Goal: Task Accomplishment & Management: Use online tool/utility

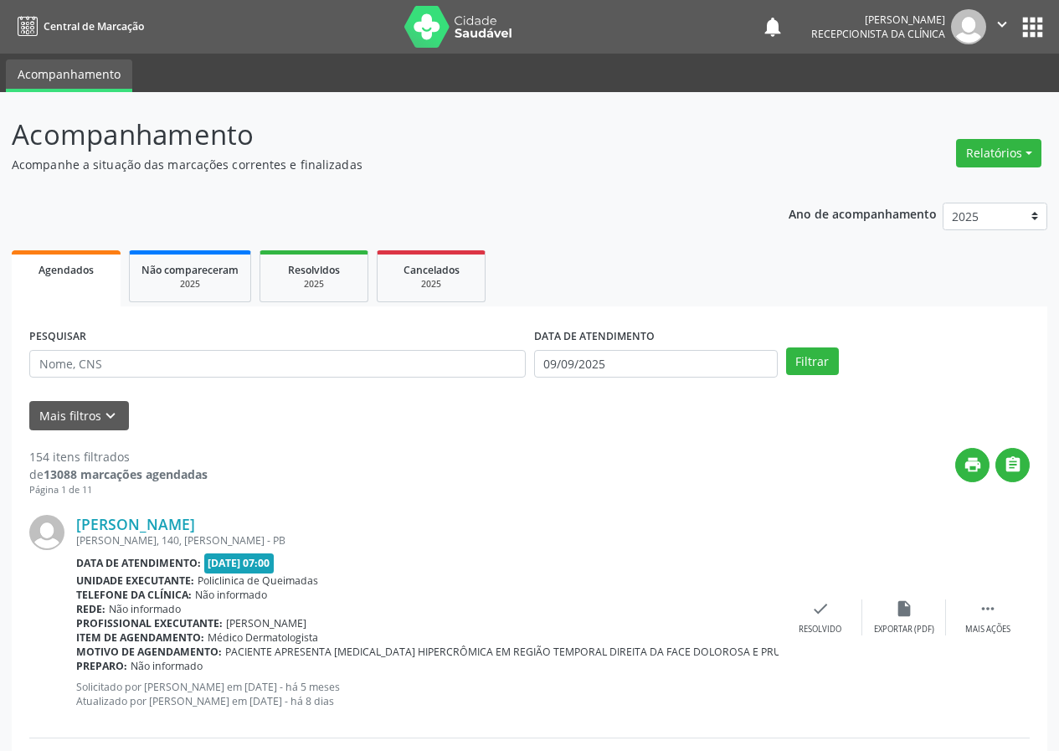
click at [994, 23] on icon "" at bounding box center [1002, 24] width 18 height 18
click at [985, 65] on link "Configurações" at bounding box center [960, 65] width 116 height 23
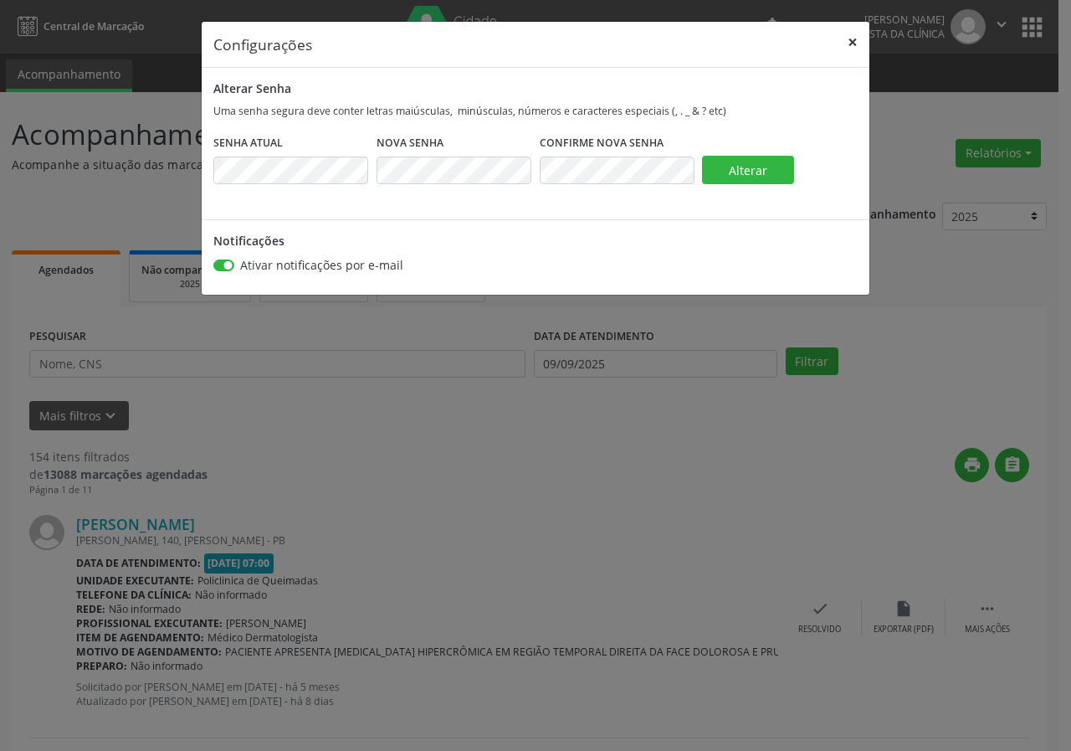
click at [857, 38] on button "×" at bounding box center [852, 42] width 33 height 41
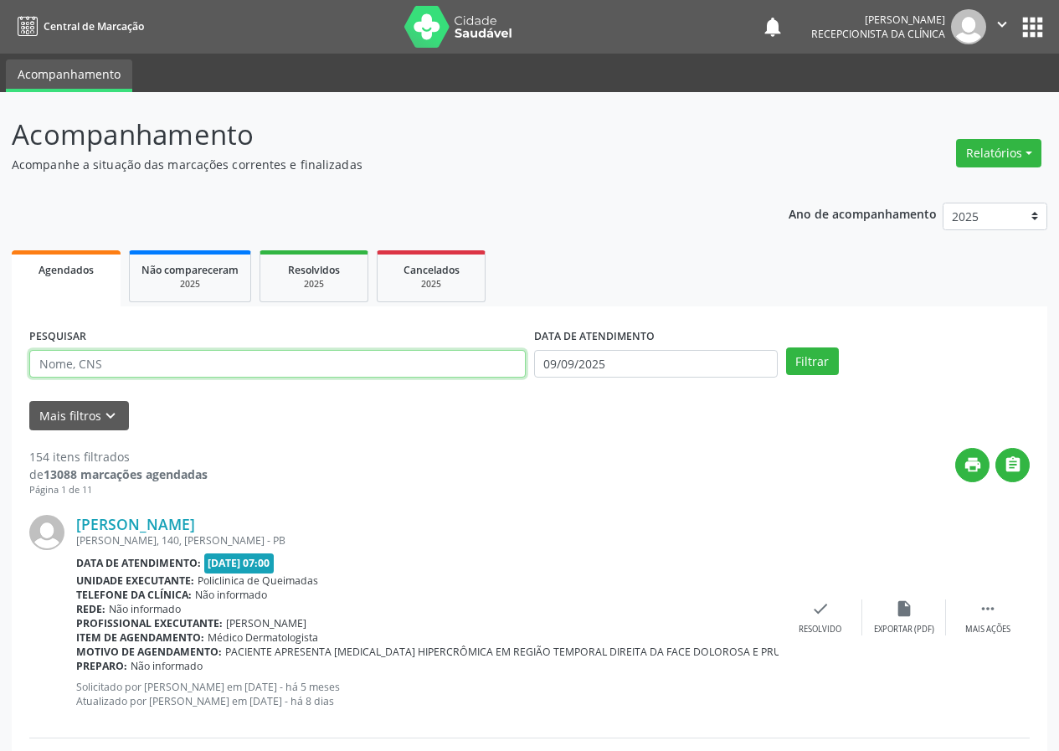
click at [254, 351] on input "text" at bounding box center [277, 364] width 496 height 28
click at [786, 347] on button "Filtrar" at bounding box center [812, 361] width 53 height 28
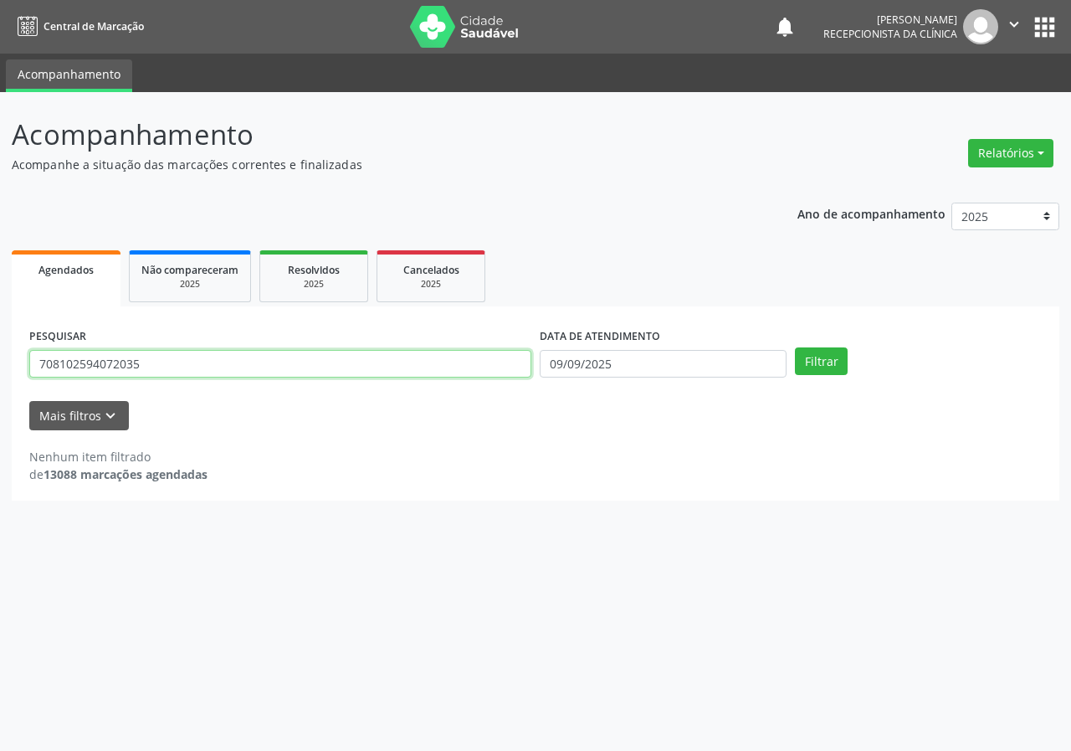
click at [178, 374] on input "708102594072035" at bounding box center [280, 364] width 502 height 28
click at [795, 347] on button "Filtrar" at bounding box center [821, 361] width 53 height 28
click at [187, 356] on input "706003328517840" at bounding box center [280, 364] width 502 height 28
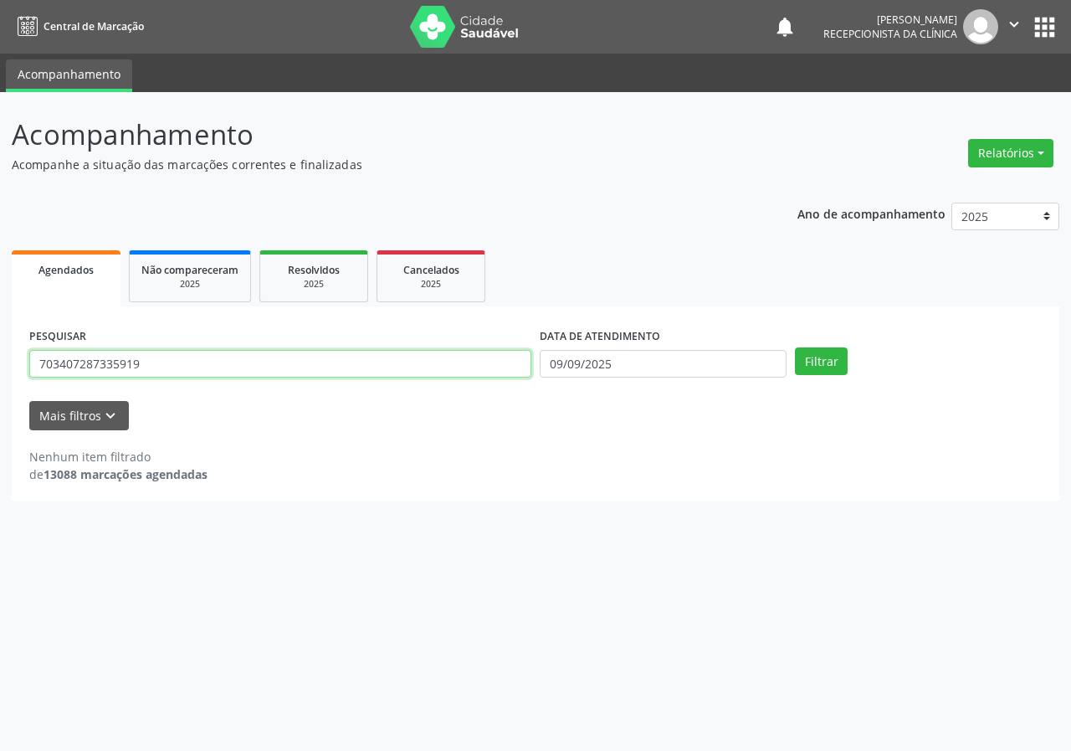
type input "703407287335919"
click at [795, 347] on button "Filtrar" at bounding box center [821, 361] width 53 height 28
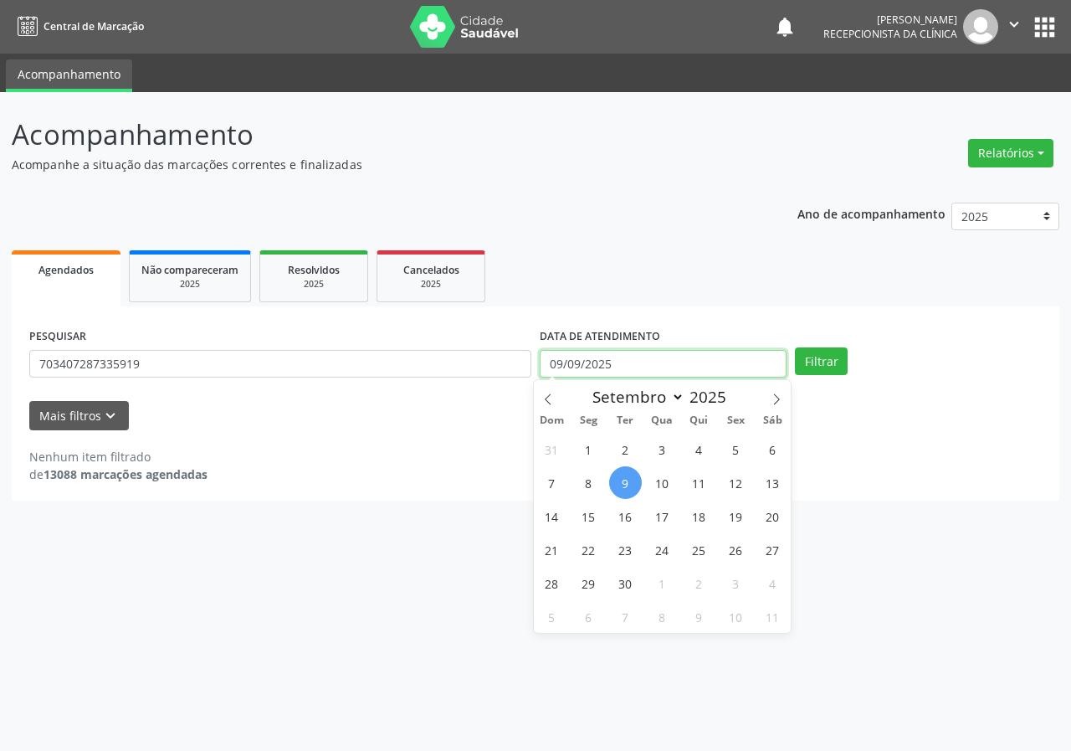
click at [653, 357] on input "09/09/2025" at bounding box center [663, 364] width 247 height 28
click at [652, 357] on input "09/09/2025" at bounding box center [663, 364] width 247 height 28
click at [552, 367] on input "09/09/2025" at bounding box center [663, 364] width 247 height 28
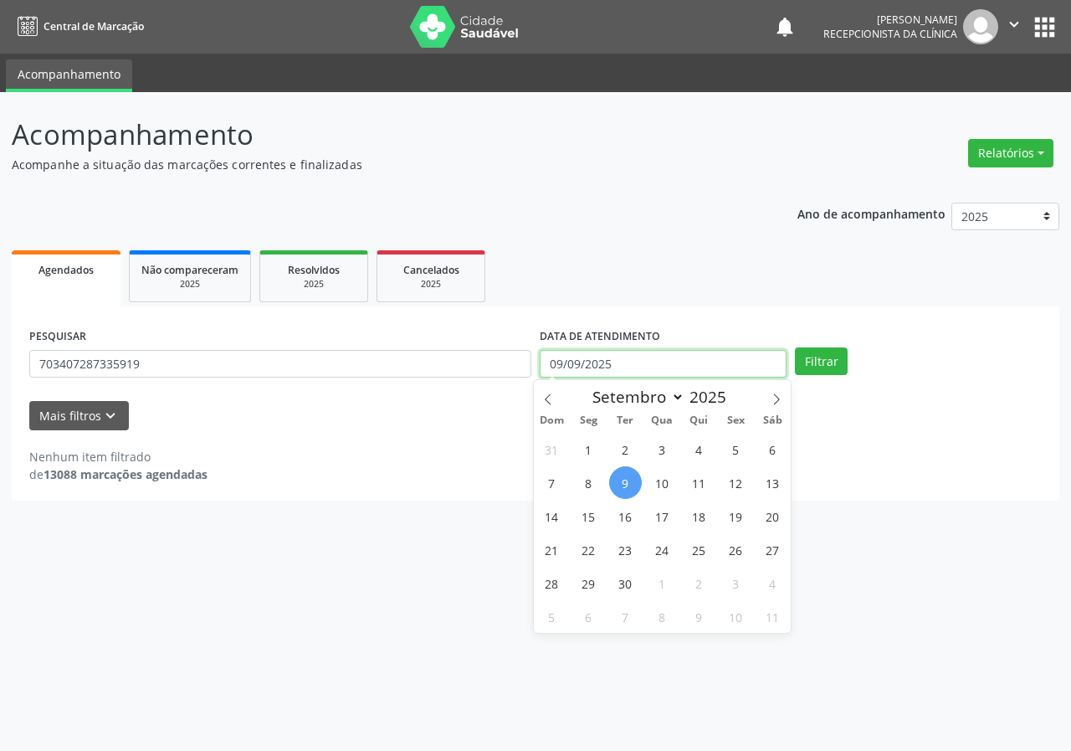
drag, startPoint x: 552, startPoint y: 367, endPoint x: 580, endPoint y: 360, distance: 29.4
click at [557, 367] on input "09/09/2025" at bounding box center [663, 364] width 247 height 28
click at [581, 360] on input "09/09/2025" at bounding box center [663, 364] width 247 height 28
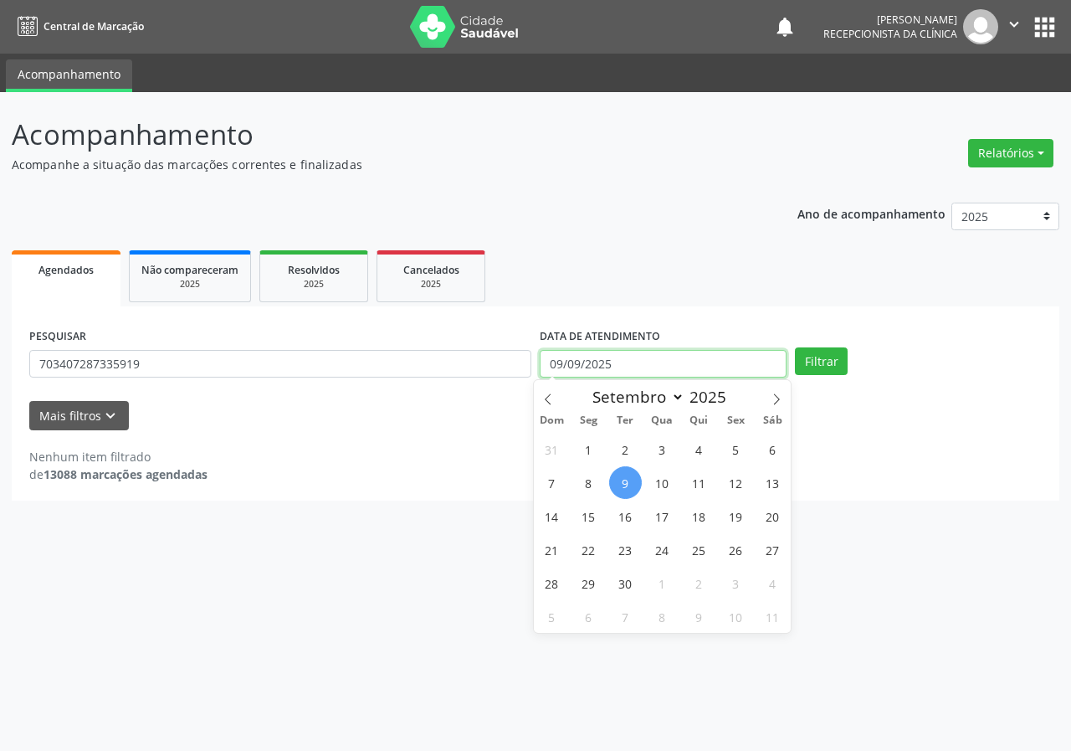
click at [555, 362] on input "09/09/2025" at bounding box center [663, 364] width 247 height 28
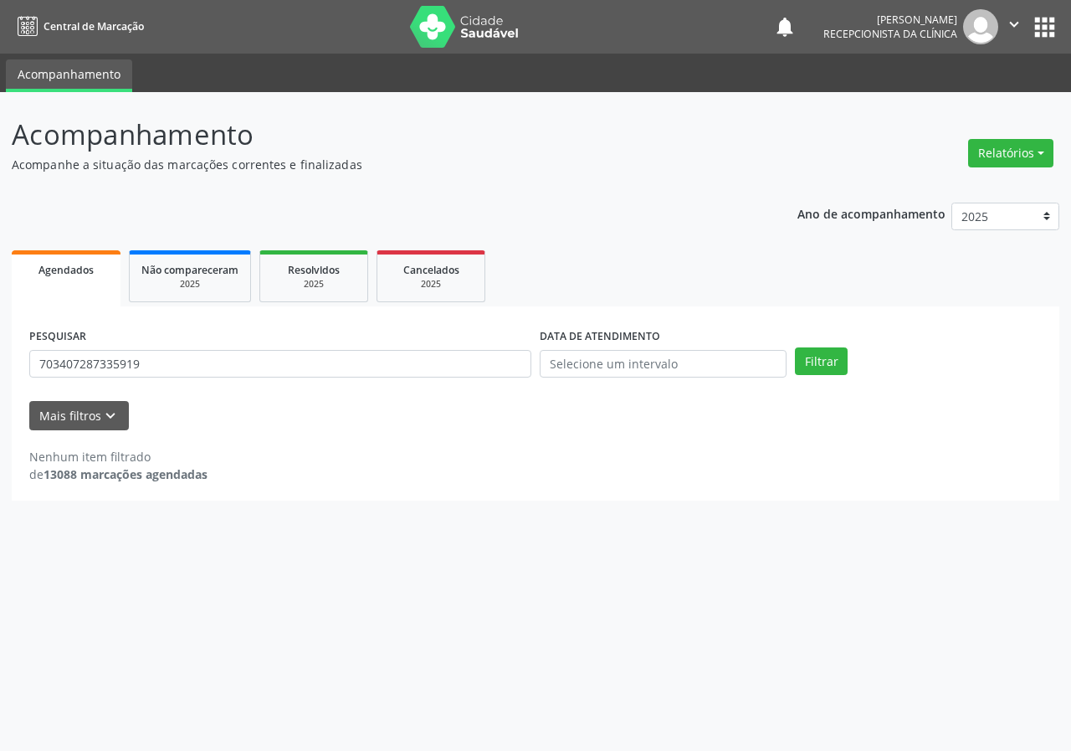
drag, startPoint x: 148, startPoint y: 450, endPoint x: 167, endPoint y: 445, distance: 19.7
click at [167, 445] on div "Nenhum item filtrado de 13088 marcações agendadas" at bounding box center [535, 456] width 1013 height 53
click at [222, 373] on input "703407287335919" at bounding box center [280, 364] width 502 height 28
click at [795, 347] on button "Filtrar" at bounding box center [821, 361] width 53 height 28
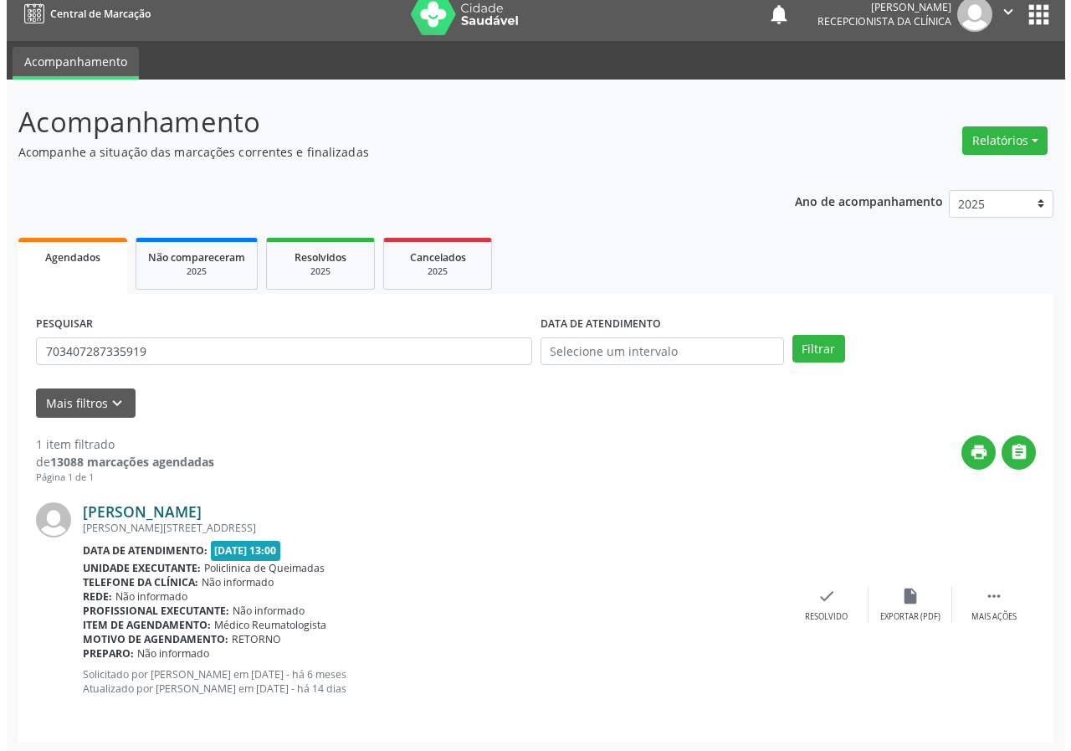
scroll to position [16, 0]
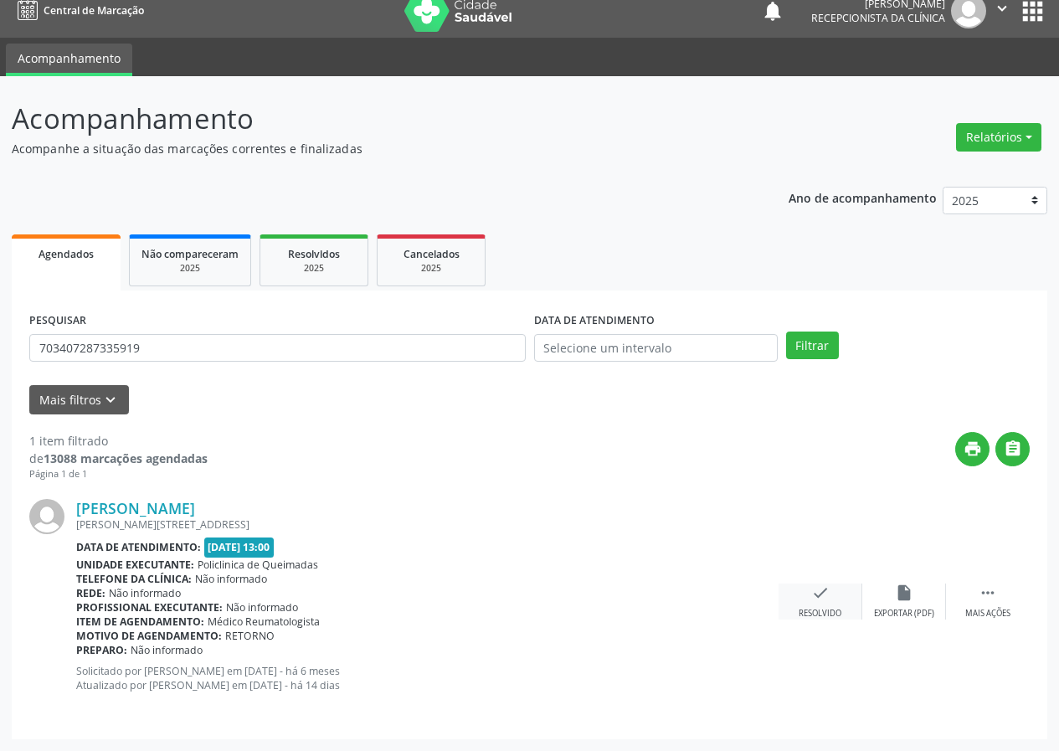
click at [824, 599] on icon "check" at bounding box center [820, 592] width 18 height 18
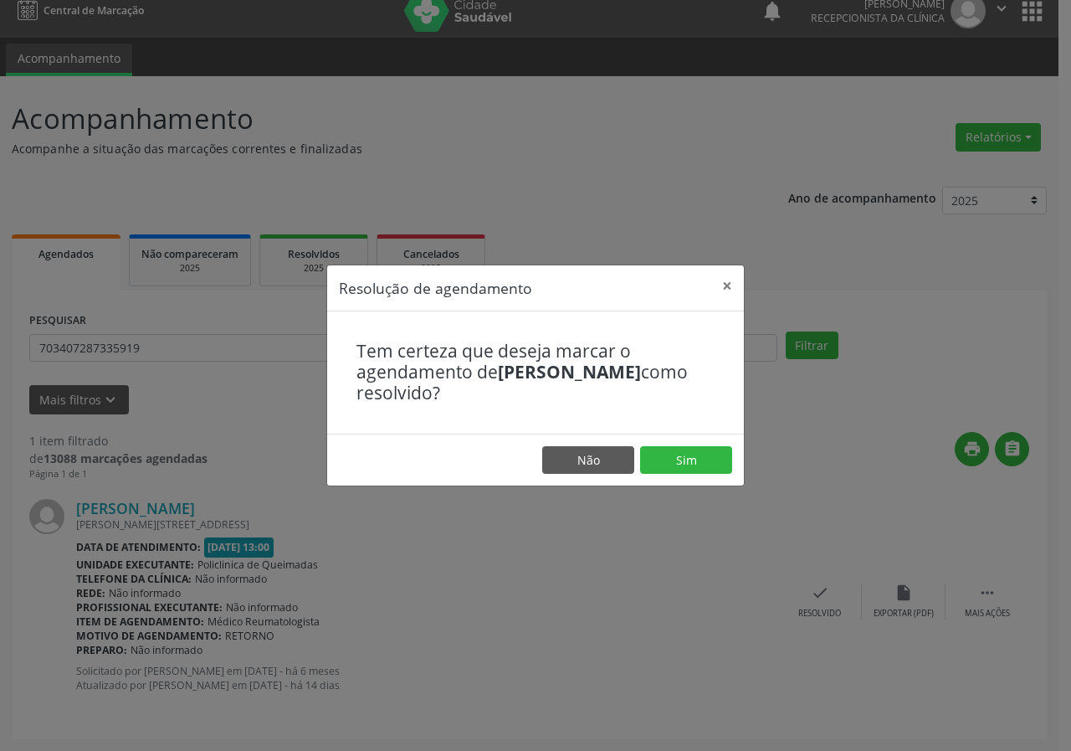
click at [702, 444] on footer "Não Sim" at bounding box center [535, 460] width 417 height 53
click at [702, 454] on button "Sim" at bounding box center [686, 460] width 92 height 28
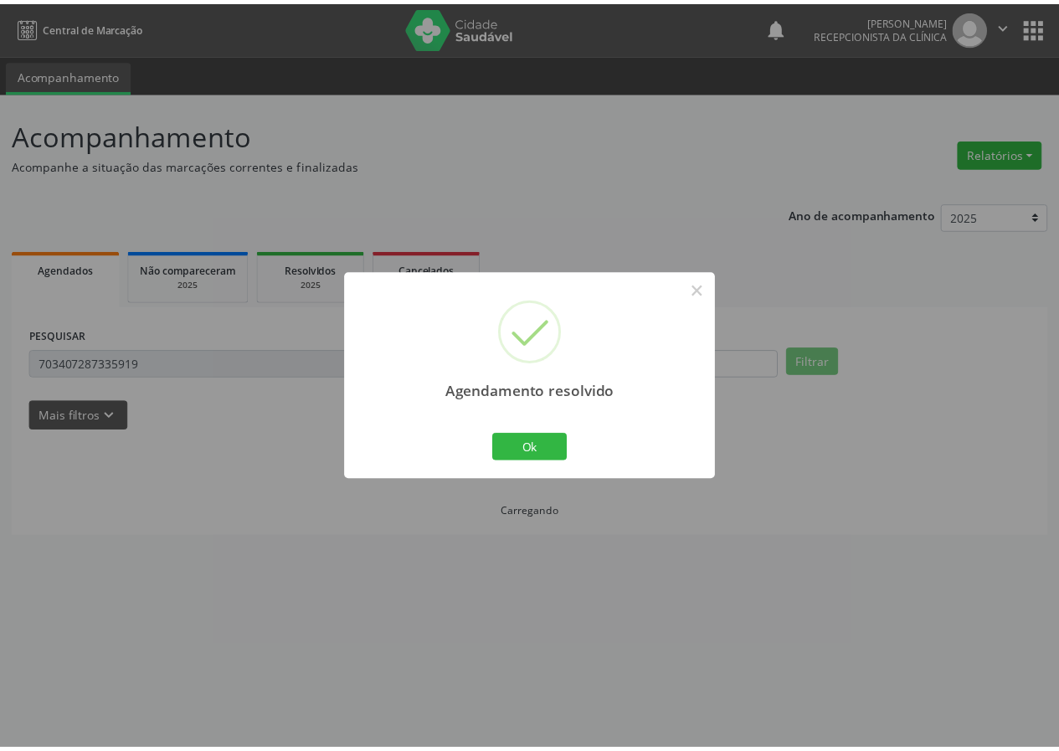
scroll to position [0, 0]
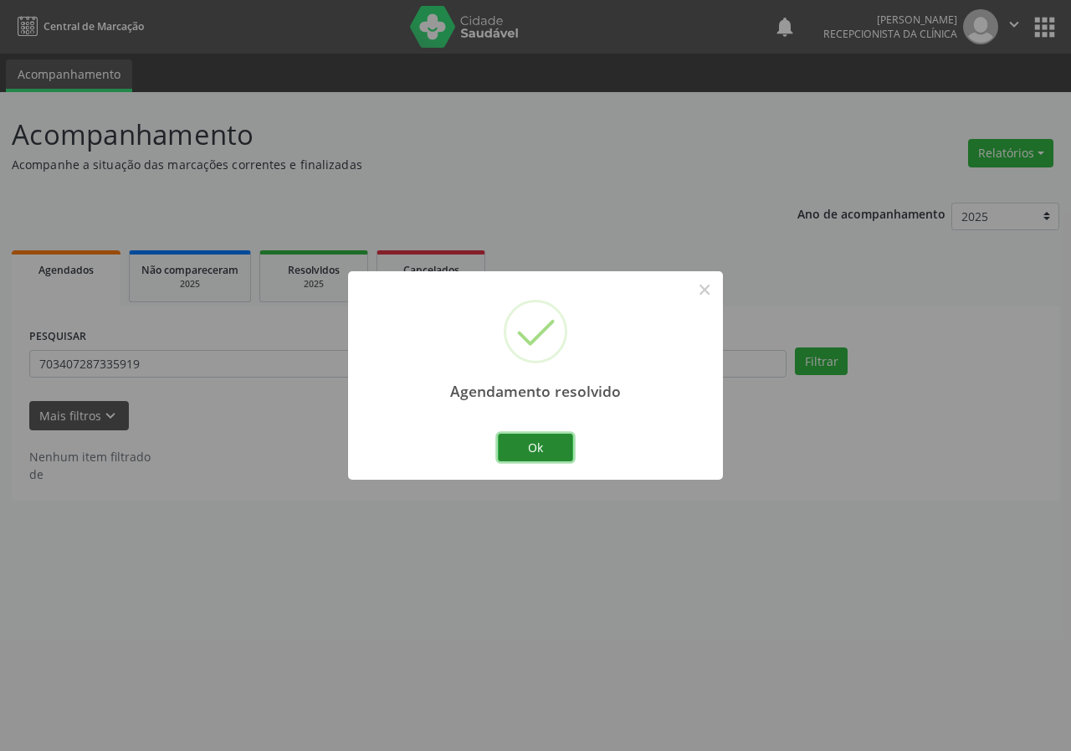
click at [510, 455] on button "Ok" at bounding box center [535, 448] width 75 height 28
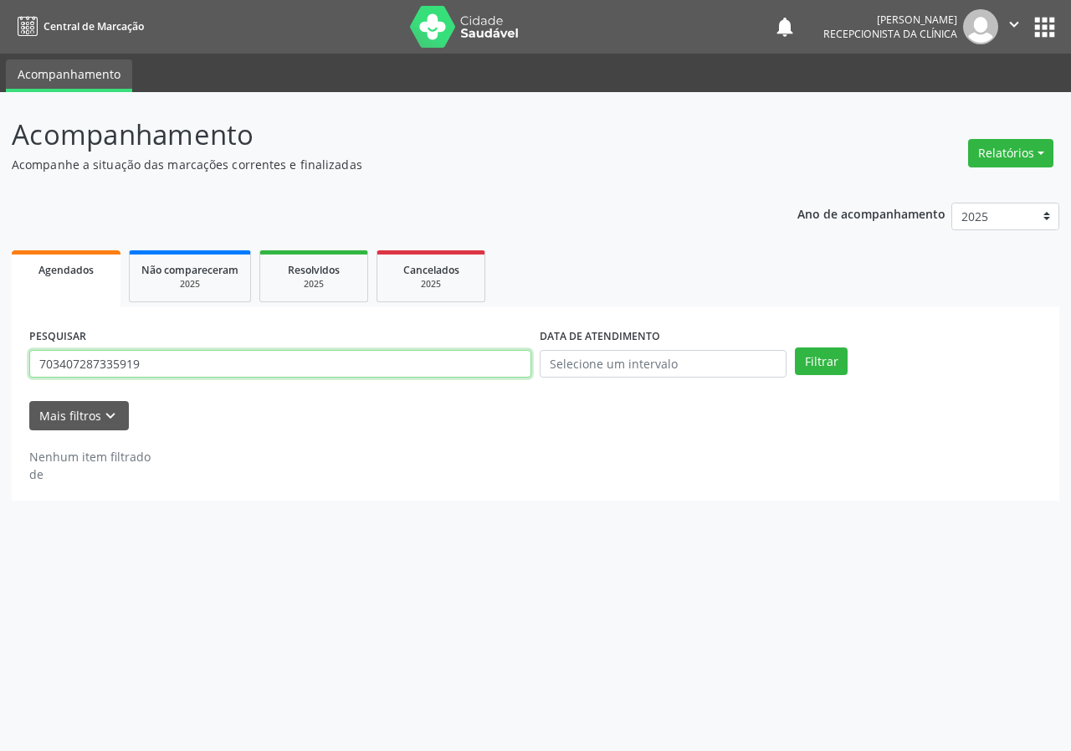
click at [307, 364] on input "703407287335919" at bounding box center [280, 364] width 502 height 28
click at [795, 347] on button "Filtrar" at bounding box center [821, 361] width 53 height 28
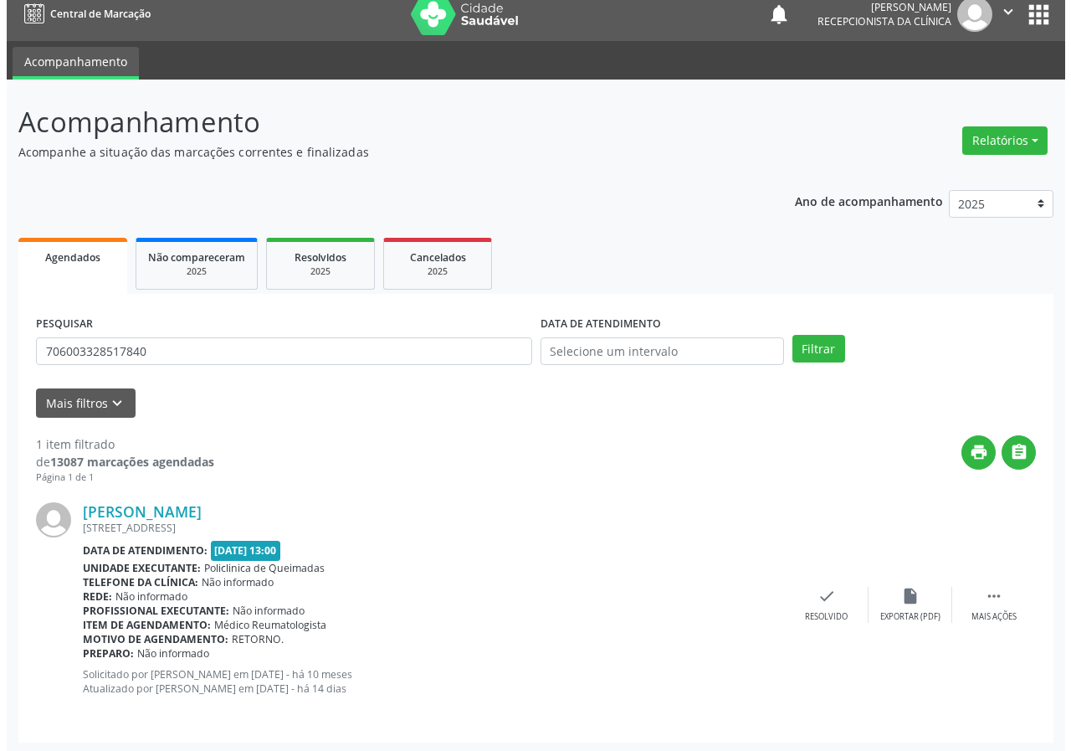
scroll to position [16, 0]
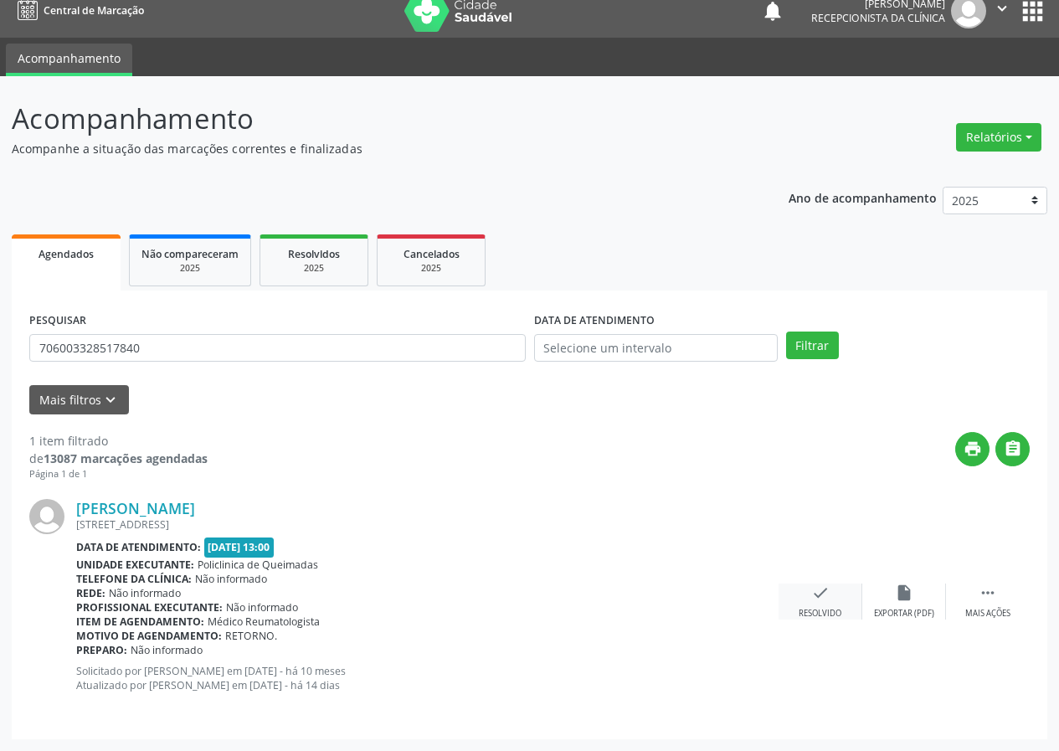
click at [820, 599] on icon "check" at bounding box center [820, 592] width 18 height 18
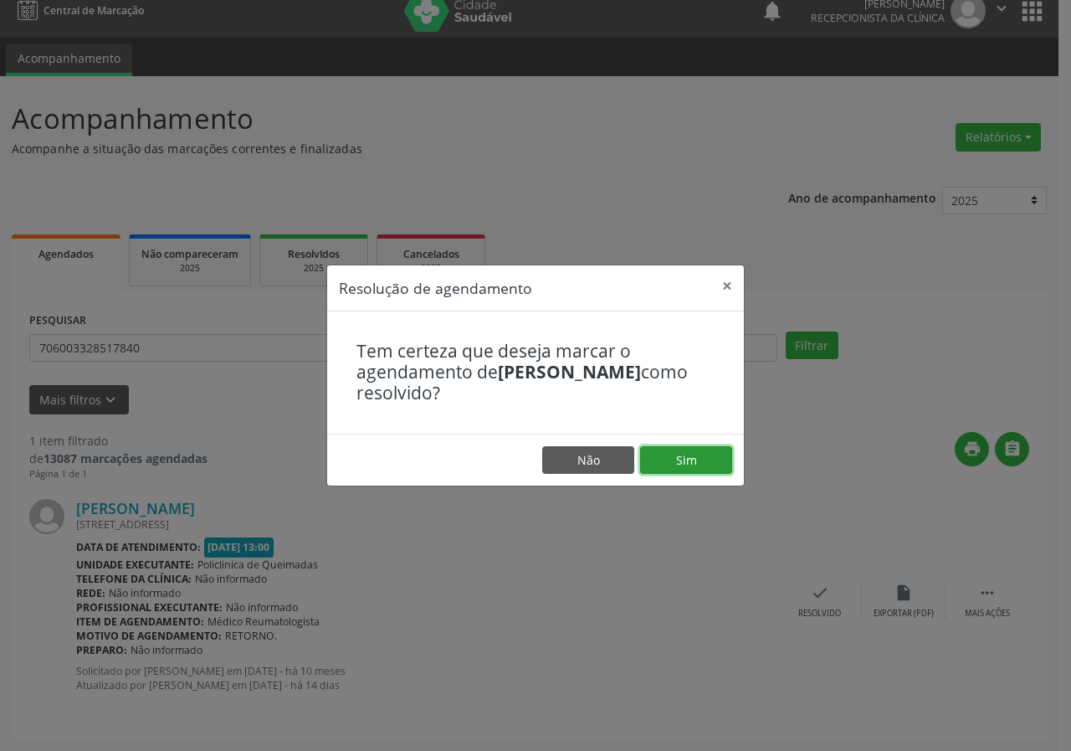
click at [691, 465] on button "Sim" at bounding box center [686, 460] width 92 height 28
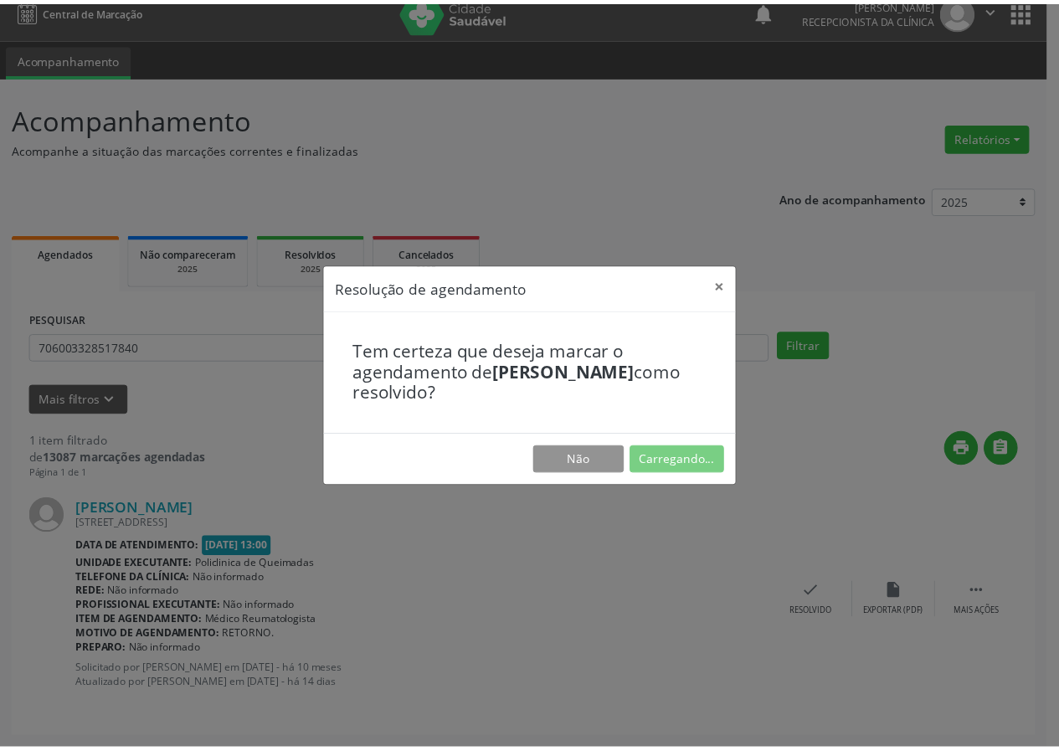
scroll to position [0, 0]
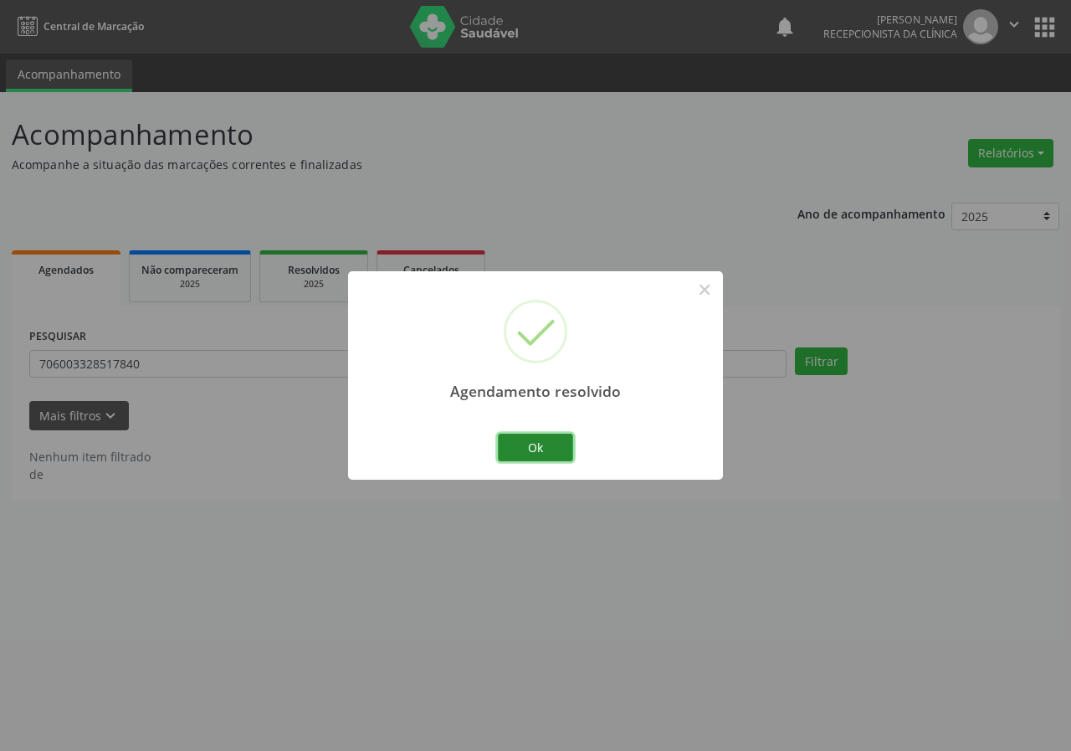
click at [552, 442] on button "Ok" at bounding box center [535, 448] width 75 height 28
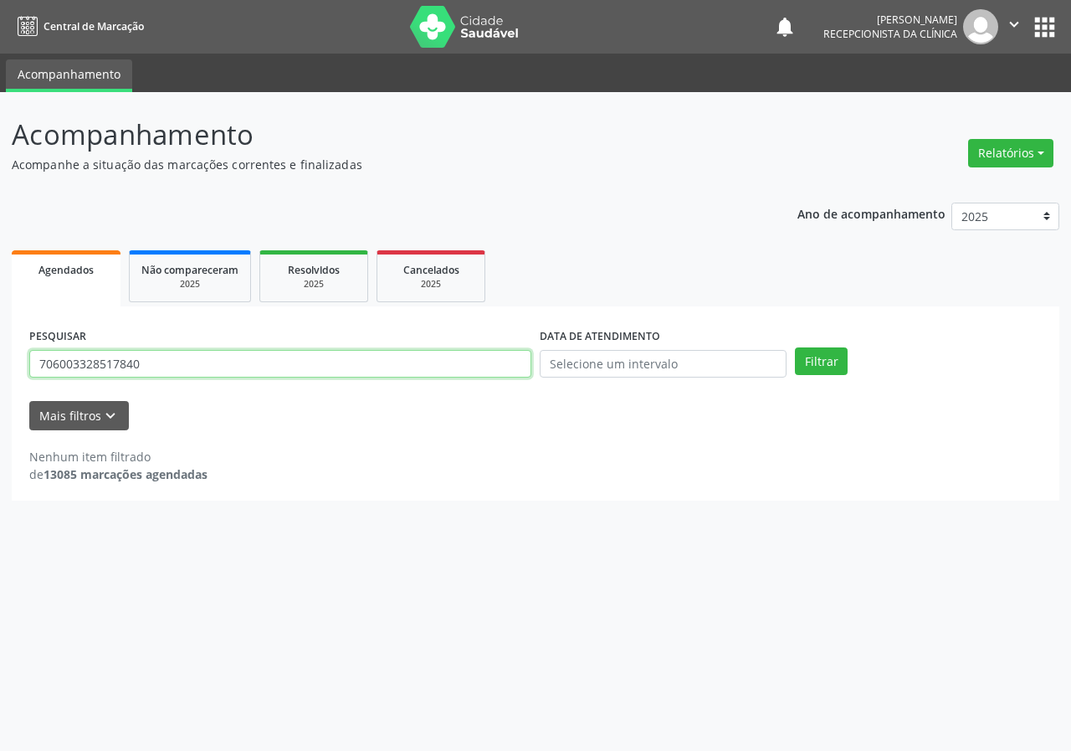
click at [348, 369] on input "706003328517840" at bounding box center [280, 364] width 502 height 28
click at [795, 347] on button "Filtrar" at bounding box center [821, 361] width 53 height 28
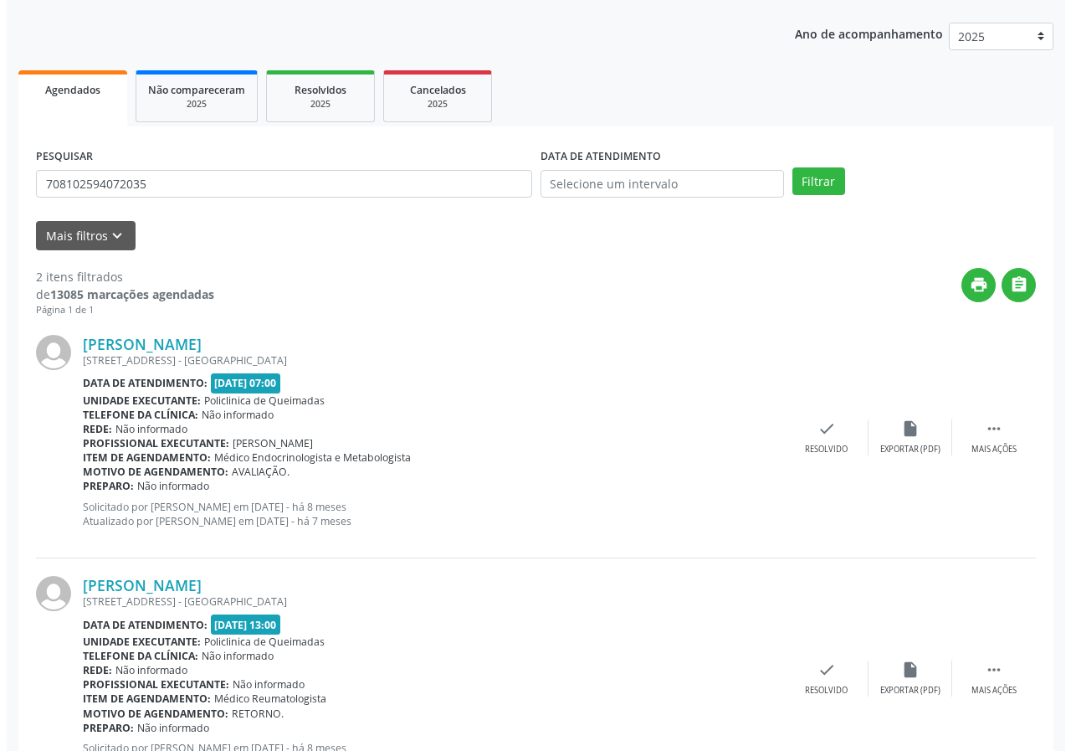
scroll to position [257, 0]
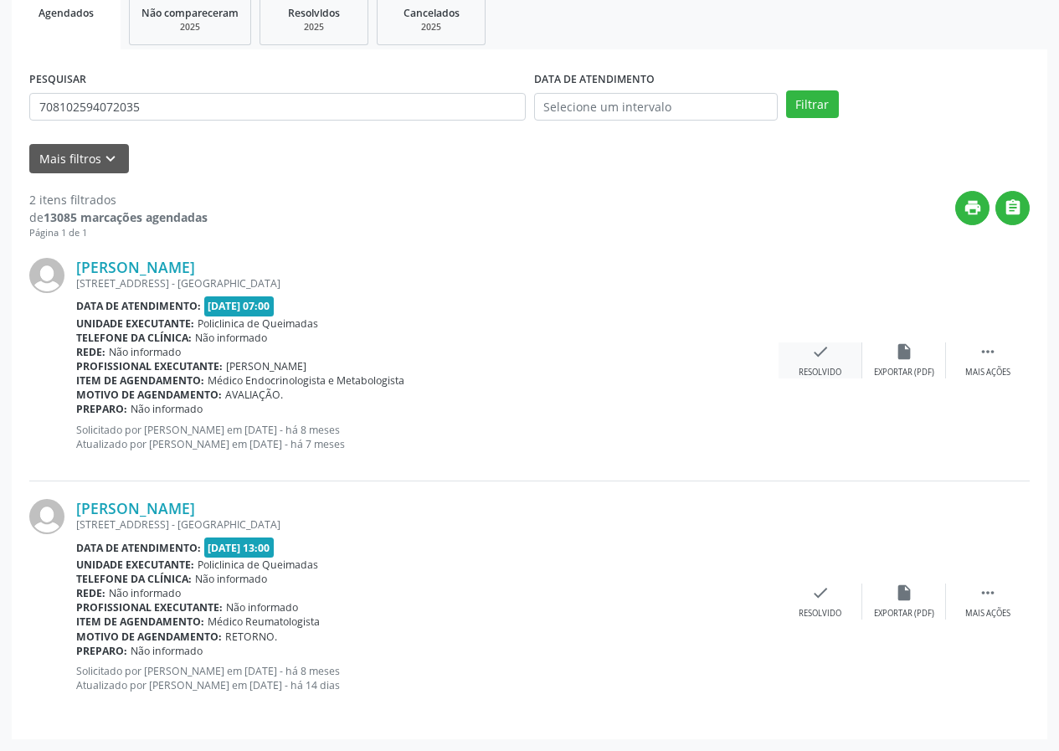
click at [811, 352] on icon "check" at bounding box center [820, 351] width 18 height 18
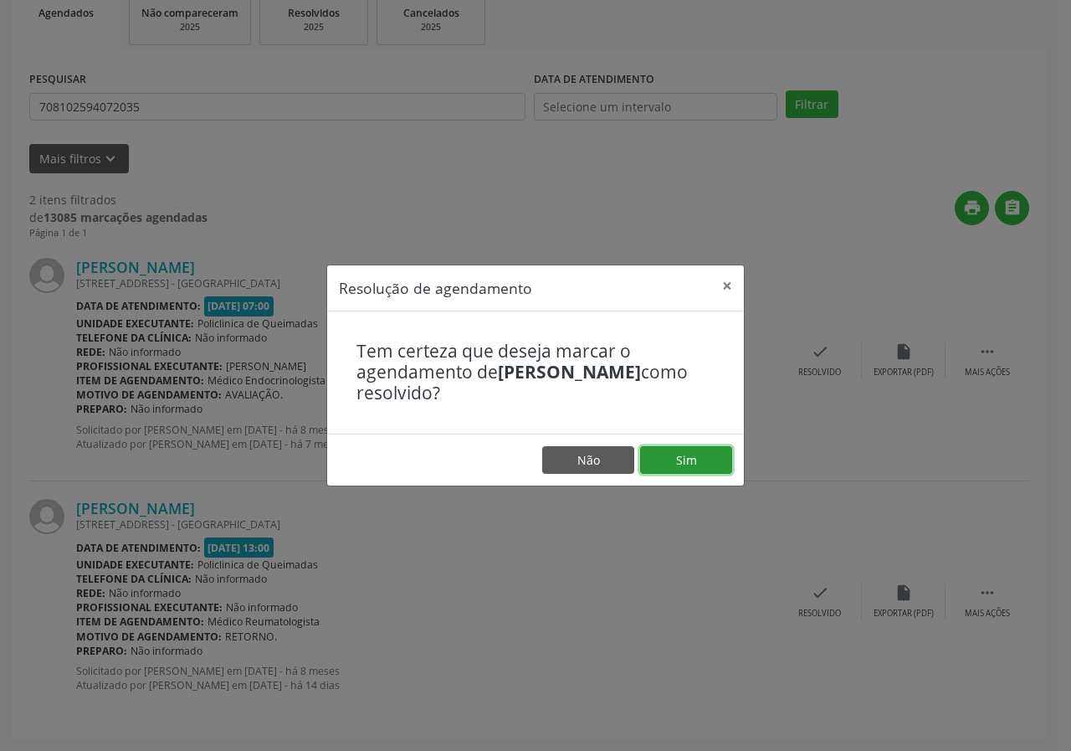
click at [665, 457] on button "Sim" at bounding box center [686, 460] width 92 height 28
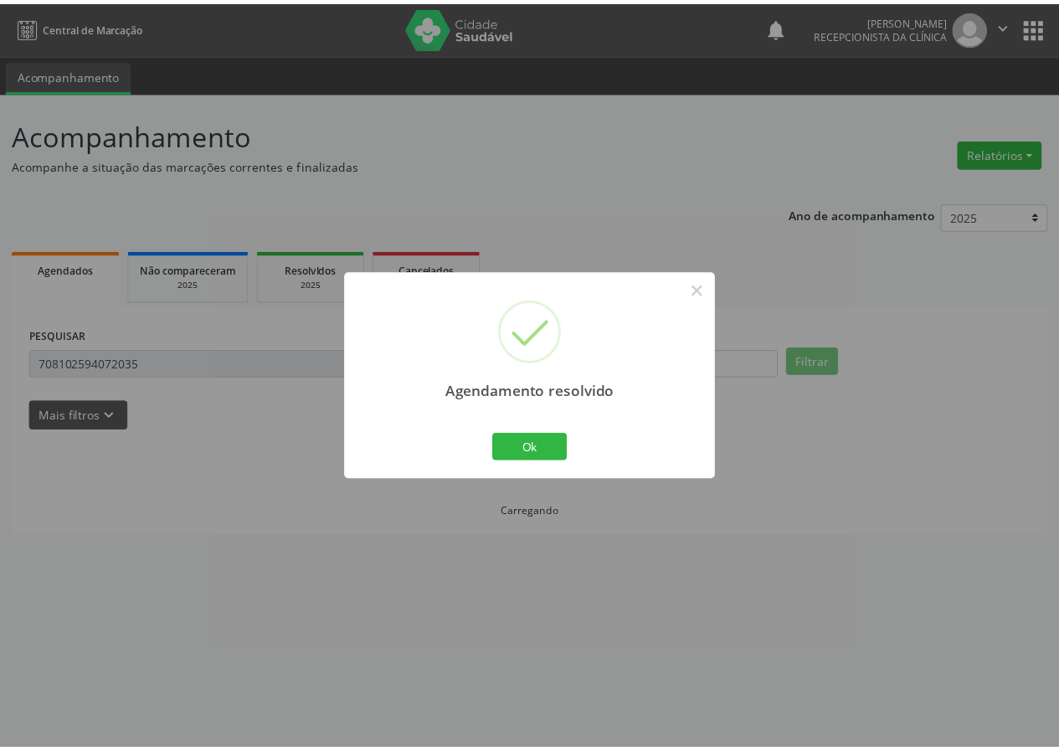
scroll to position [0, 0]
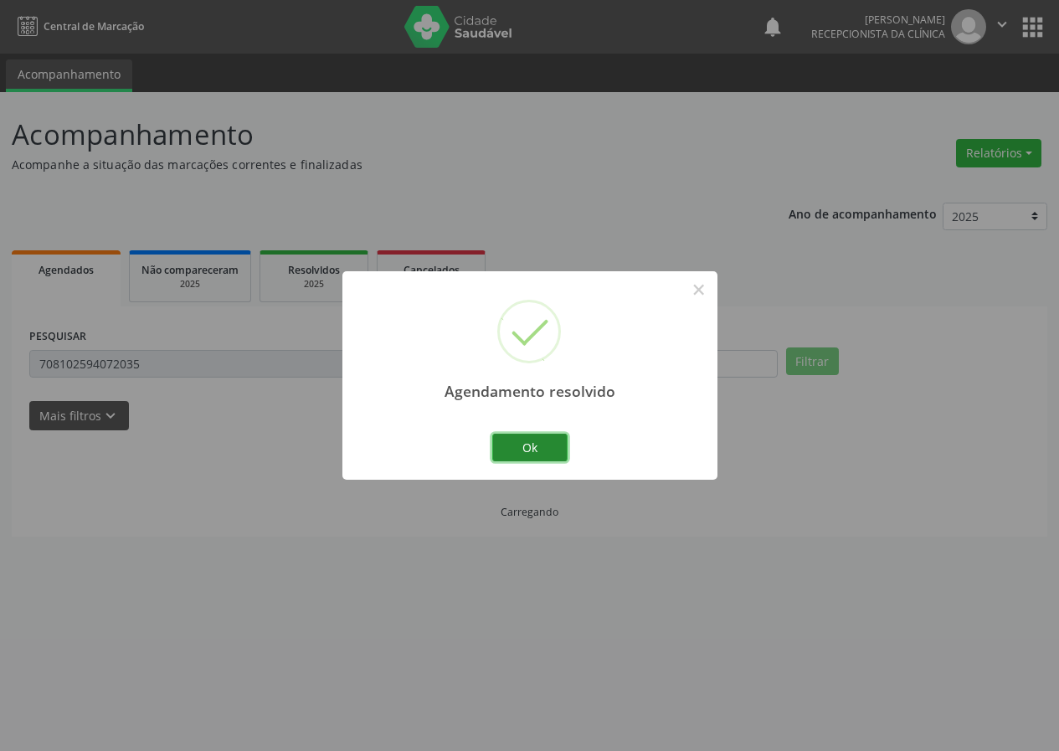
click at [540, 441] on button "Ok" at bounding box center [529, 448] width 75 height 28
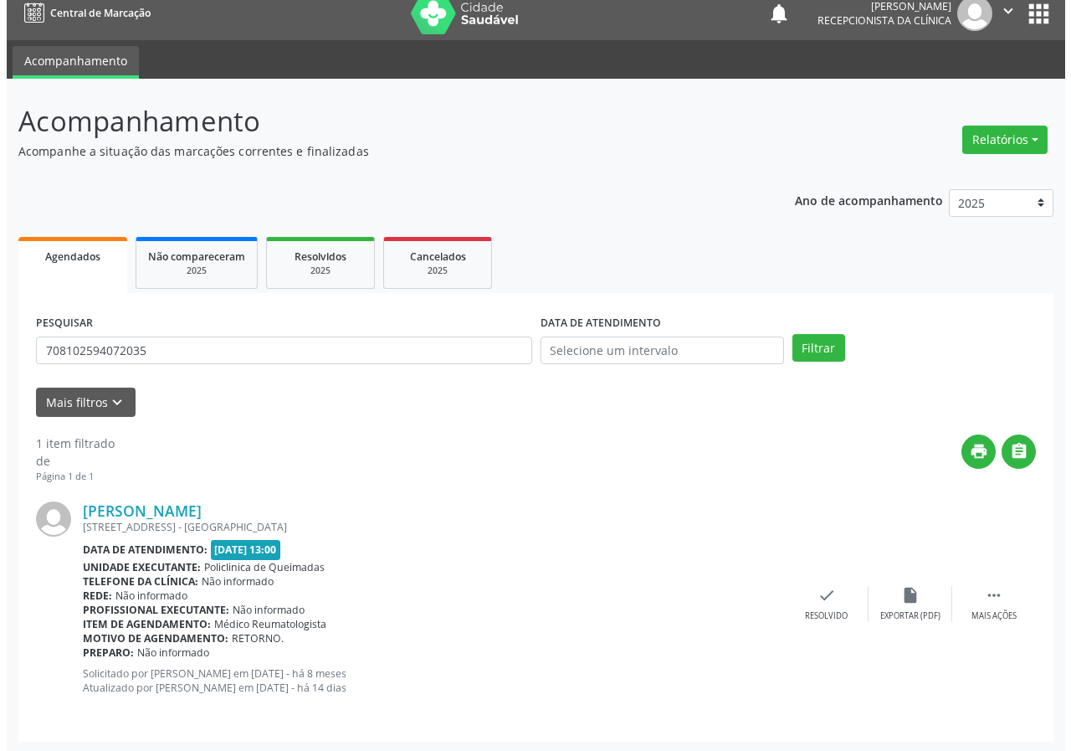
scroll to position [16, 0]
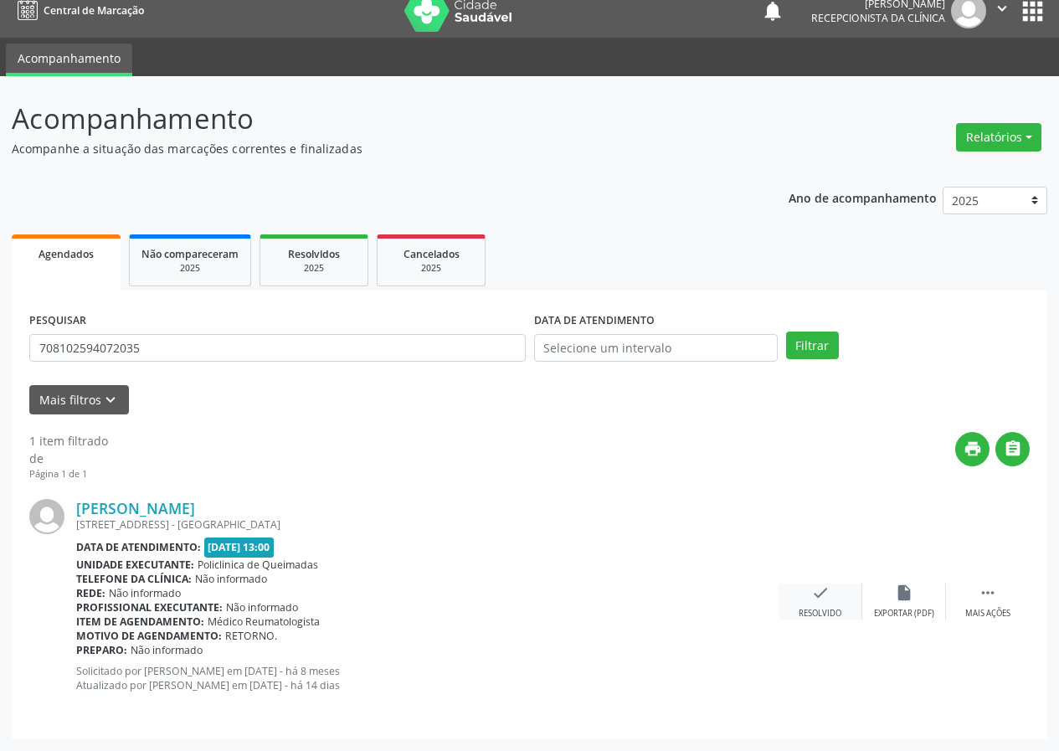
click at [817, 603] on div "check Resolvido" at bounding box center [820, 601] width 84 height 36
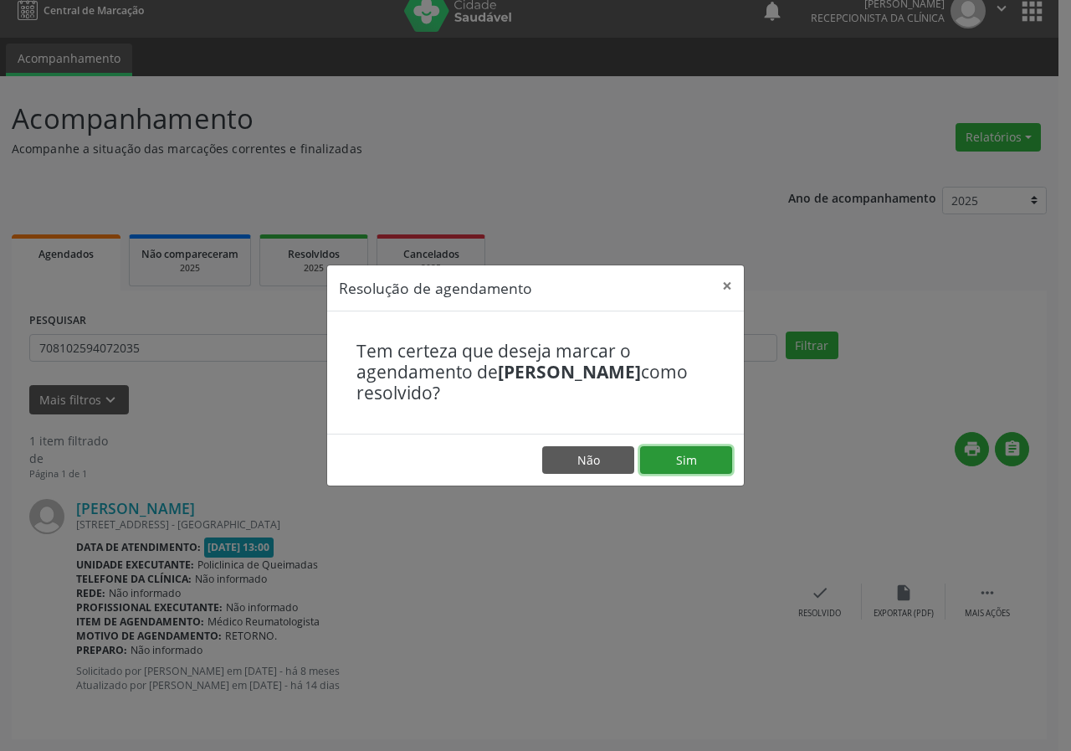
click at [689, 452] on button "Sim" at bounding box center [686, 460] width 92 height 28
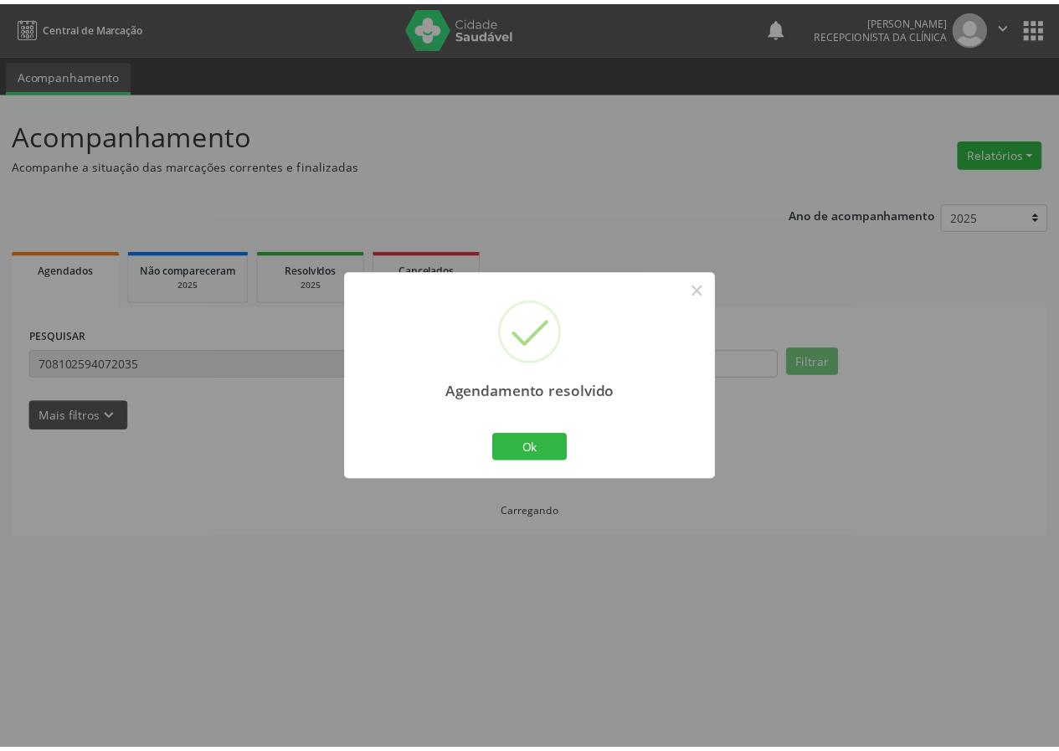
scroll to position [0, 0]
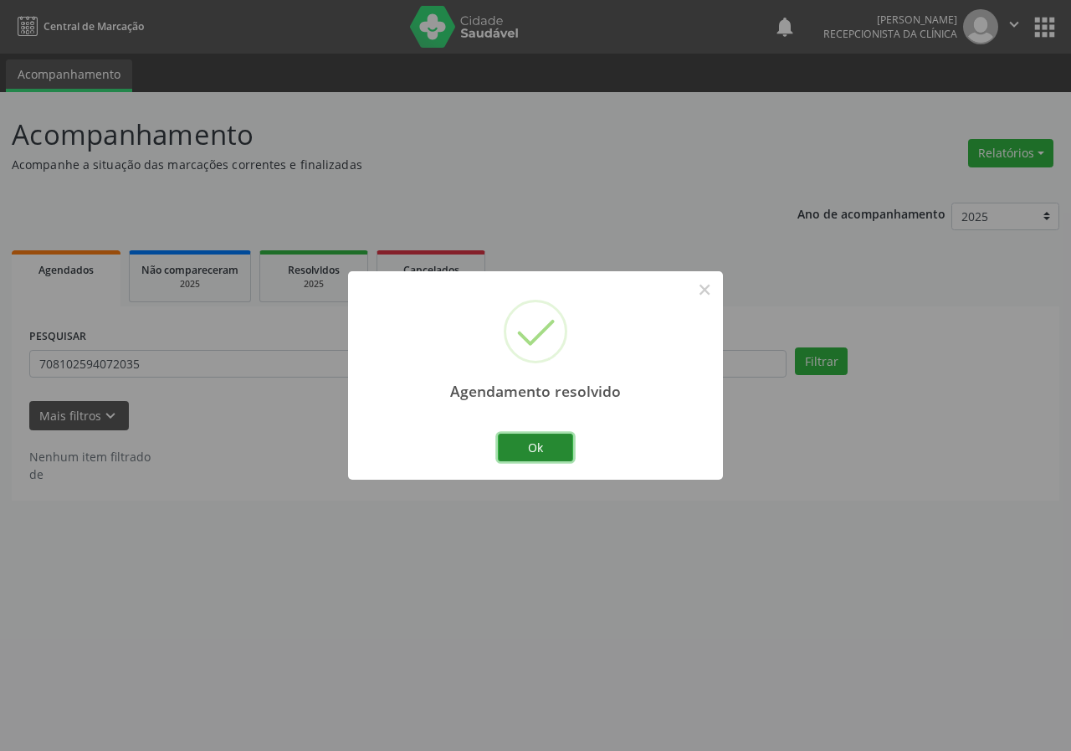
click at [547, 434] on button "Ok" at bounding box center [535, 448] width 75 height 28
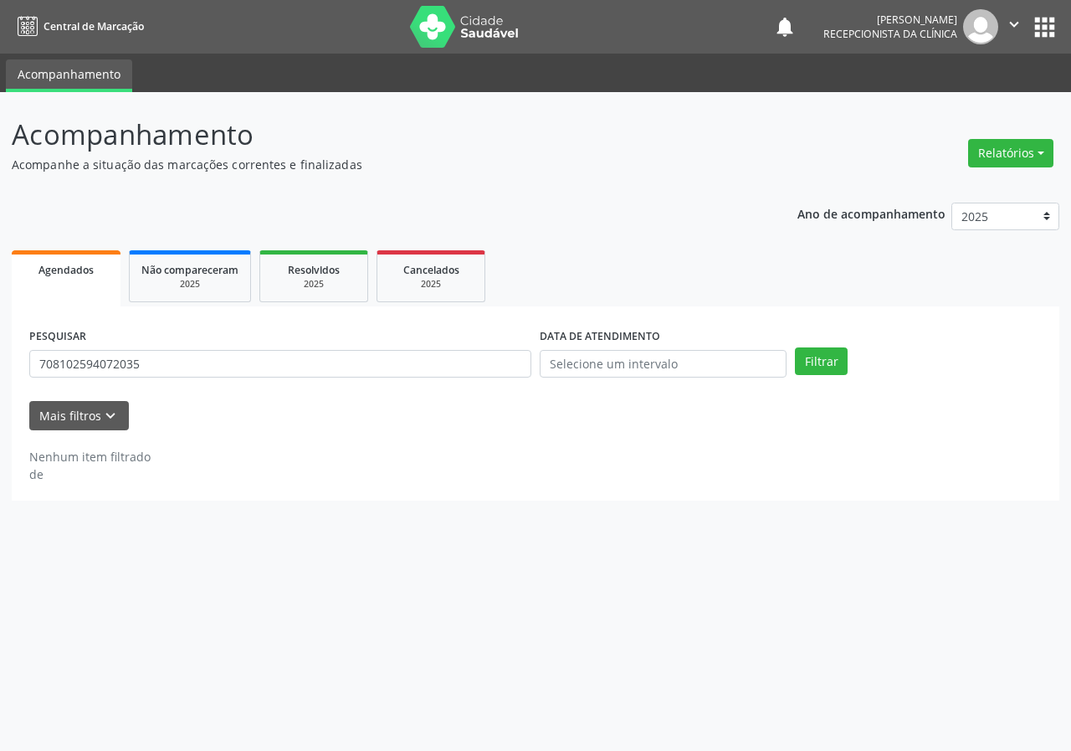
click at [540, 450] on div "Nenhum item filtrado de" at bounding box center [535, 465] width 1013 height 35
click at [193, 354] on input "708102594072035" at bounding box center [280, 364] width 502 height 28
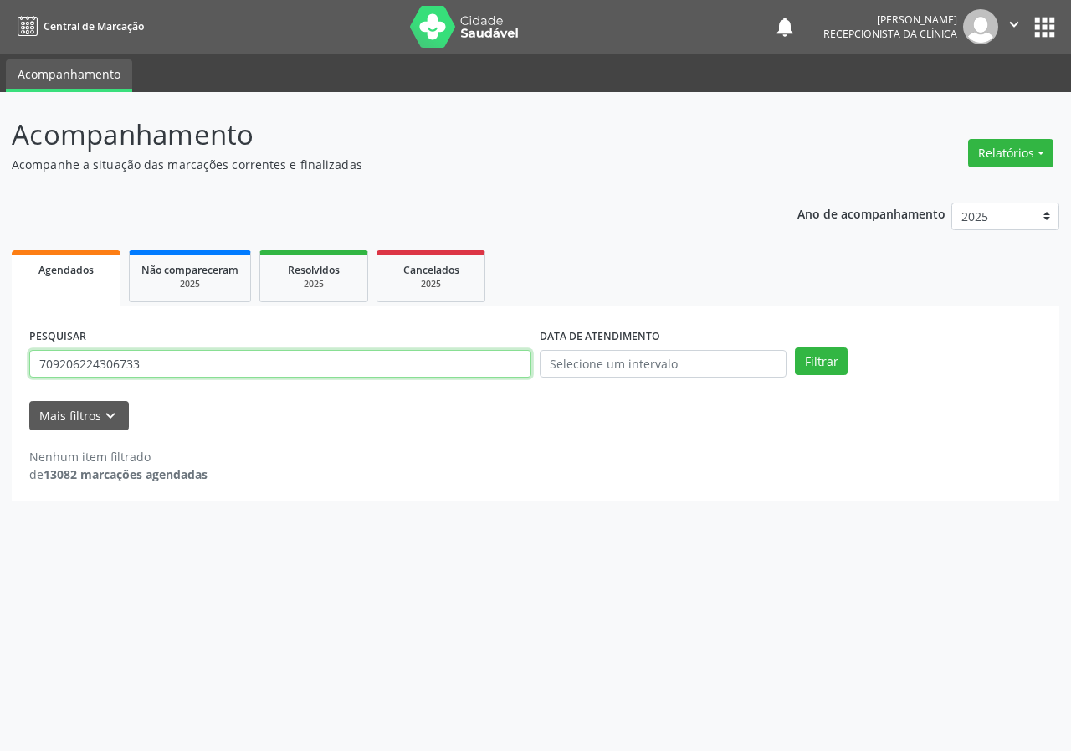
type input "709206224306733"
click at [795, 347] on button "Filtrar" at bounding box center [821, 361] width 53 height 28
click at [210, 362] on input "709206224306733" at bounding box center [280, 364] width 502 height 28
click at [795, 347] on button "Filtrar" at bounding box center [821, 361] width 53 height 28
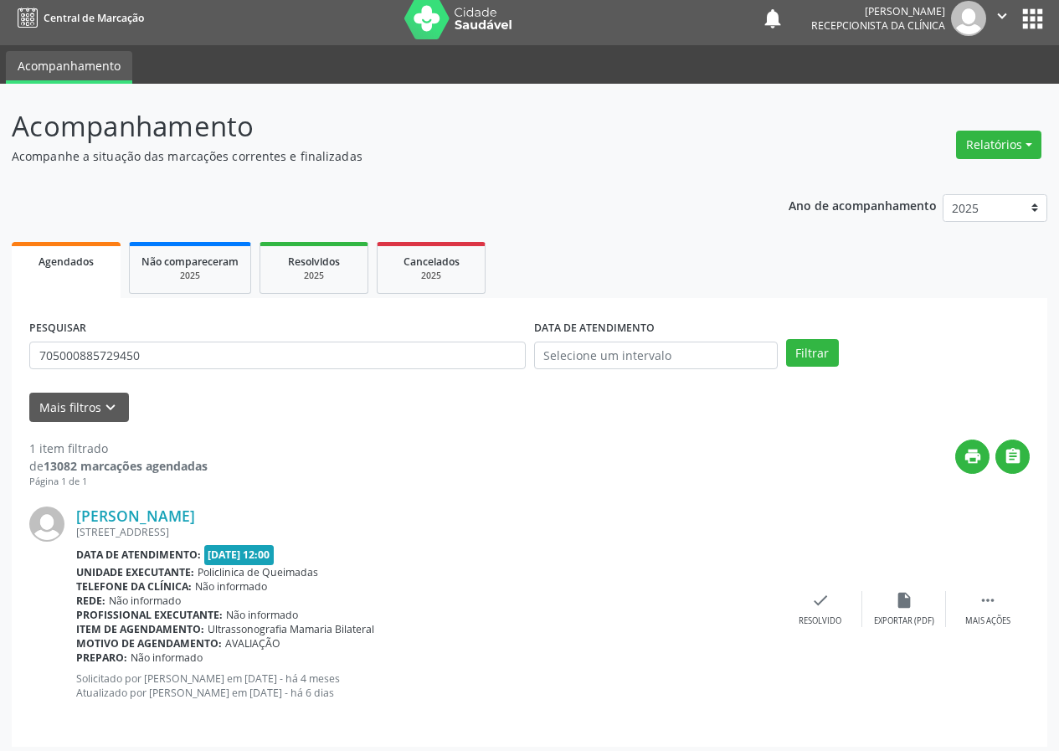
scroll to position [16, 0]
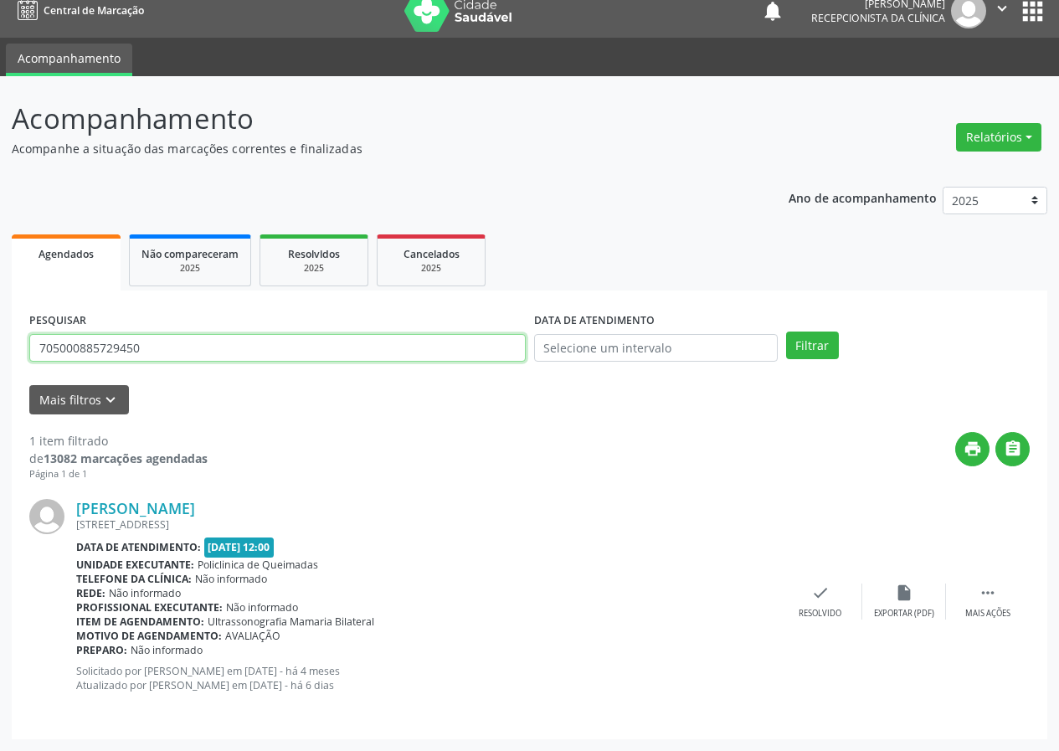
click at [188, 344] on input "705000885729450" at bounding box center [277, 348] width 496 height 28
click at [786, 331] on button "Filtrar" at bounding box center [812, 345] width 53 height 28
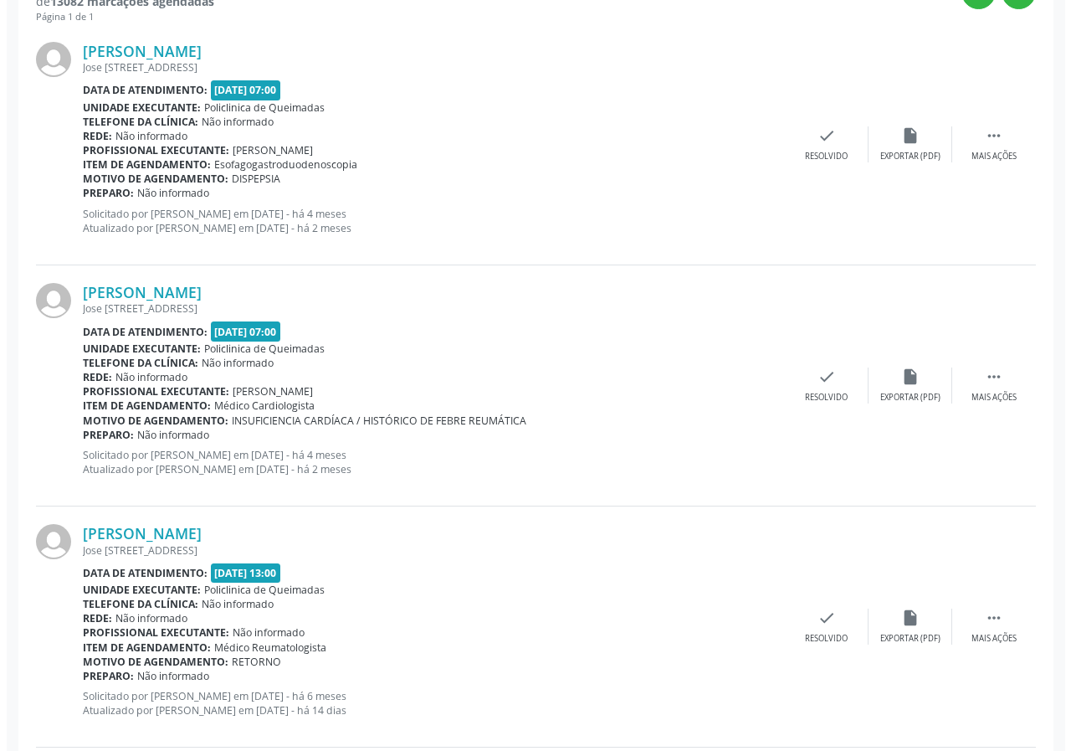
scroll to position [475, 0]
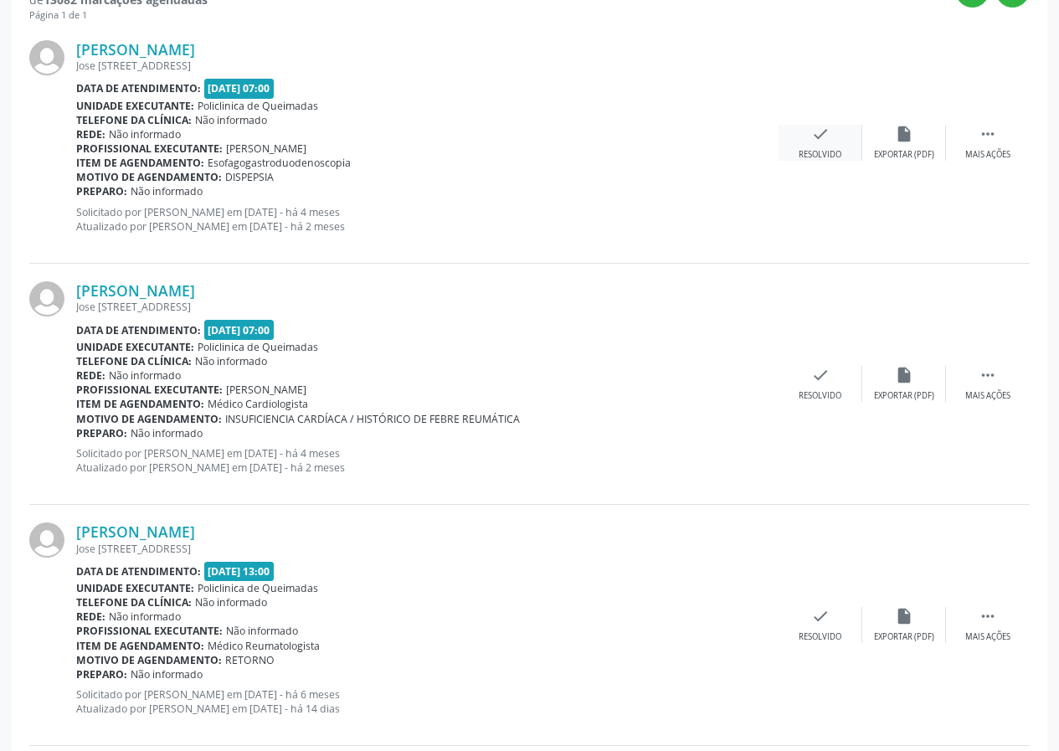
click at [825, 132] on icon "check" at bounding box center [820, 134] width 18 height 18
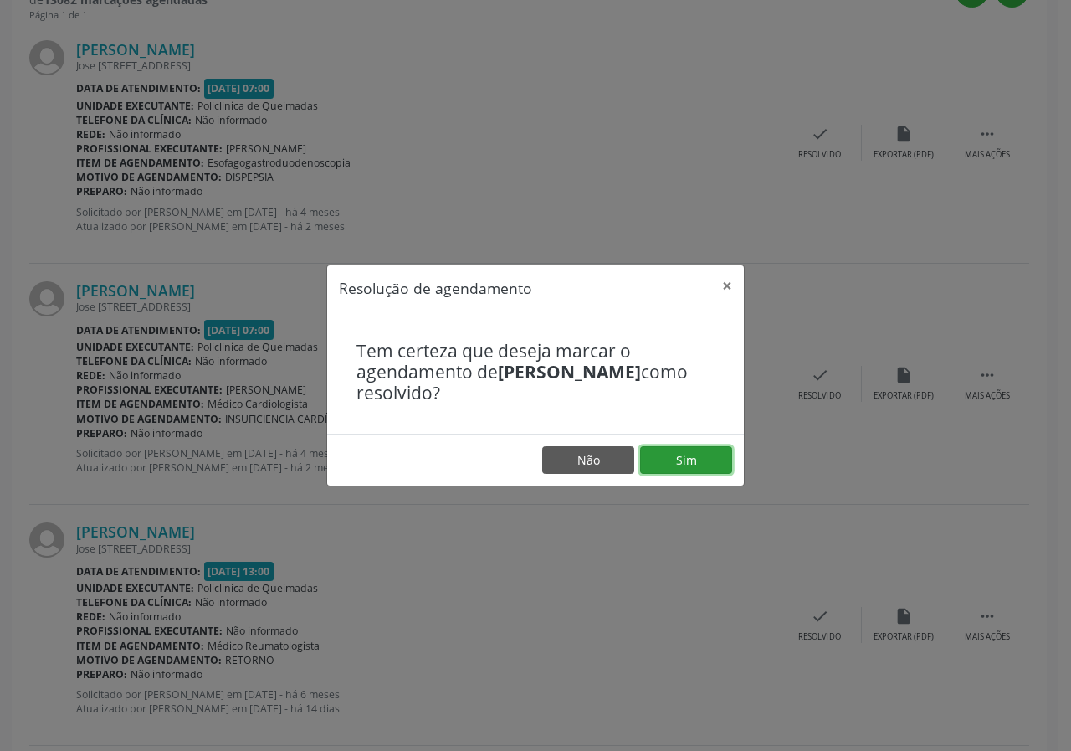
click at [693, 452] on button "Sim" at bounding box center [686, 460] width 92 height 28
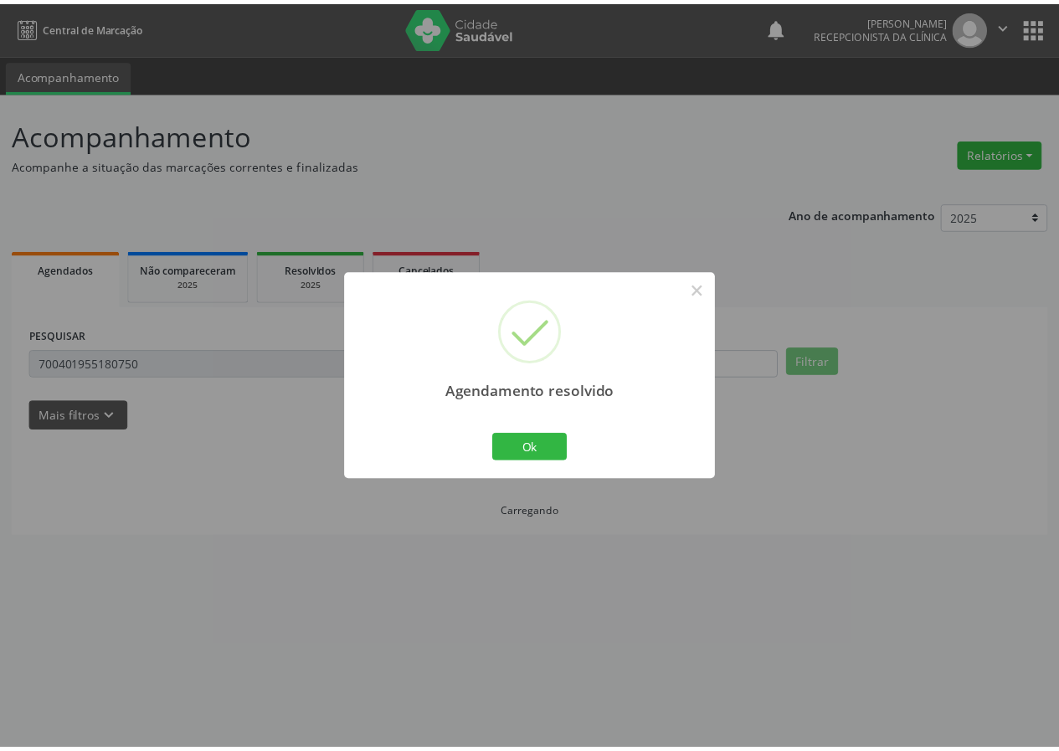
scroll to position [0, 0]
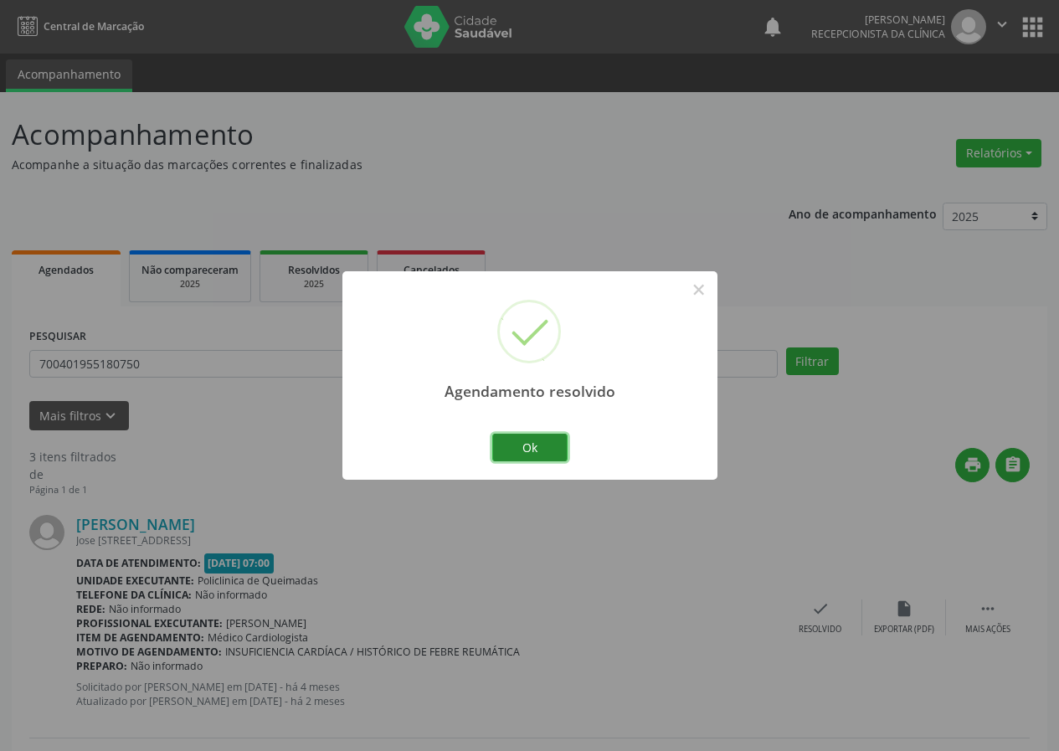
click at [547, 442] on button "Ok" at bounding box center [529, 448] width 75 height 28
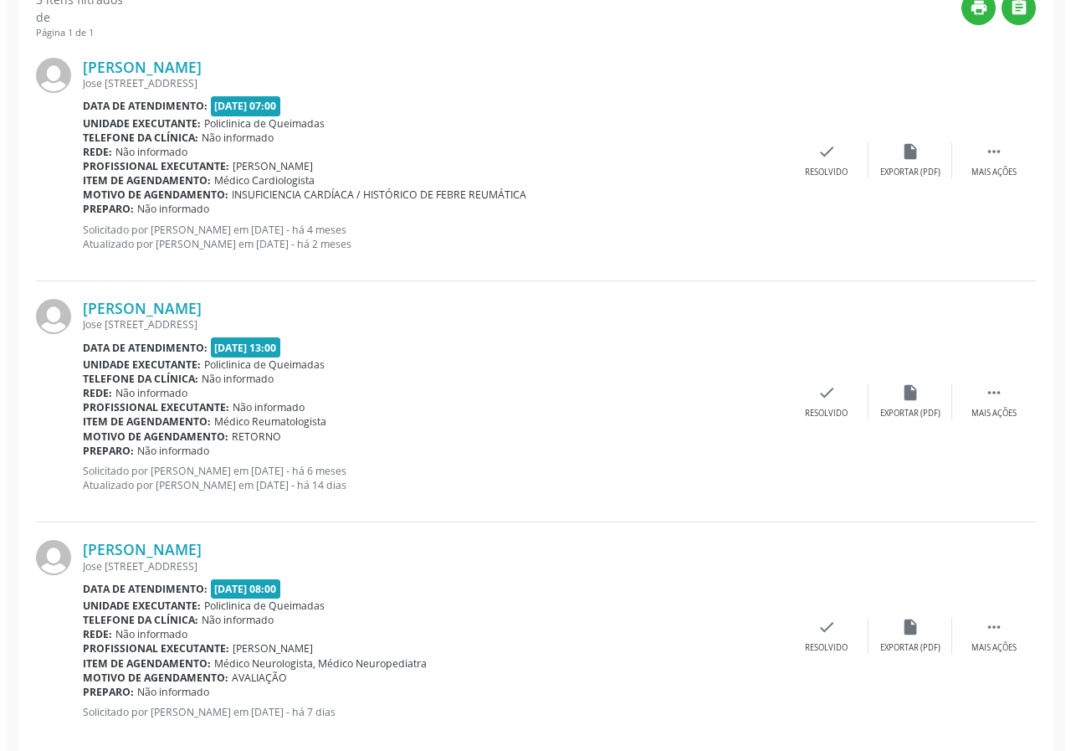
scroll to position [484, 0]
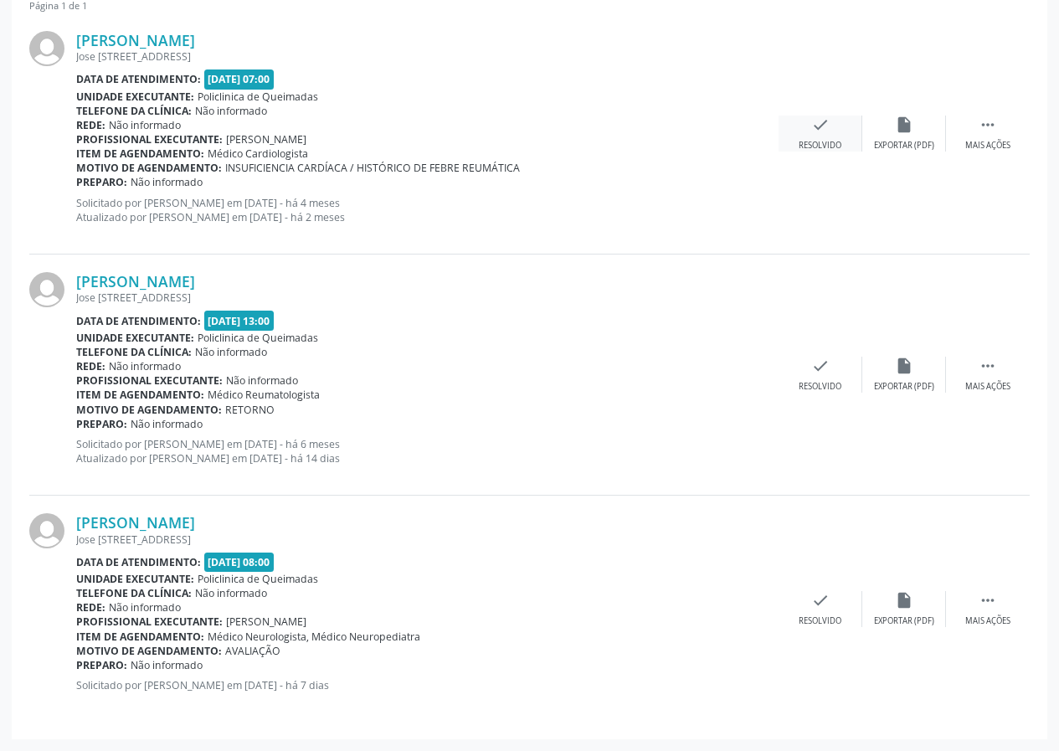
click at [816, 132] on icon "check" at bounding box center [820, 125] width 18 height 18
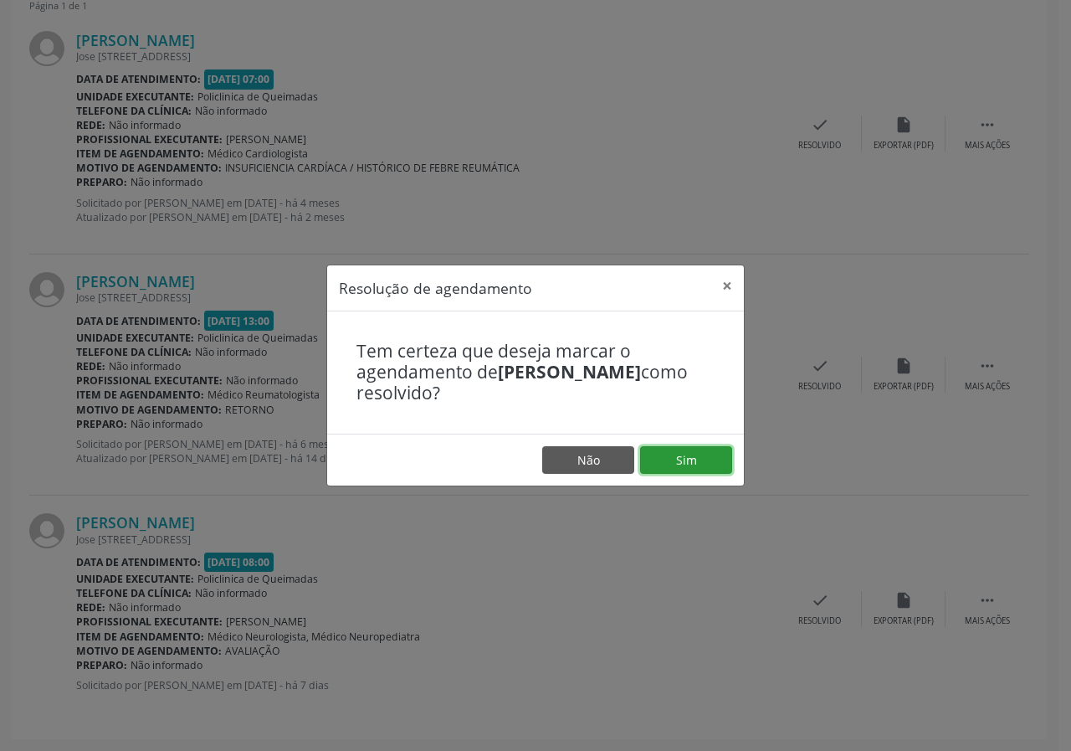
click at [699, 468] on button "Sim" at bounding box center [686, 460] width 92 height 28
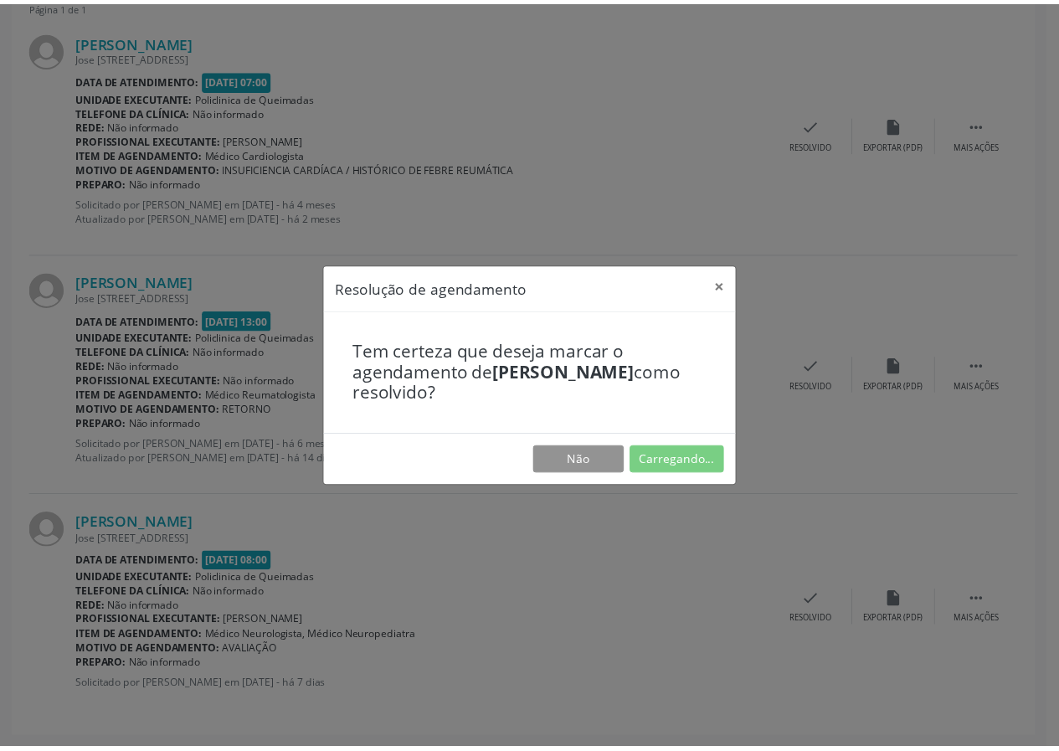
scroll to position [0, 0]
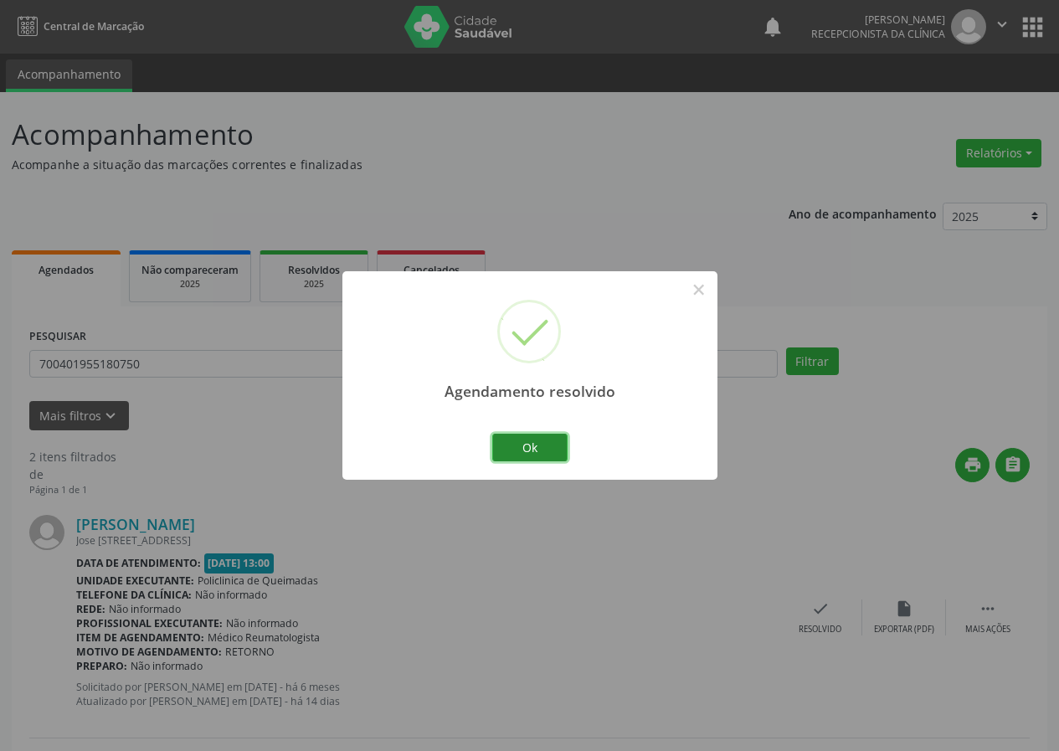
click at [510, 450] on button "Ok" at bounding box center [529, 448] width 75 height 28
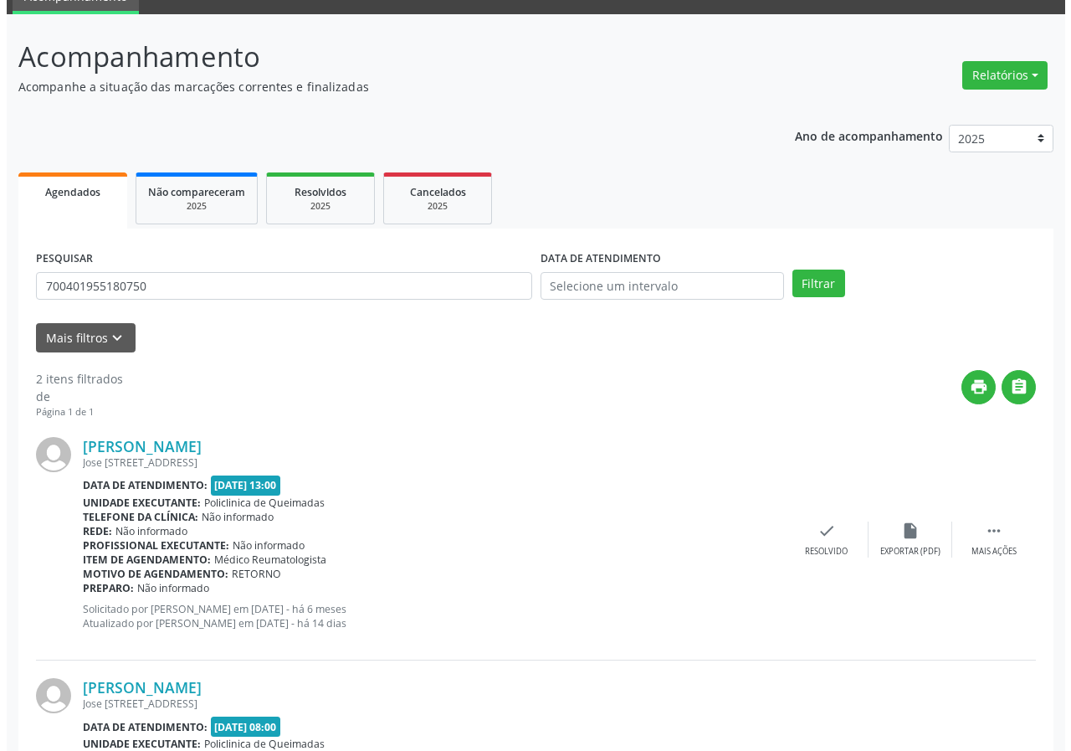
scroll to position [243, 0]
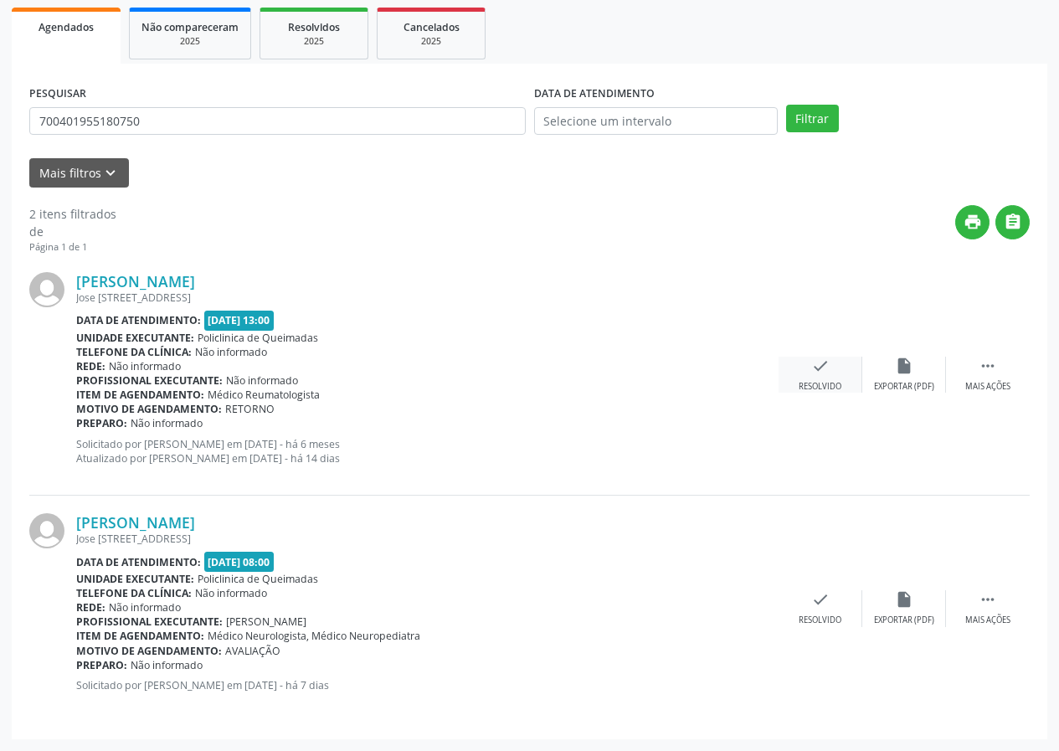
click at [826, 368] on icon "check" at bounding box center [820, 366] width 18 height 18
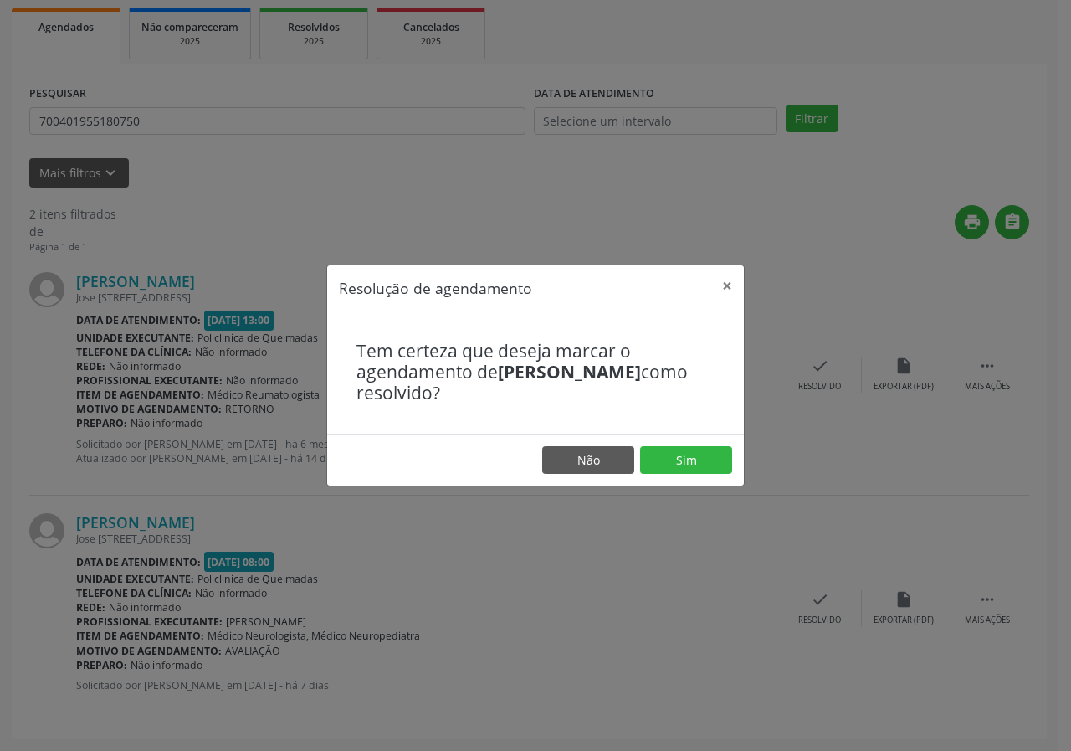
click at [696, 443] on footer "Não Sim" at bounding box center [535, 460] width 417 height 53
click at [691, 450] on button "Sim" at bounding box center [686, 460] width 92 height 28
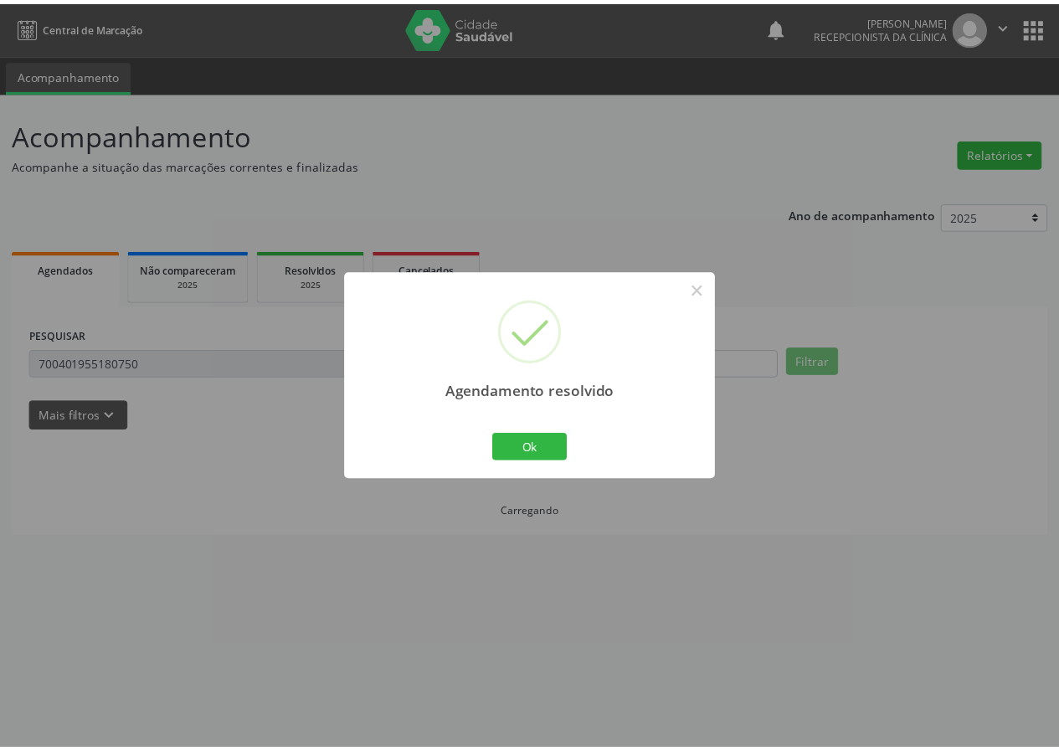
scroll to position [0, 0]
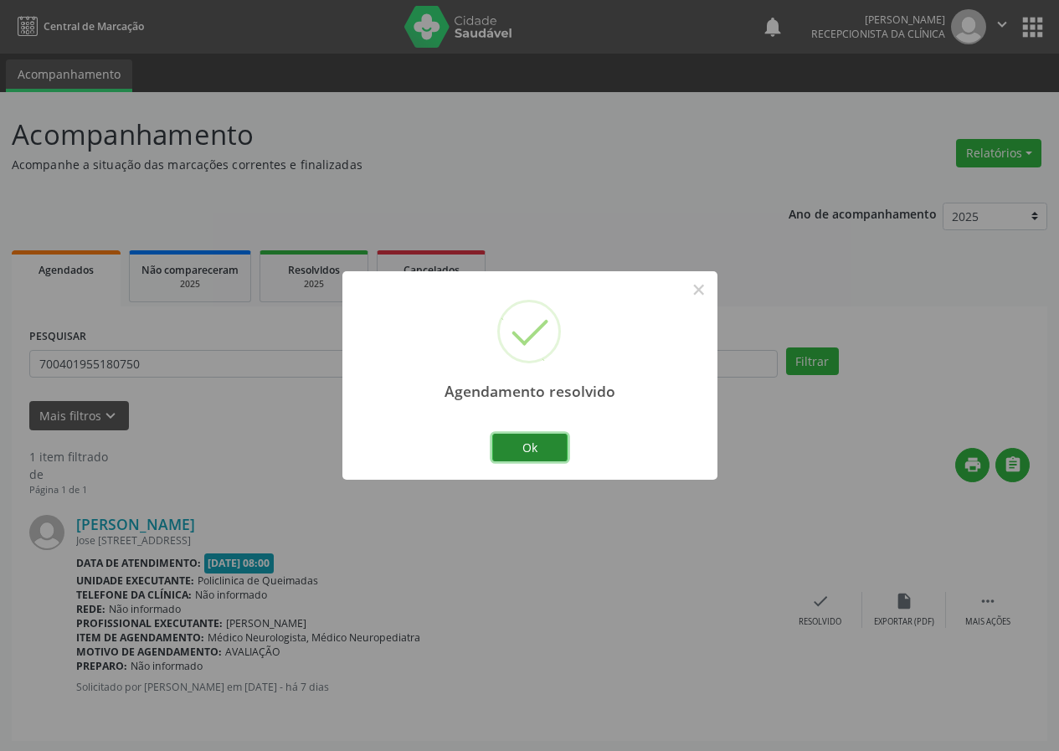
click at [549, 451] on button "Ok" at bounding box center [529, 448] width 75 height 28
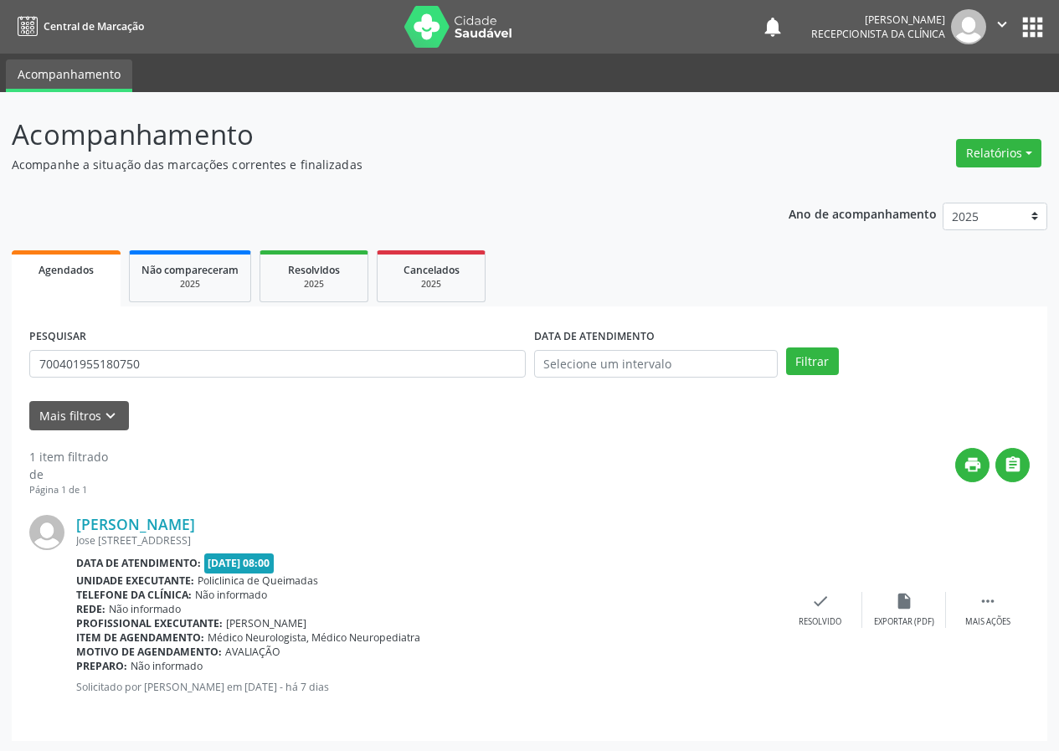
scroll to position [2, 0]
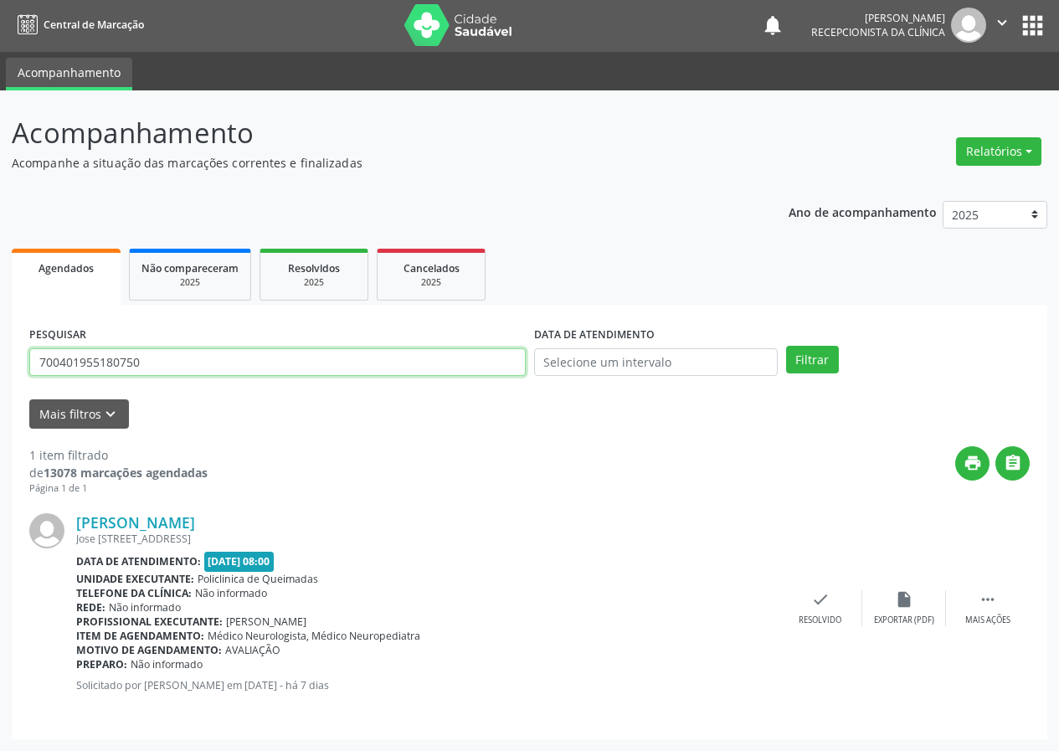
click at [255, 366] on input "700401955180750" at bounding box center [277, 362] width 496 height 28
click at [786, 346] on button "Filtrar" at bounding box center [812, 360] width 53 height 28
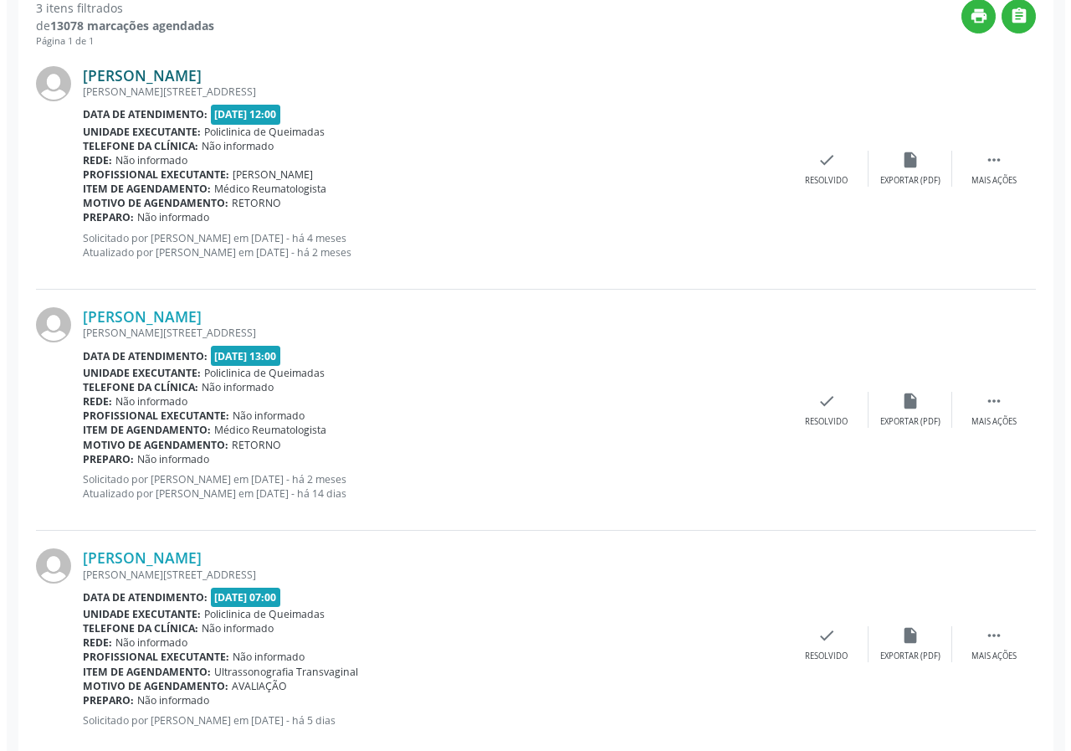
scroll to position [484, 0]
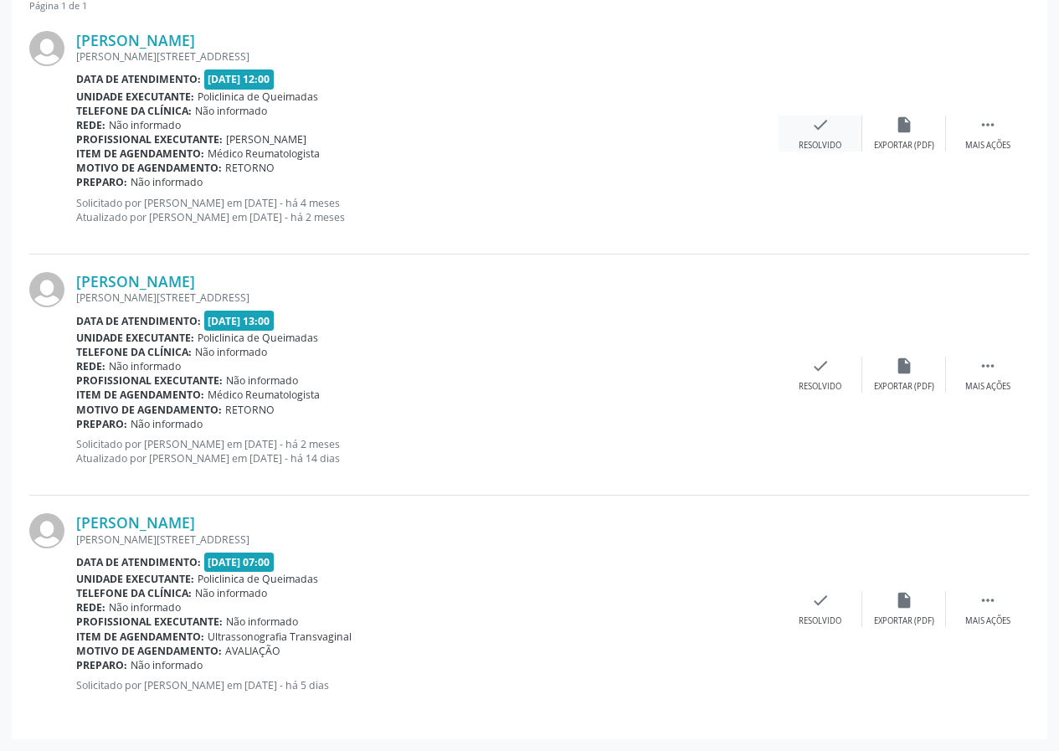
click at [806, 125] on div "check Resolvido" at bounding box center [820, 134] width 84 height 36
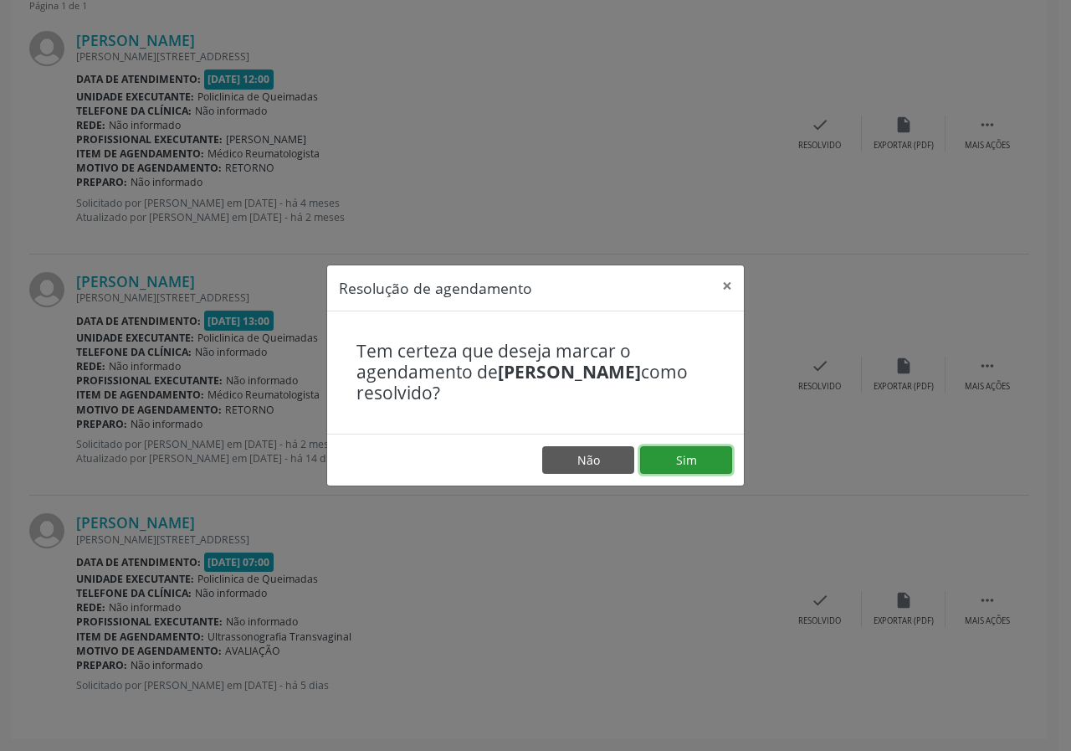
click at [661, 451] on button "Sim" at bounding box center [686, 460] width 92 height 28
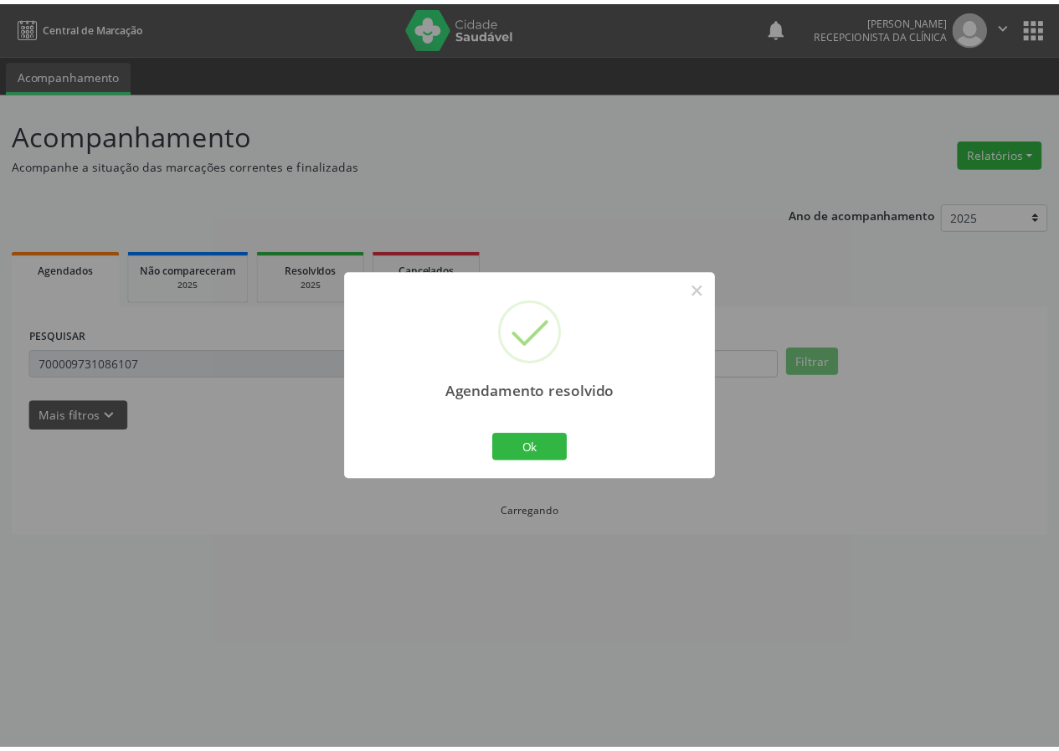
scroll to position [0, 0]
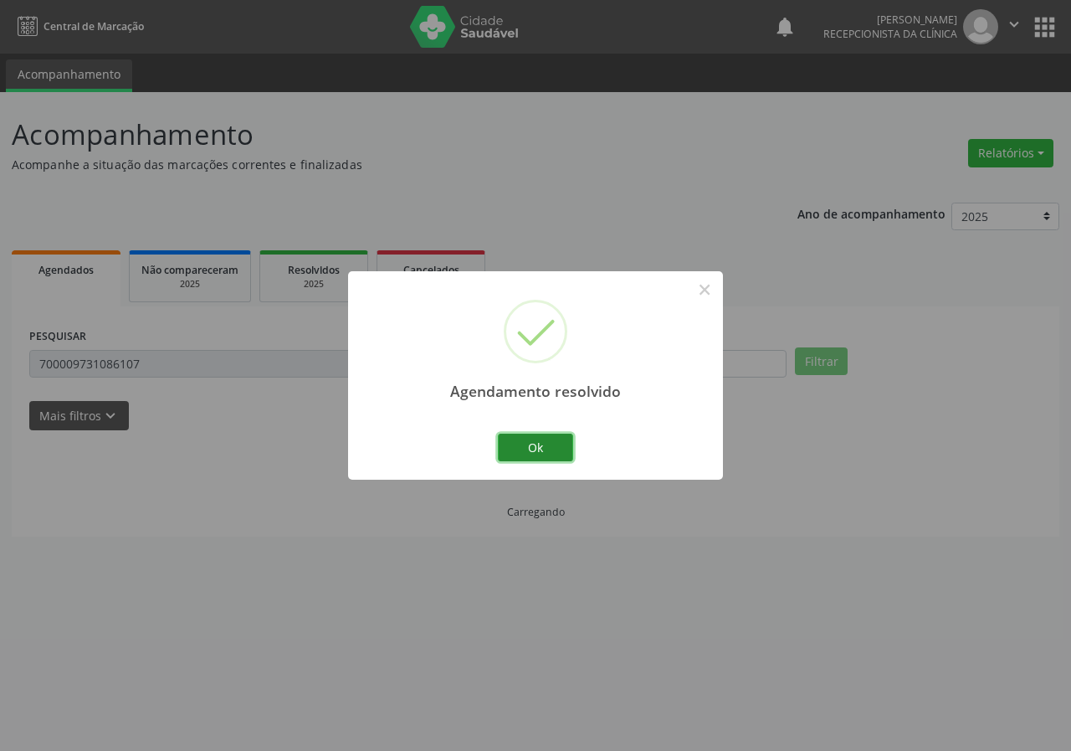
click at [551, 450] on button "Ok" at bounding box center [535, 448] width 75 height 28
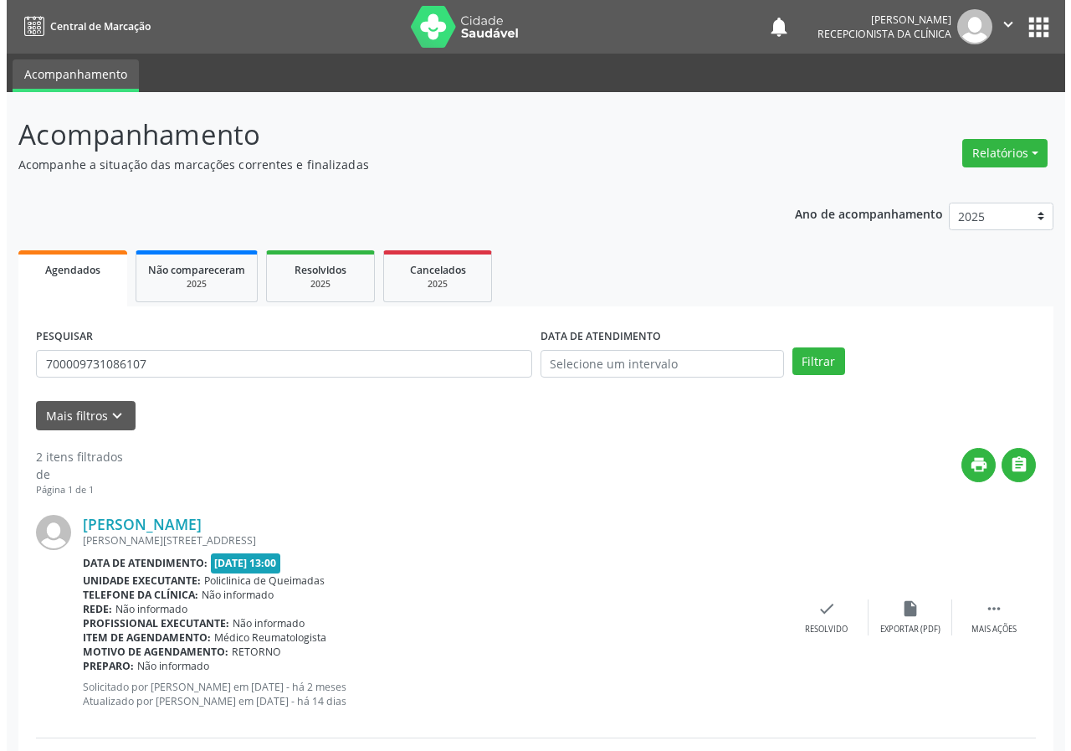
scroll to position [243, 0]
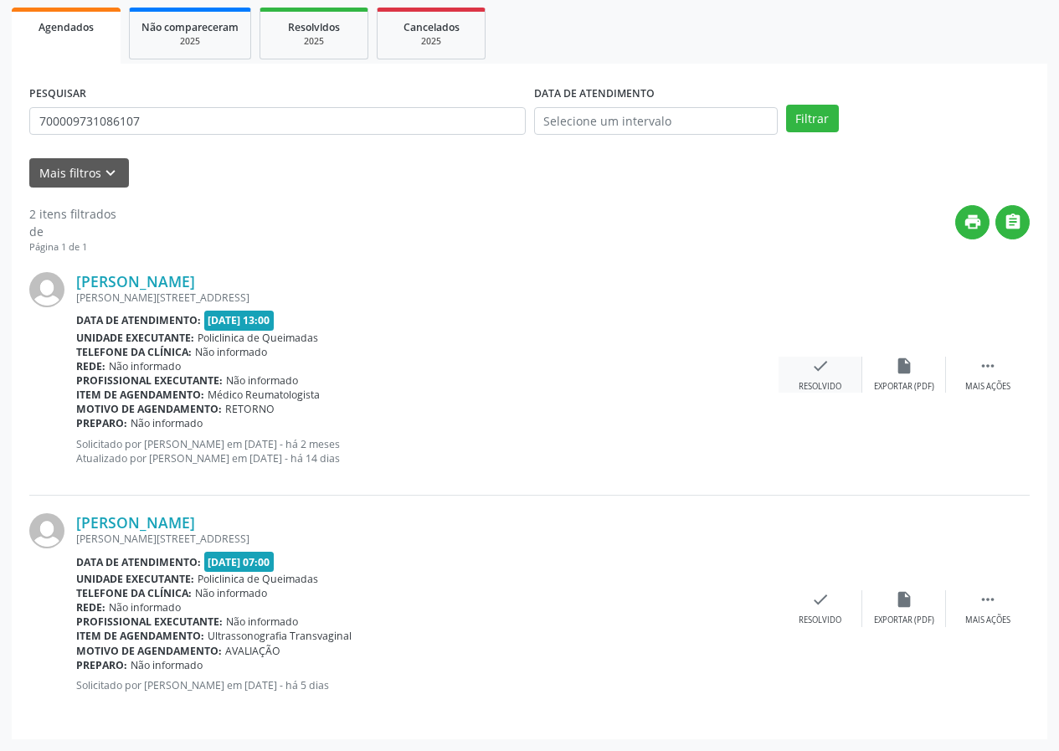
click at [811, 361] on icon "check" at bounding box center [820, 366] width 18 height 18
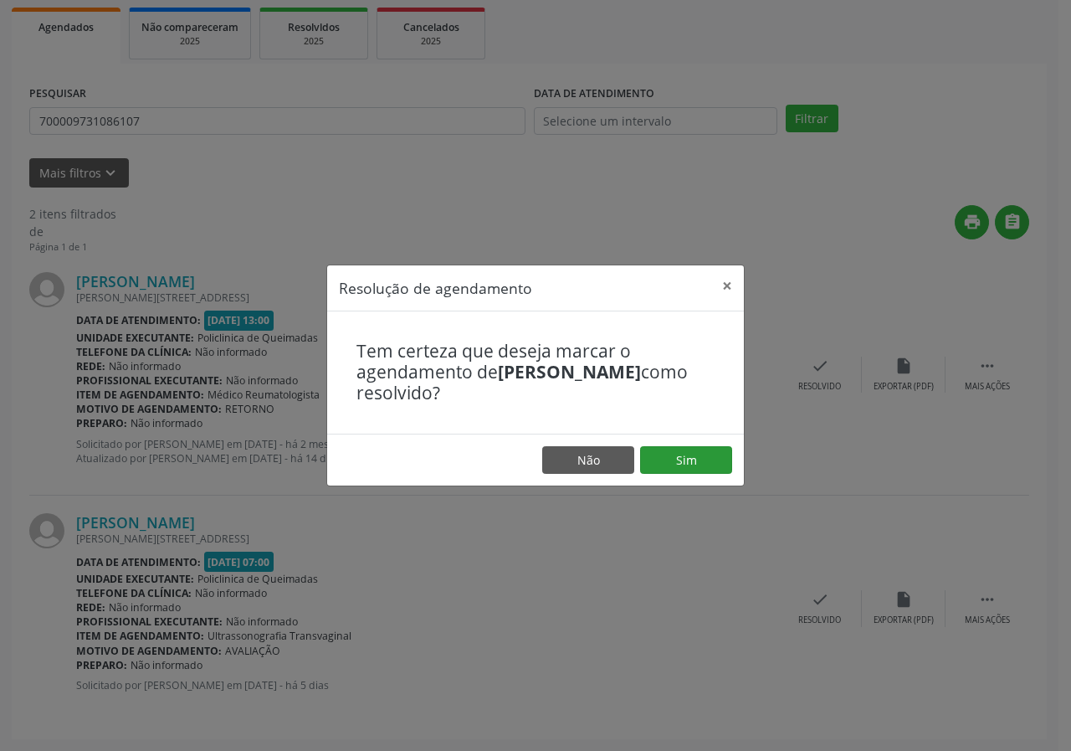
click at [676, 445] on footer "Não Sim" at bounding box center [535, 460] width 417 height 53
click at [676, 449] on button "Sim" at bounding box center [686, 460] width 92 height 28
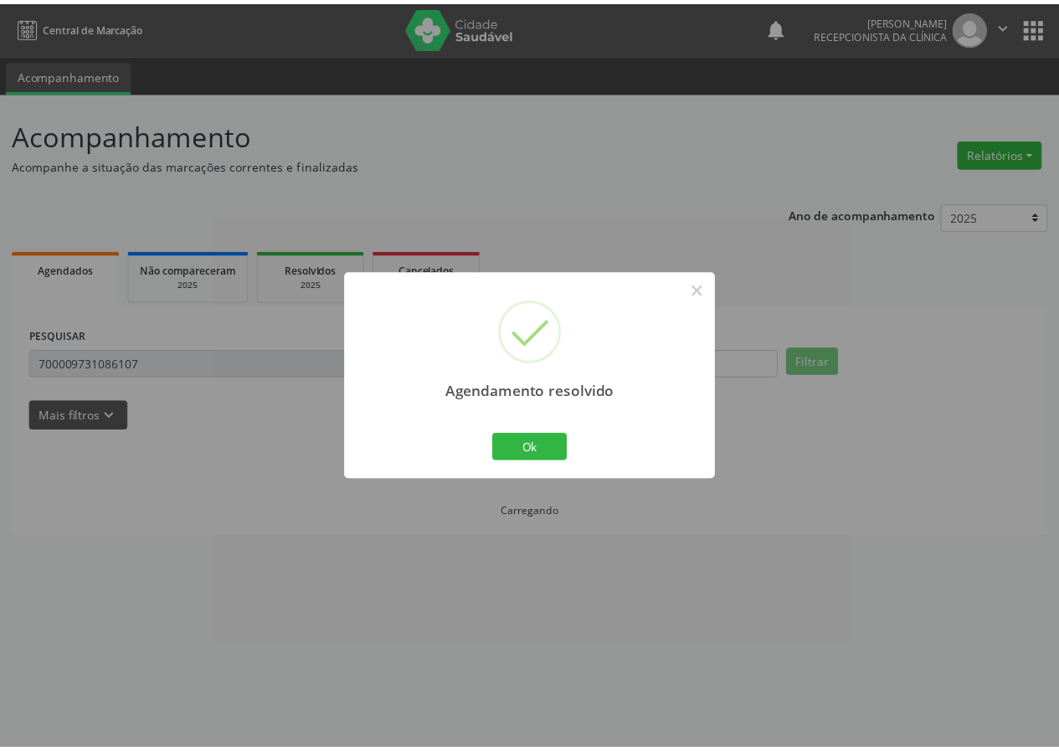
scroll to position [0, 0]
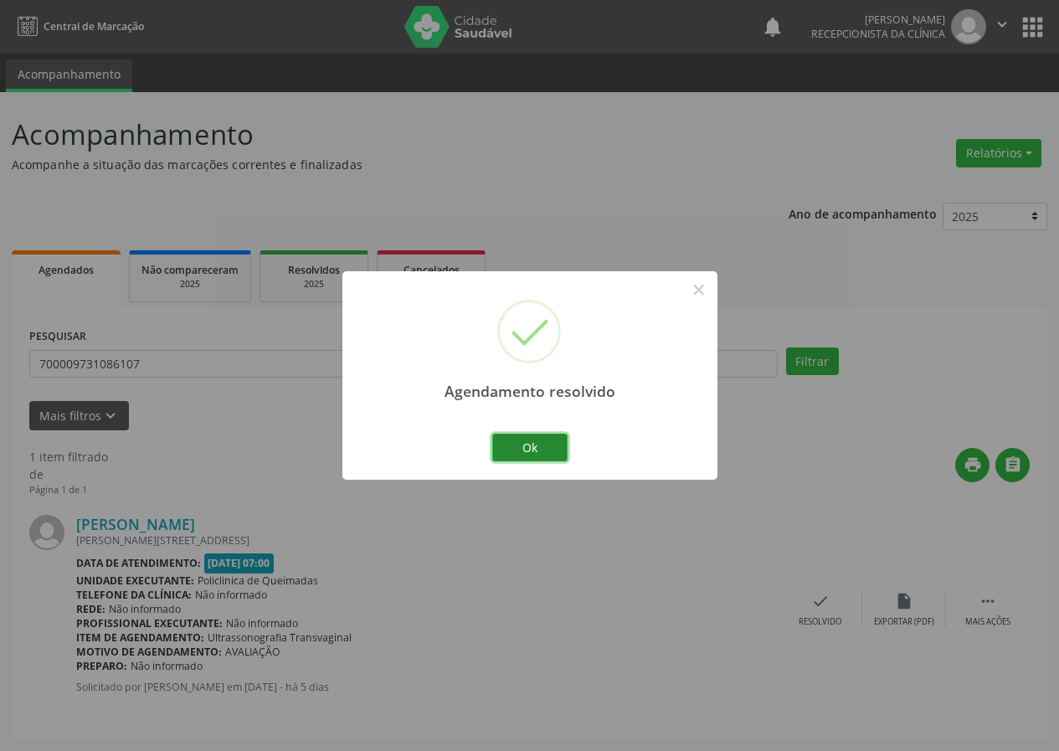
click at [528, 450] on button "Ok" at bounding box center [529, 448] width 75 height 28
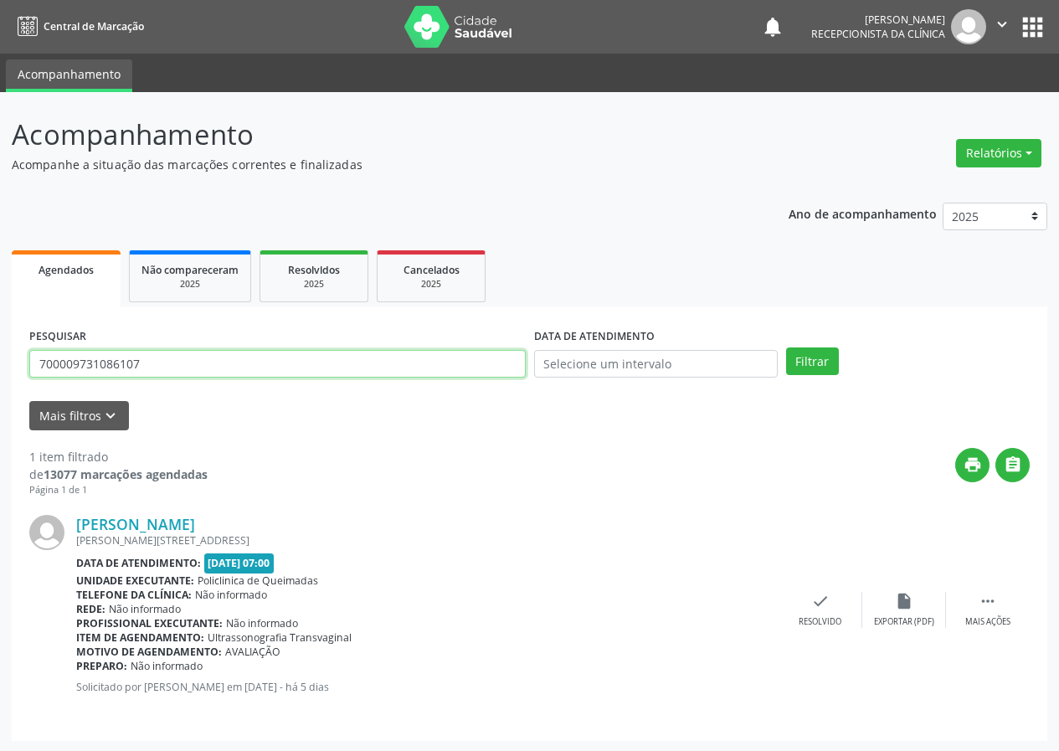
click at [392, 355] on input "700009731086107" at bounding box center [277, 364] width 496 height 28
click at [786, 347] on button "Filtrar" at bounding box center [812, 361] width 53 height 28
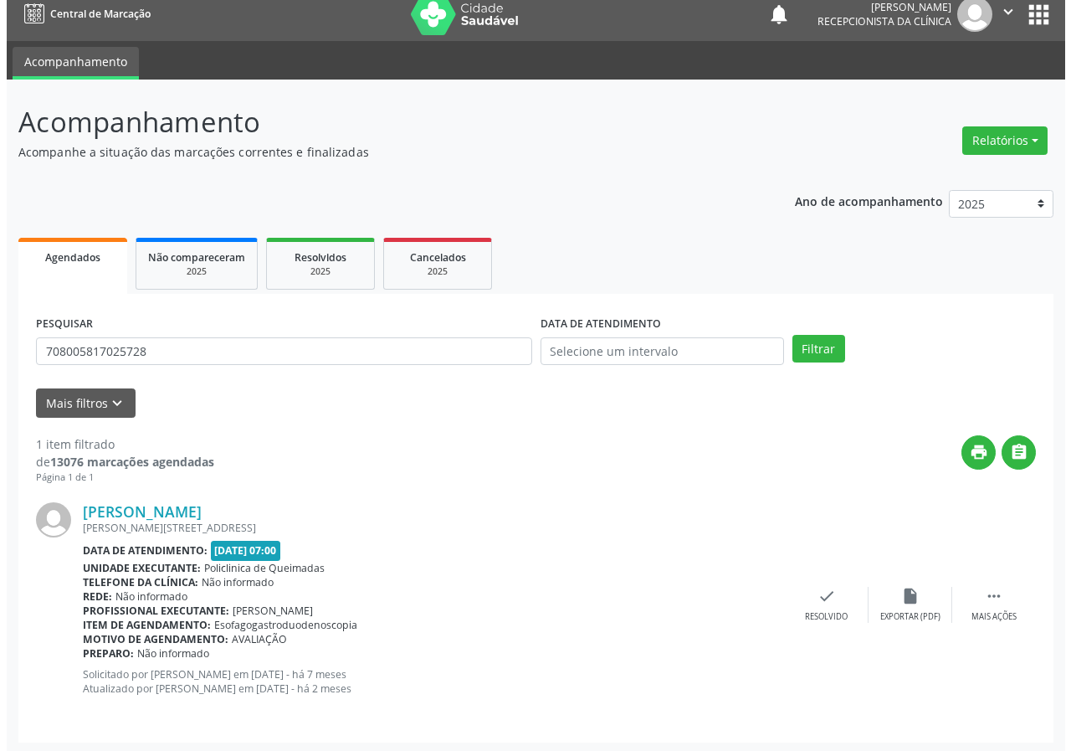
scroll to position [16, 0]
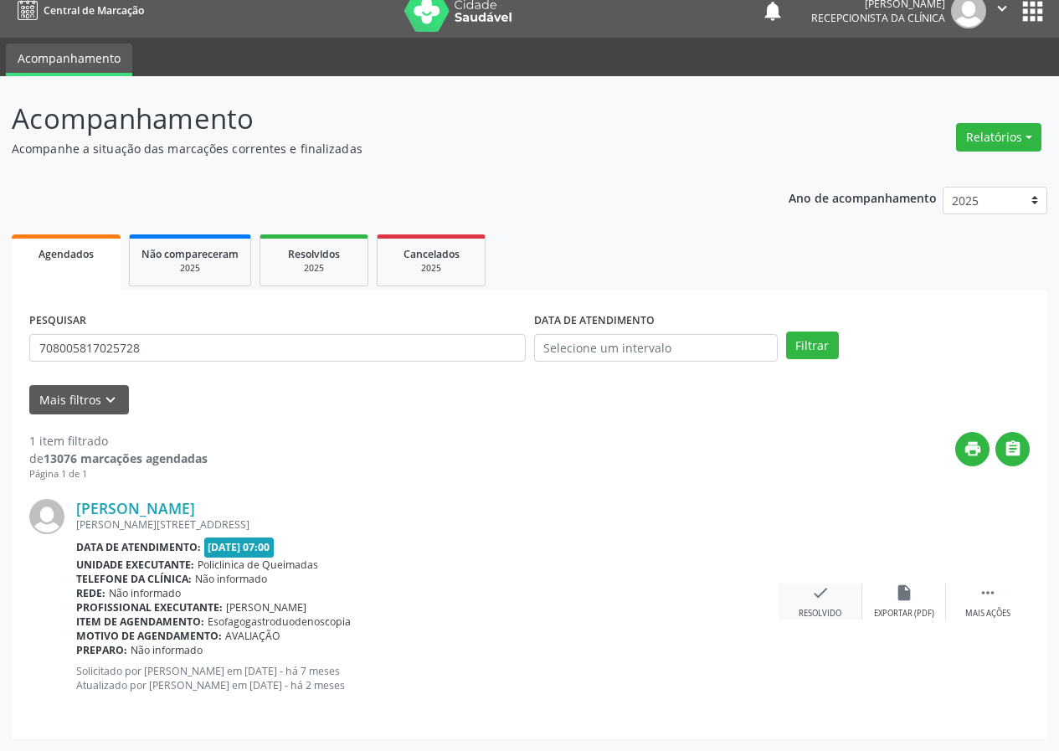
click at [836, 608] on div "Resolvido" at bounding box center [820, 614] width 43 height 12
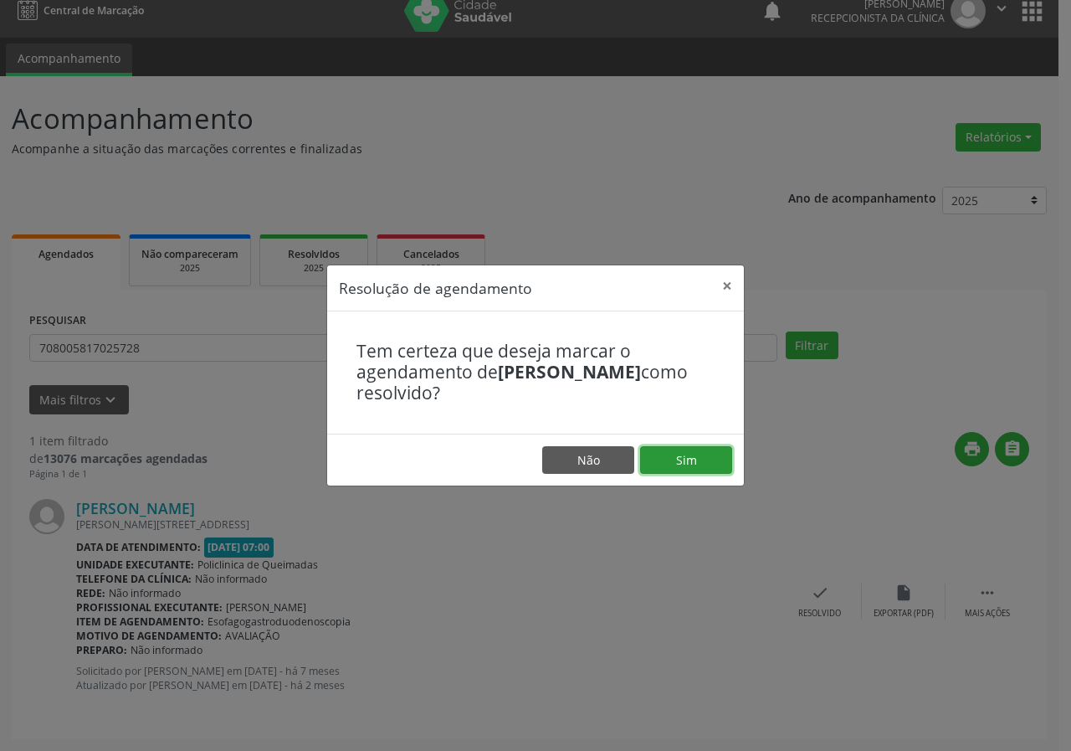
click at [692, 455] on button "Sim" at bounding box center [686, 460] width 92 height 28
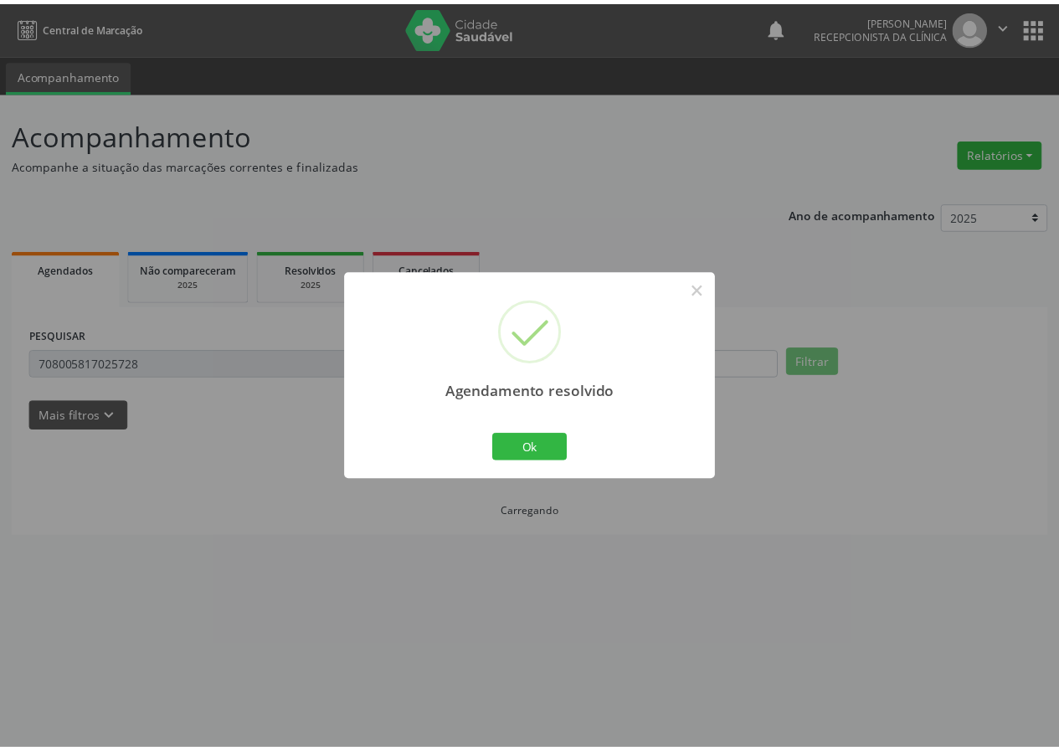
scroll to position [0, 0]
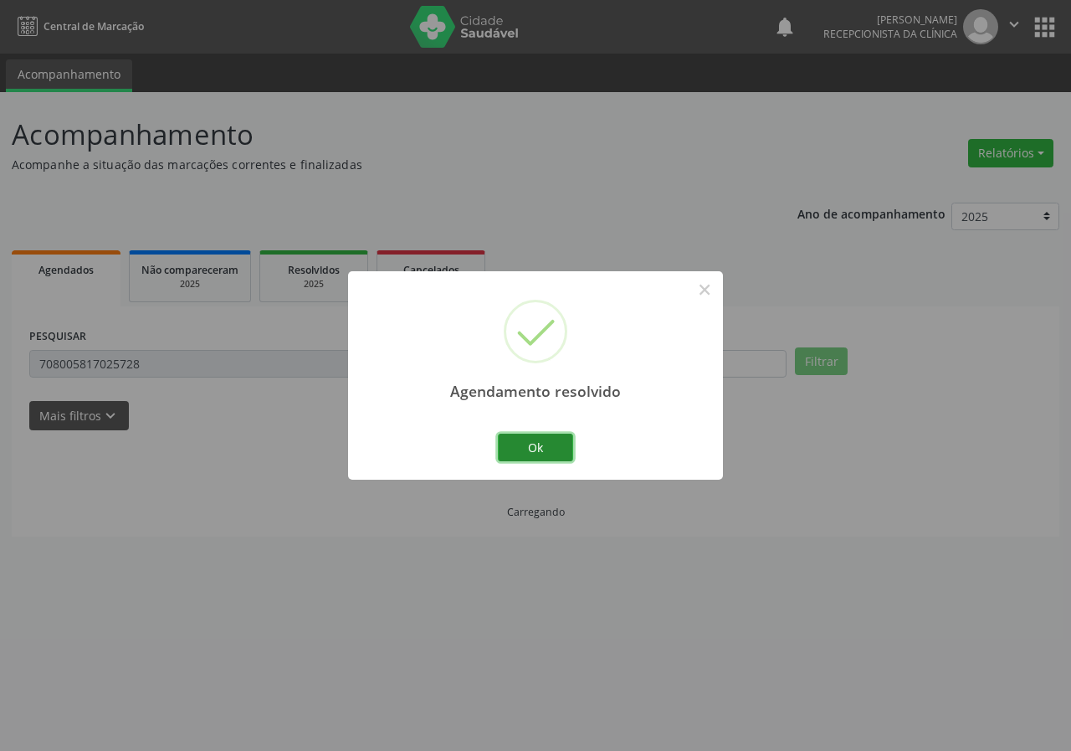
click at [527, 446] on button "Ok" at bounding box center [535, 448] width 75 height 28
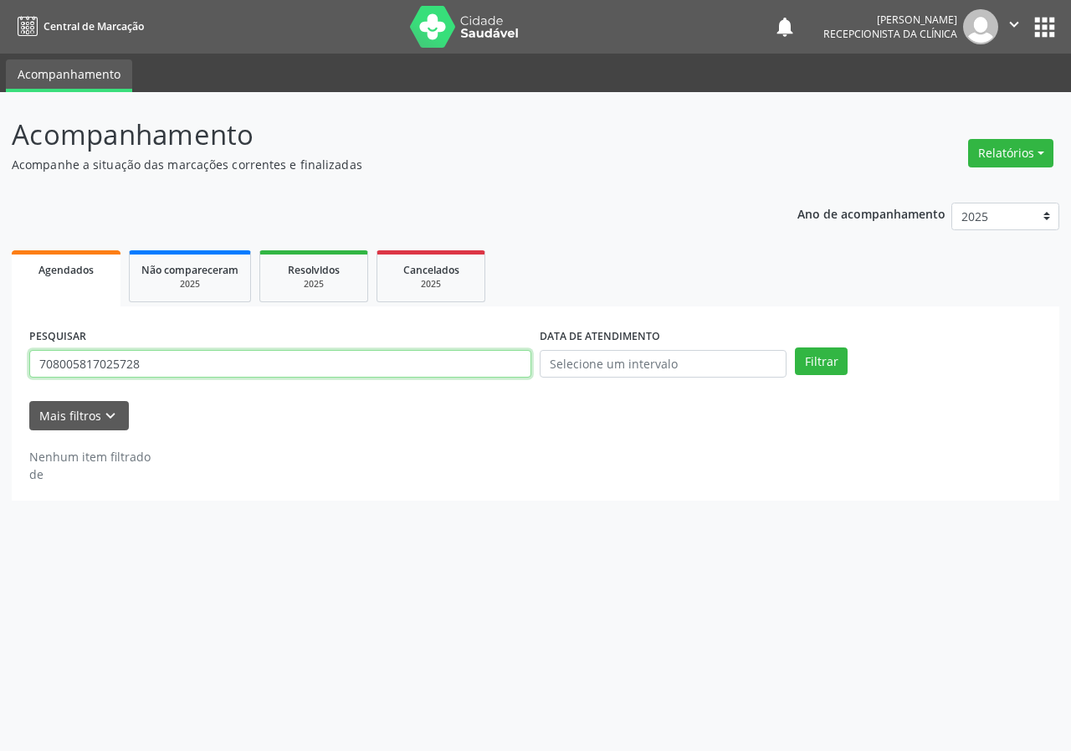
click at [330, 364] on input "708005817025728" at bounding box center [280, 364] width 502 height 28
click at [795, 347] on button "Filtrar" at bounding box center [821, 361] width 53 height 28
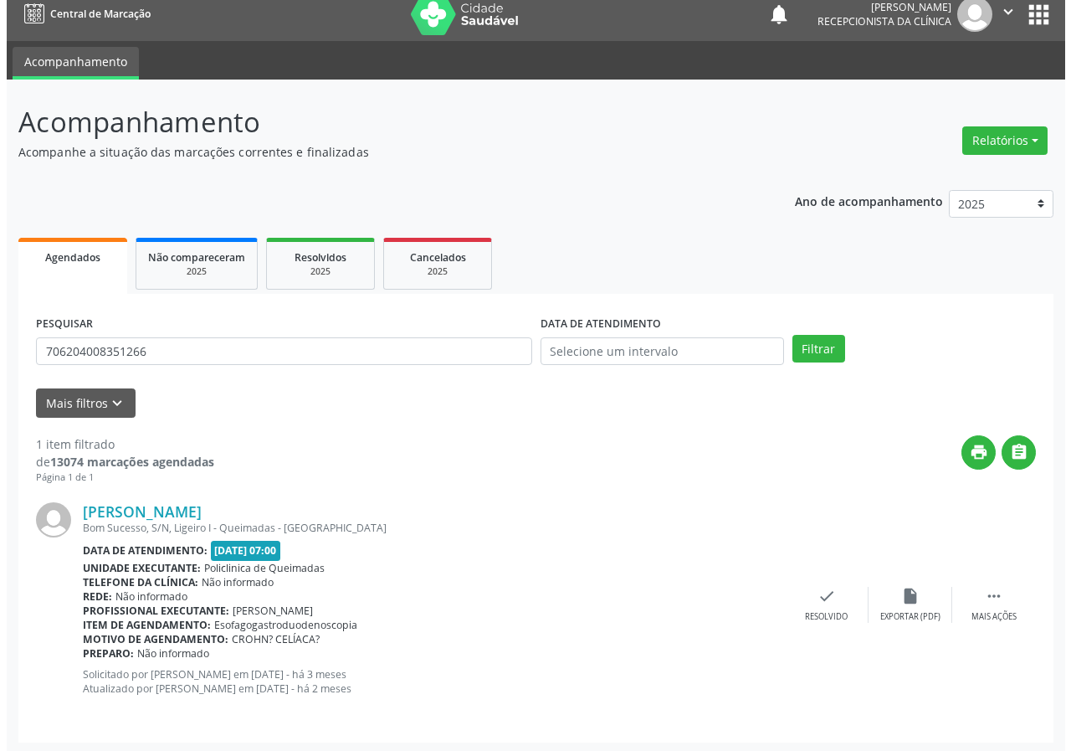
scroll to position [16, 0]
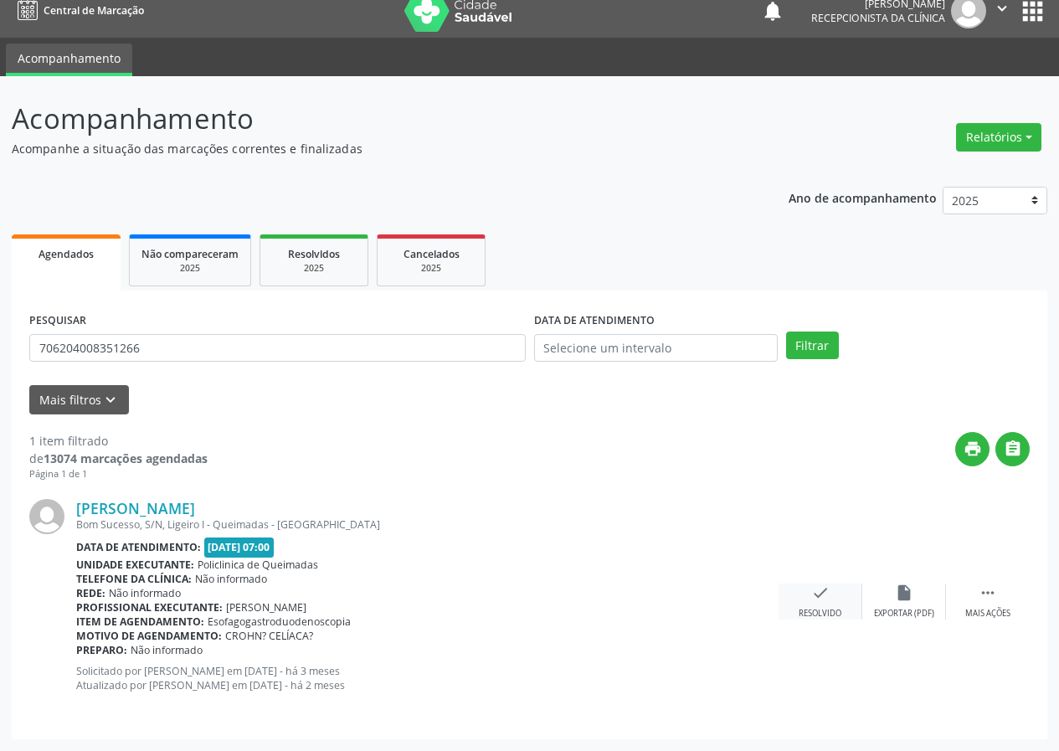
click at [819, 606] on div "check Resolvido" at bounding box center [820, 601] width 84 height 36
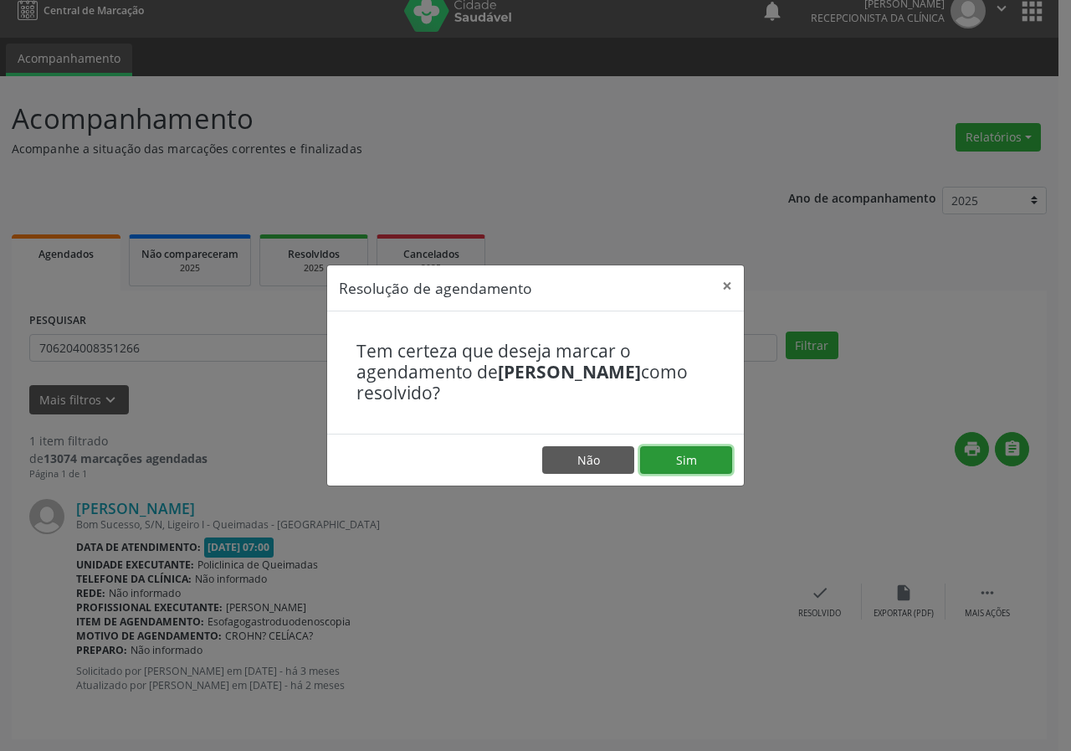
click at [657, 450] on button "Sim" at bounding box center [686, 460] width 92 height 28
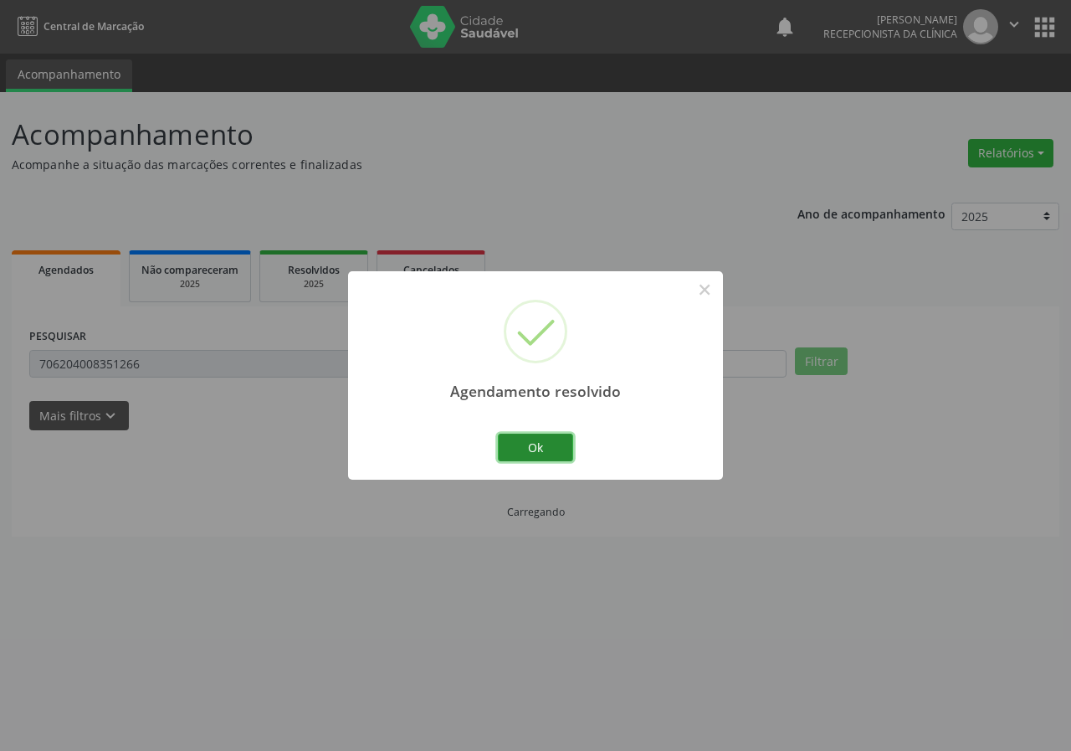
click at [541, 439] on button "Ok" at bounding box center [535, 448] width 75 height 28
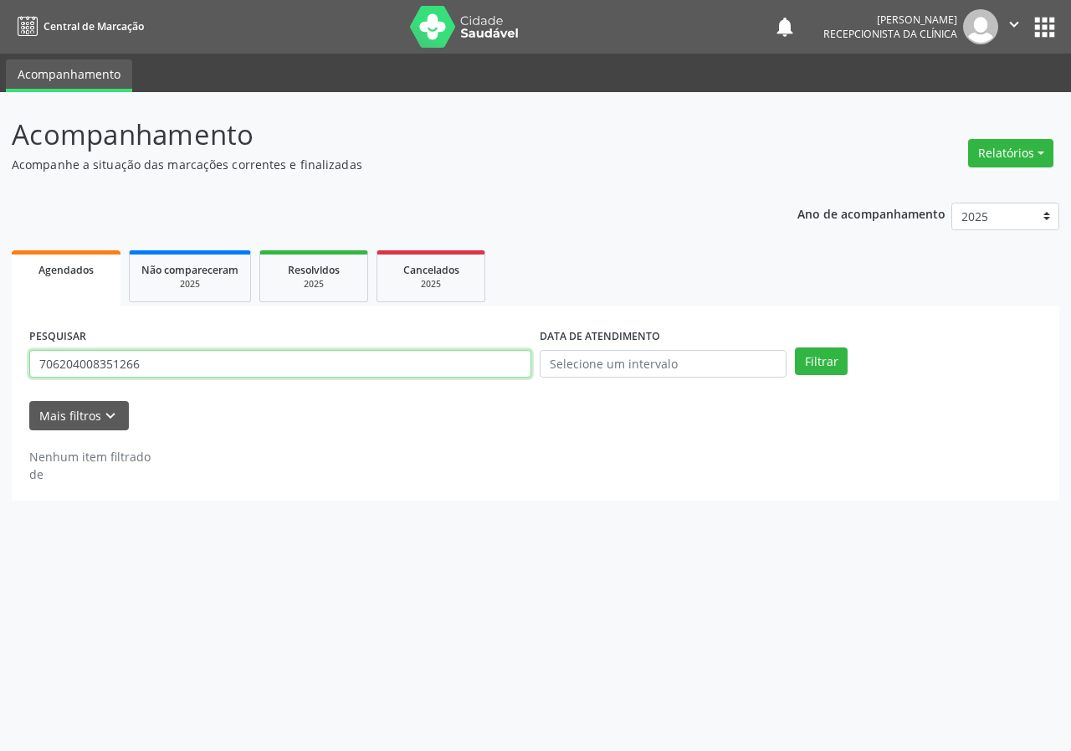
click at [354, 363] on input "706204008351266" at bounding box center [280, 364] width 502 height 28
click at [795, 347] on button "Filtrar" at bounding box center [821, 361] width 53 height 28
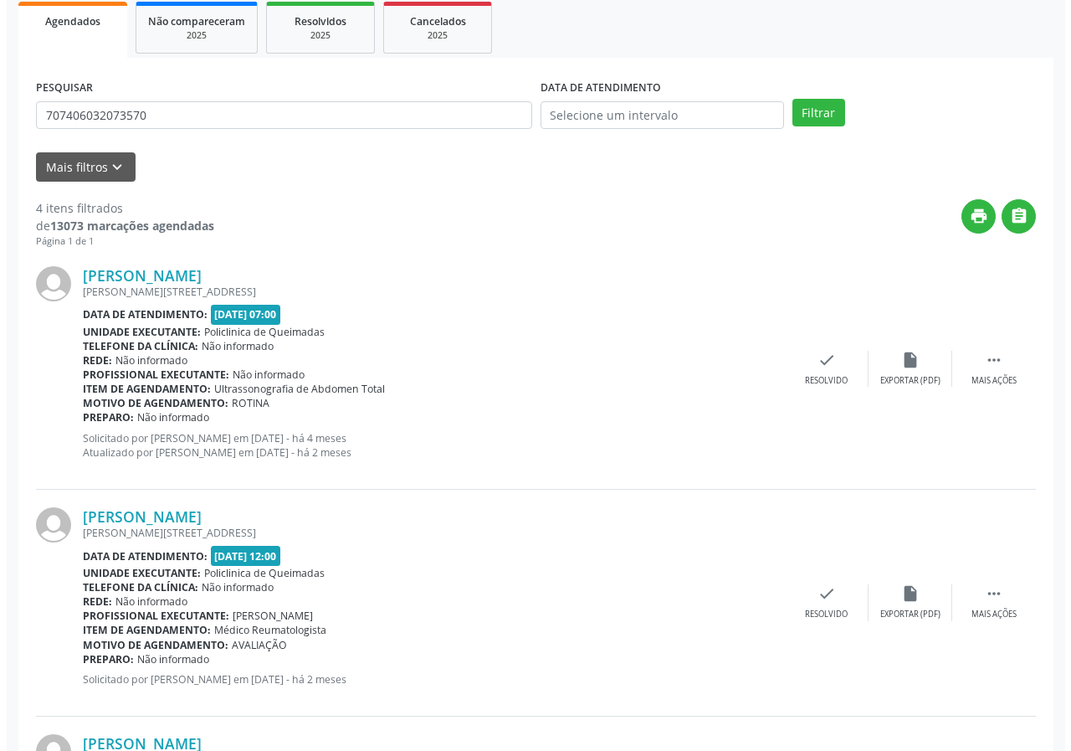
scroll to position [251, 0]
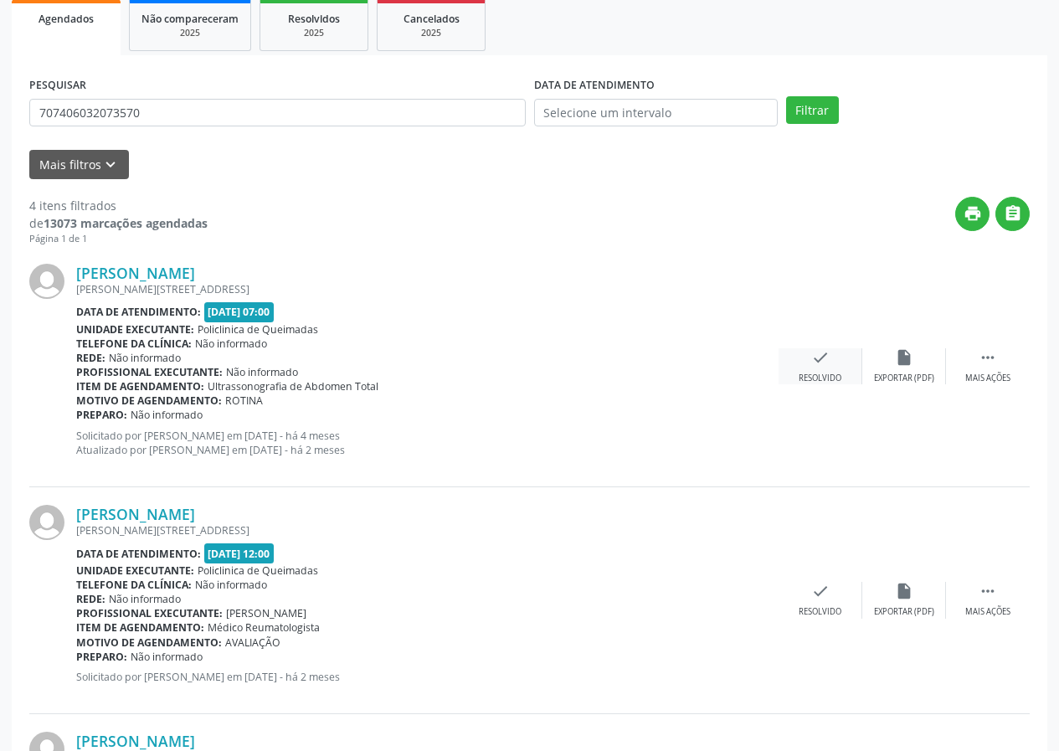
click at [816, 368] on div "check Resolvido" at bounding box center [820, 366] width 84 height 36
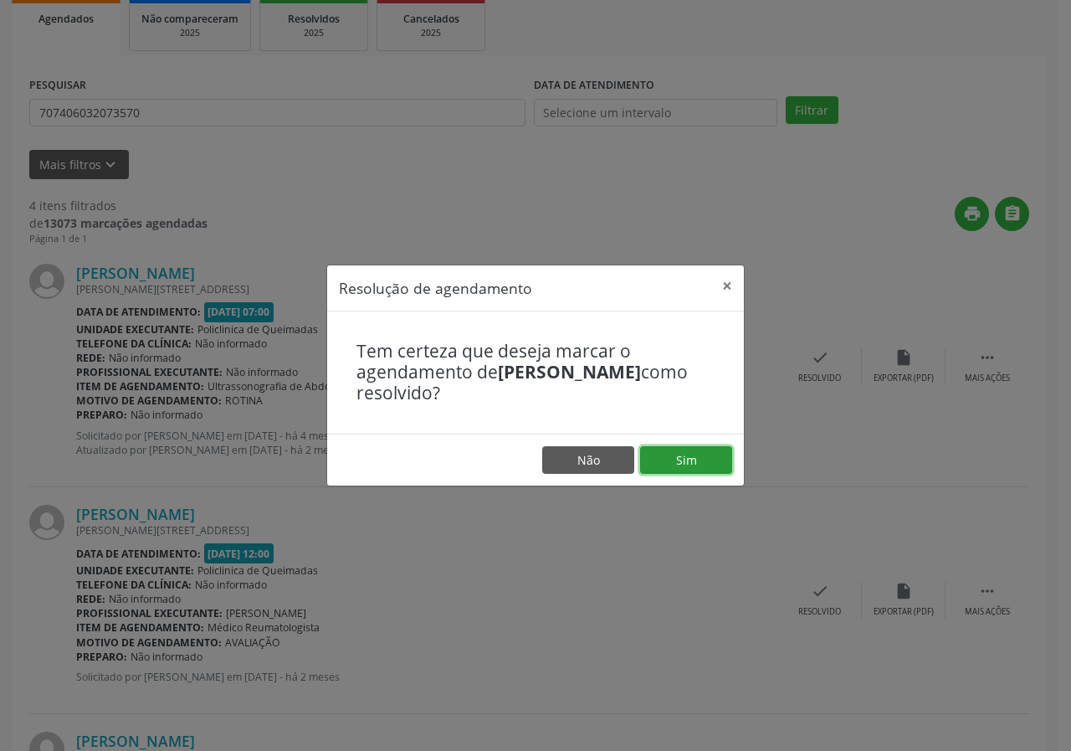
click at [681, 469] on button "Sim" at bounding box center [686, 460] width 92 height 28
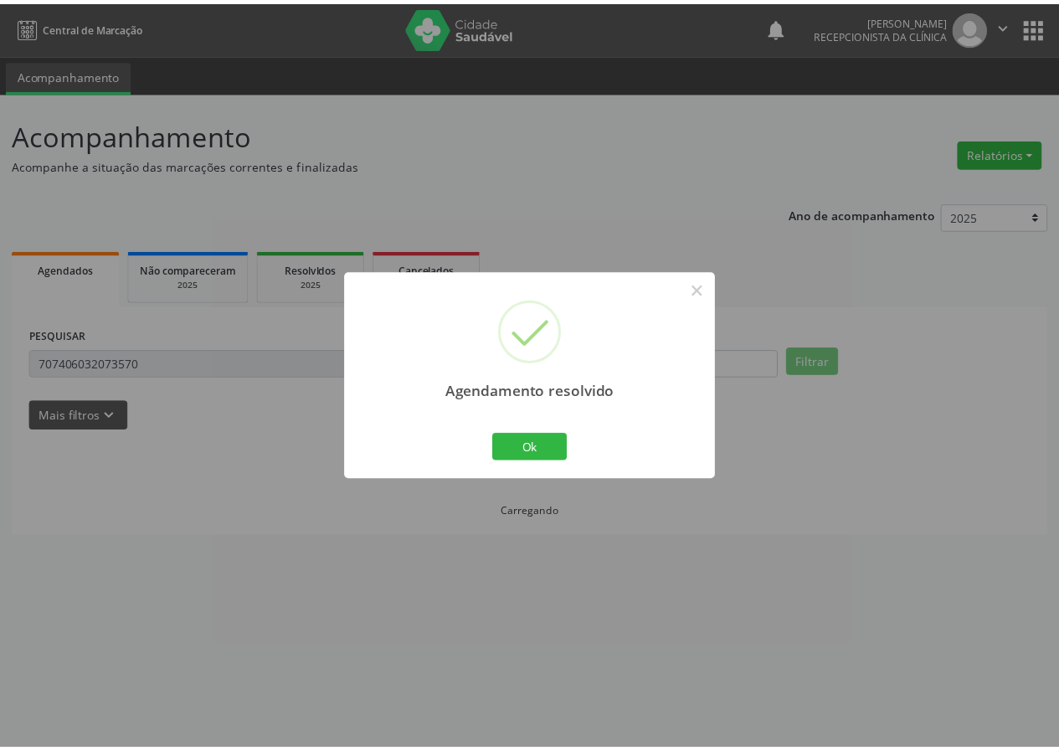
scroll to position [0, 0]
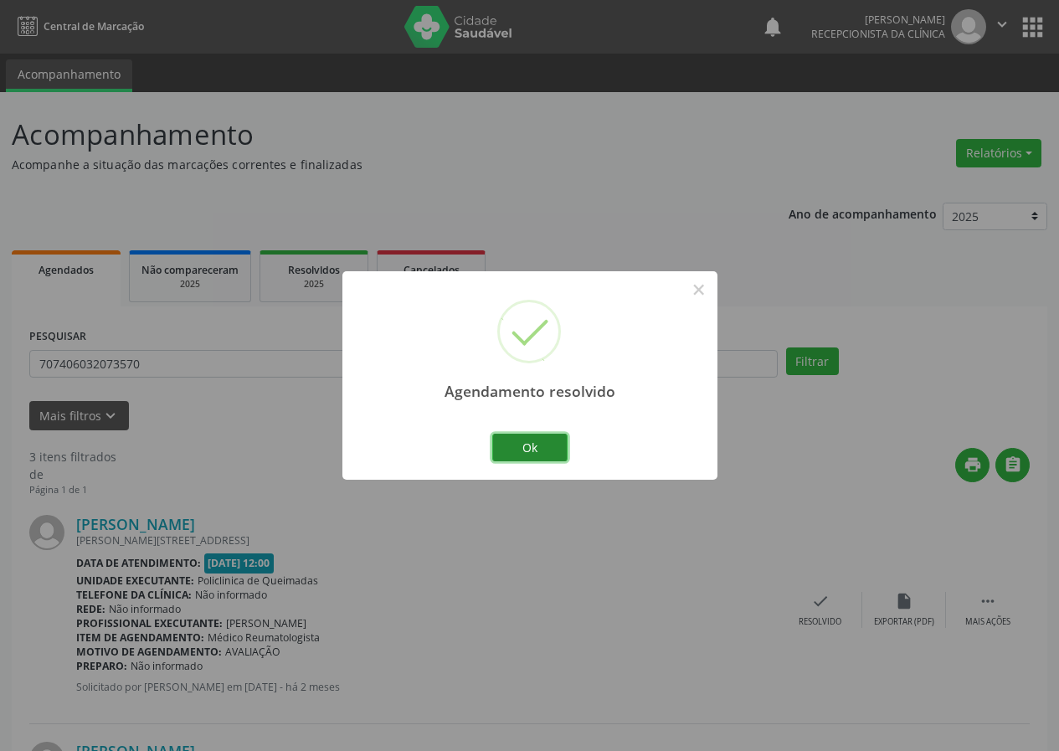
click at [517, 444] on button "Ok" at bounding box center [529, 448] width 75 height 28
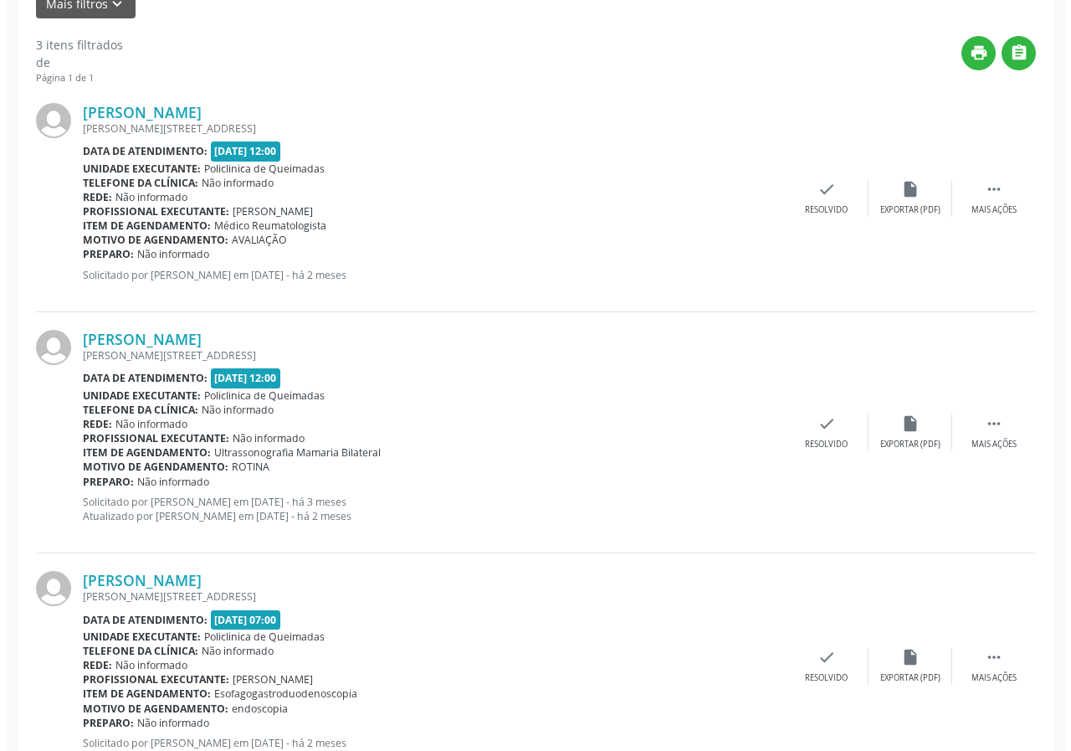
scroll to position [470, 0]
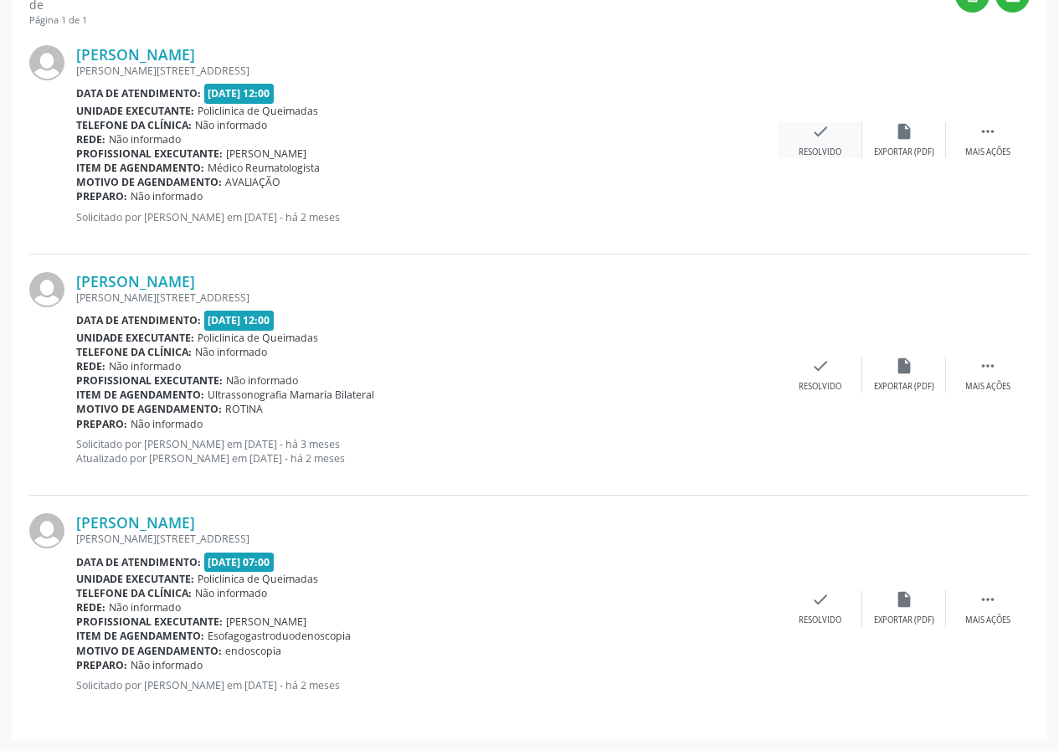
click at [805, 137] on div "check Resolvido" at bounding box center [820, 140] width 84 height 36
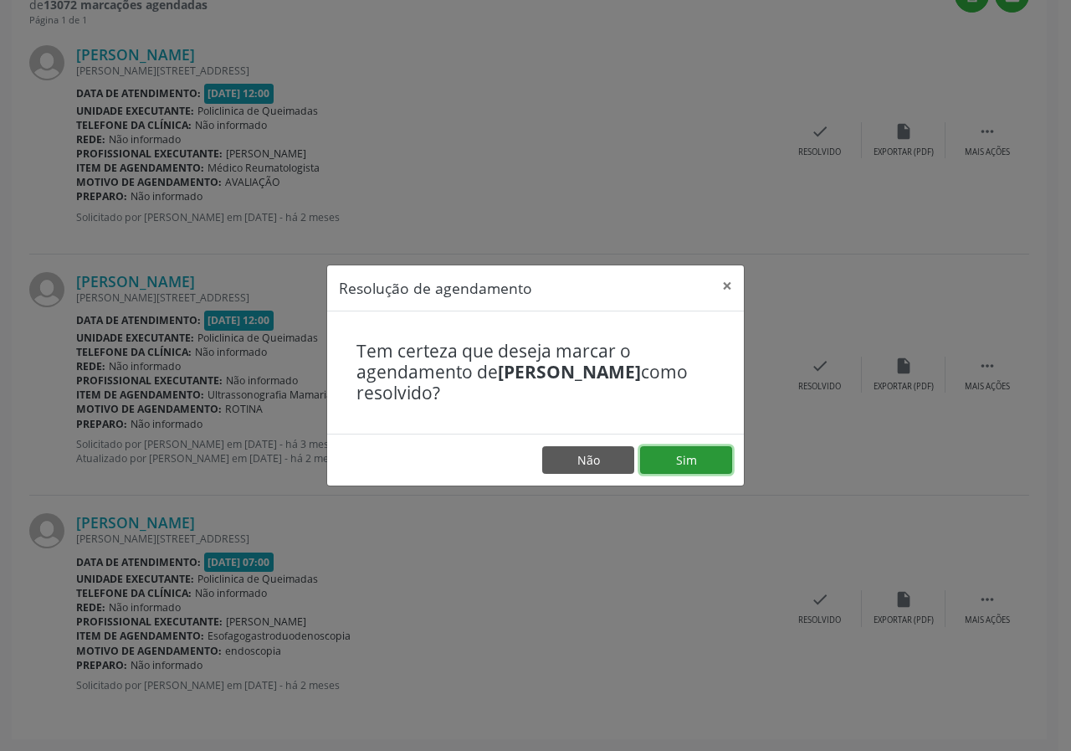
click at [702, 474] on button "Sim" at bounding box center [686, 460] width 92 height 28
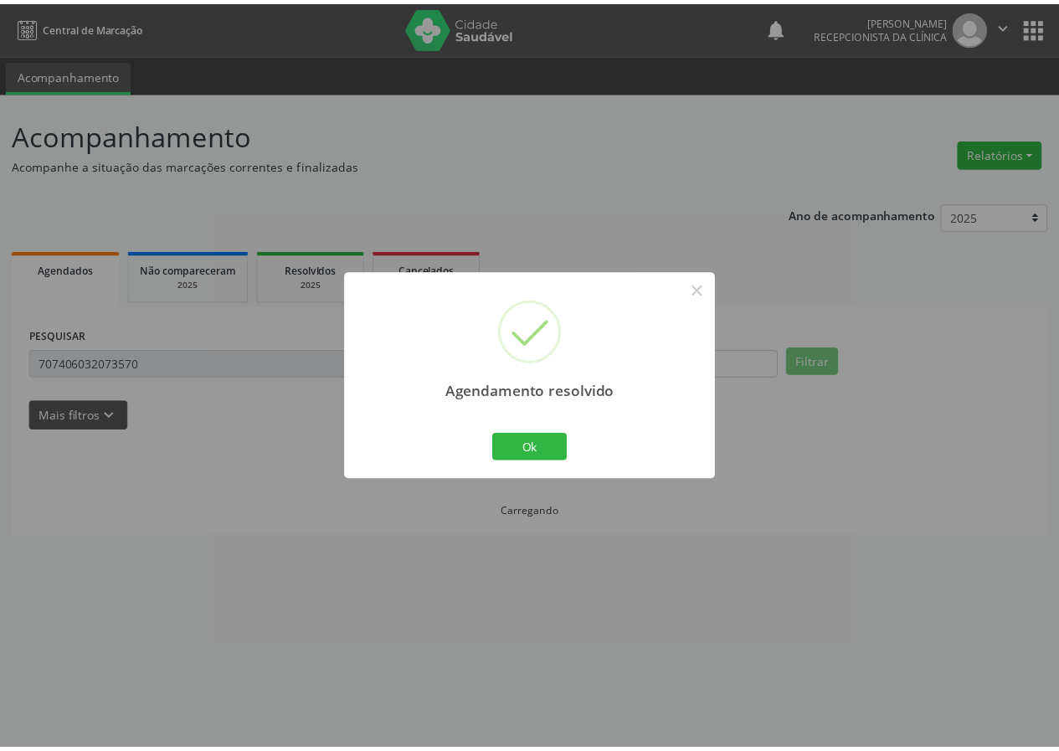
scroll to position [0, 0]
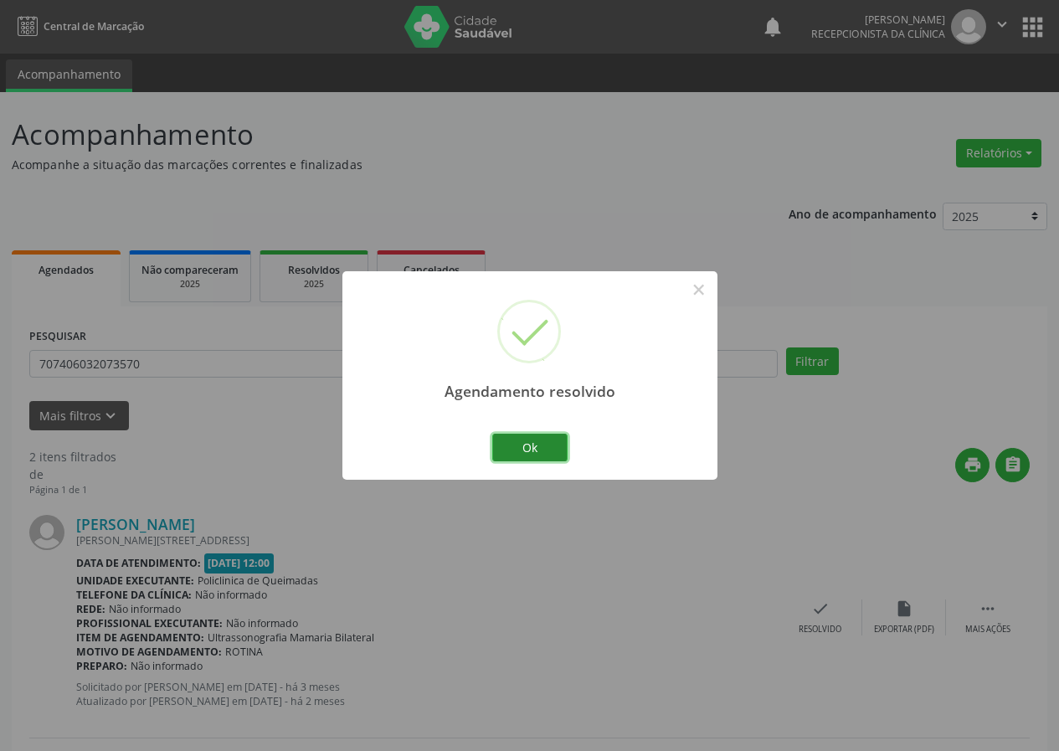
click at [525, 443] on button "Ok" at bounding box center [529, 448] width 75 height 28
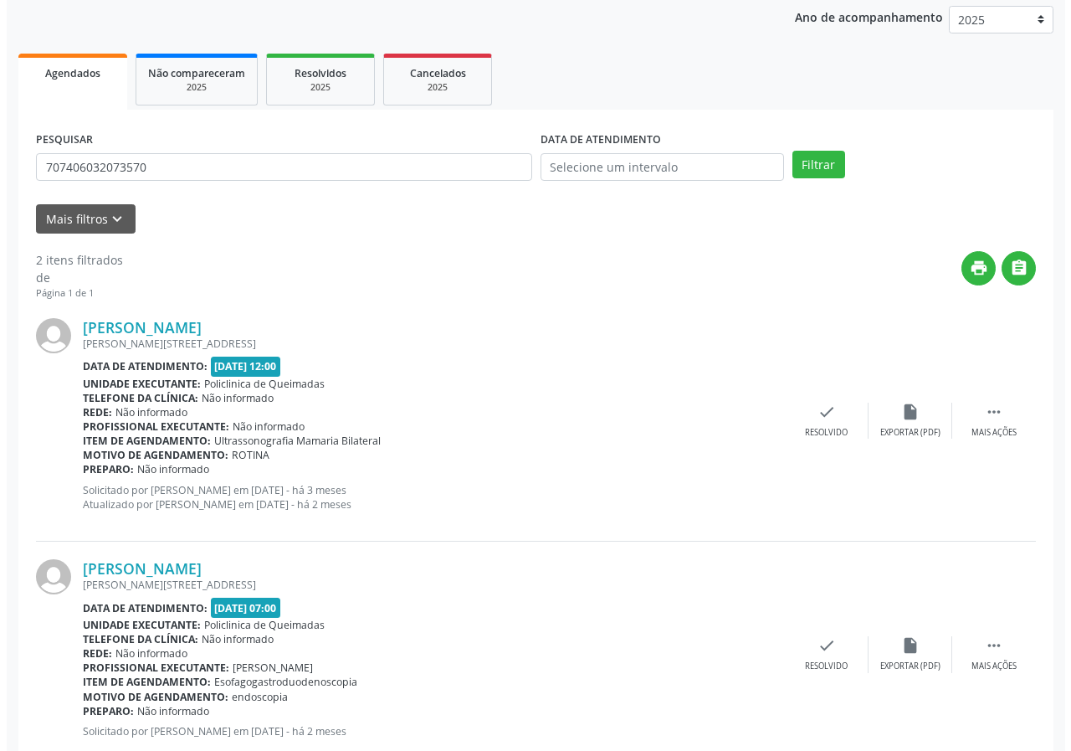
scroll to position [243, 0]
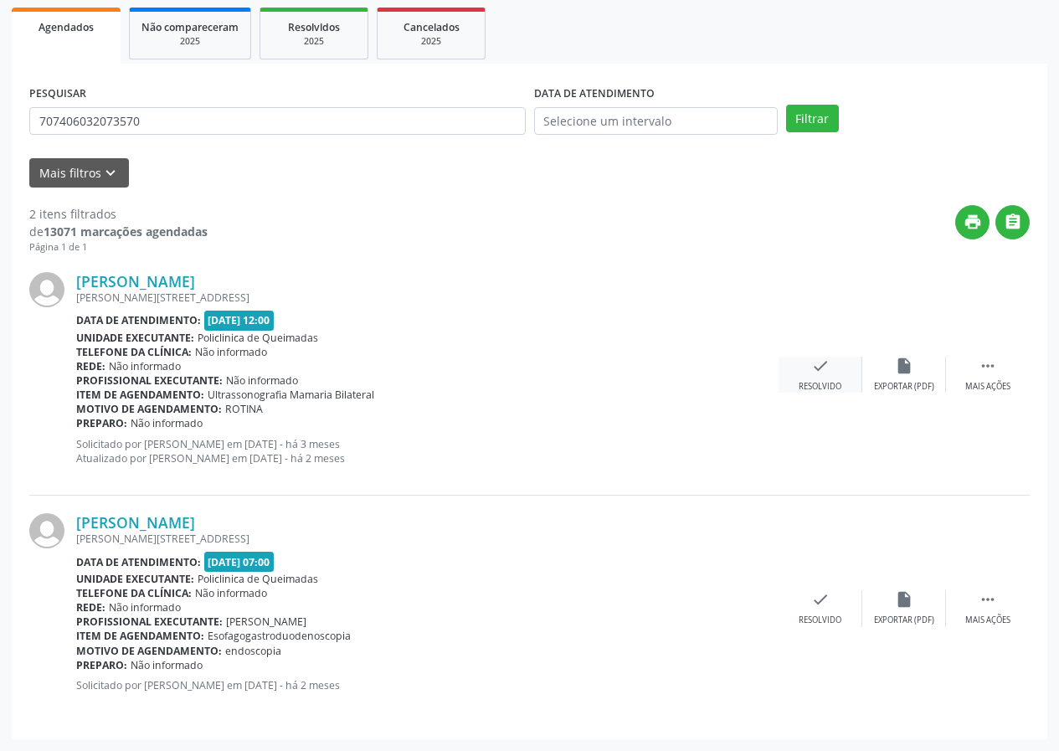
click at [811, 365] on icon "check" at bounding box center [820, 366] width 18 height 18
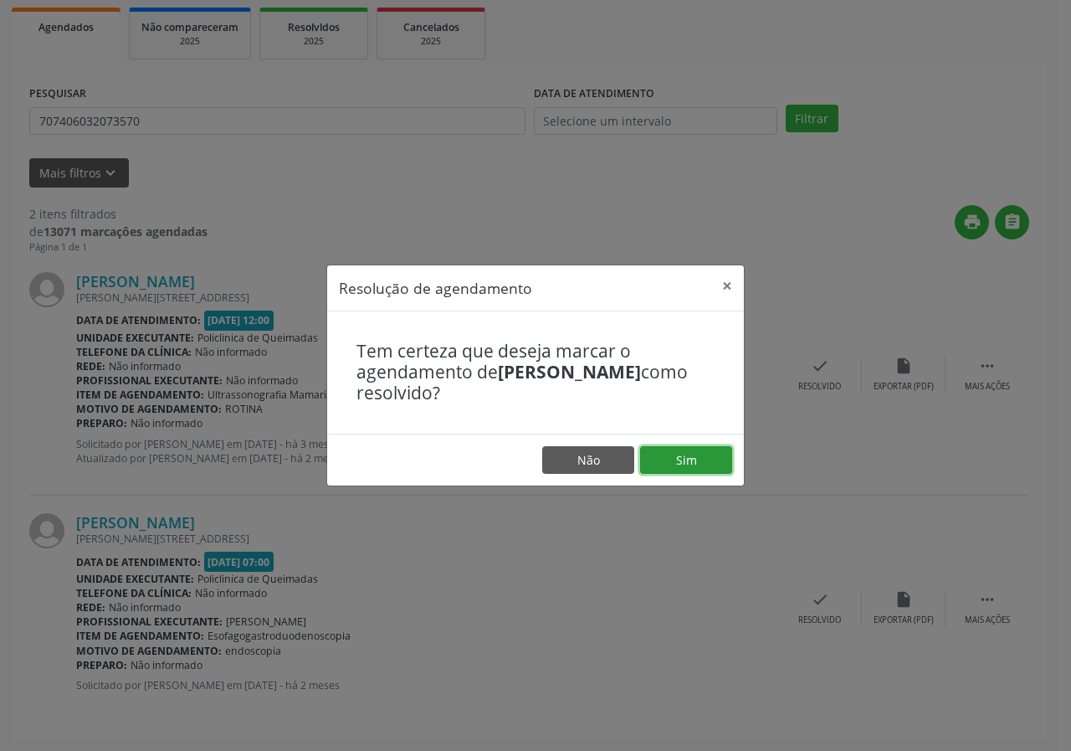
click at [696, 452] on button "Sim" at bounding box center [686, 460] width 92 height 28
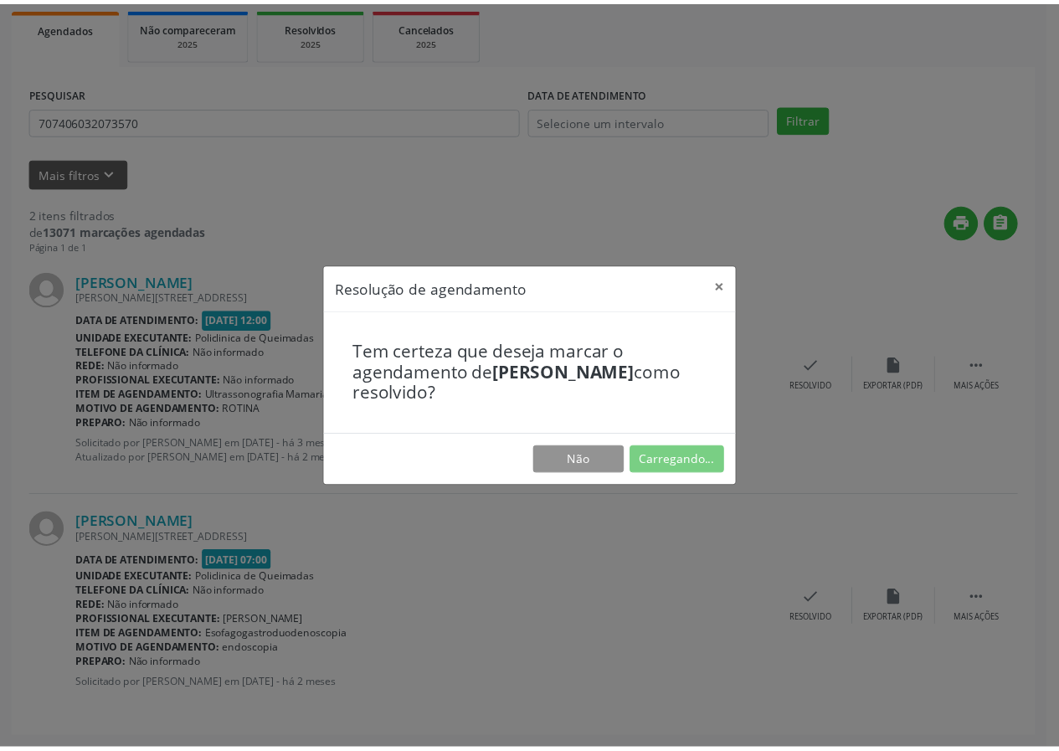
scroll to position [0, 0]
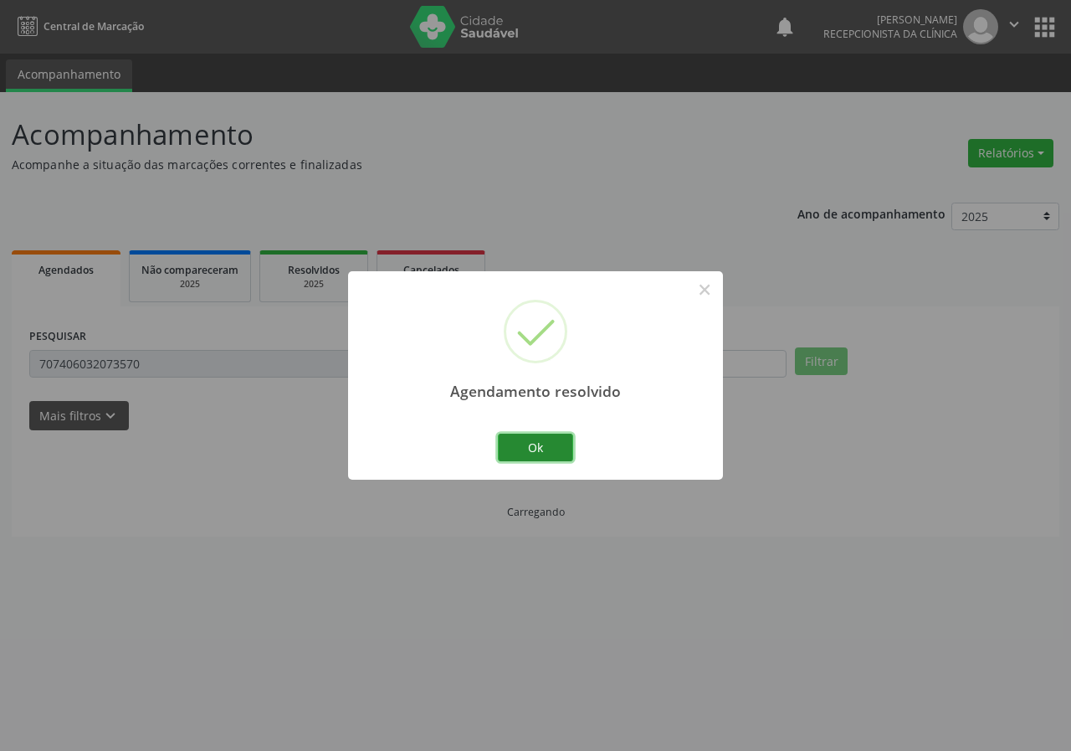
click at [531, 436] on button "Ok" at bounding box center [535, 448] width 75 height 28
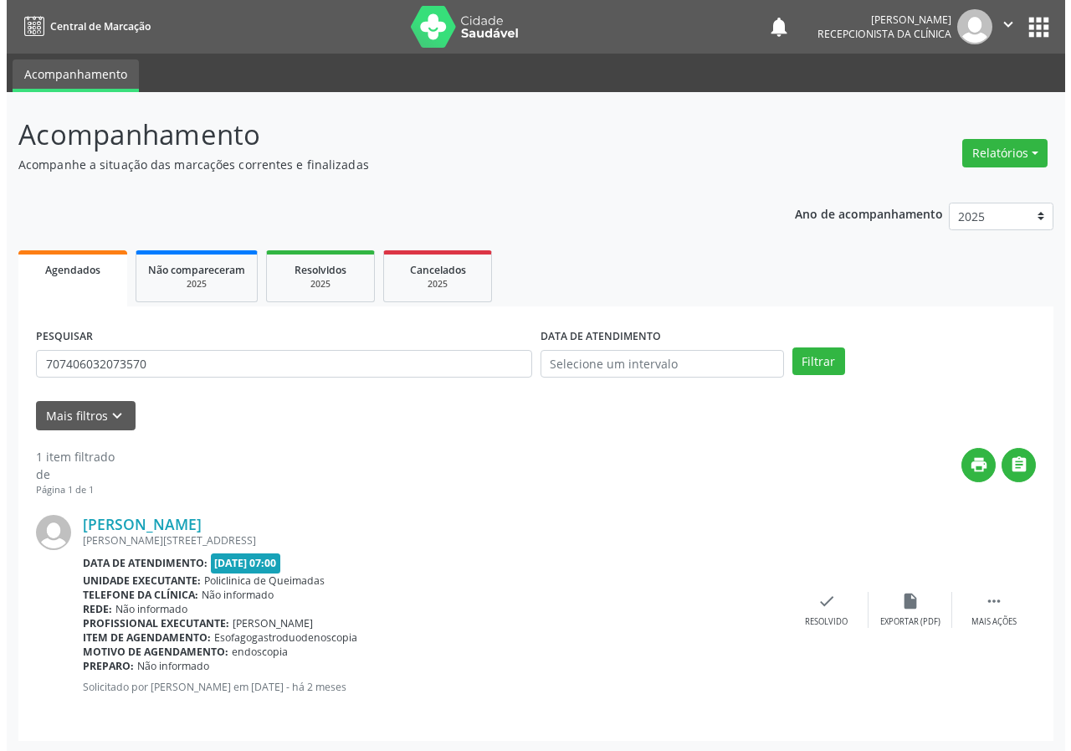
scroll to position [2, 0]
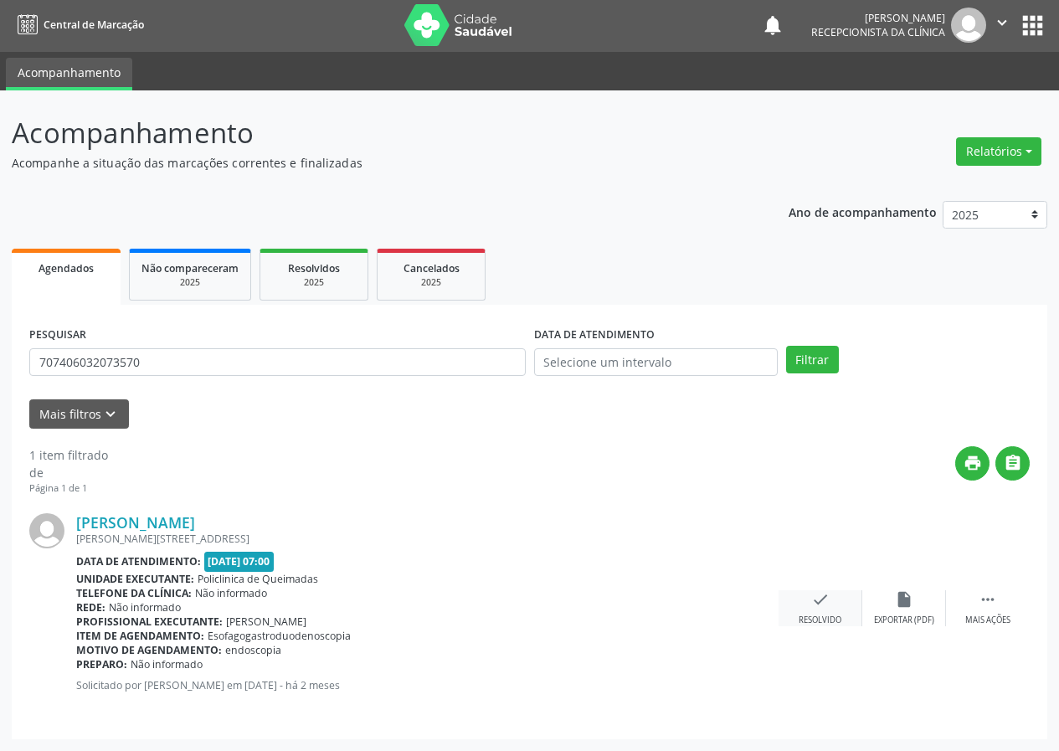
click at [813, 594] on icon "check" at bounding box center [820, 599] width 18 height 18
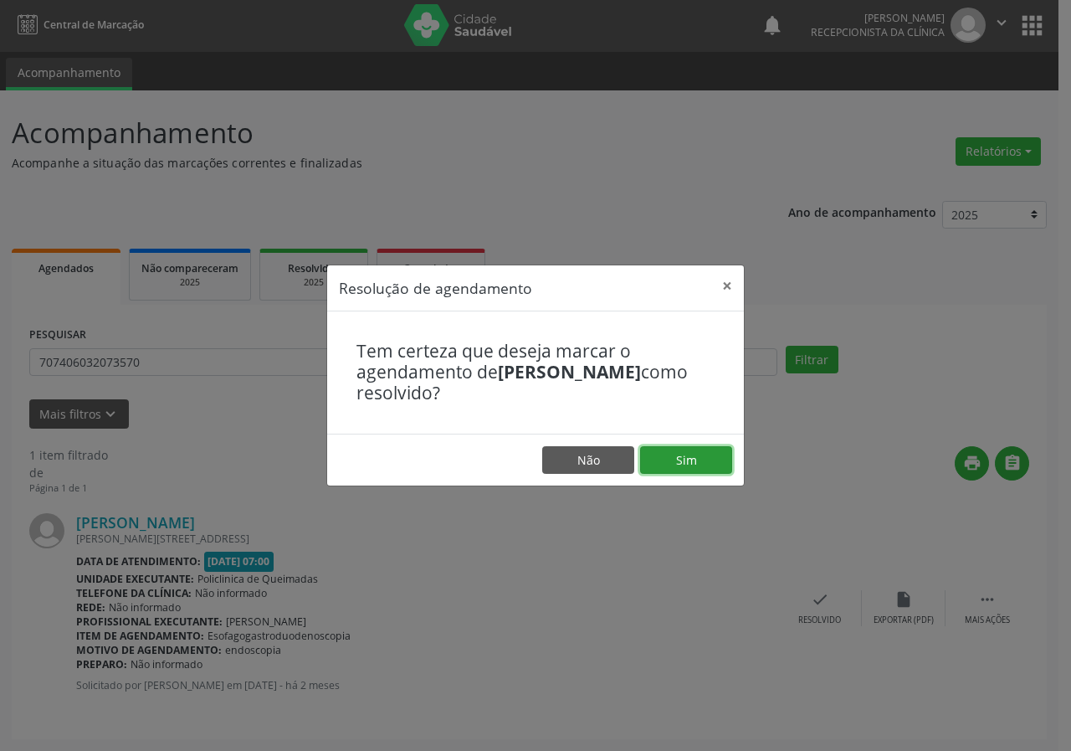
click at [678, 461] on button "Sim" at bounding box center [686, 460] width 92 height 28
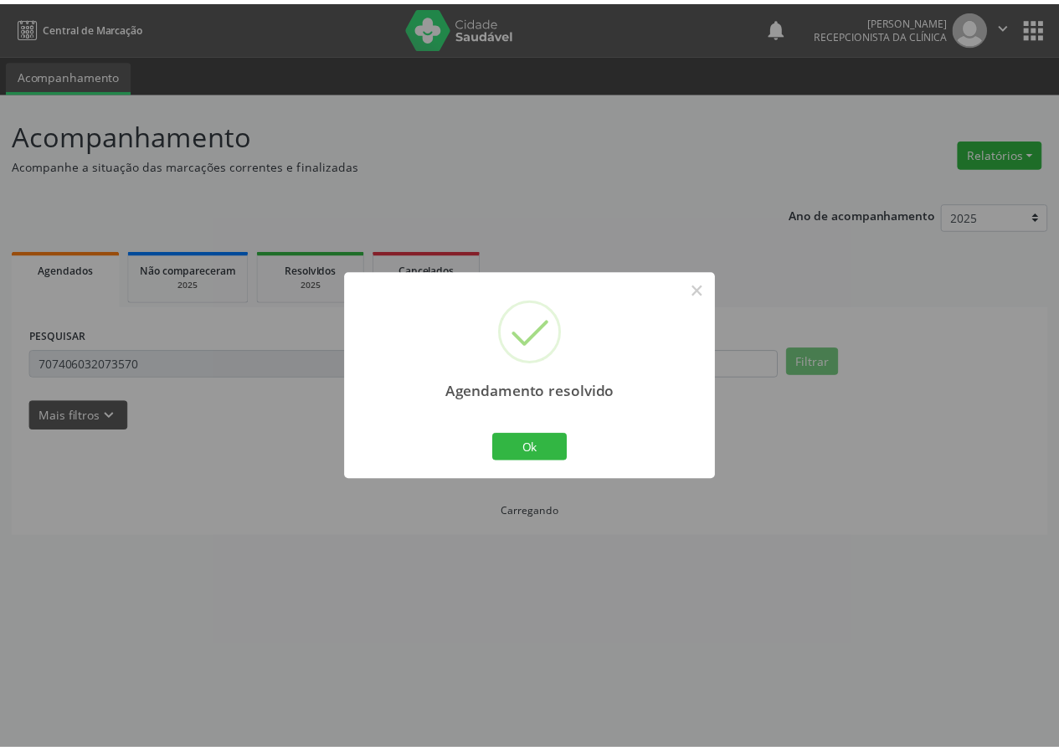
scroll to position [0, 0]
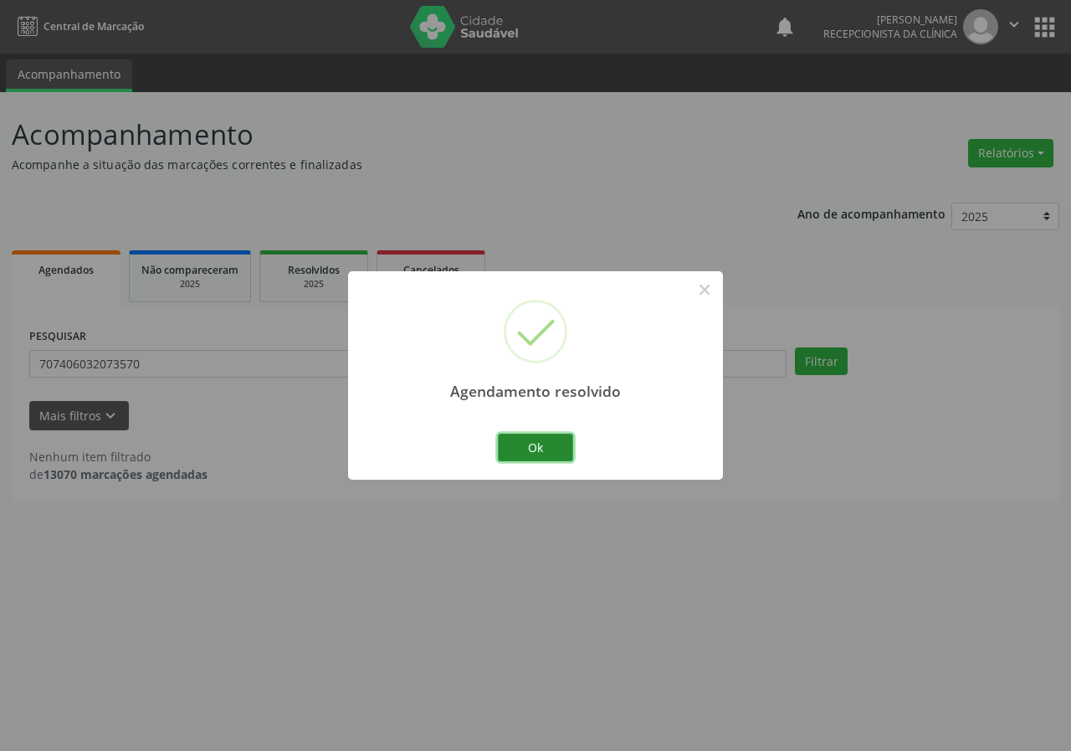
click at [532, 445] on button "Ok" at bounding box center [535, 448] width 75 height 28
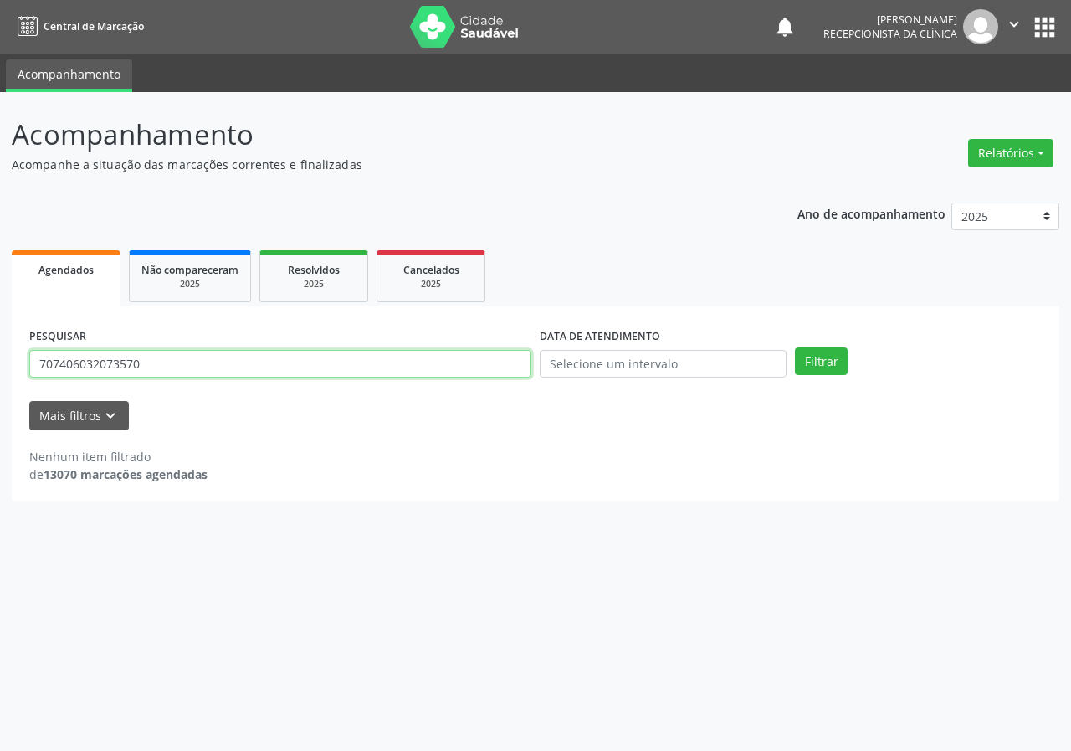
click at [435, 367] on input "707406032073570" at bounding box center [280, 364] width 502 height 28
click at [795, 347] on button "Filtrar" at bounding box center [821, 361] width 53 height 28
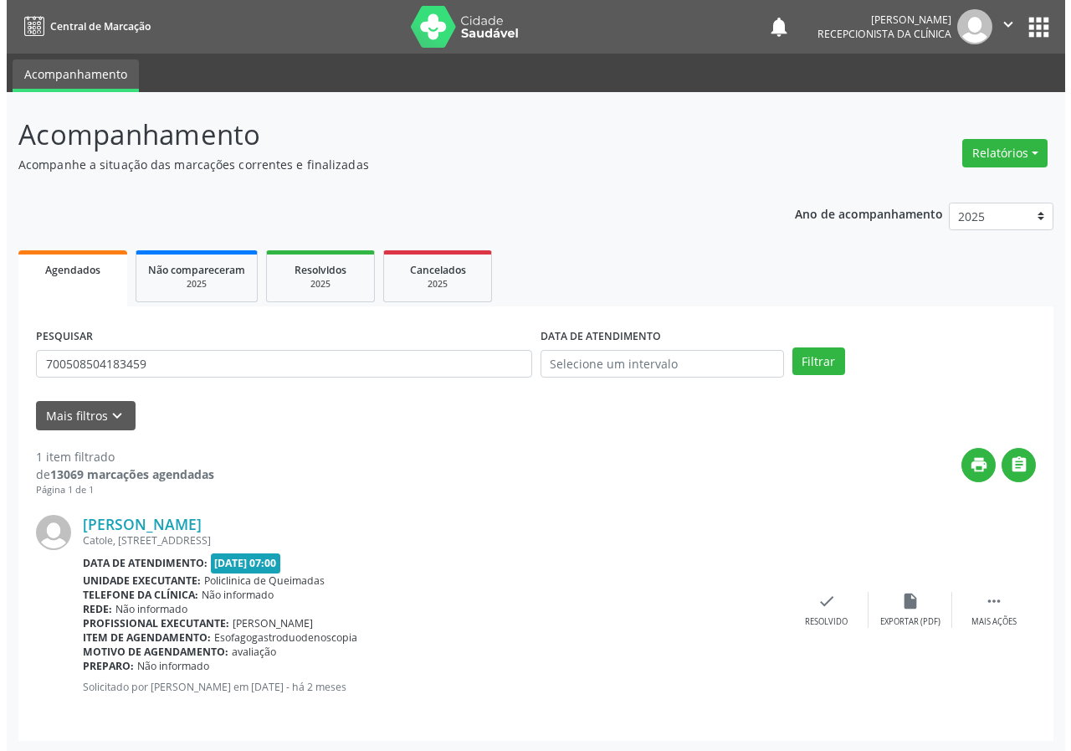
scroll to position [2, 0]
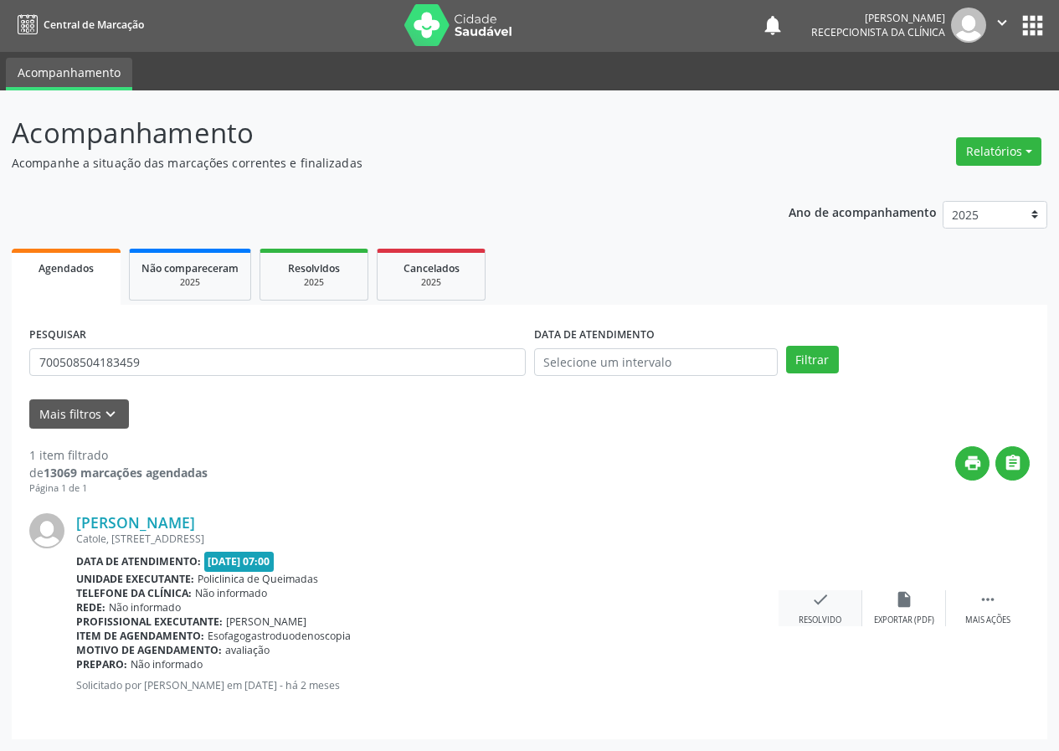
click at [808, 611] on div "check Resolvido" at bounding box center [820, 608] width 84 height 36
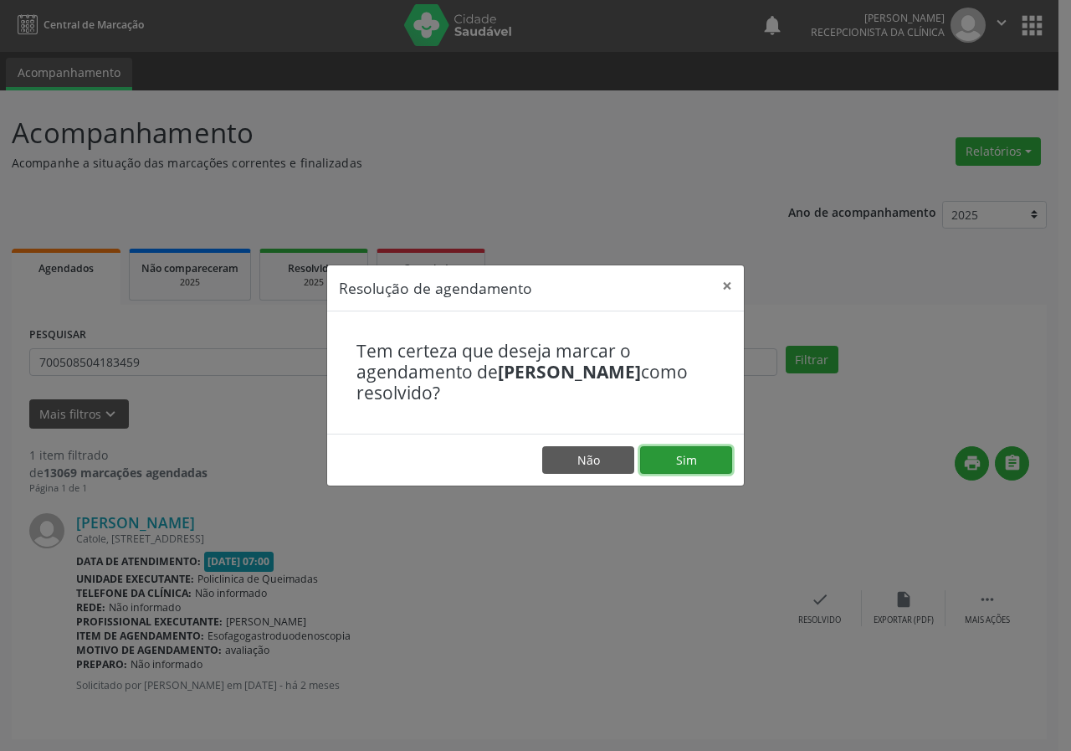
click at [690, 449] on button "Sim" at bounding box center [686, 460] width 92 height 28
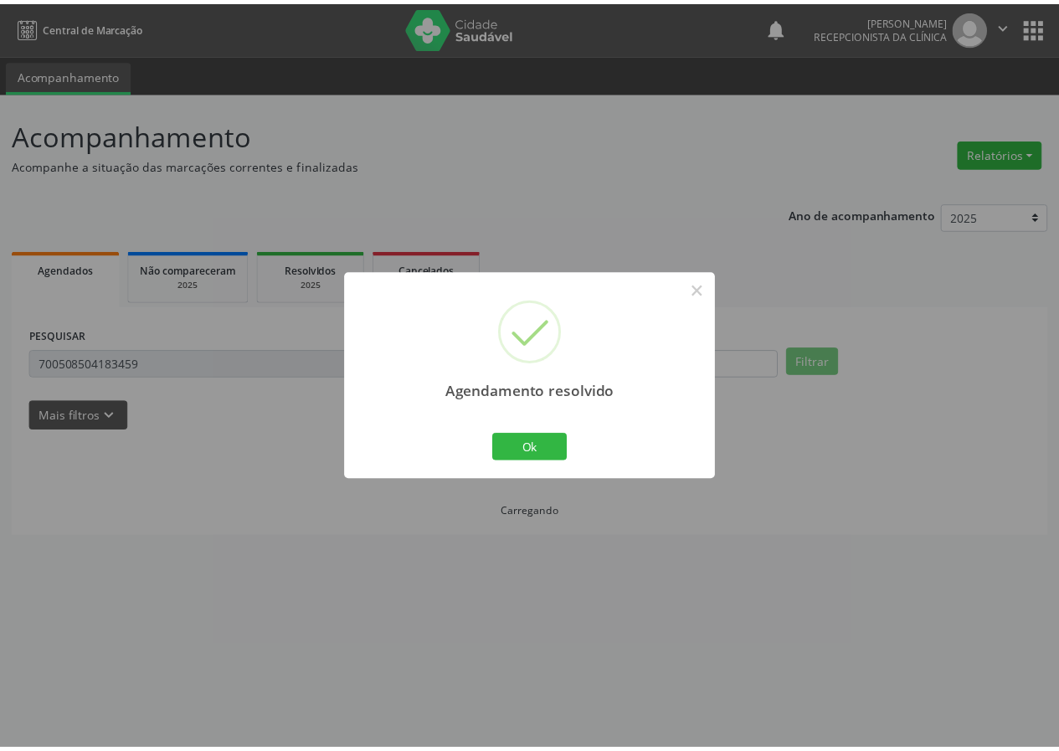
scroll to position [0, 0]
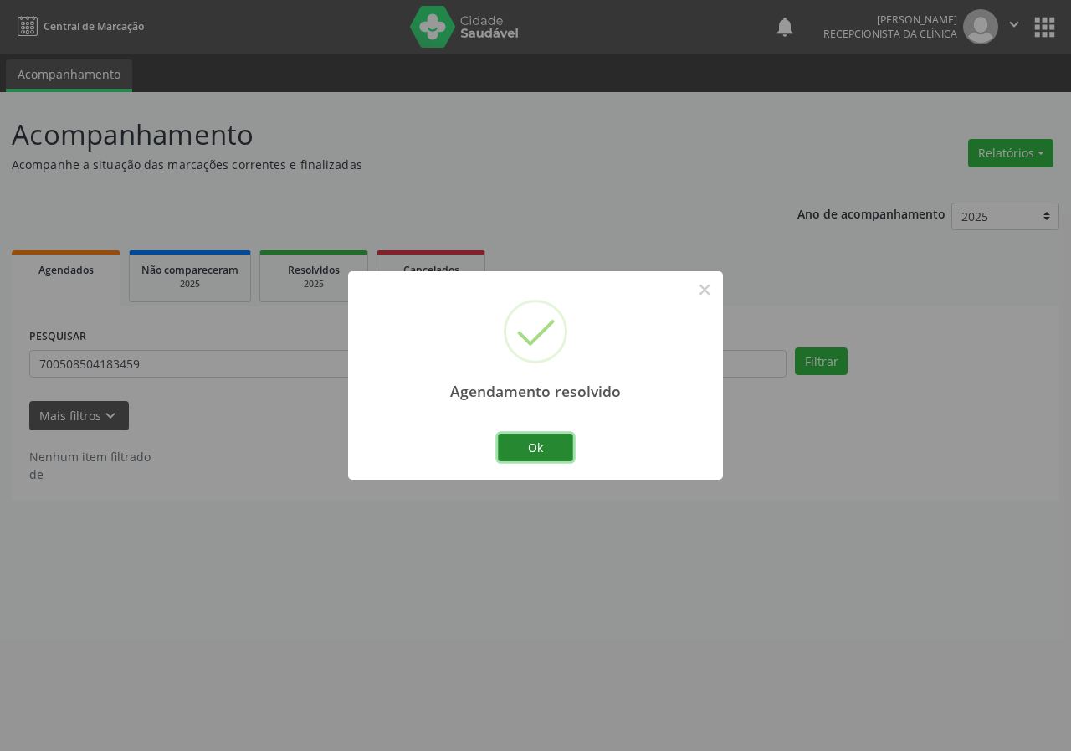
click at [553, 447] on button "Ok" at bounding box center [535, 448] width 75 height 28
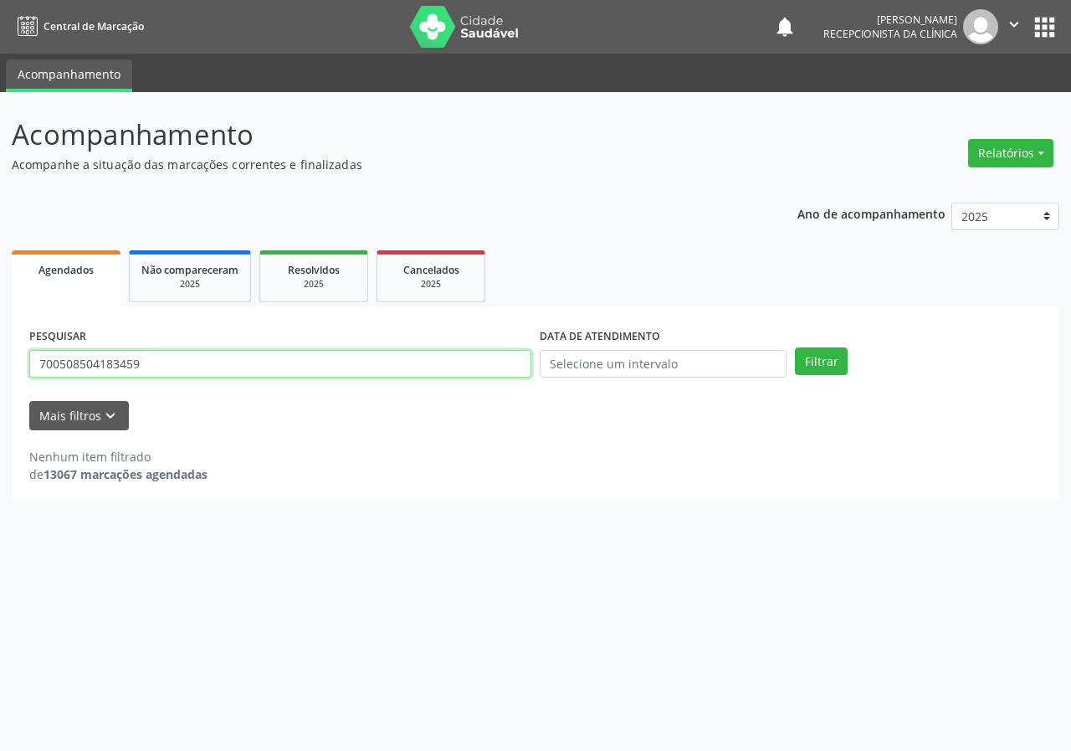
click at [394, 372] on input "700508504183459" at bounding box center [280, 364] width 502 height 28
click at [393, 372] on input "700508504183459" at bounding box center [280, 364] width 502 height 28
click at [795, 347] on button "Filtrar" at bounding box center [821, 361] width 53 height 28
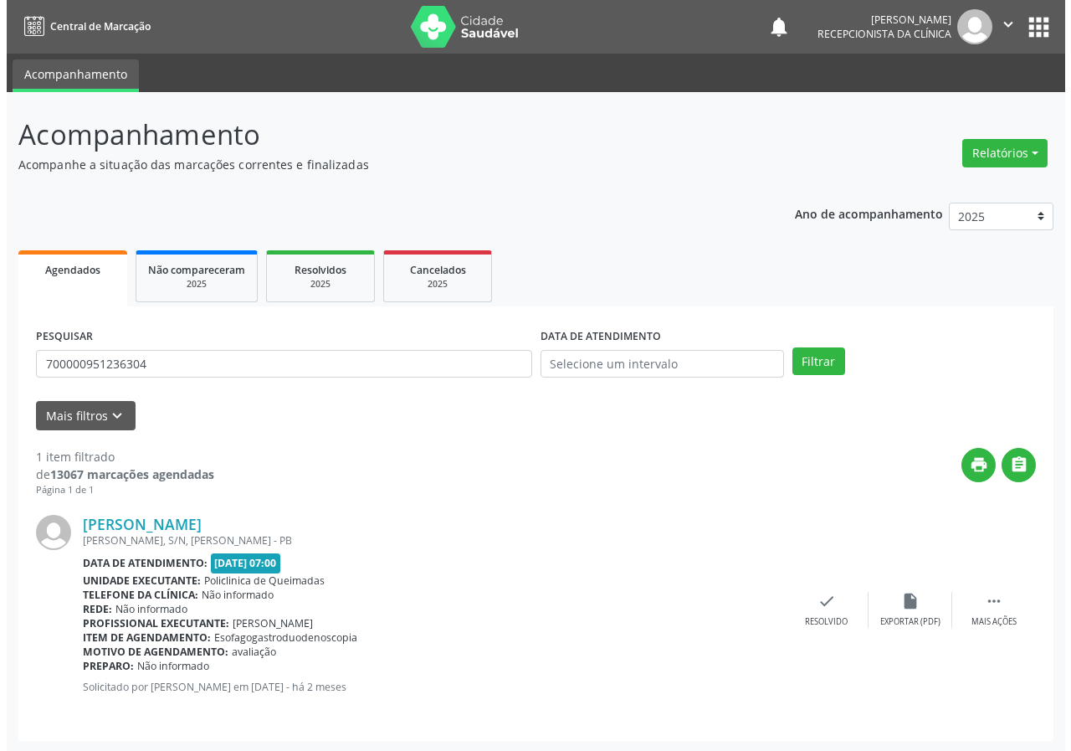
scroll to position [2, 0]
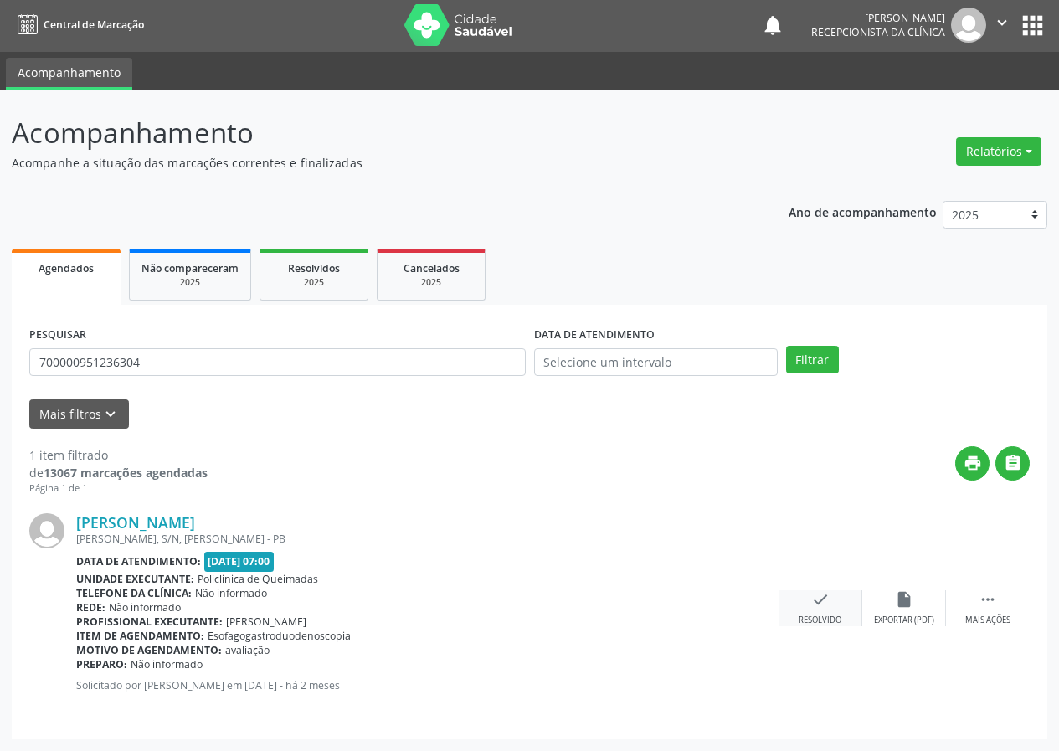
click at [819, 609] on icon "check" at bounding box center [820, 599] width 18 height 18
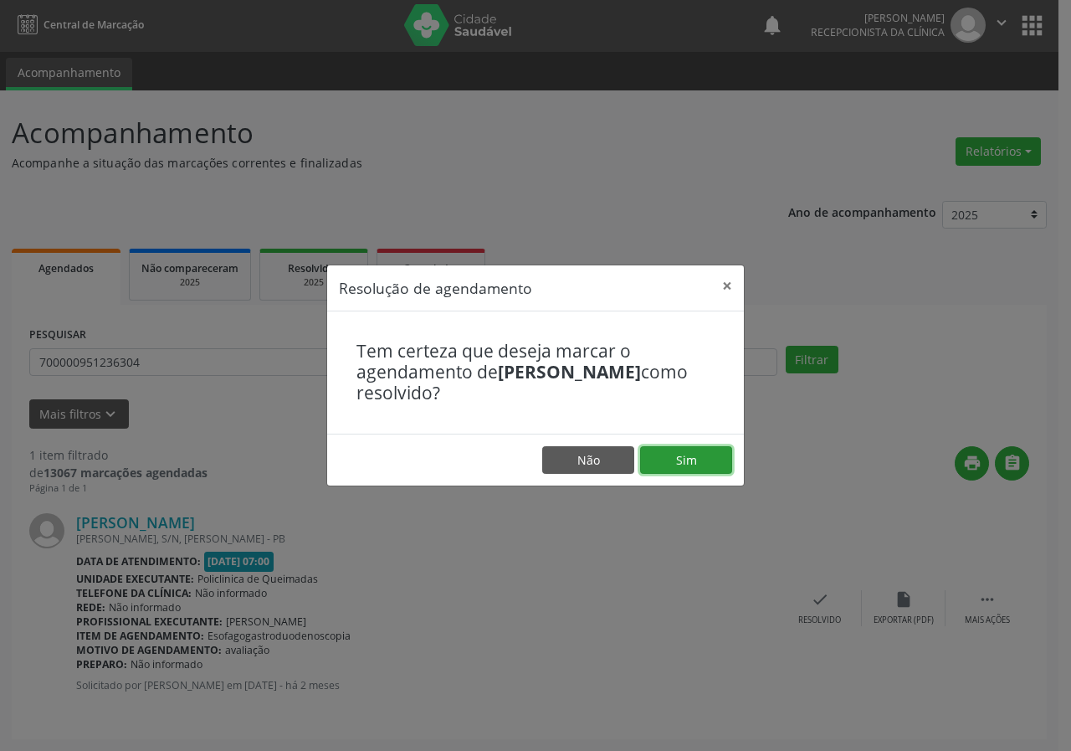
click at [697, 467] on button "Sim" at bounding box center [686, 460] width 92 height 28
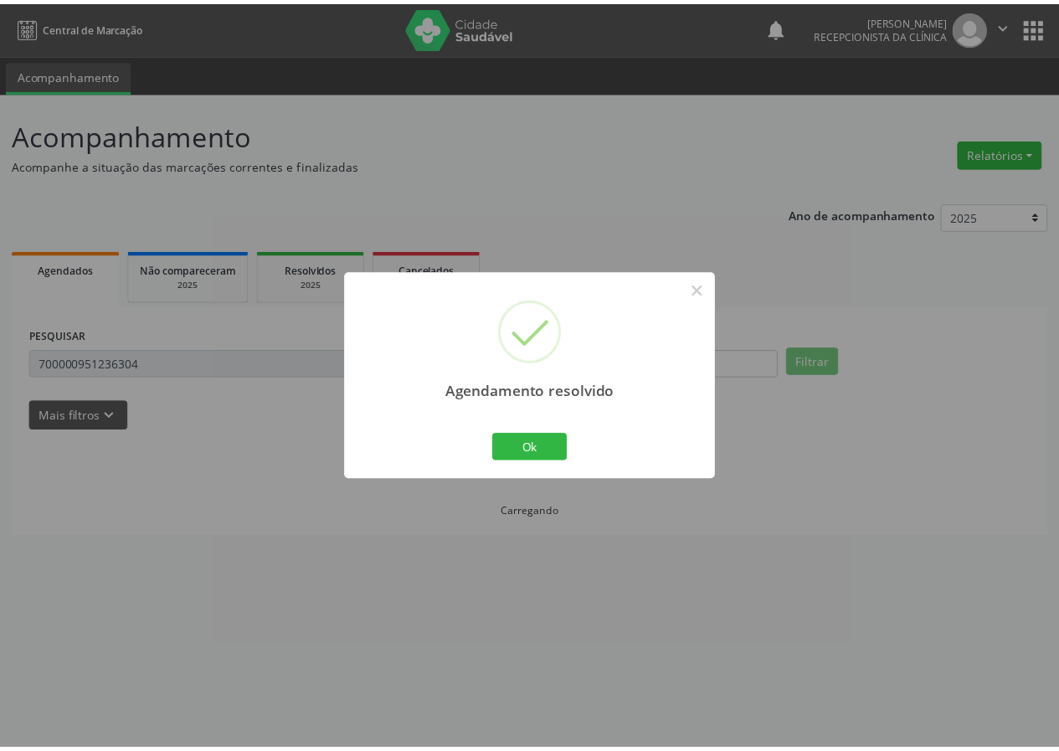
scroll to position [0, 0]
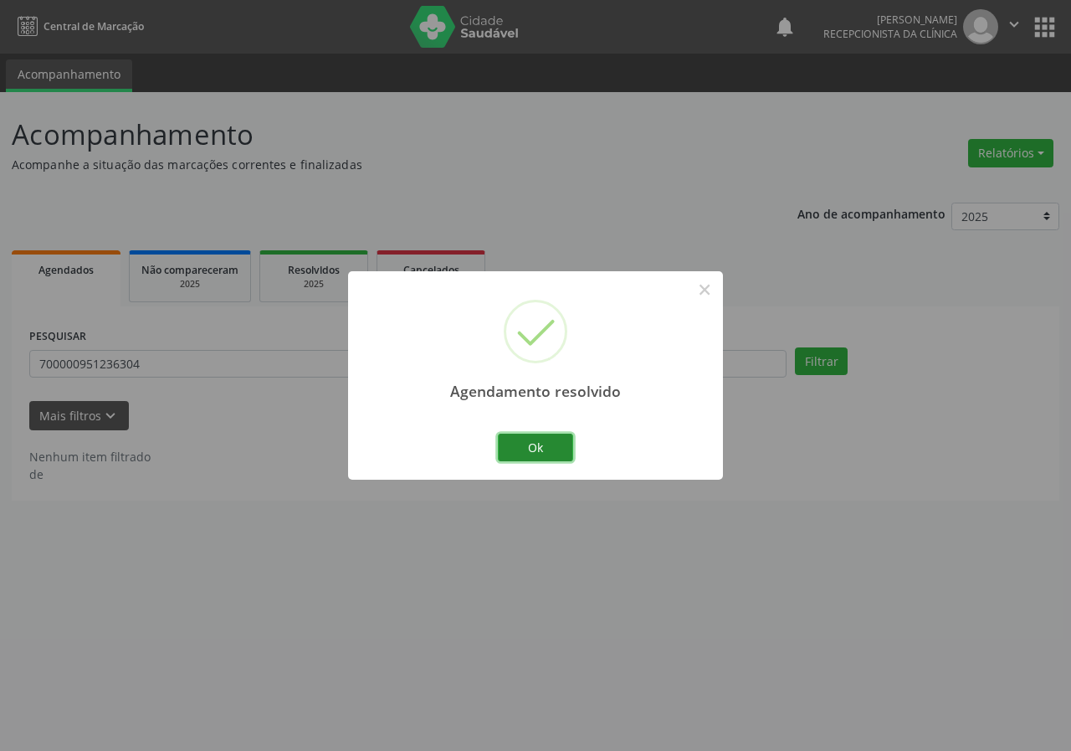
click at [537, 440] on button "Ok" at bounding box center [535, 448] width 75 height 28
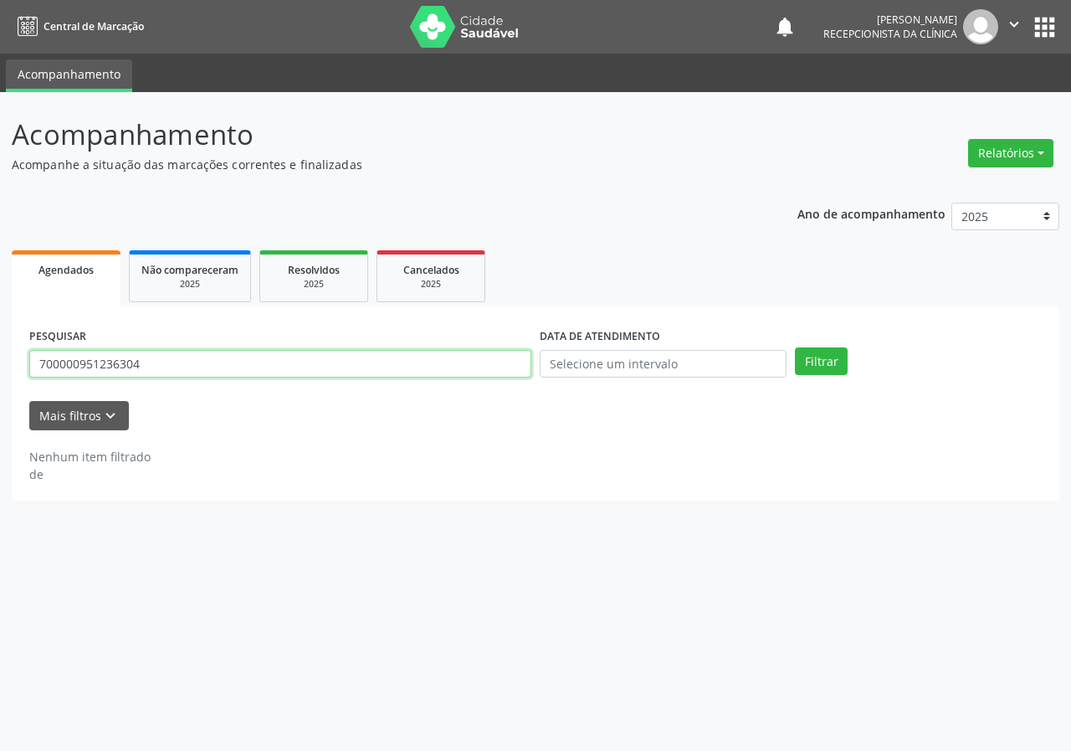
click at [292, 372] on input "700000951236304" at bounding box center [280, 364] width 502 height 28
click at [795, 347] on button "Filtrar" at bounding box center [821, 361] width 53 height 28
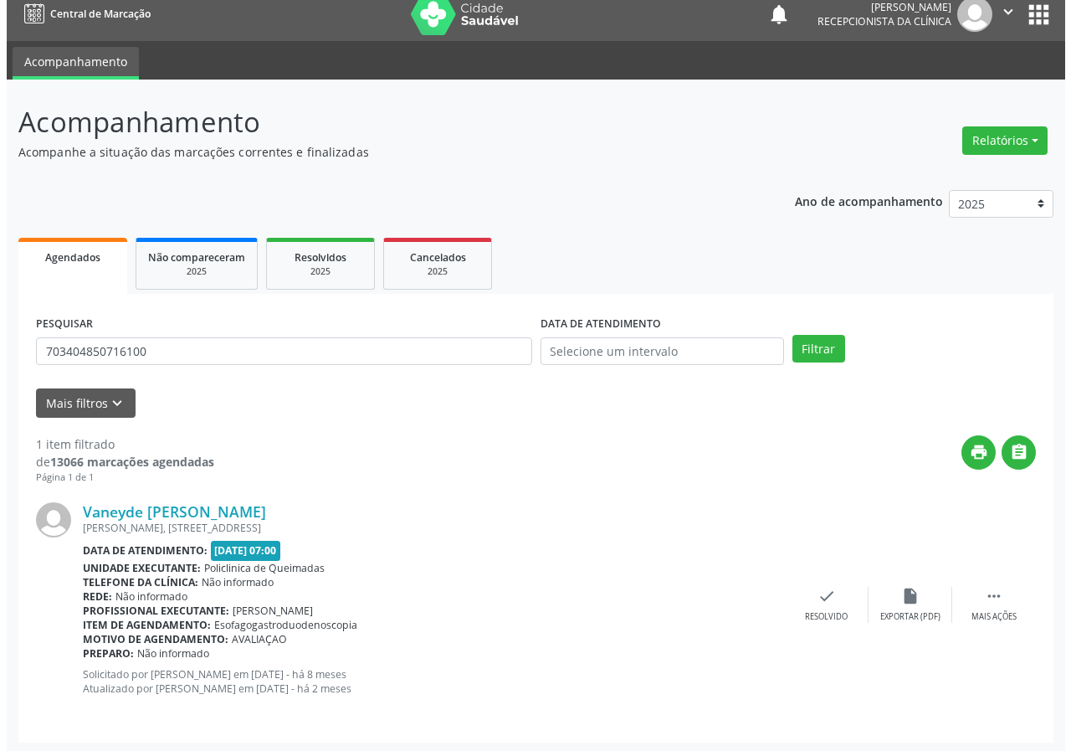
scroll to position [16, 0]
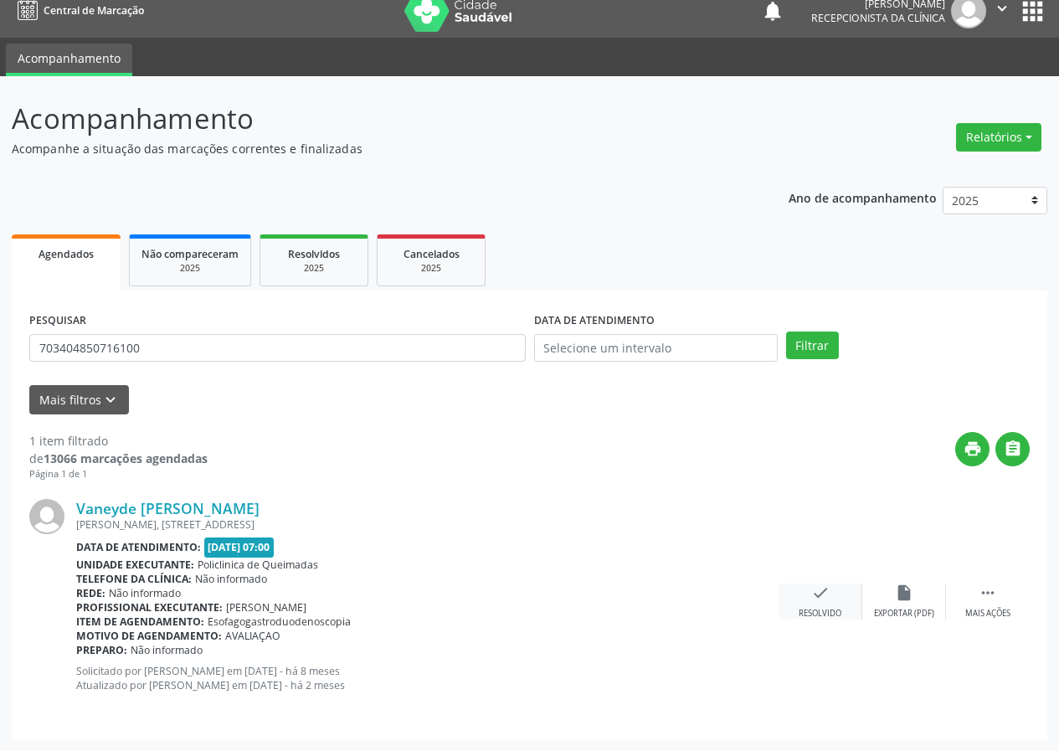
click at [812, 591] on icon "check" at bounding box center [820, 592] width 18 height 18
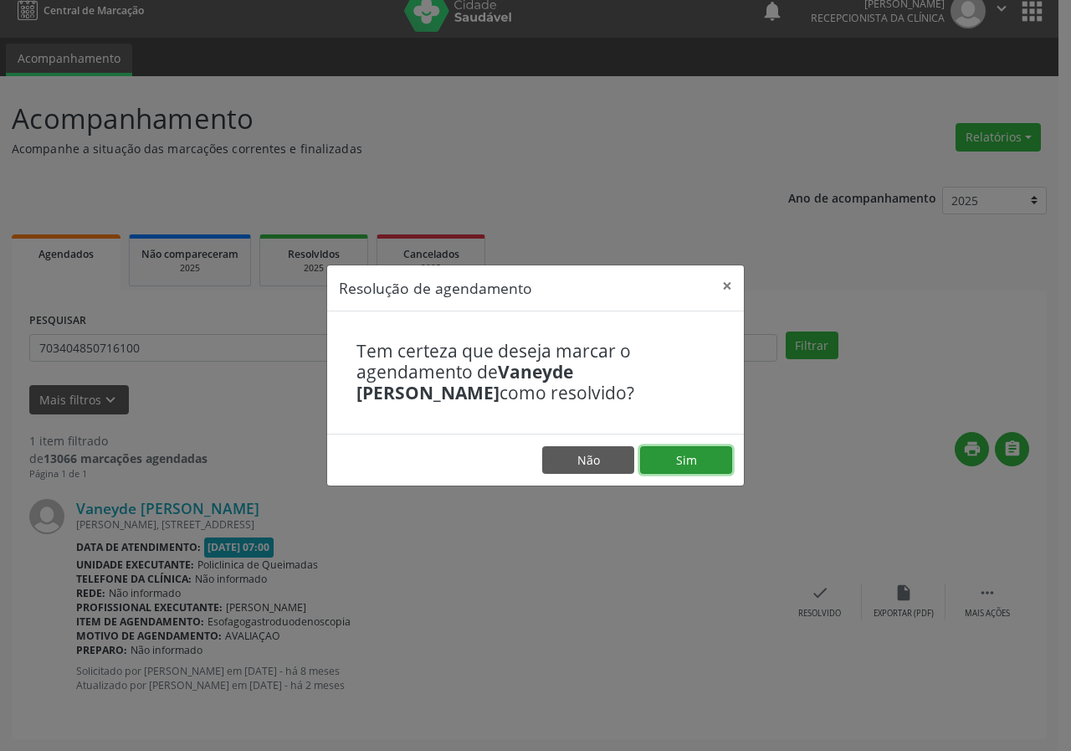
click at [712, 446] on button "Sim" at bounding box center [686, 460] width 92 height 28
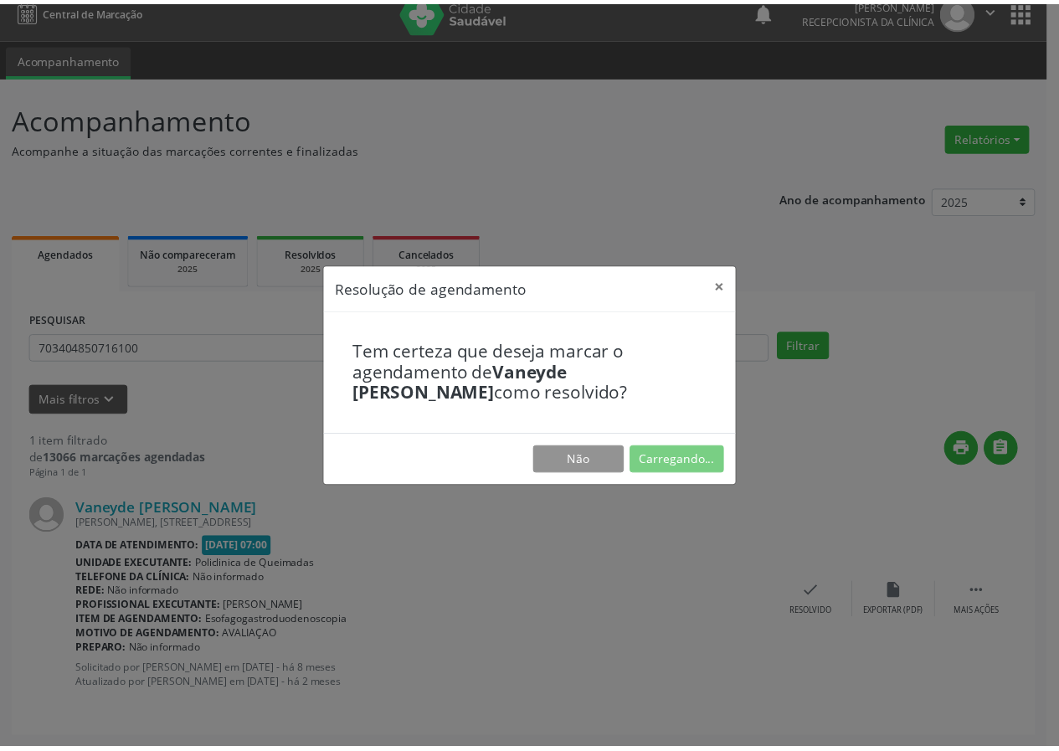
scroll to position [0, 0]
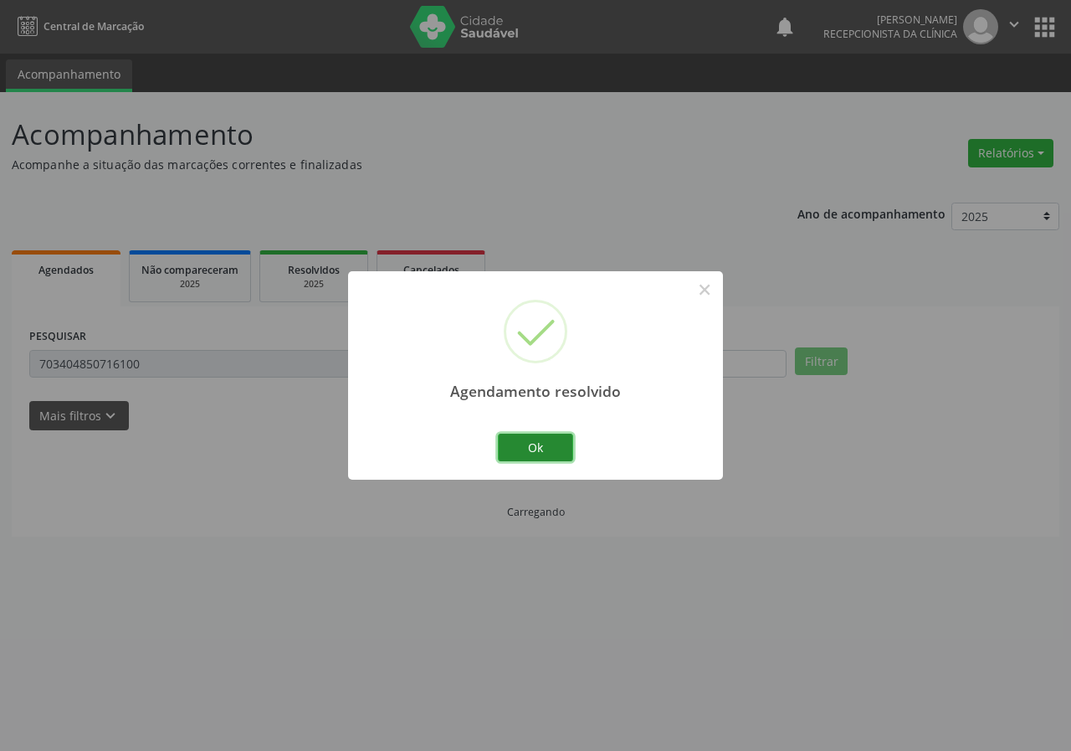
click at [534, 447] on button "Ok" at bounding box center [535, 448] width 75 height 28
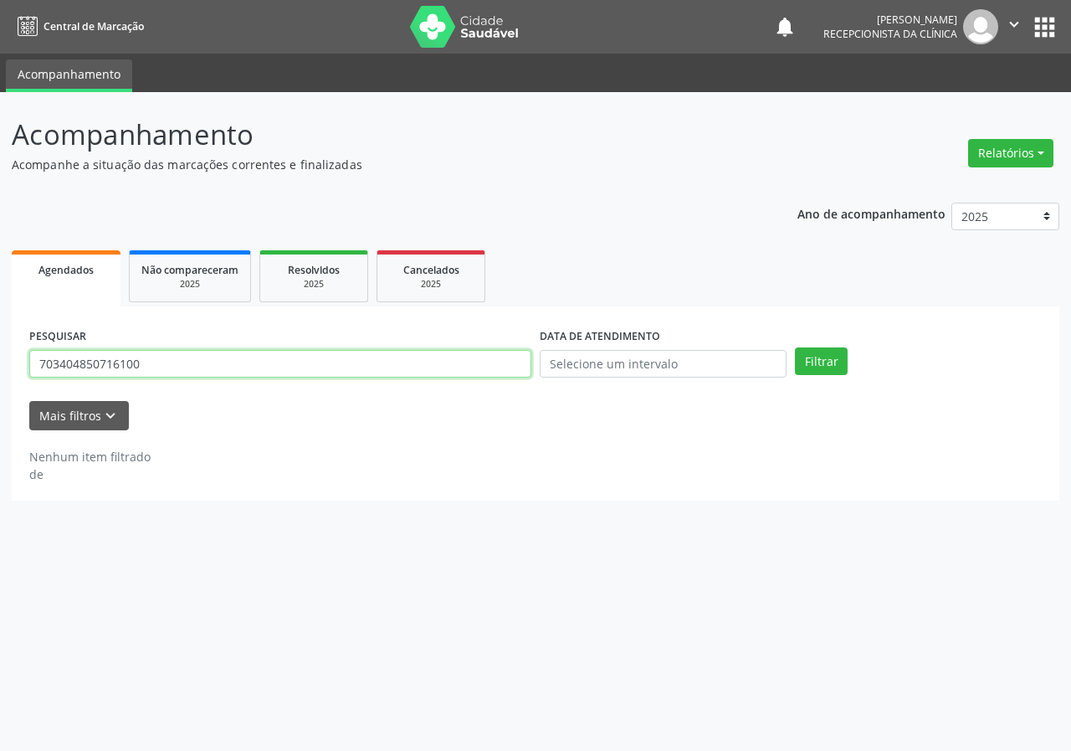
click at [368, 360] on input "703404850716100" at bounding box center [280, 364] width 502 height 28
click at [795, 347] on button "Filtrar" at bounding box center [821, 361] width 53 height 28
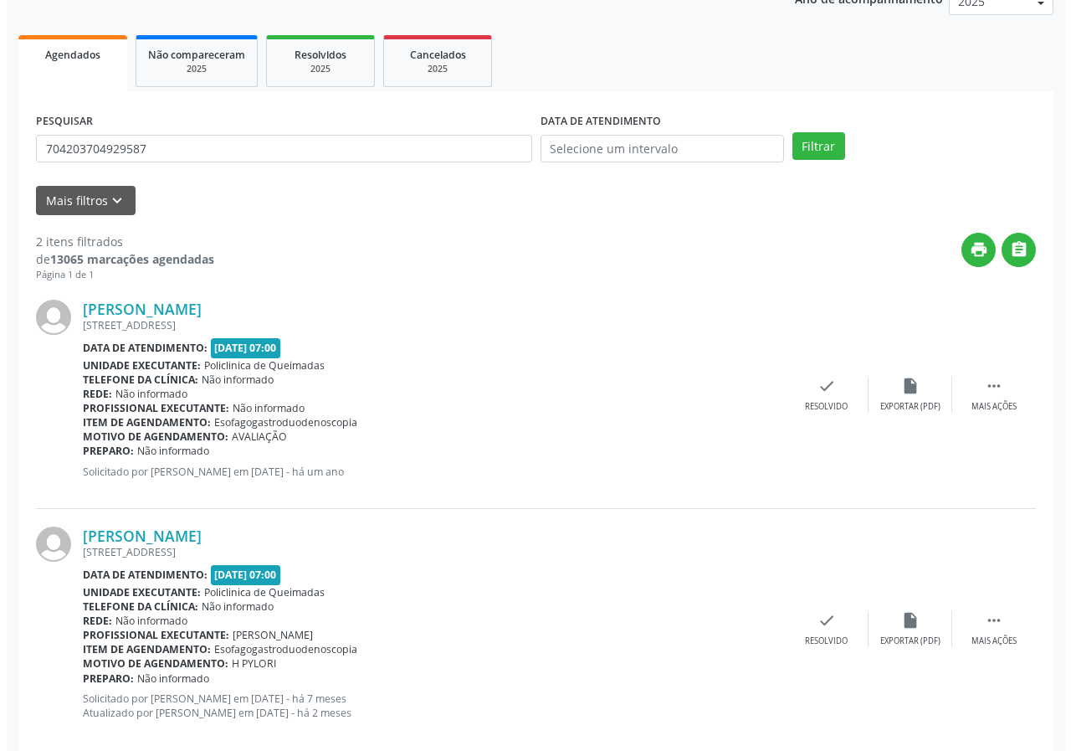
scroll to position [243, 0]
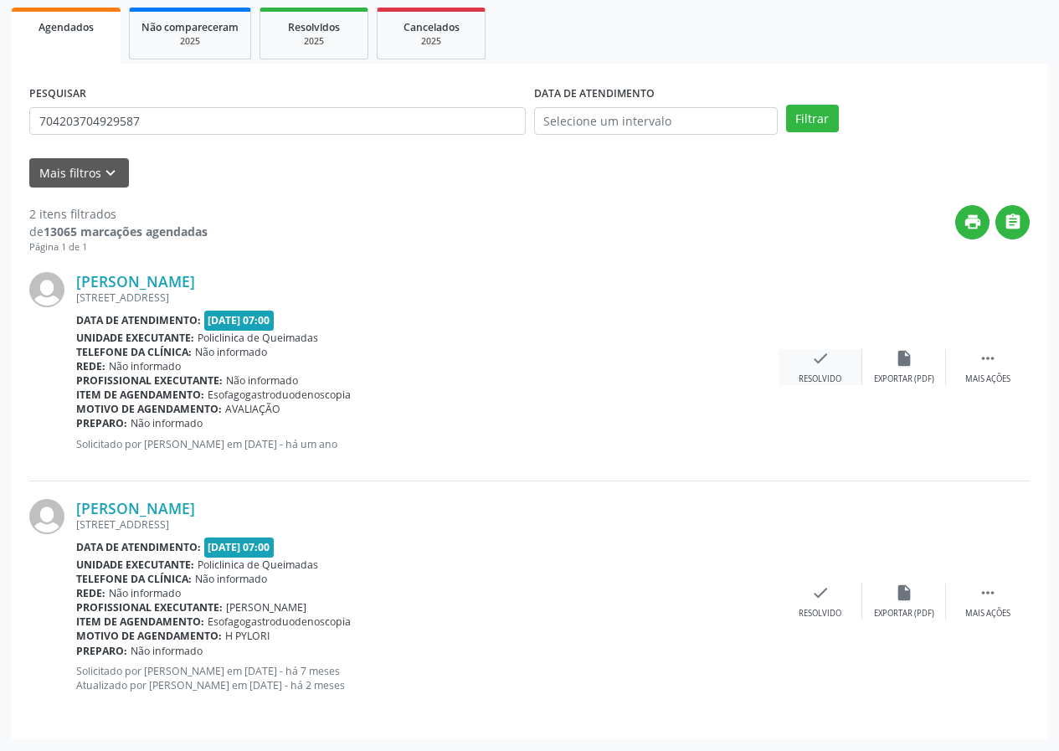
click at [799, 359] on div "check Resolvido" at bounding box center [820, 367] width 84 height 36
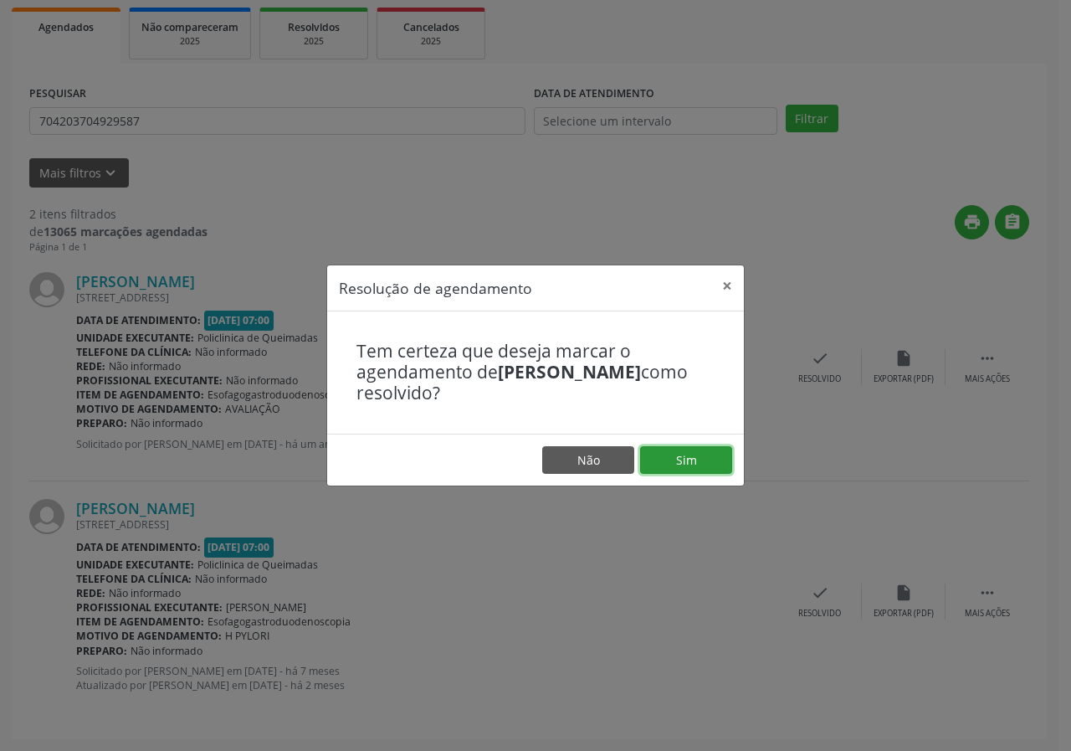
click at [705, 462] on button "Sim" at bounding box center [686, 460] width 92 height 28
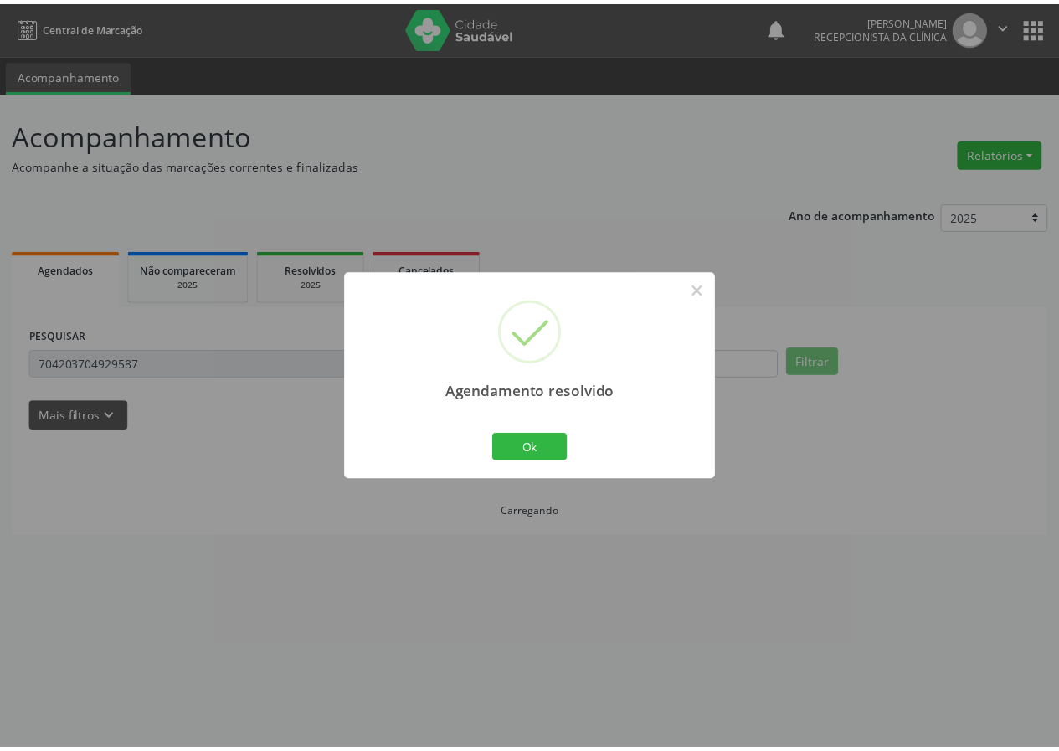
scroll to position [0, 0]
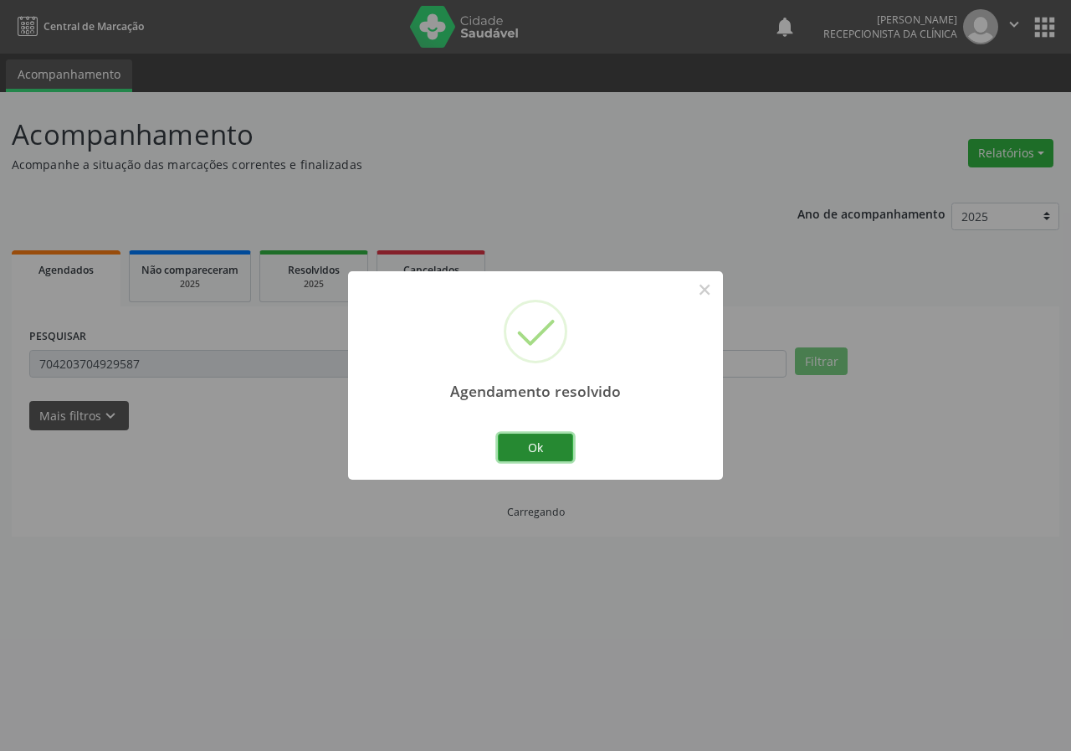
click at [542, 452] on button "Ok" at bounding box center [535, 448] width 75 height 28
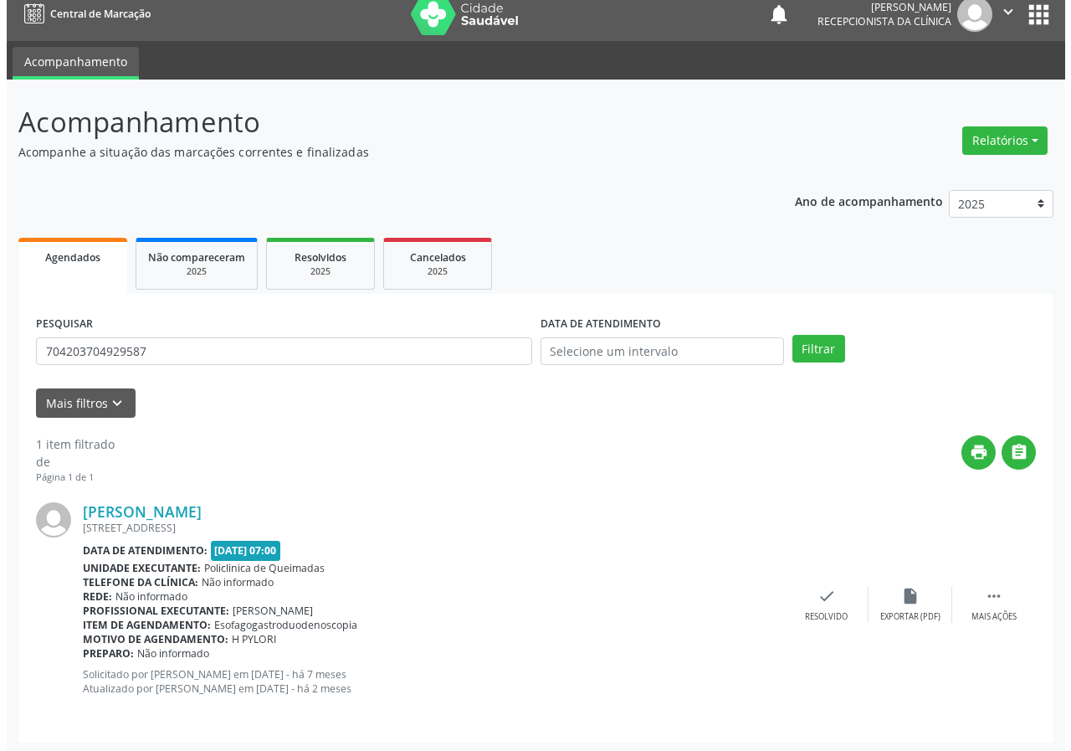
scroll to position [16, 0]
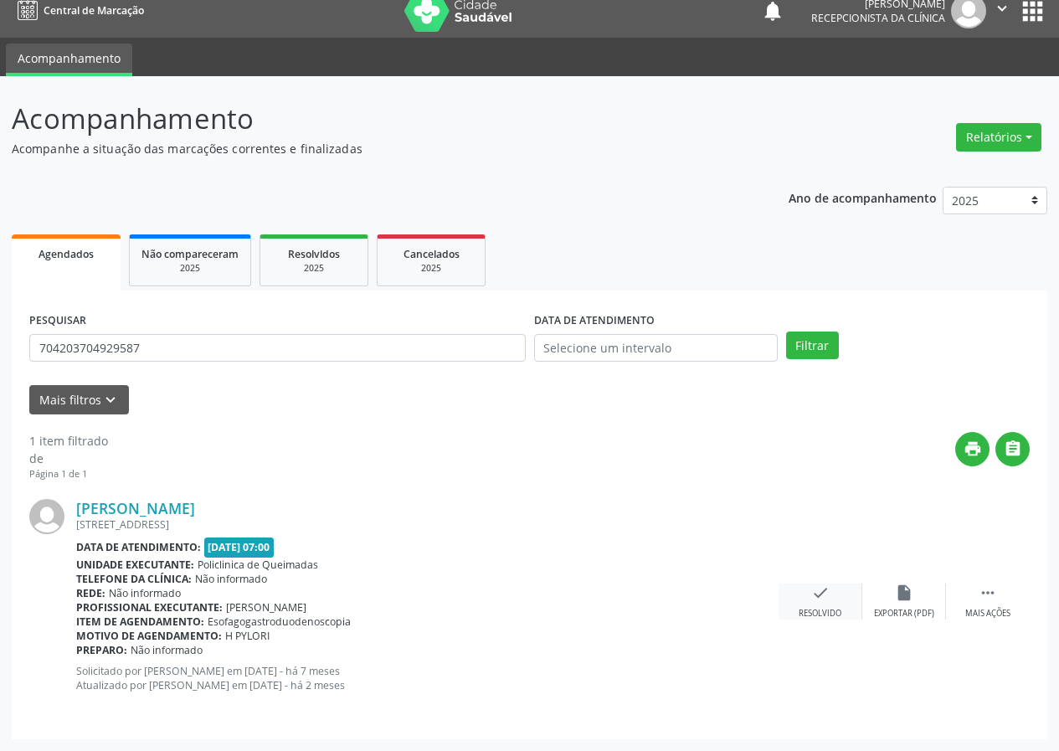
click at [822, 600] on icon "check" at bounding box center [820, 592] width 18 height 18
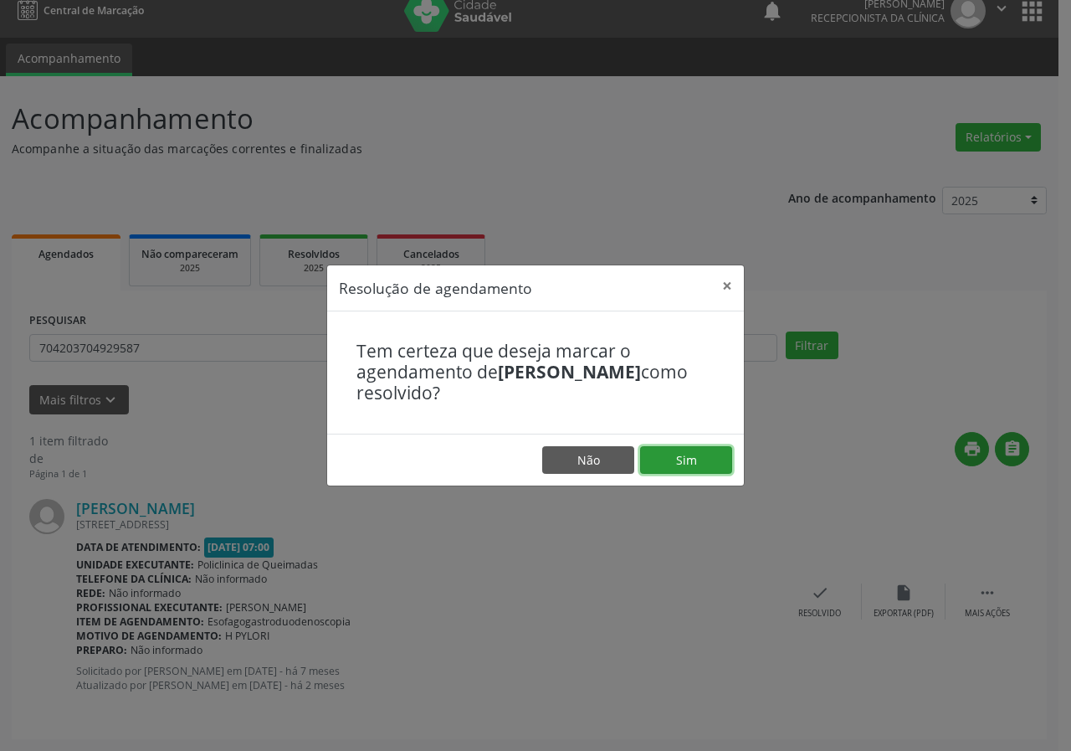
click at [679, 462] on button "Sim" at bounding box center [686, 460] width 92 height 28
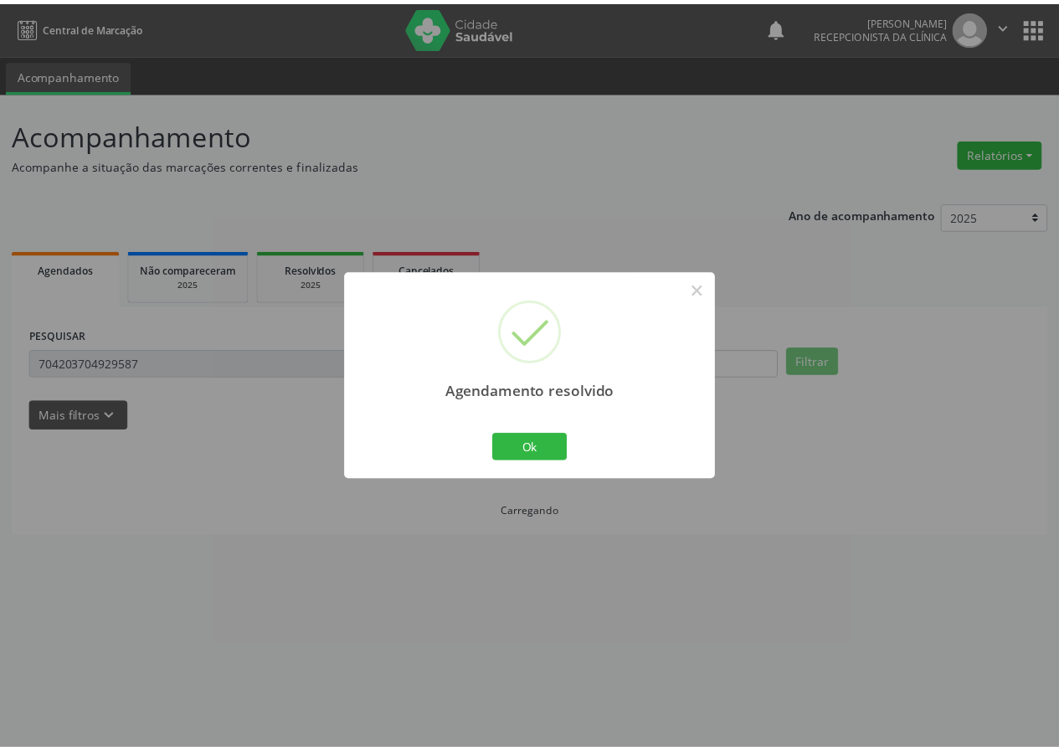
scroll to position [0, 0]
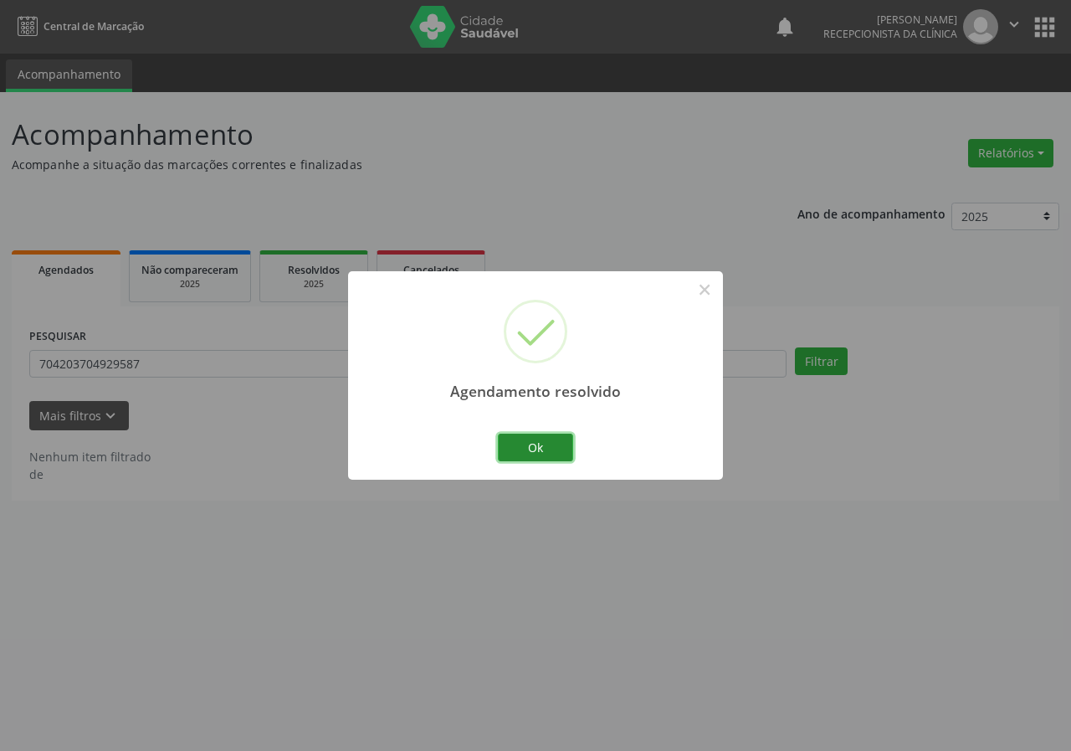
click at [543, 457] on button "Ok" at bounding box center [535, 448] width 75 height 28
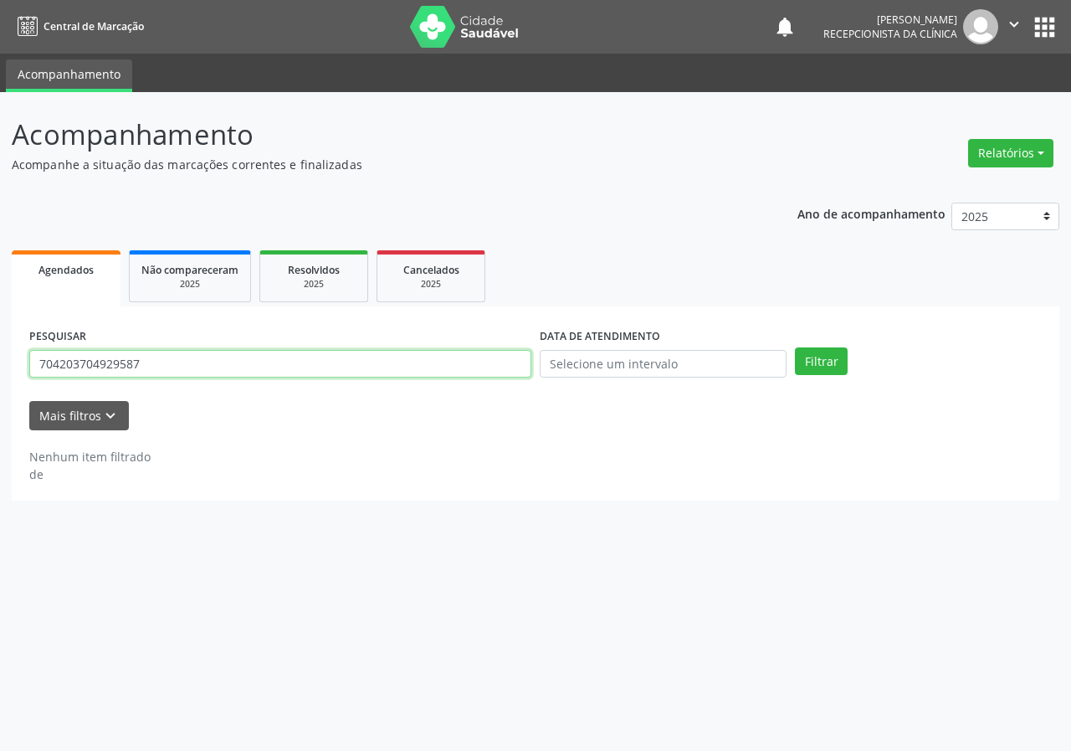
click at [336, 371] on input "704203704929587" at bounding box center [280, 364] width 502 height 28
click at [795, 347] on button "Filtrar" at bounding box center [821, 361] width 53 height 28
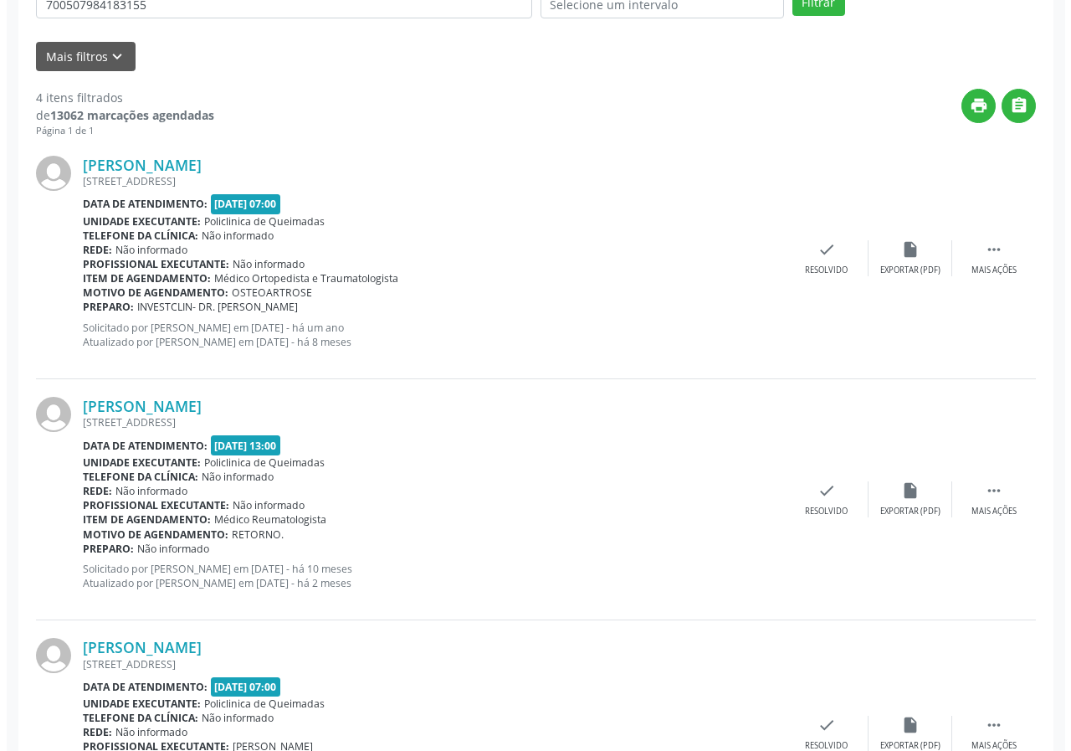
scroll to position [335, 0]
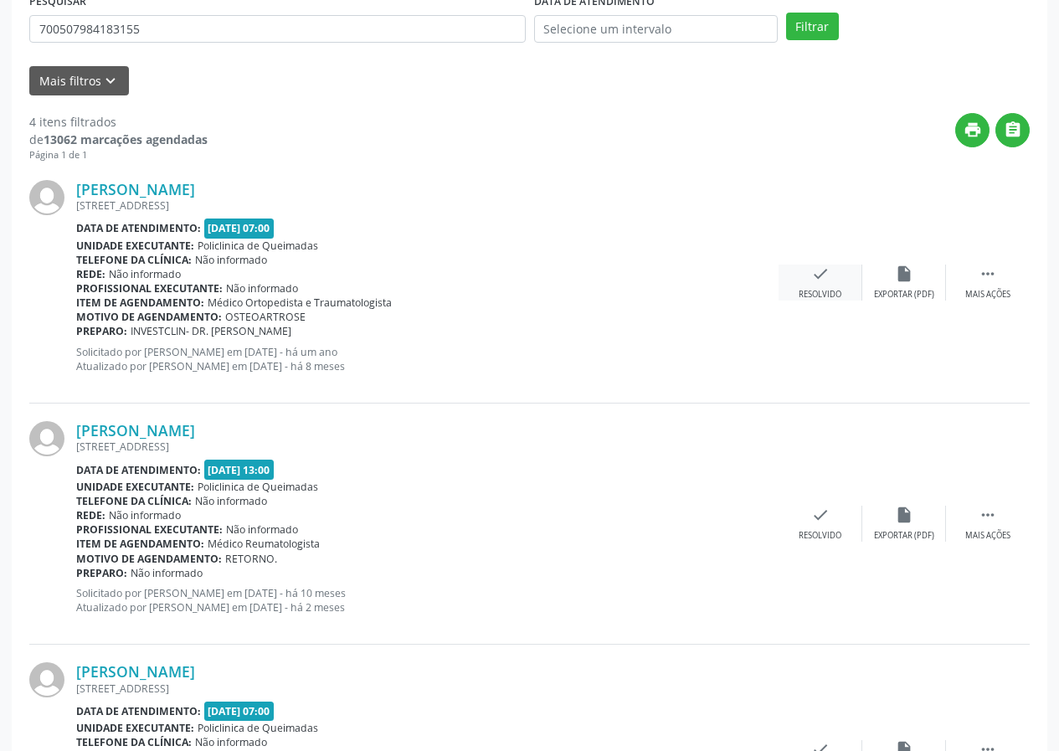
click at [811, 274] on icon "check" at bounding box center [820, 274] width 18 height 18
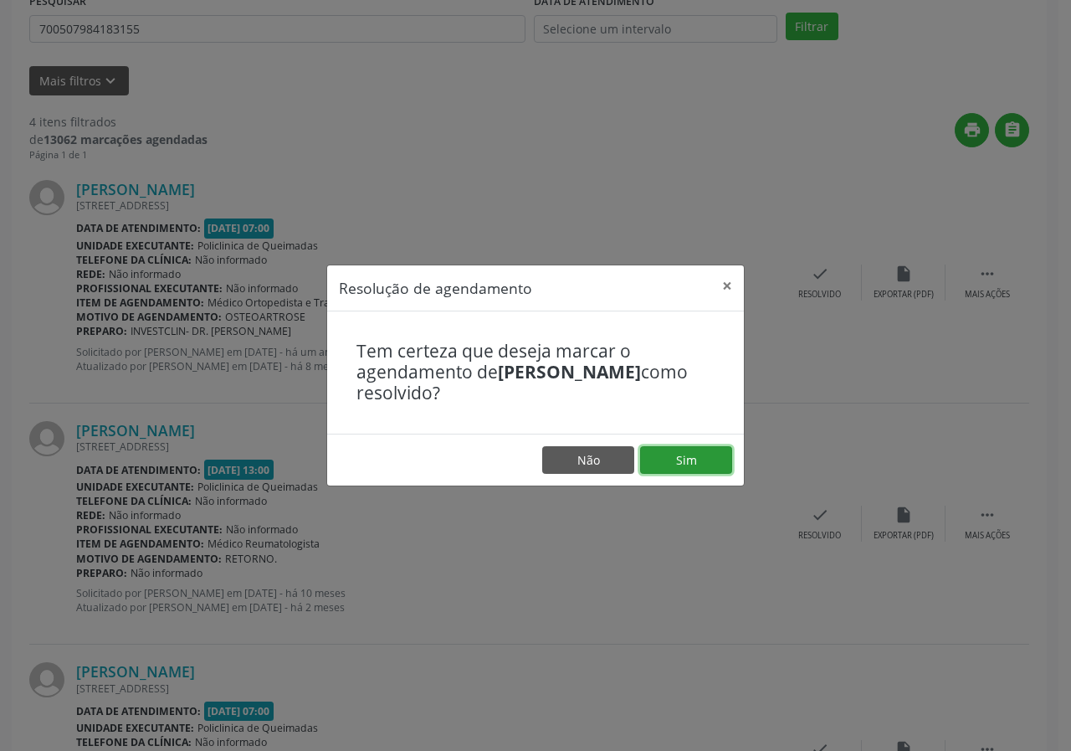
click at [706, 458] on button "Sim" at bounding box center [686, 460] width 92 height 28
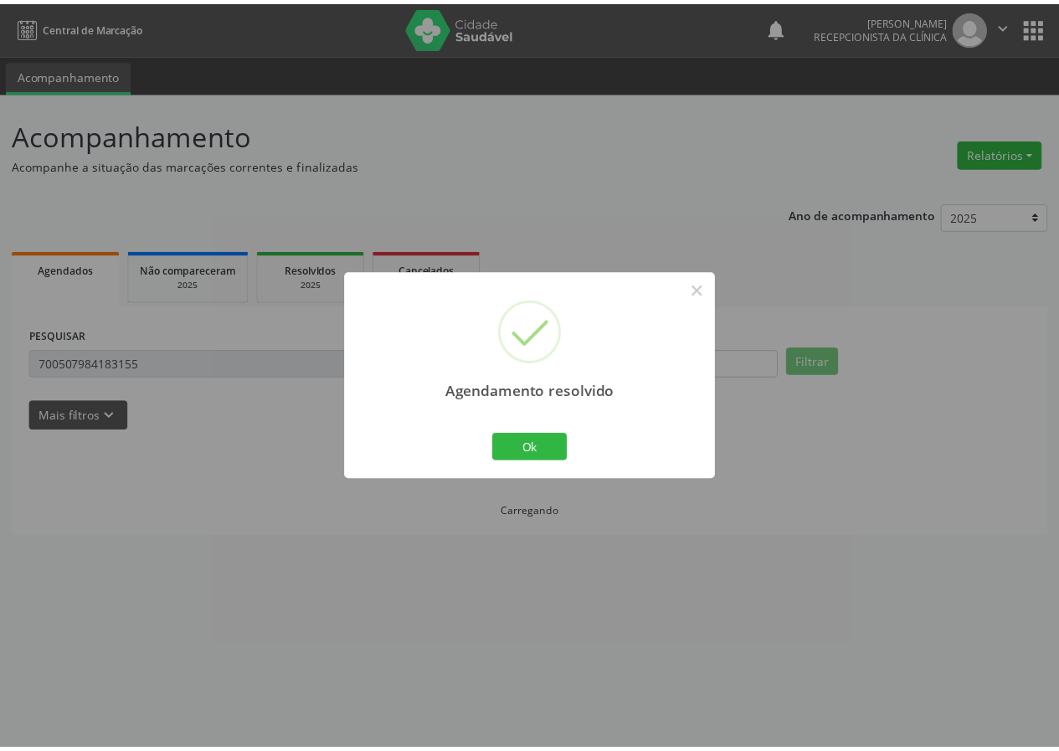
scroll to position [0, 0]
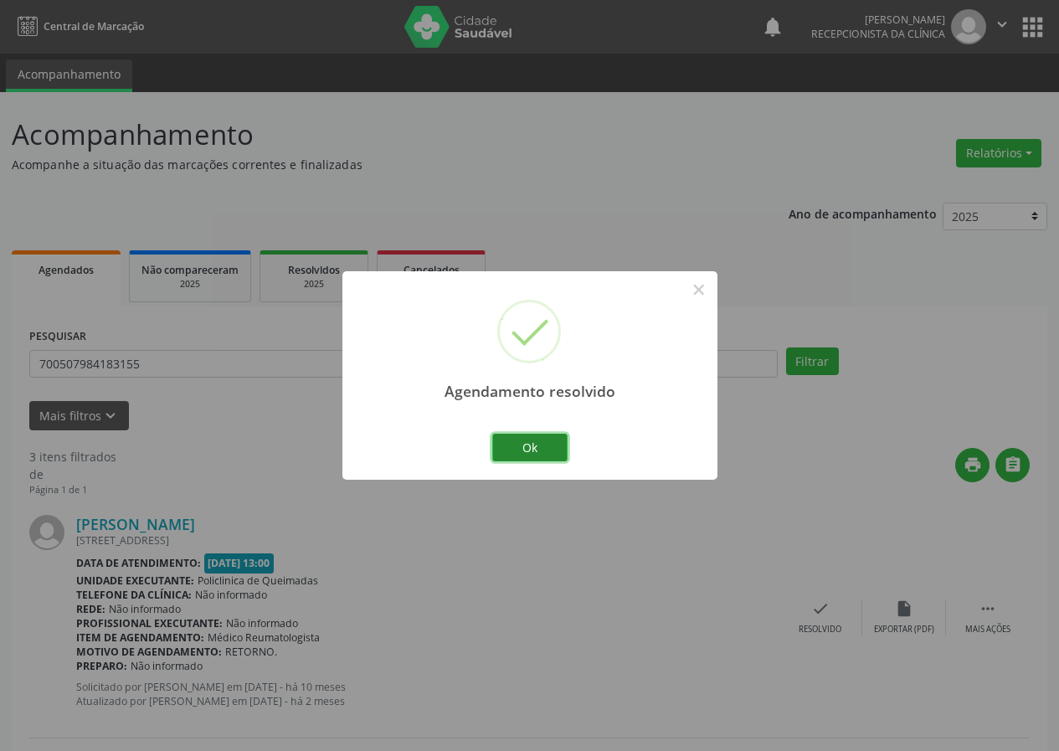
click at [553, 448] on button "Ok" at bounding box center [529, 448] width 75 height 28
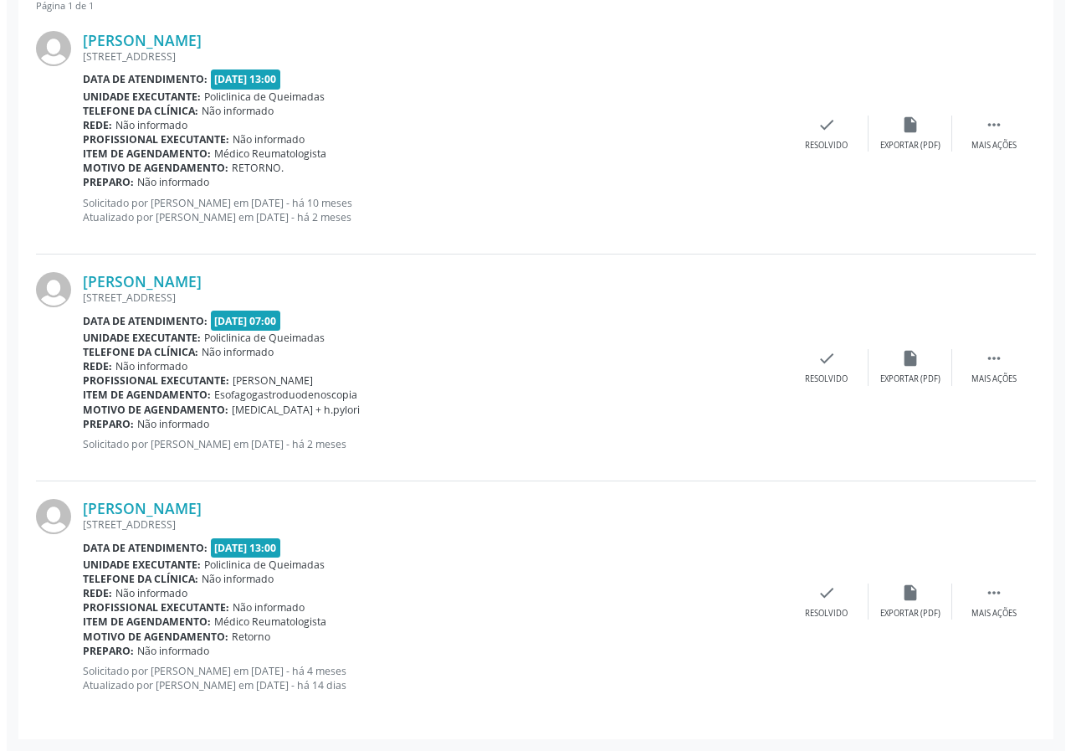
scroll to position [400, 0]
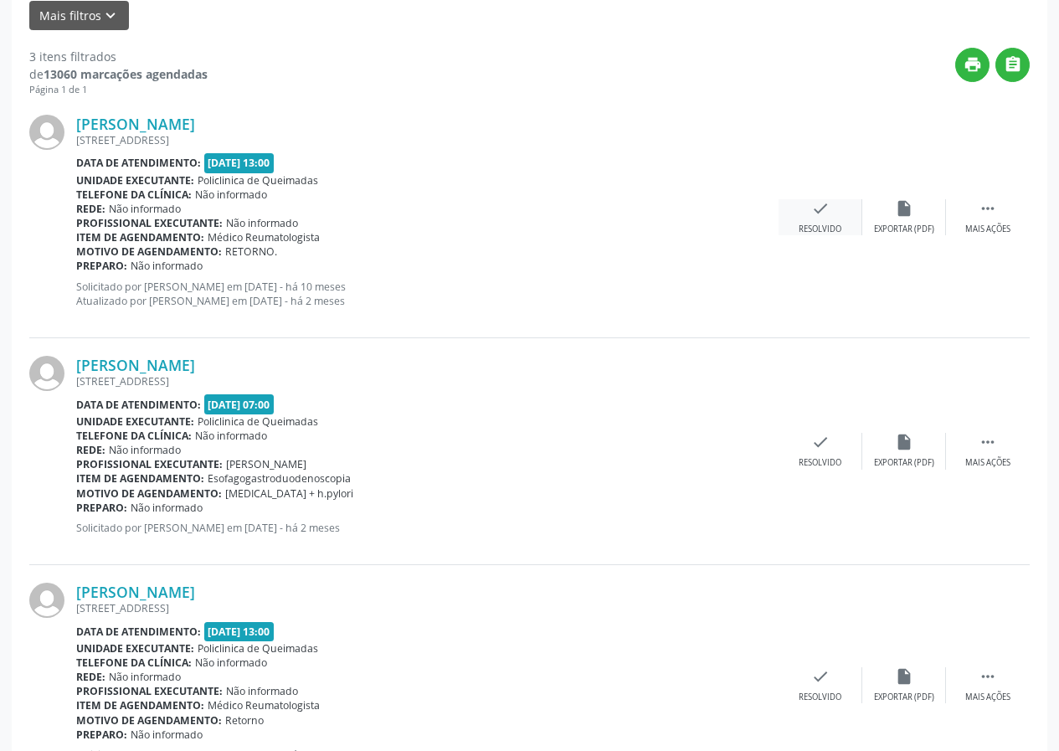
click at [825, 204] on icon "check" at bounding box center [820, 208] width 18 height 18
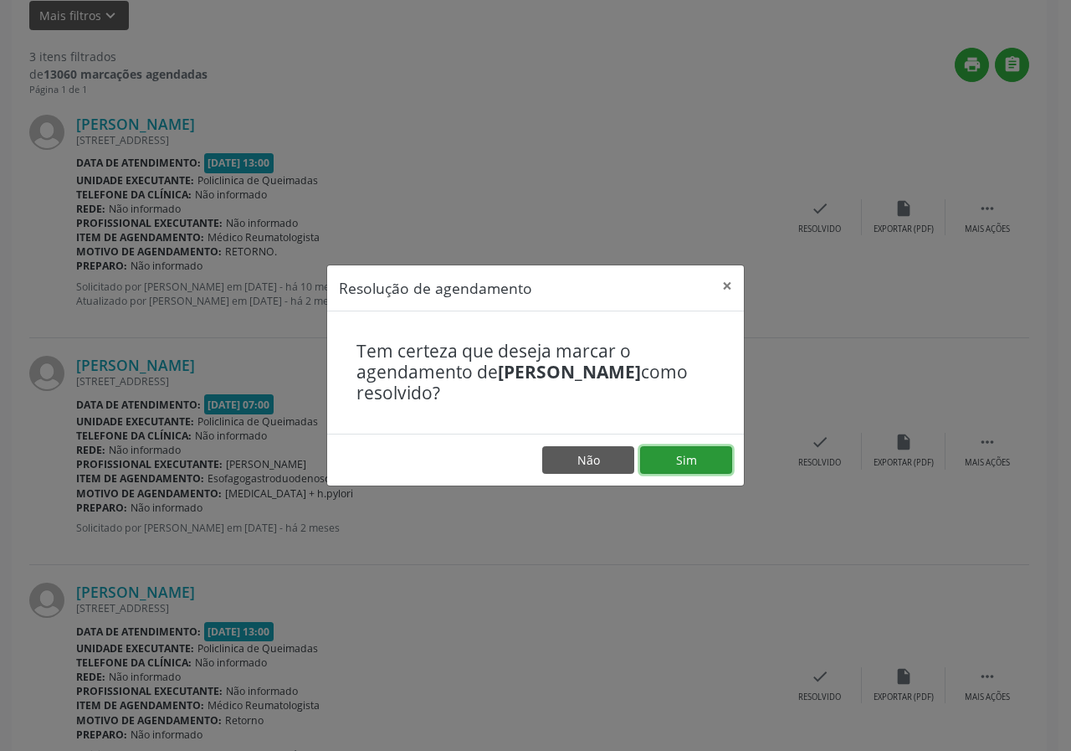
click at [676, 455] on button "Sim" at bounding box center [686, 460] width 92 height 28
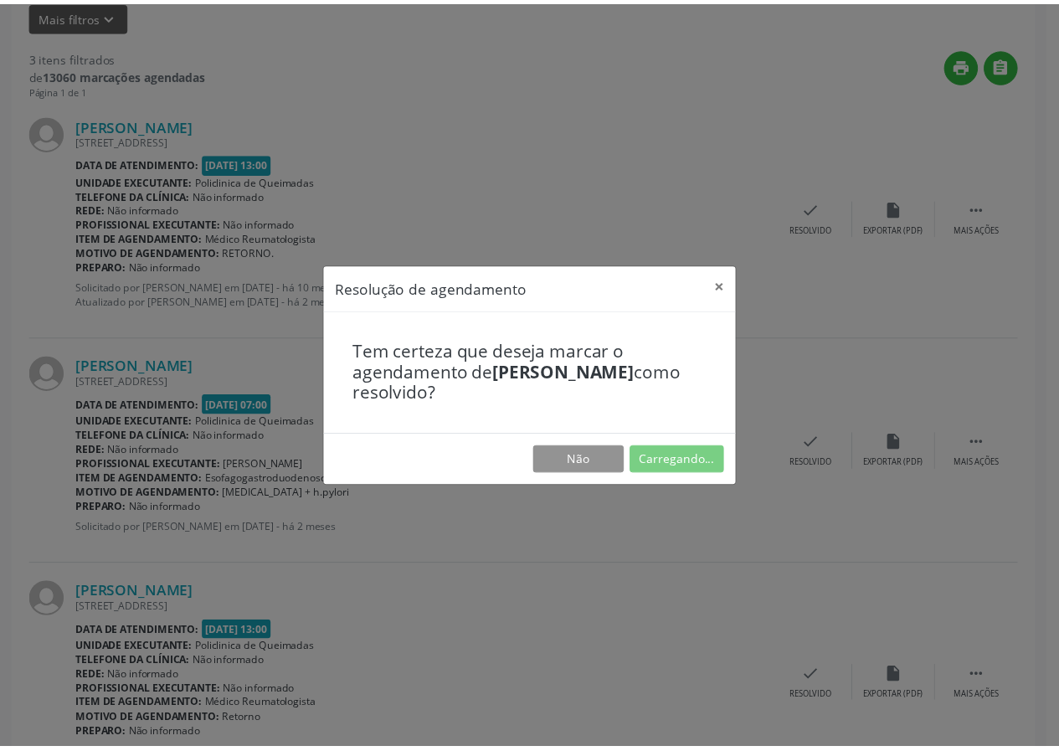
scroll to position [0, 0]
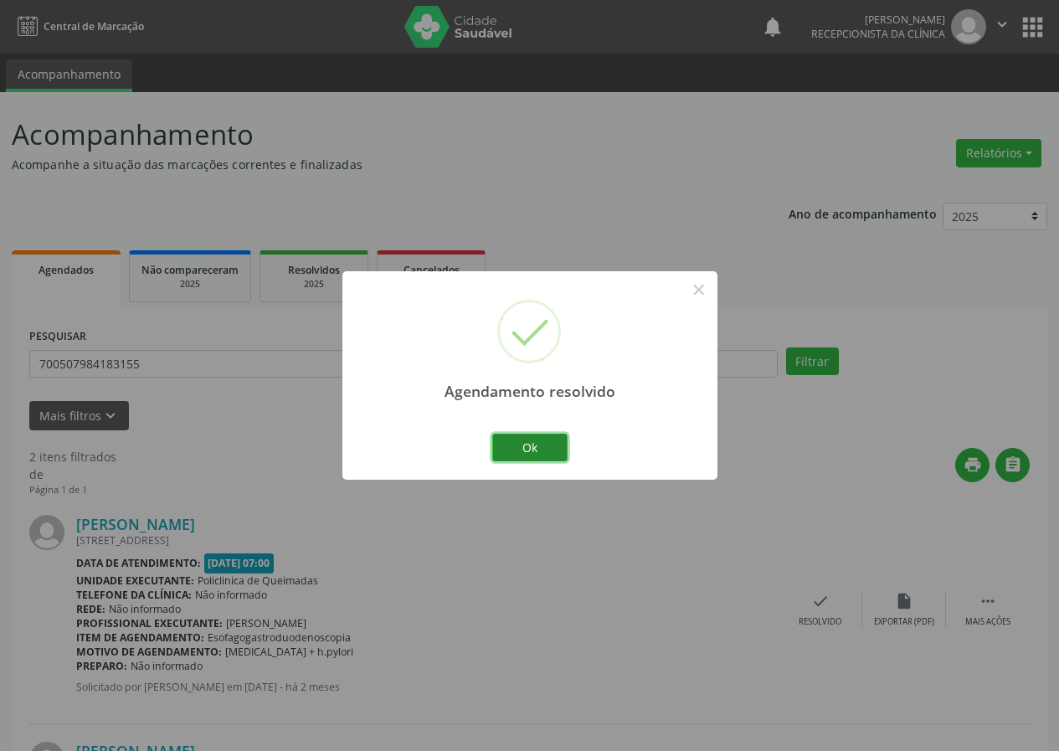
click at [557, 450] on button "Ok" at bounding box center [529, 448] width 75 height 28
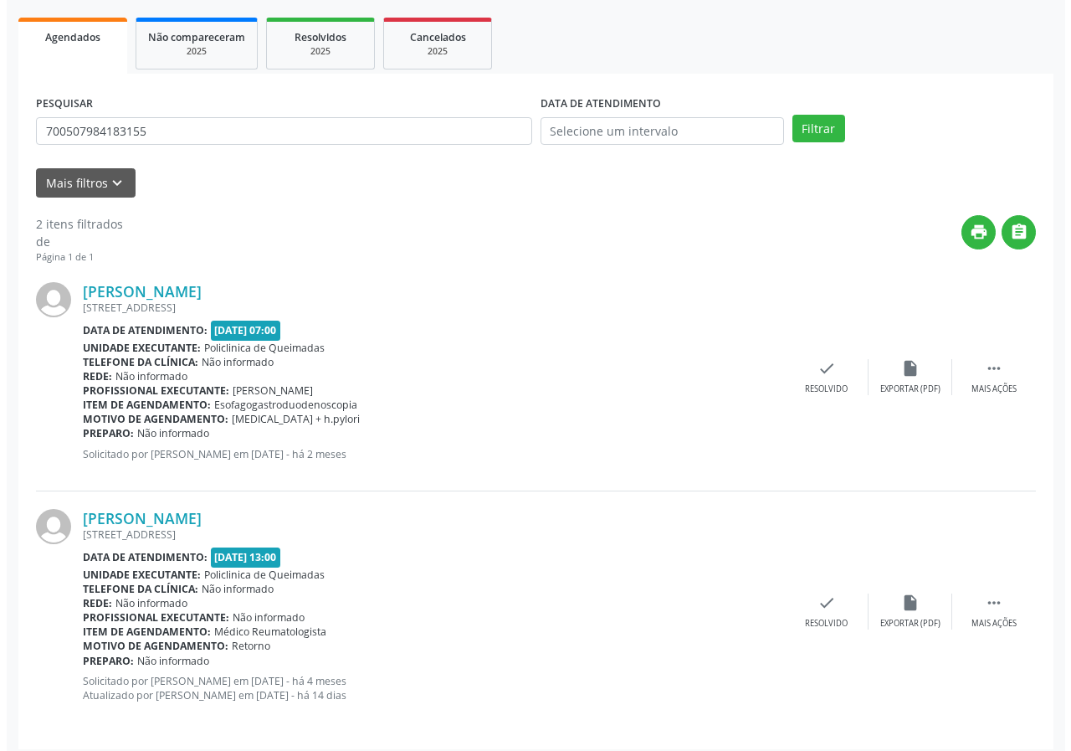
scroll to position [243, 0]
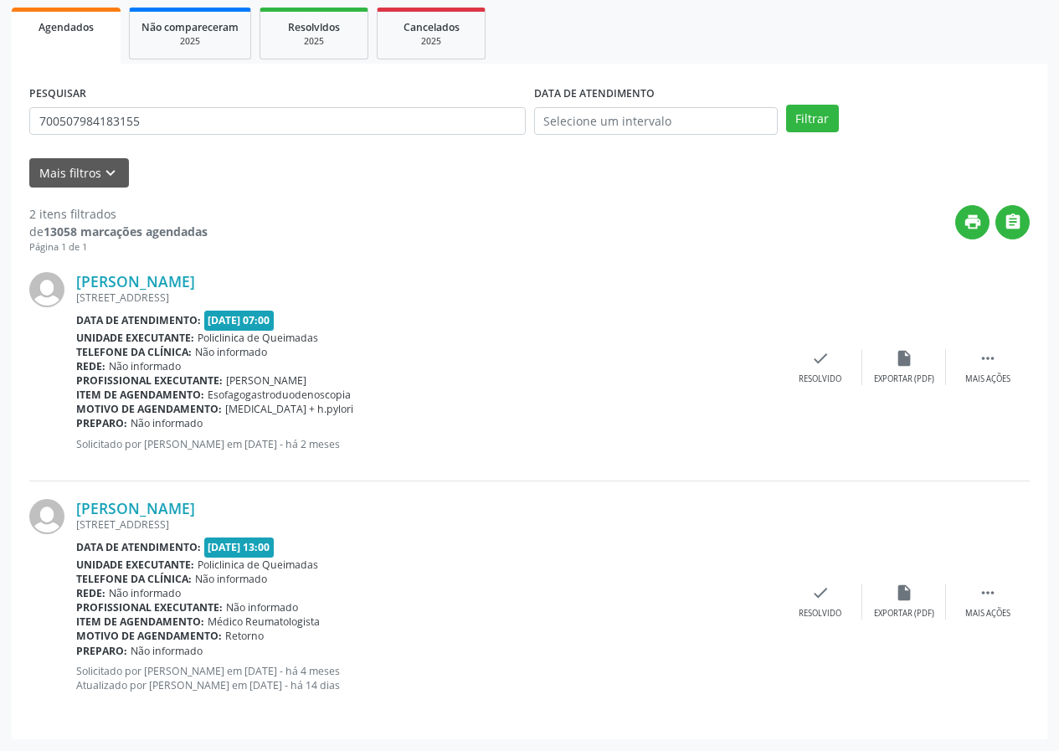
click at [819, 346] on div "Rejane Gomes da Silva Luna Capim de Planta, 61, Caixa Dagua - Queimadas - PB Da…" at bounding box center [529, 367] width 1000 height 227
click at [812, 358] on icon "check" at bounding box center [820, 358] width 18 height 18
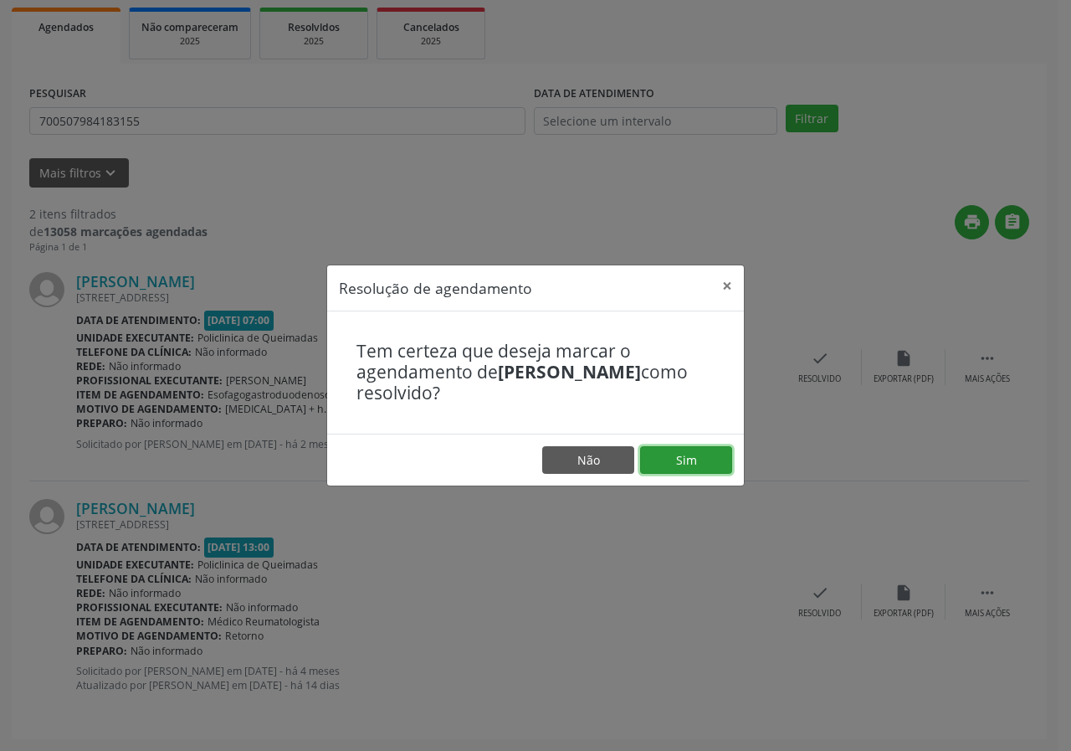
click at [705, 452] on button "Sim" at bounding box center [686, 460] width 92 height 28
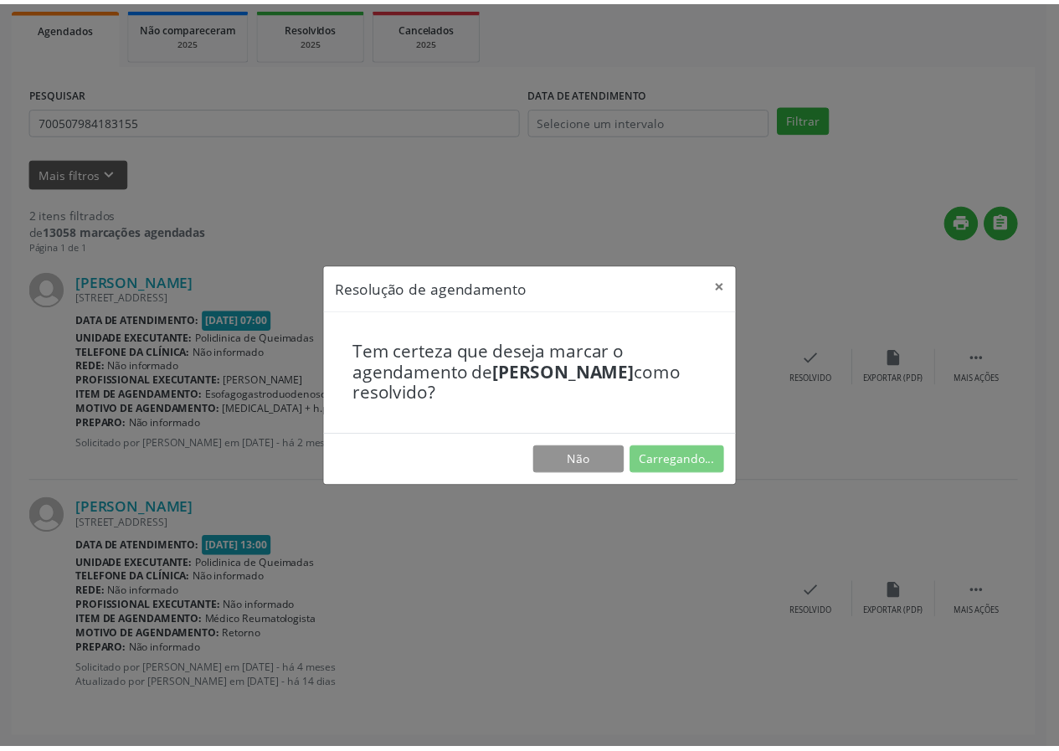
scroll to position [0, 0]
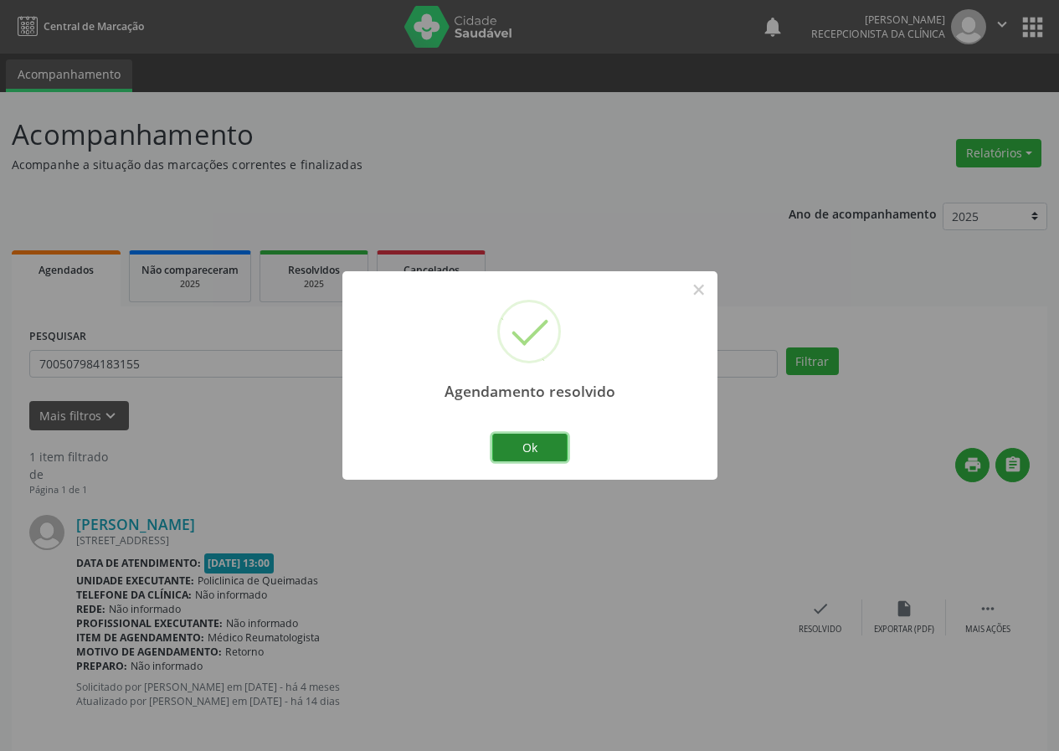
click at [547, 443] on button "Ok" at bounding box center [529, 448] width 75 height 28
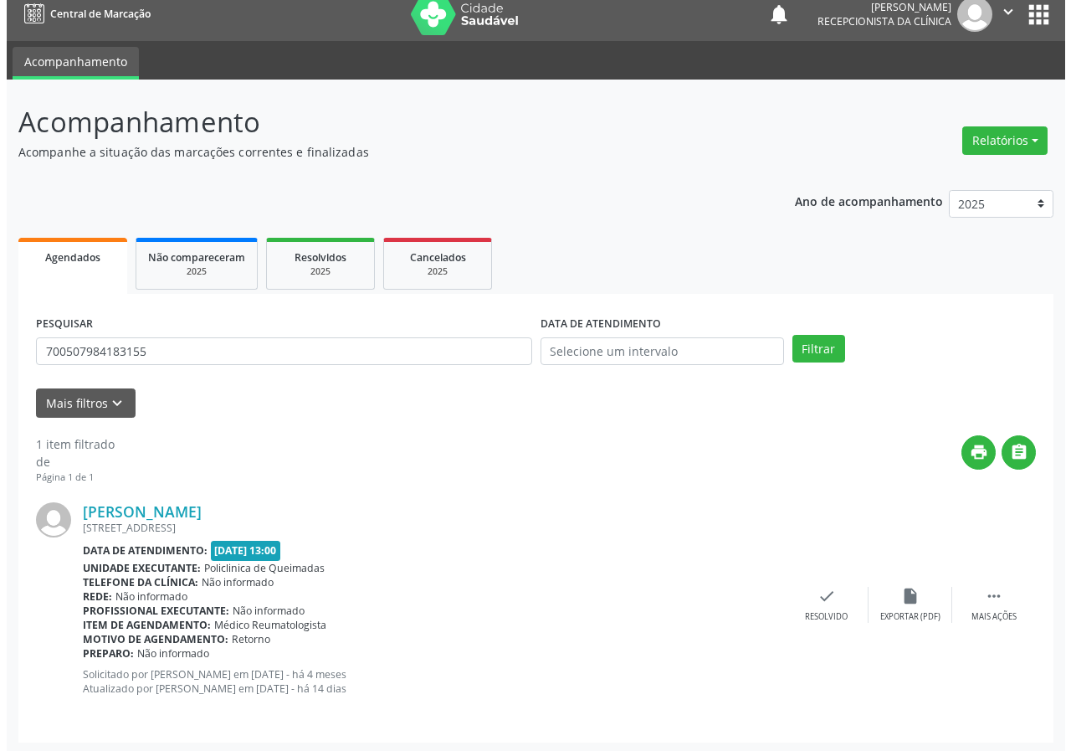
scroll to position [16, 0]
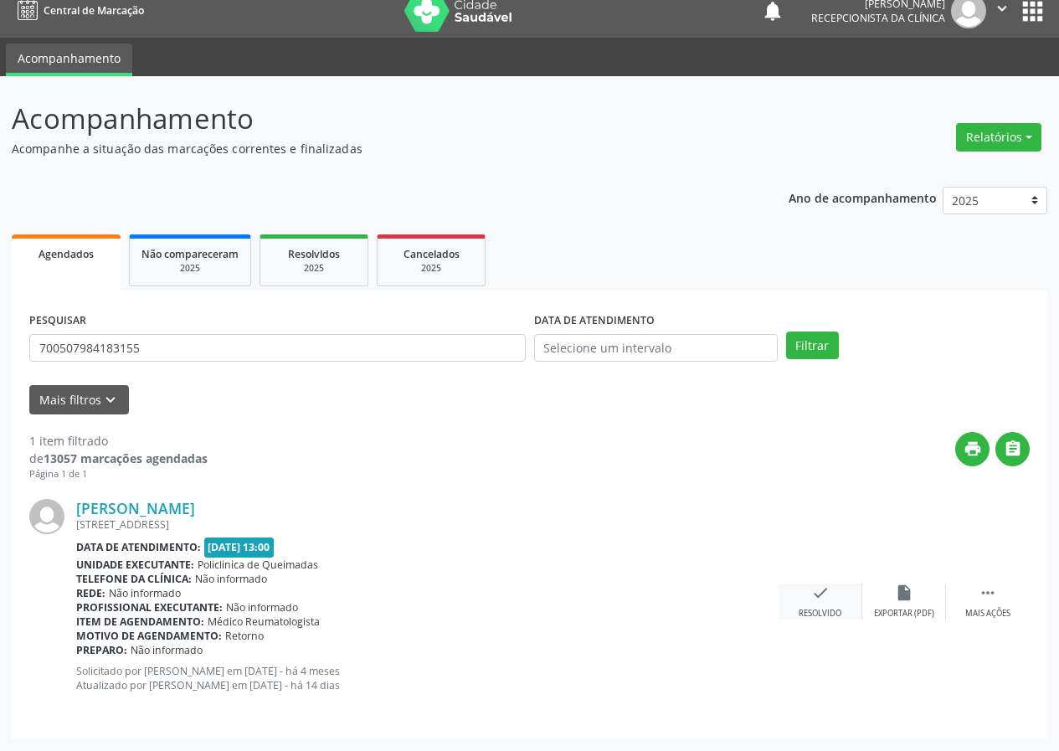
click at [835, 593] on div "check Resolvido" at bounding box center [820, 601] width 84 height 36
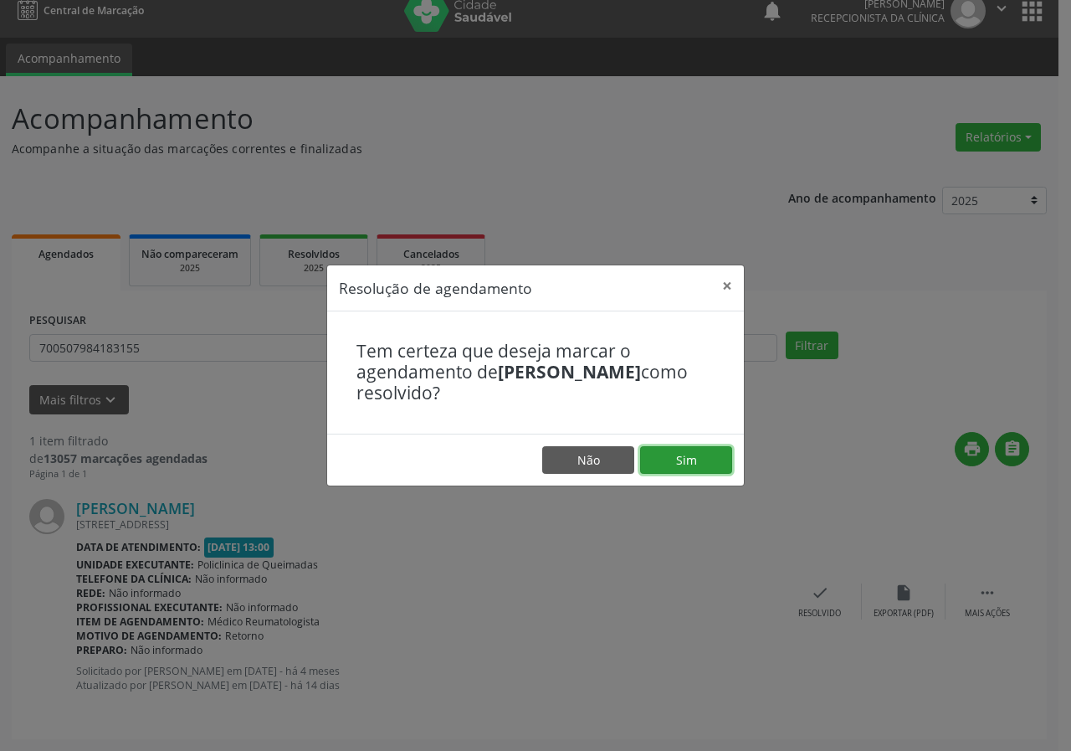
click at [676, 470] on button "Sim" at bounding box center [686, 460] width 92 height 28
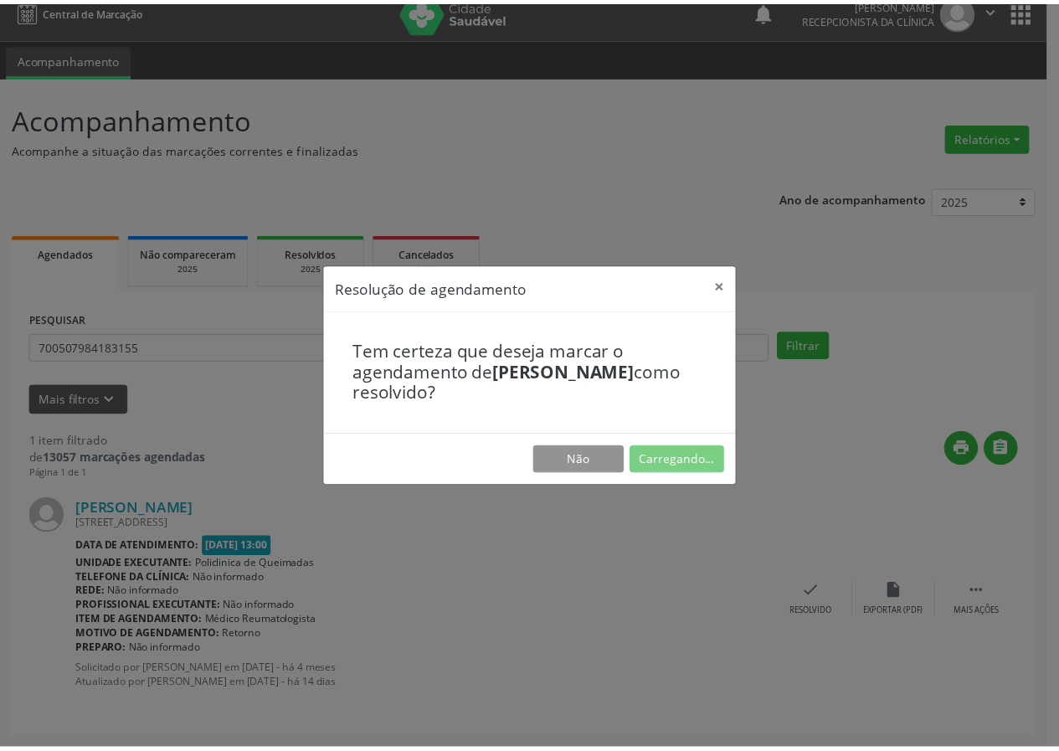
scroll to position [0, 0]
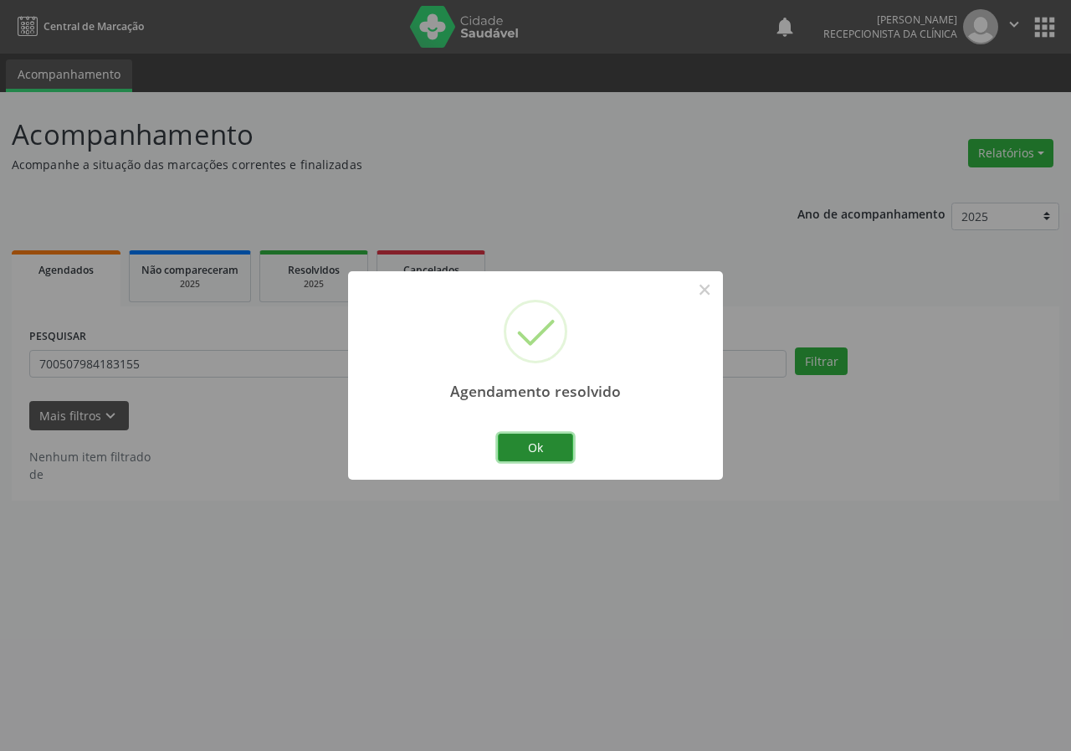
click at [548, 444] on button "Ok" at bounding box center [535, 448] width 75 height 28
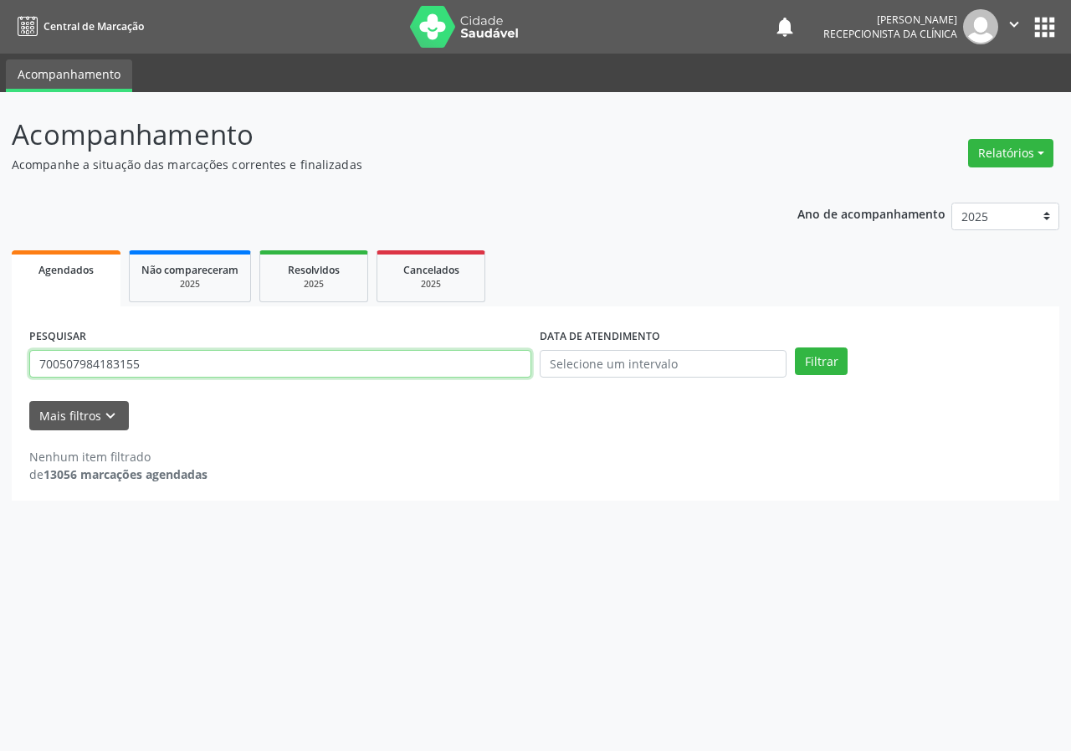
click at [171, 354] on input "700507984183155" at bounding box center [280, 364] width 502 height 28
click at [795, 347] on button "Filtrar" at bounding box center [821, 361] width 53 height 28
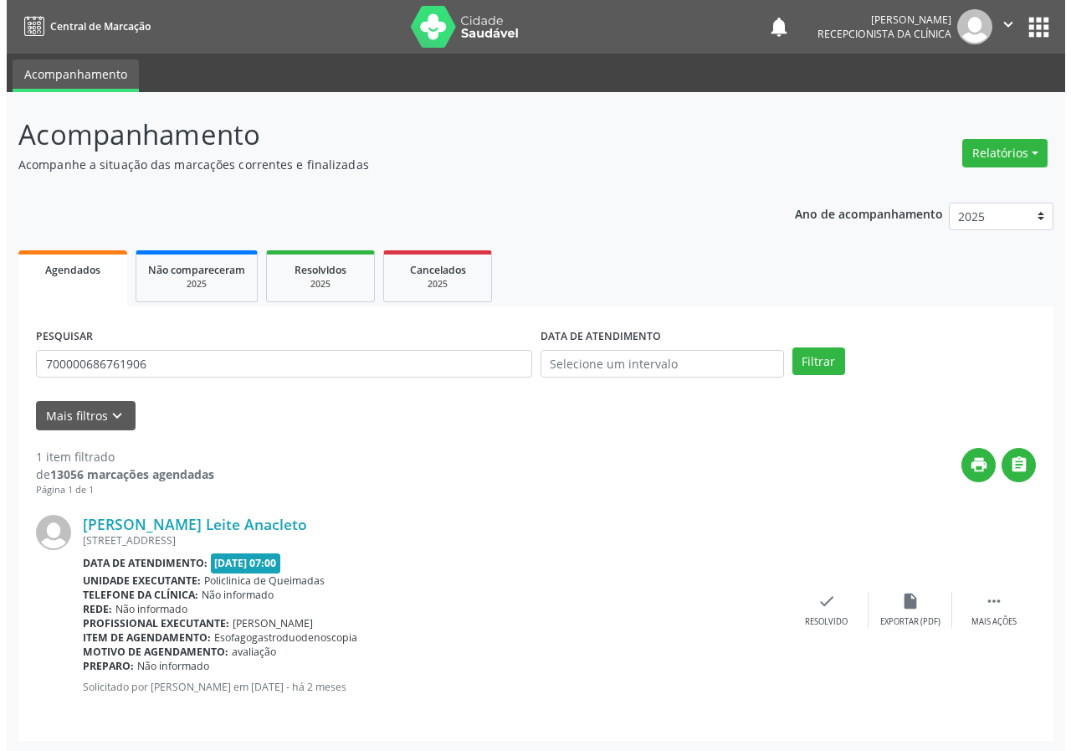
scroll to position [2, 0]
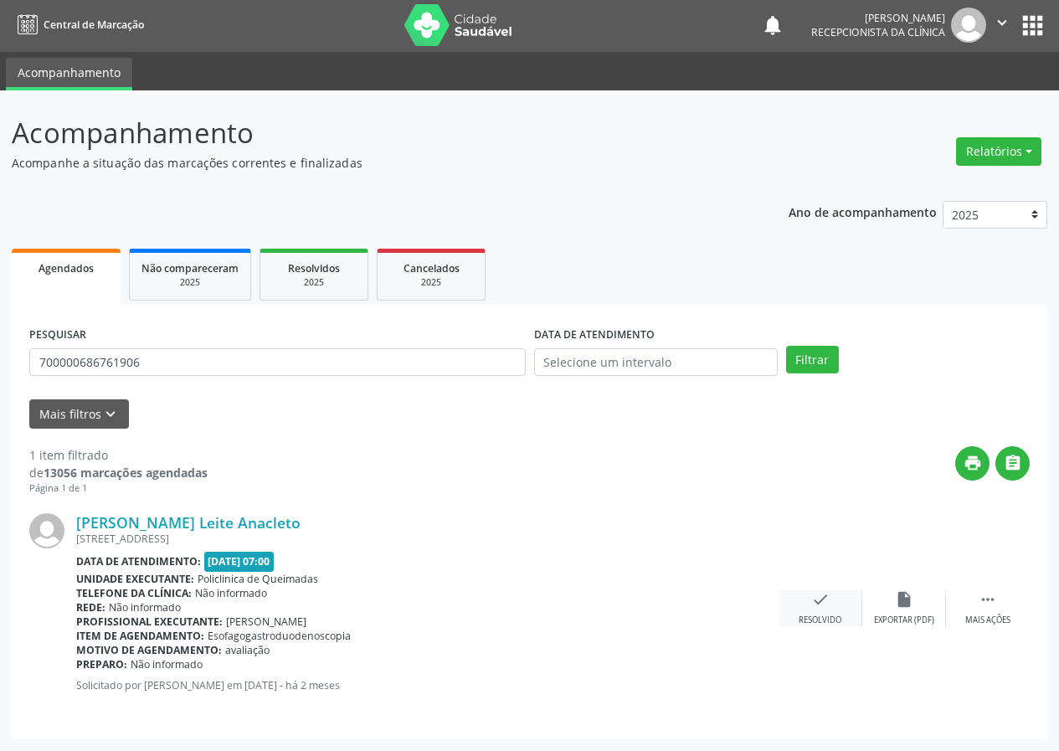
click at [825, 595] on icon "check" at bounding box center [820, 599] width 18 height 18
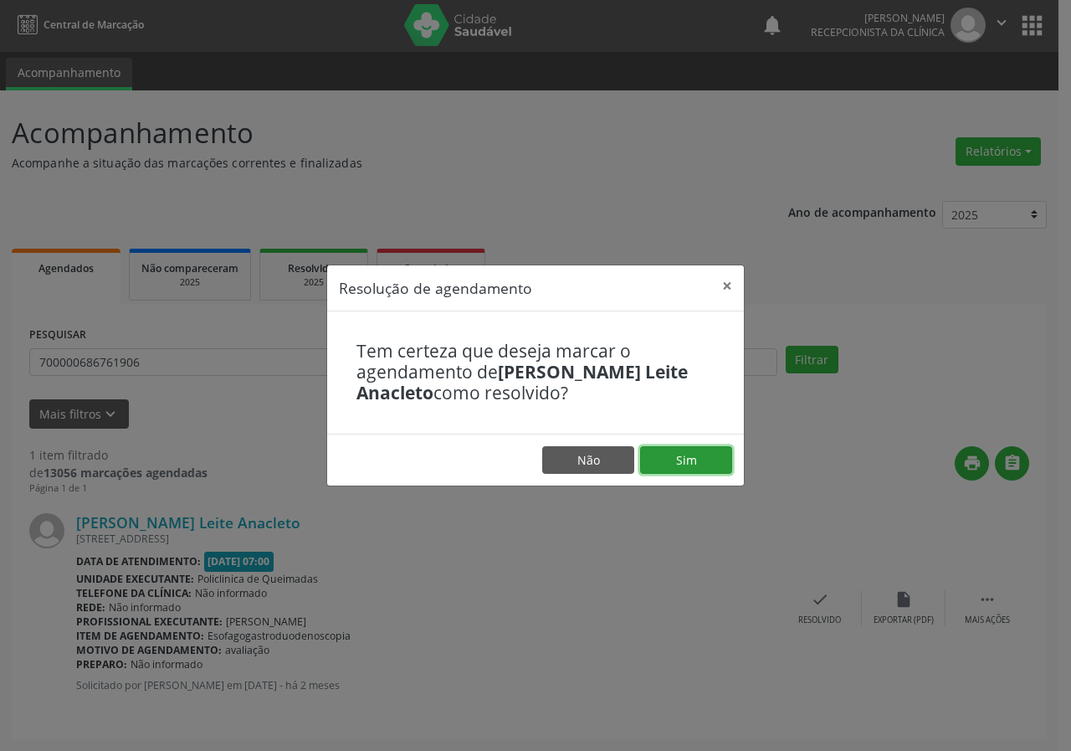
click at [704, 460] on button "Sim" at bounding box center [686, 460] width 92 height 28
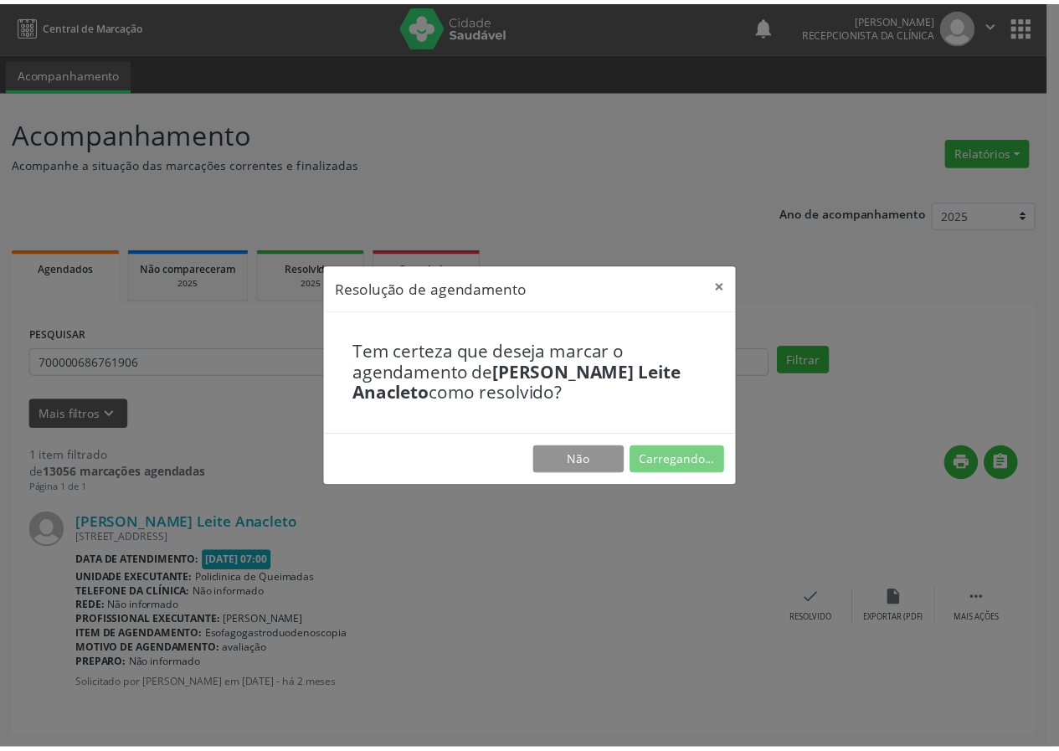
scroll to position [0, 0]
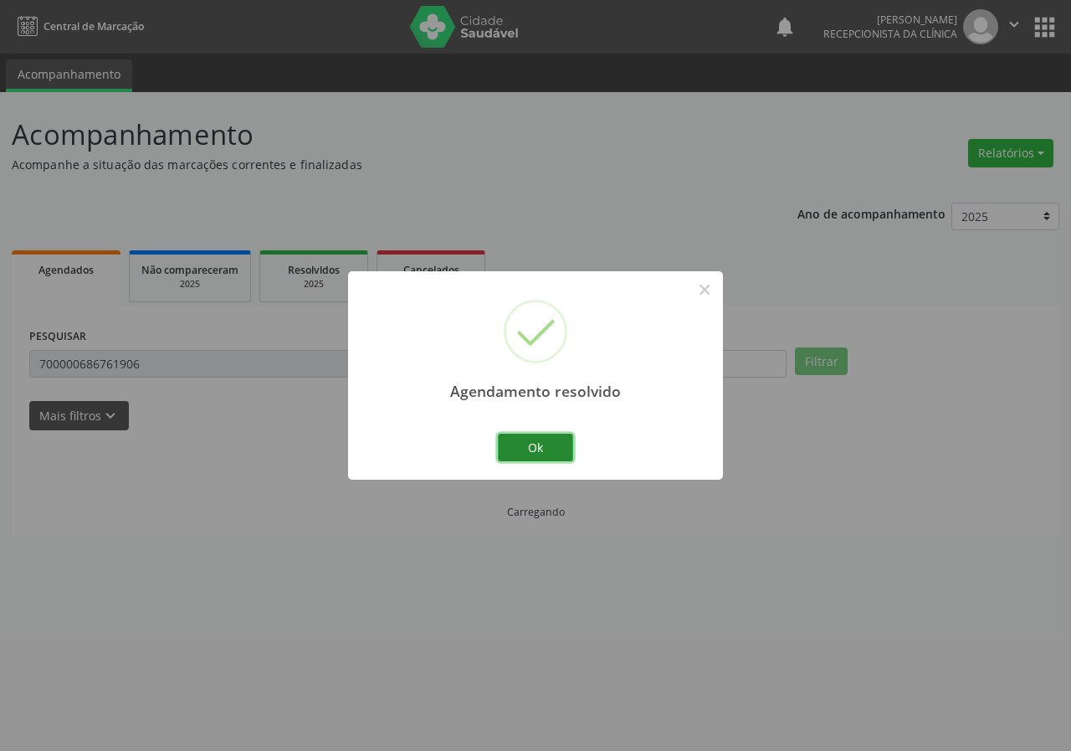
click at [527, 450] on button "Ok" at bounding box center [535, 448] width 75 height 28
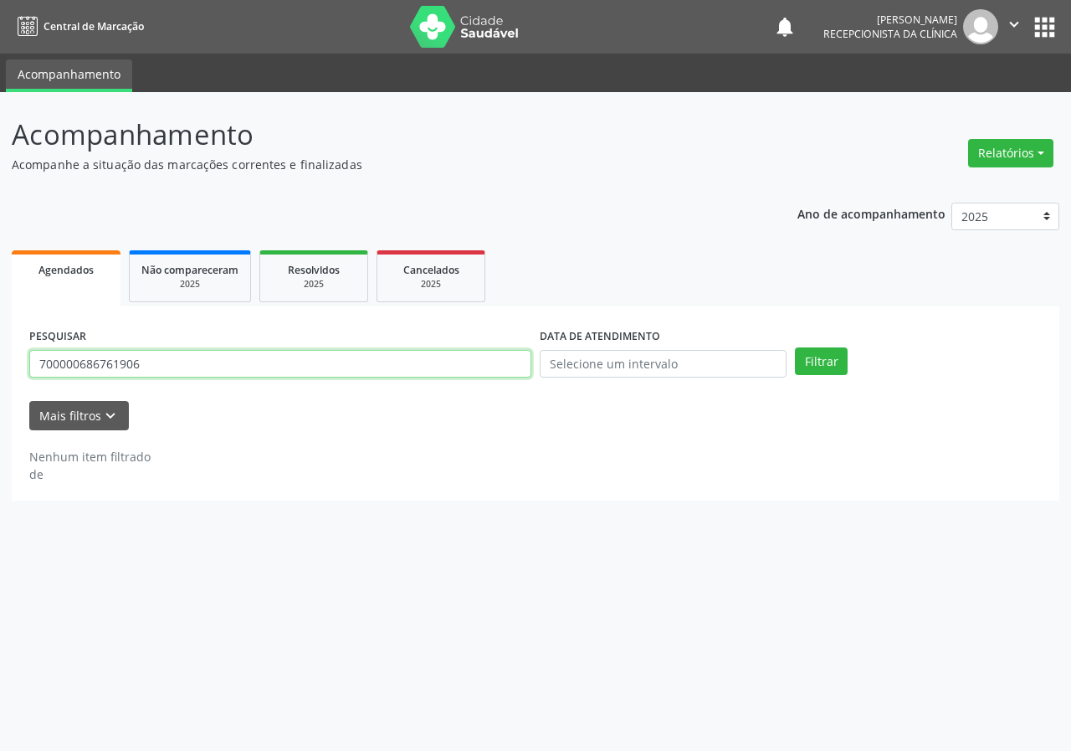
click at [355, 355] on input "700000686761906" at bounding box center [280, 364] width 502 height 28
click at [795, 347] on button "Filtrar" at bounding box center [821, 361] width 53 height 28
click at [203, 353] on input "700000686761906" at bounding box center [280, 364] width 502 height 28
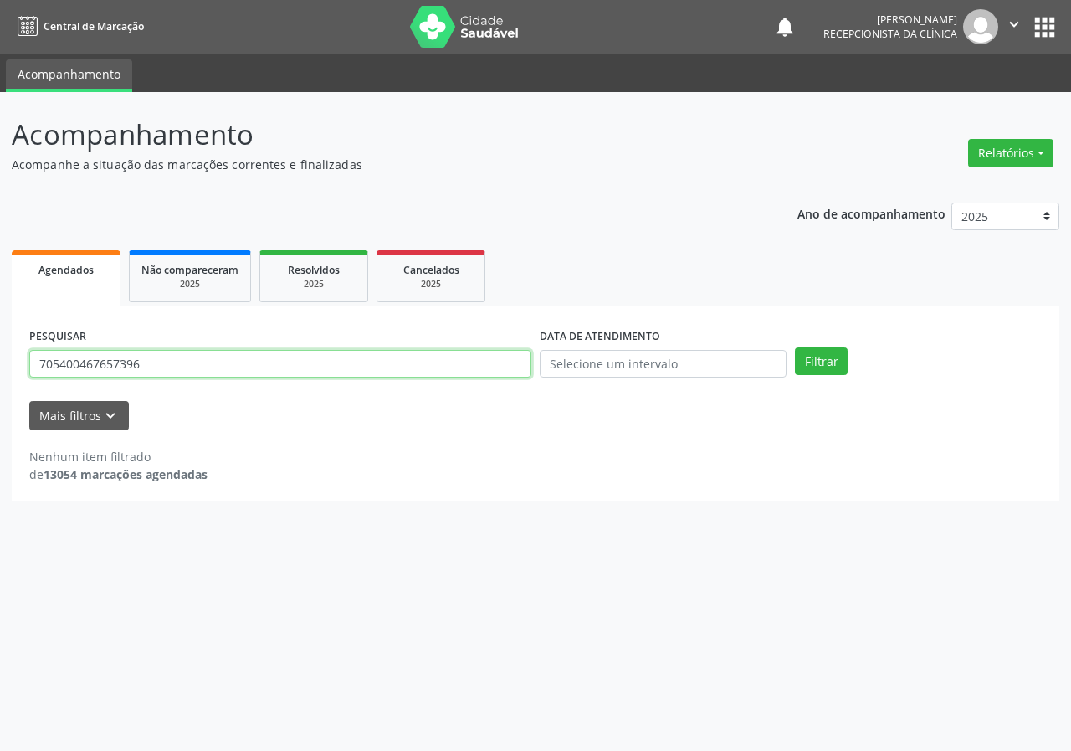
click at [795, 347] on button "Filtrar" at bounding box center [821, 361] width 53 height 28
click at [186, 368] on input "705400467657396" at bounding box center [280, 364] width 502 height 28
click at [795, 347] on button "Filtrar" at bounding box center [821, 361] width 53 height 28
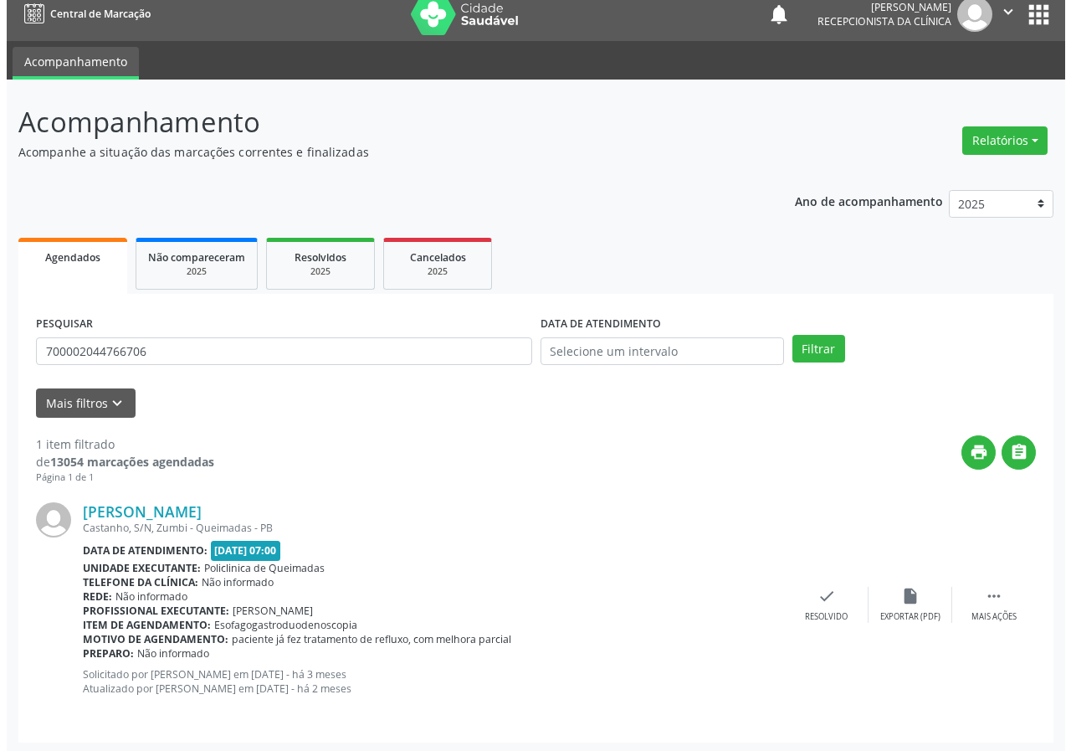
scroll to position [16, 0]
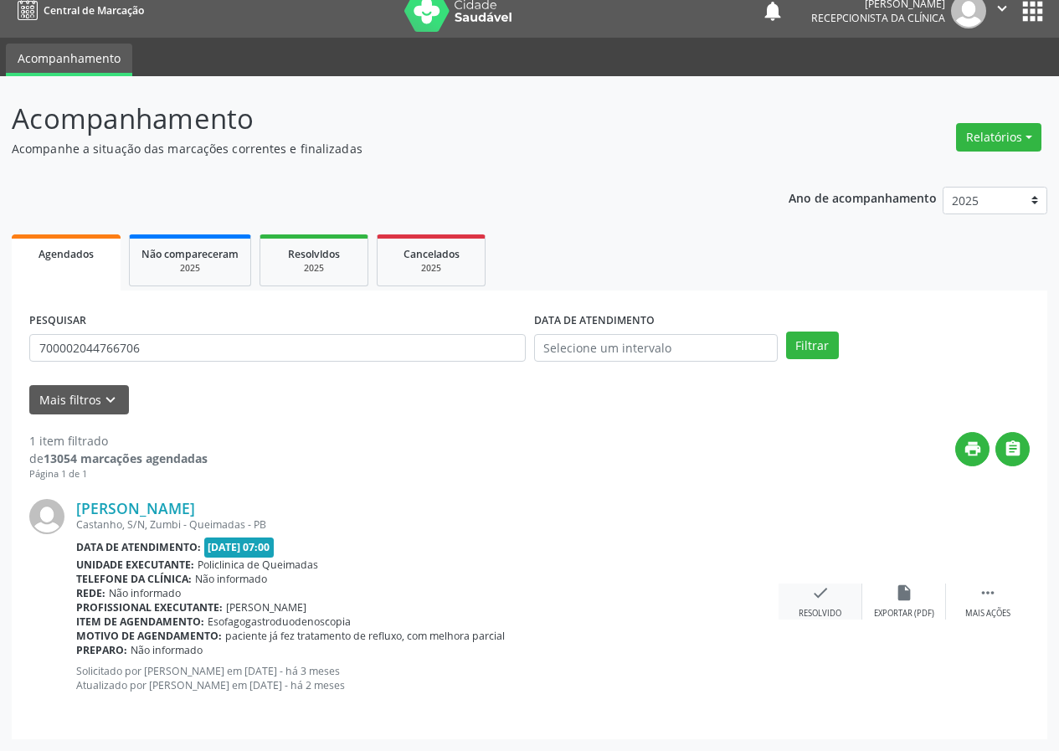
click at [813, 596] on icon "check" at bounding box center [820, 592] width 18 height 18
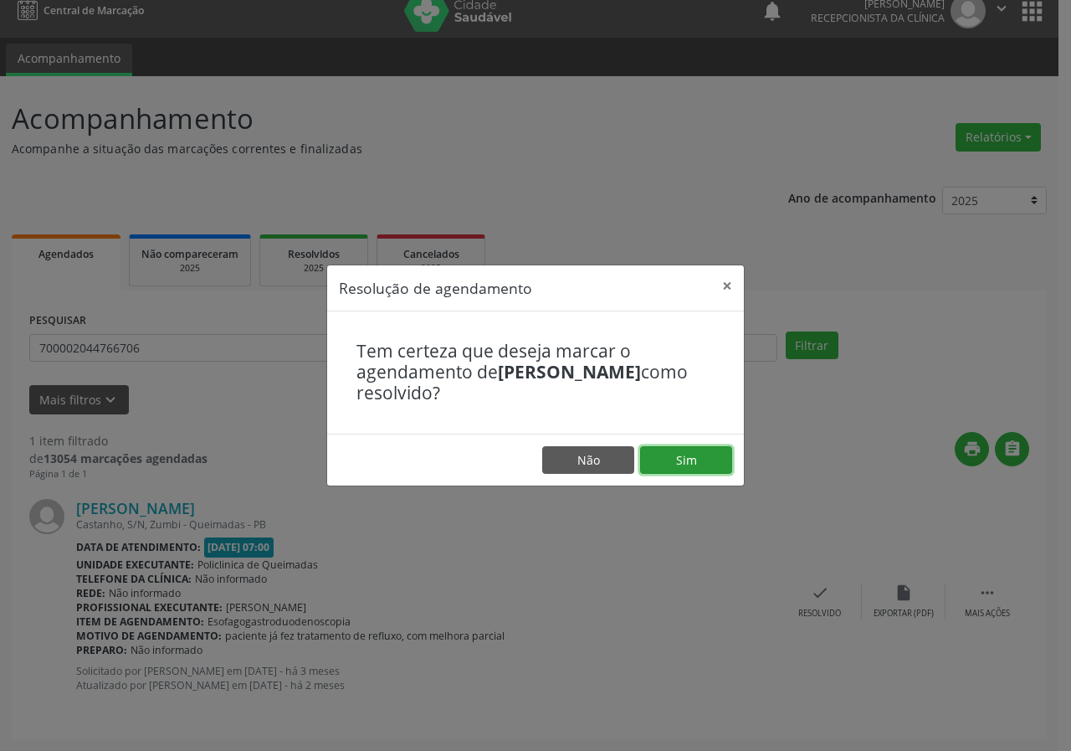
click at [664, 466] on button "Sim" at bounding box center [686, 460] width 92 height 28
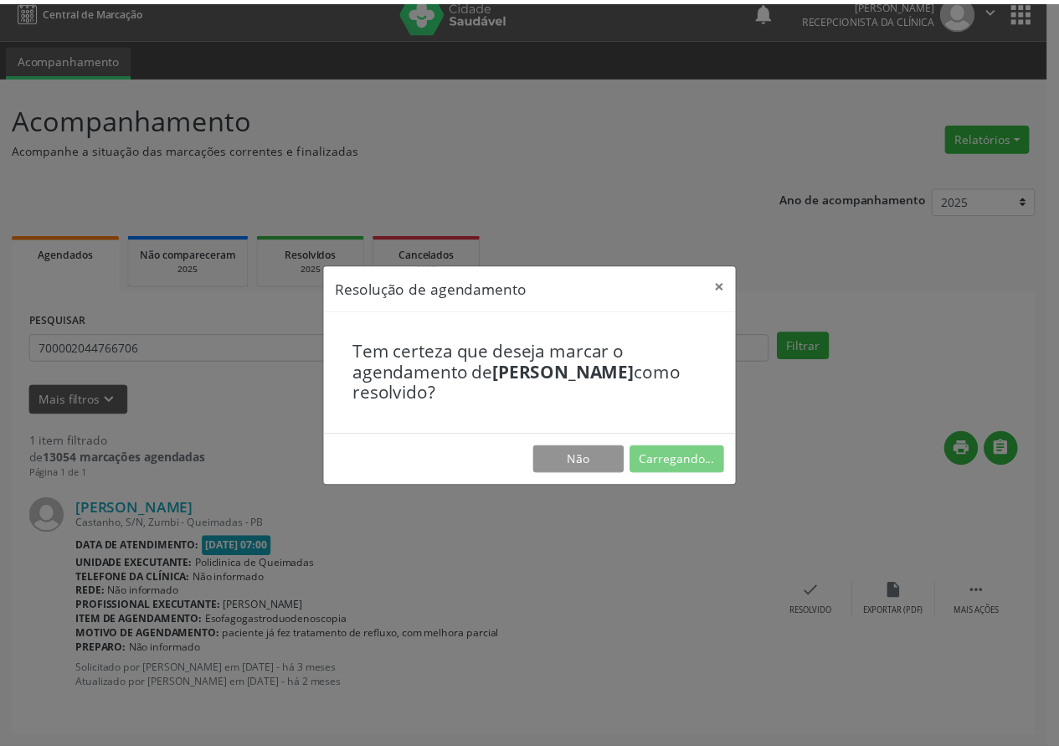
scroll to position [0, 0]
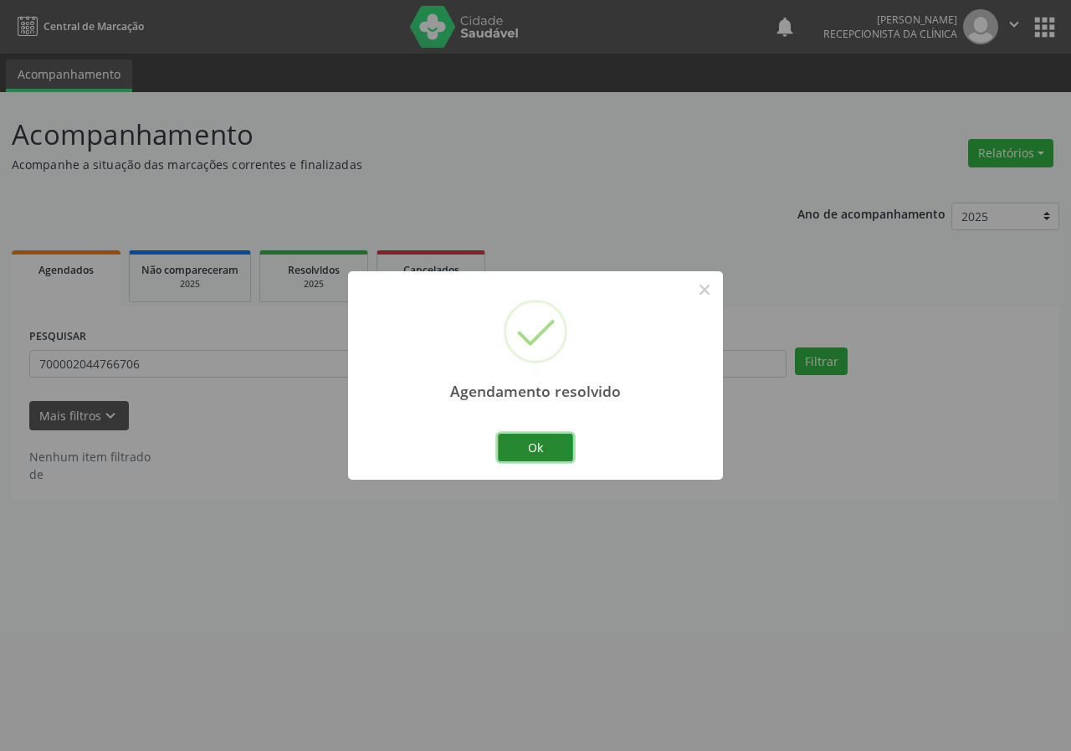
click at [542, 455] on button "Ok" at bounding box center [535, 448] width 75 height 28
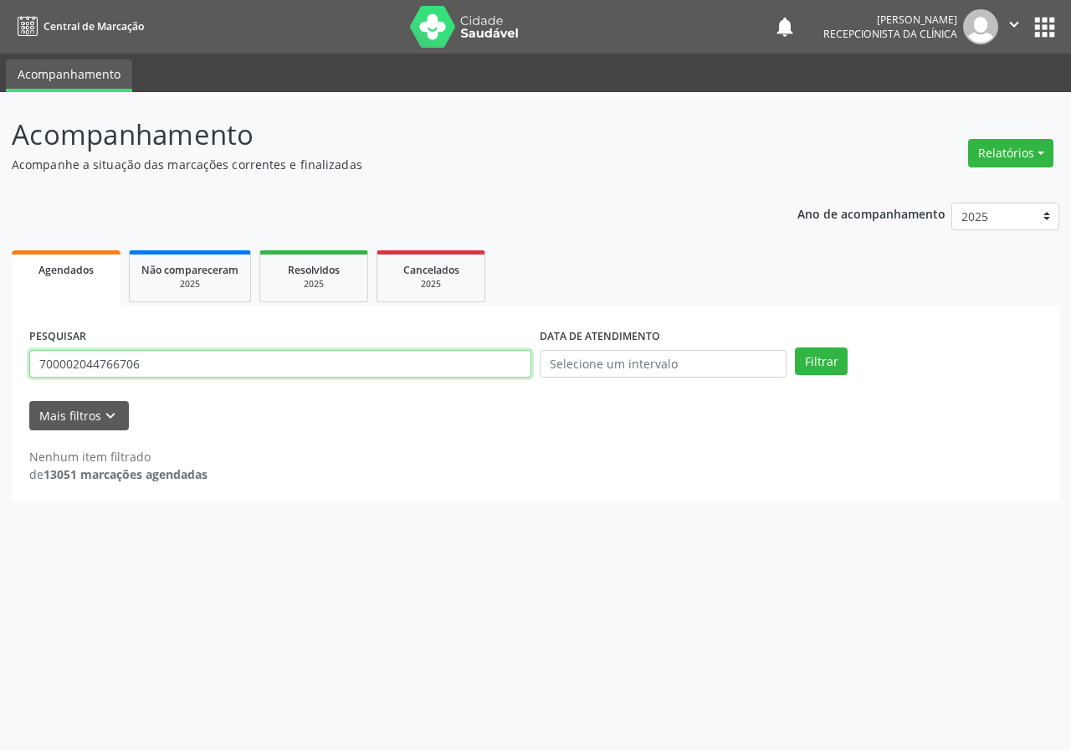
click at [362, 353] on input "700002044766706" at bounding box center [280, 364] width 502 height 28
click at [795, 347] on button "Filtrar" at bounding box center [821, 361] width 53 height 28
click at [294, 363] on input "700002044766706" at bounding box center [280, 364] width 502 height 28
click at [795, 347] on button "Filtrar" at bounding box center [821, 361] width 53 height 28
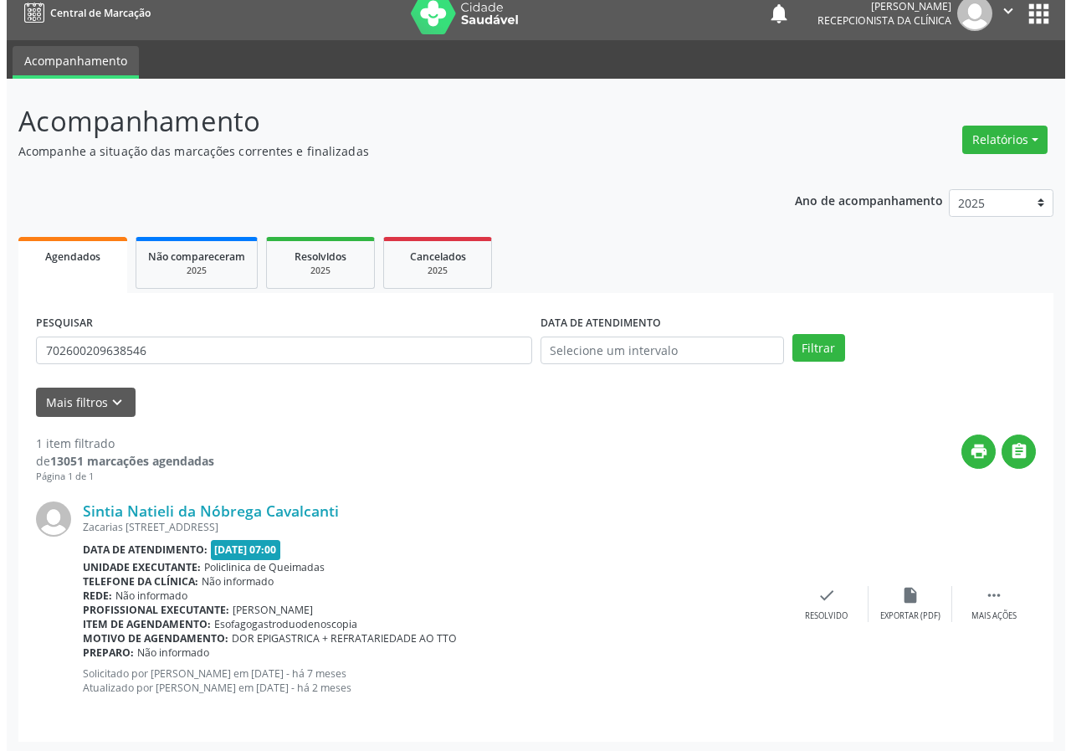
scroll to position [16, 0]
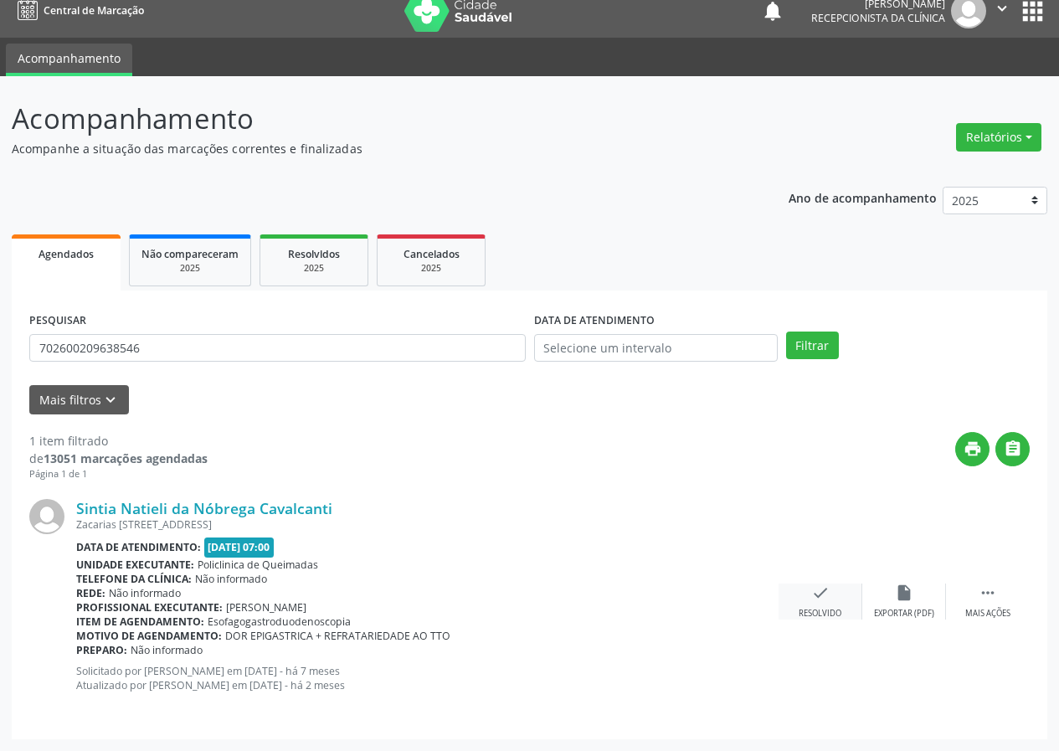
click at [811, 599] on icon "check" at bounding box center [820, 592] width 18 height 18
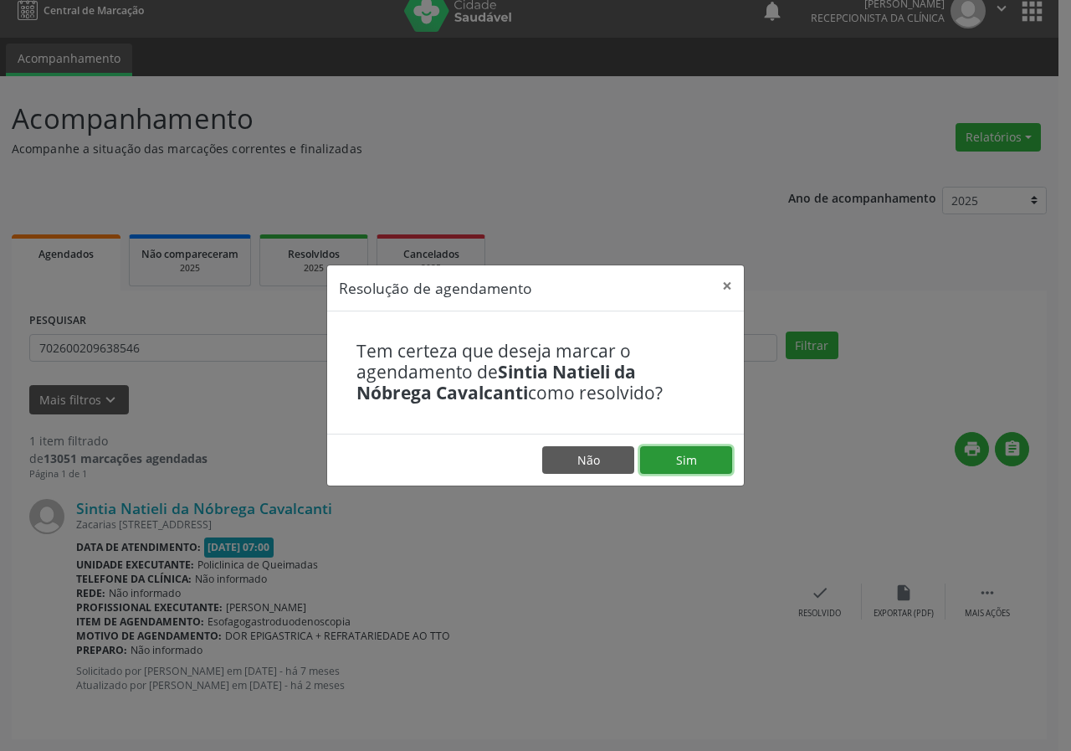
click at [670, 470] on button "Sim" at bounding box center [686, 460] width 92 height 28
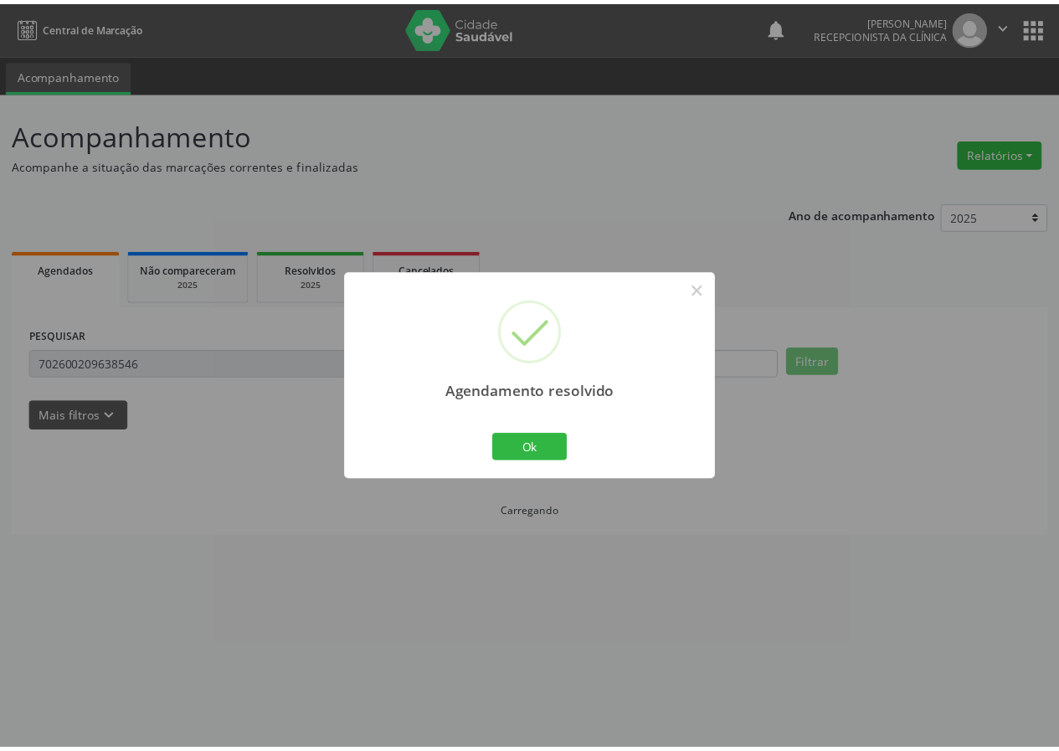
scroll to position [0, 0]
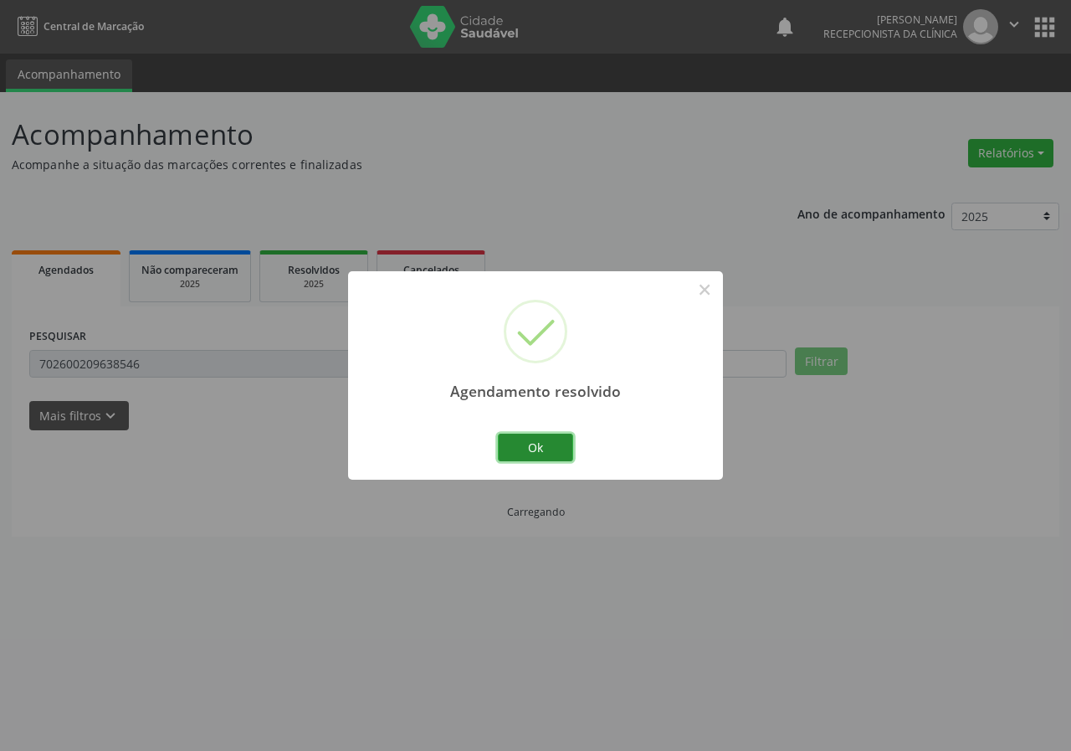
click at [535, 447] on button "Ok" at bounding box center [535, 448] width 75 height 28
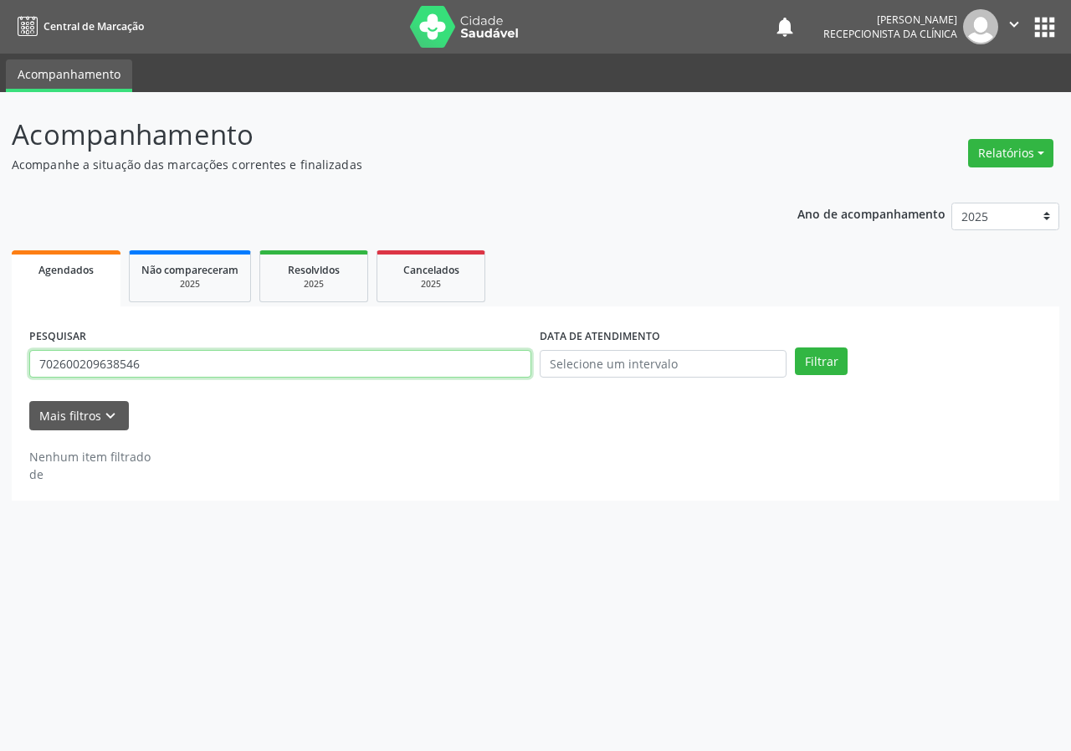
click at [229, 367] on input "702600209638546" at bounding box center [280, 364] width 502 height 28
click at [795, 347] on button "Filtrar" at bounding box center [821, 361] width 53 height 28
click at [225, 360] on input "702600209638546" at bounding box center [280, 364] width 502 height 28
click at [795, 347] on button "Filtrar" at bounding box center [821, 361] width 53 height 28
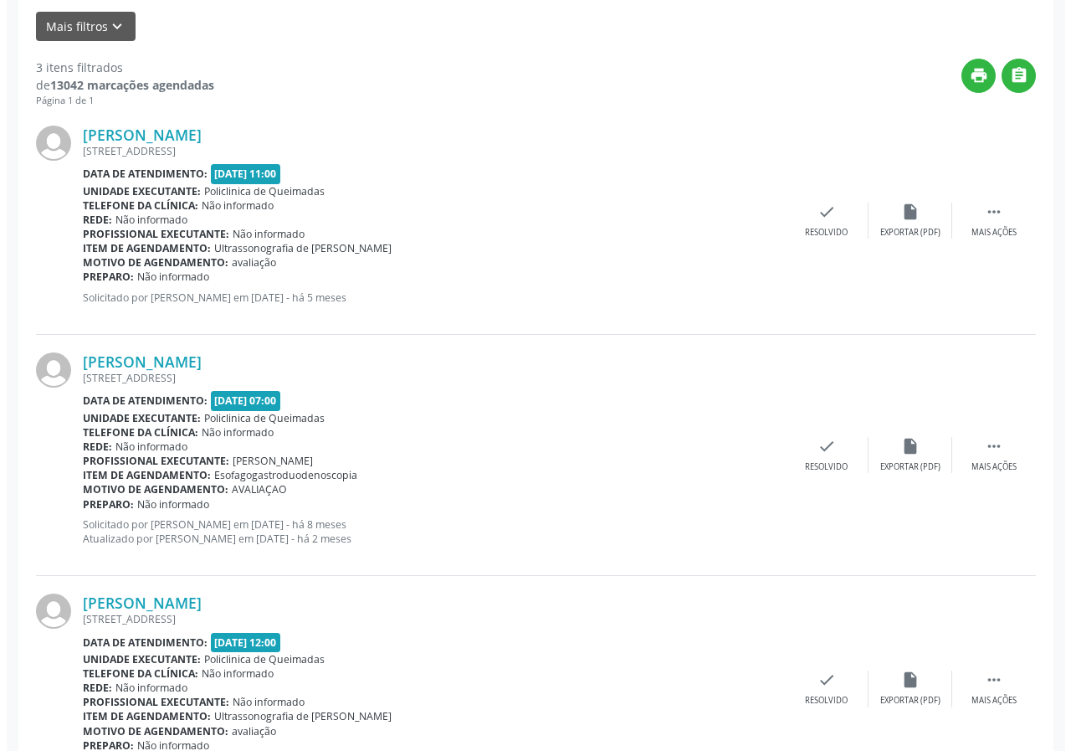
scroll to position [419, 0]
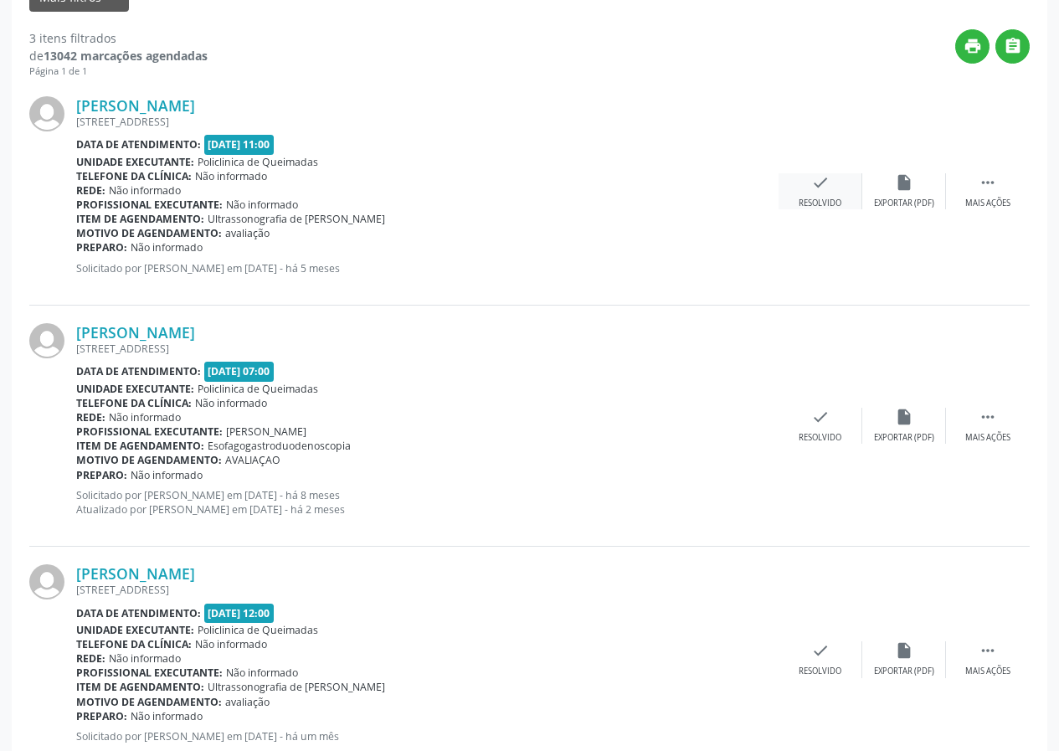
click at [799, 192] on div "check Resolvido" at bounding box center [820, 191] width 84 height 36
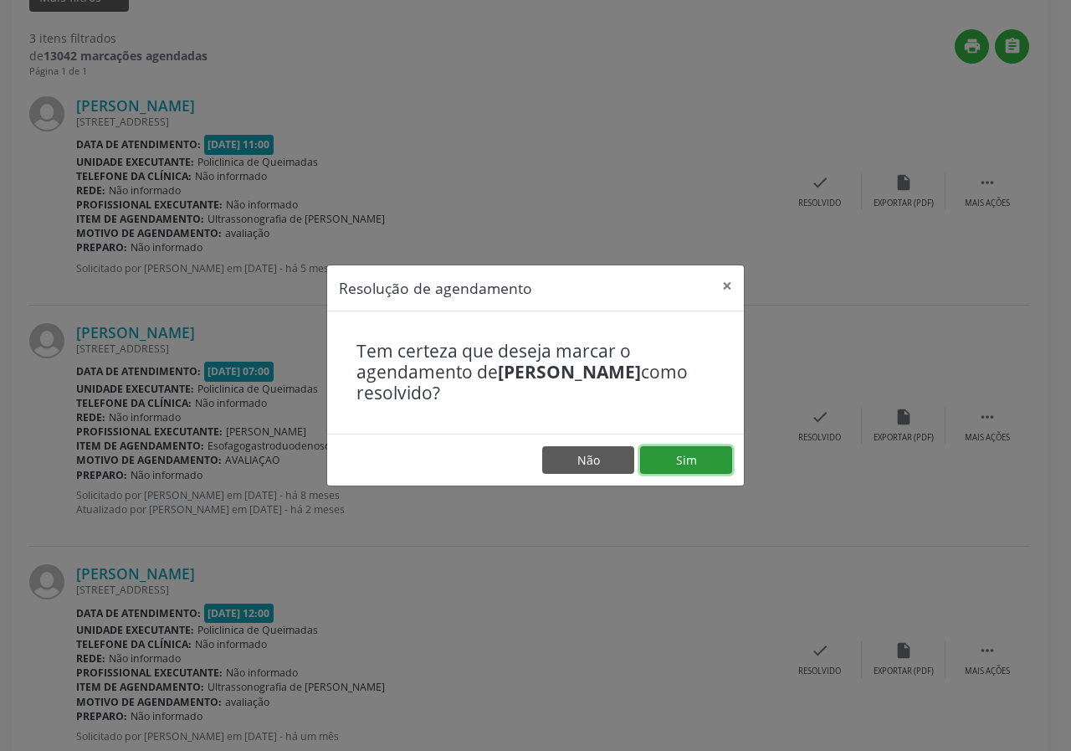
click at [675, 455] on button "Sim" at bounding box center [686, 460] width 92 height 28
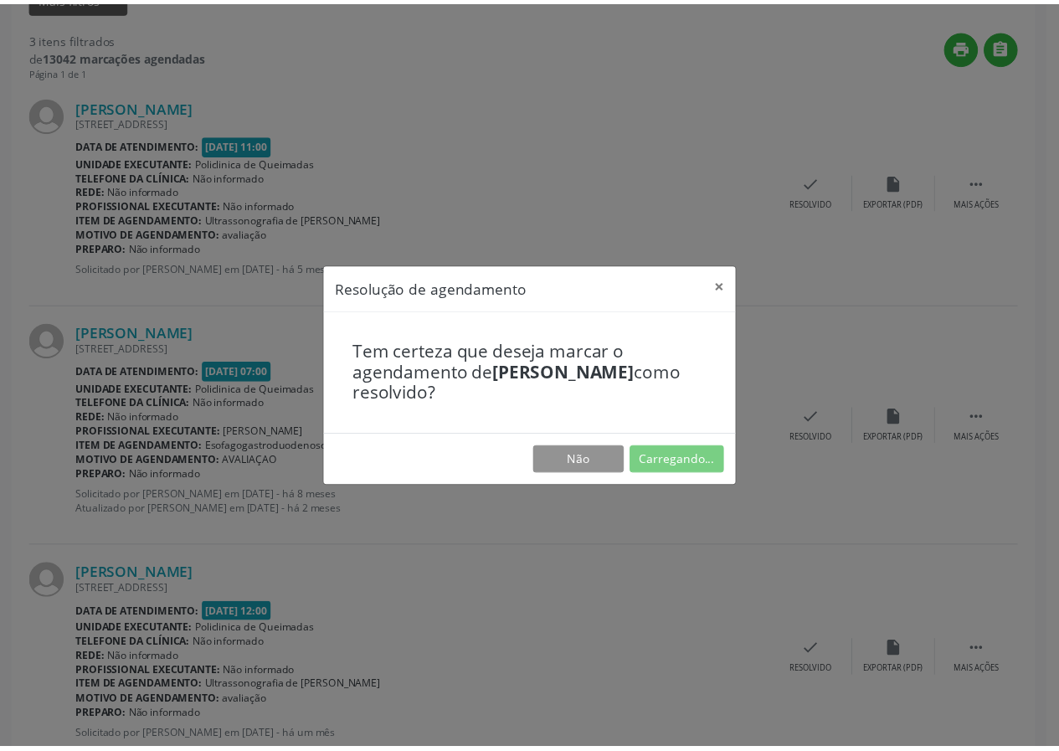
scroll to position [0, 0]
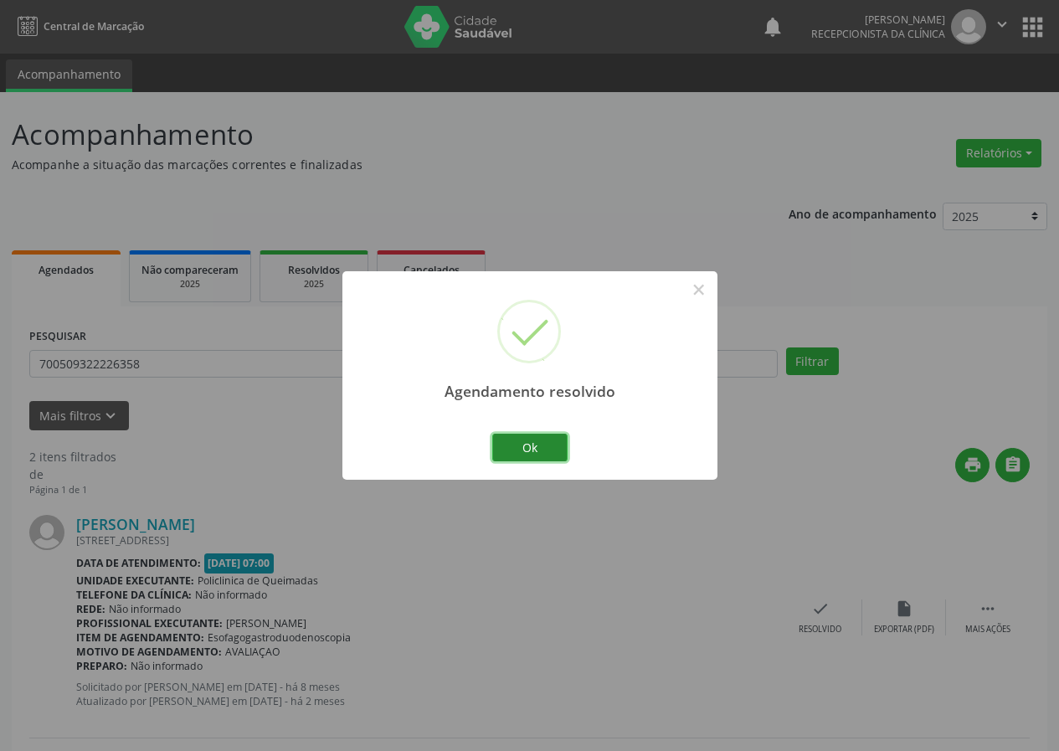
click at [535, 439] on button "Ok" at bounding box center [529, 448] width 75 height 28
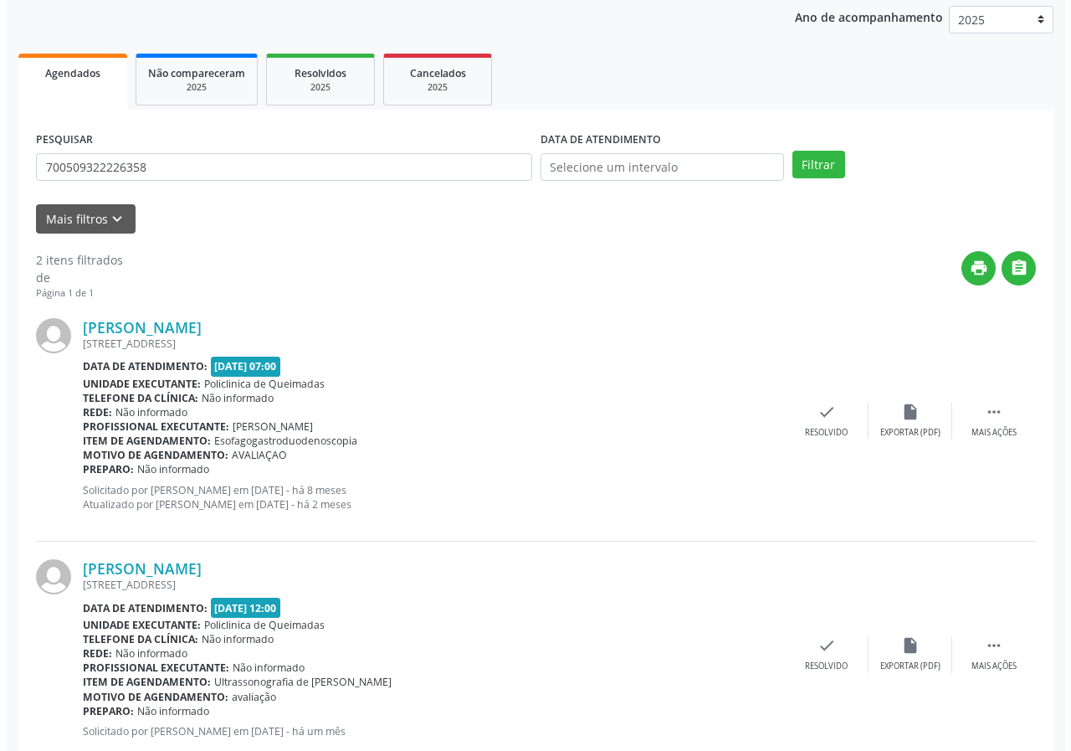
scroll to position [243, 0]
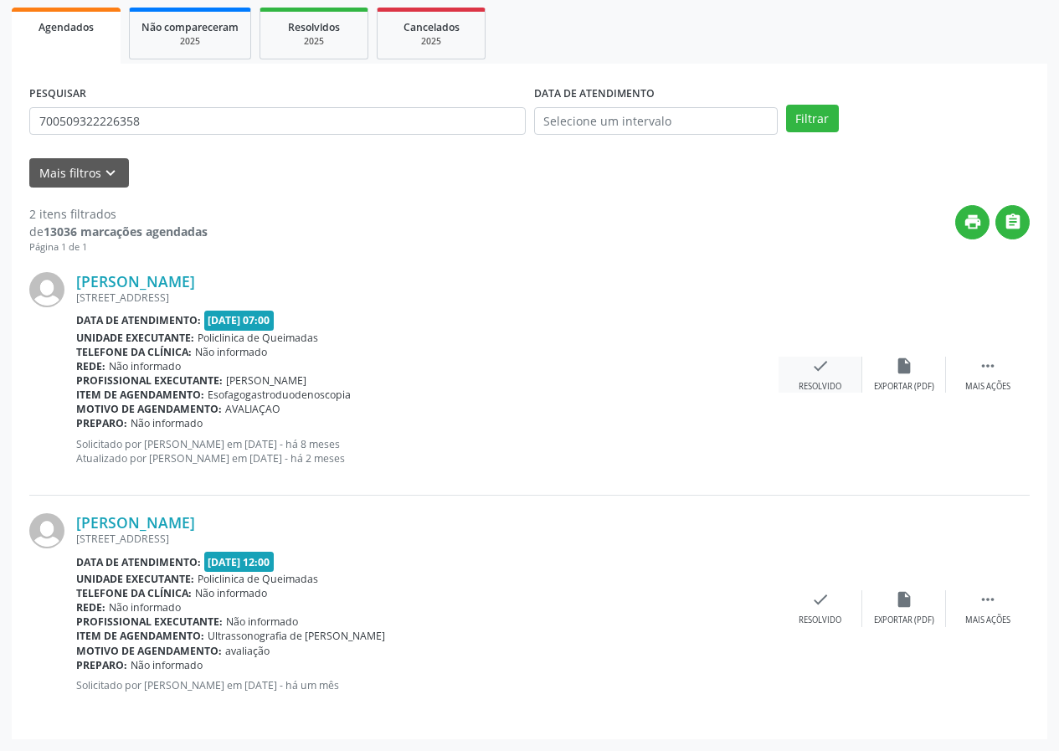
click at [833, 376] on div "check Resolvido" at bounding box center [820, 375] width 84 height 36
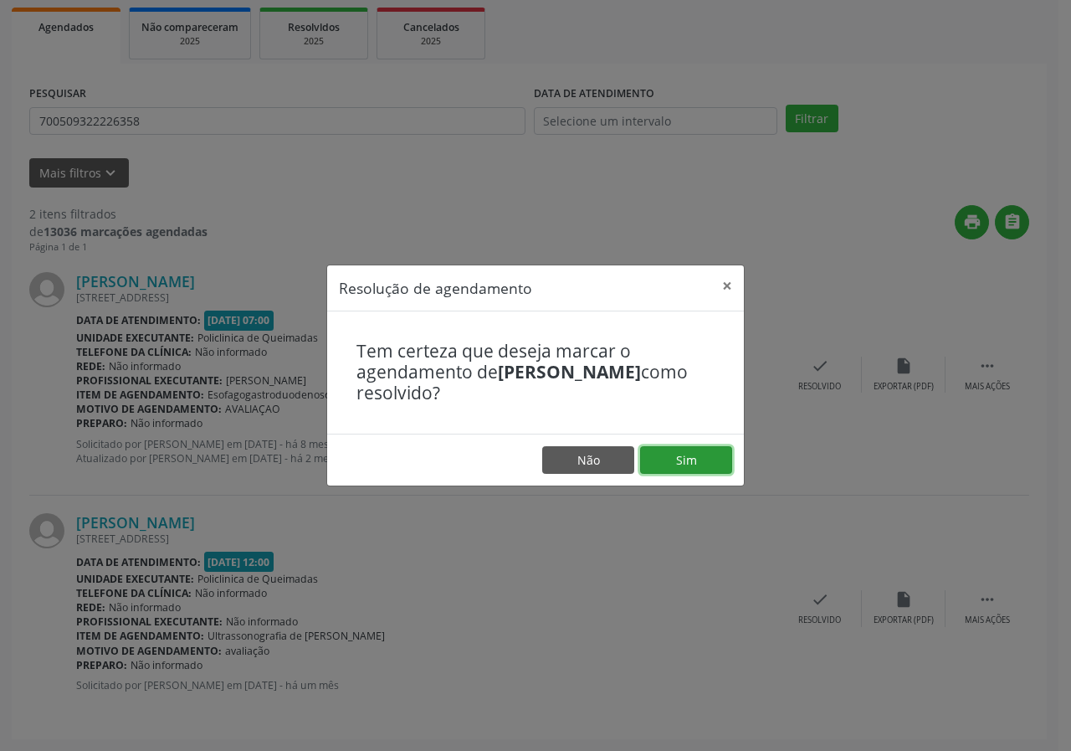
click at [694, 465] on button "Sim" at bounding box center [686, 460] width 92 height 28
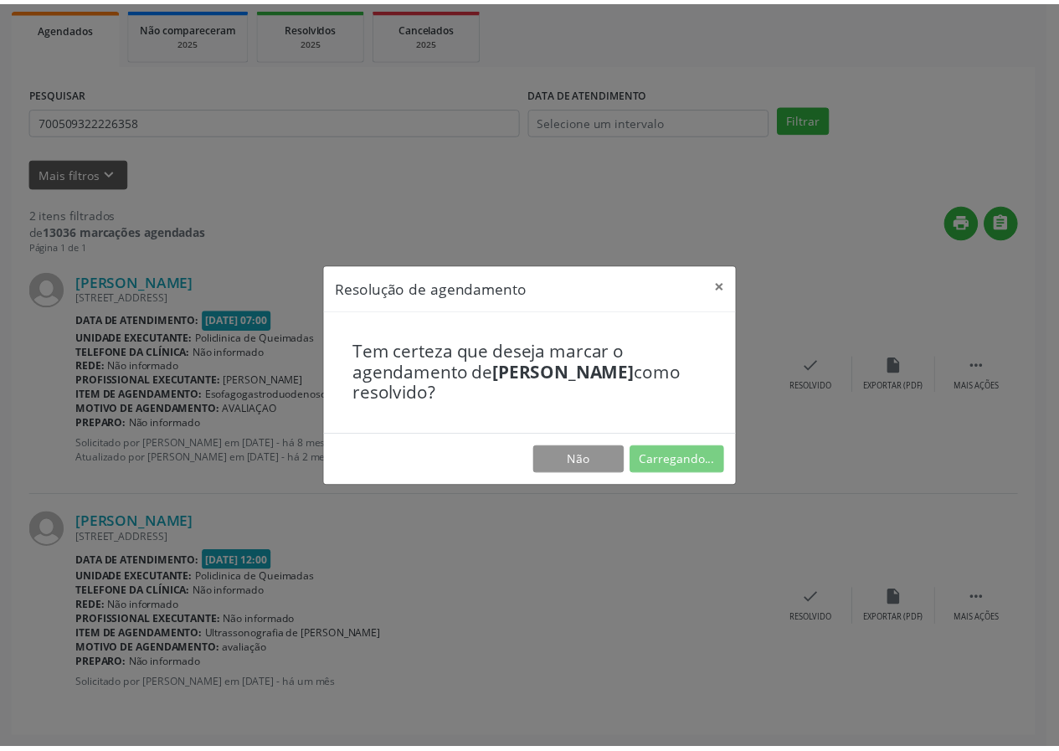
scroll to position [0, 0]
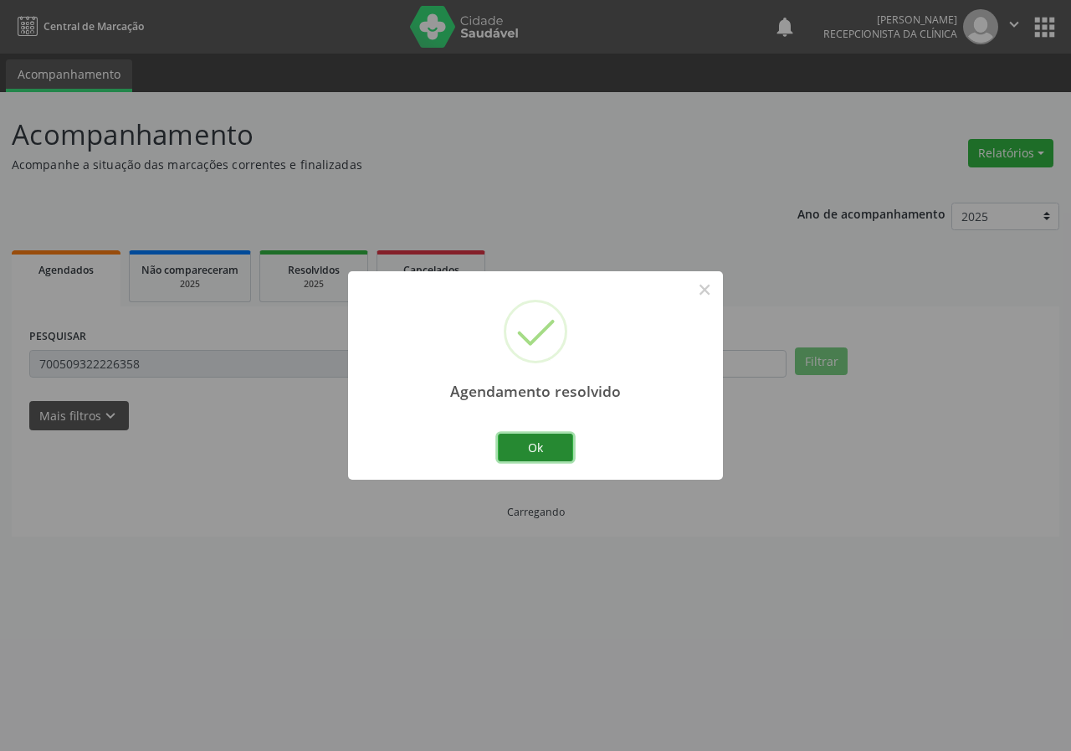
click at [542, 443] on button "Ok" at bounding box center [535, 448] width 75 height 28
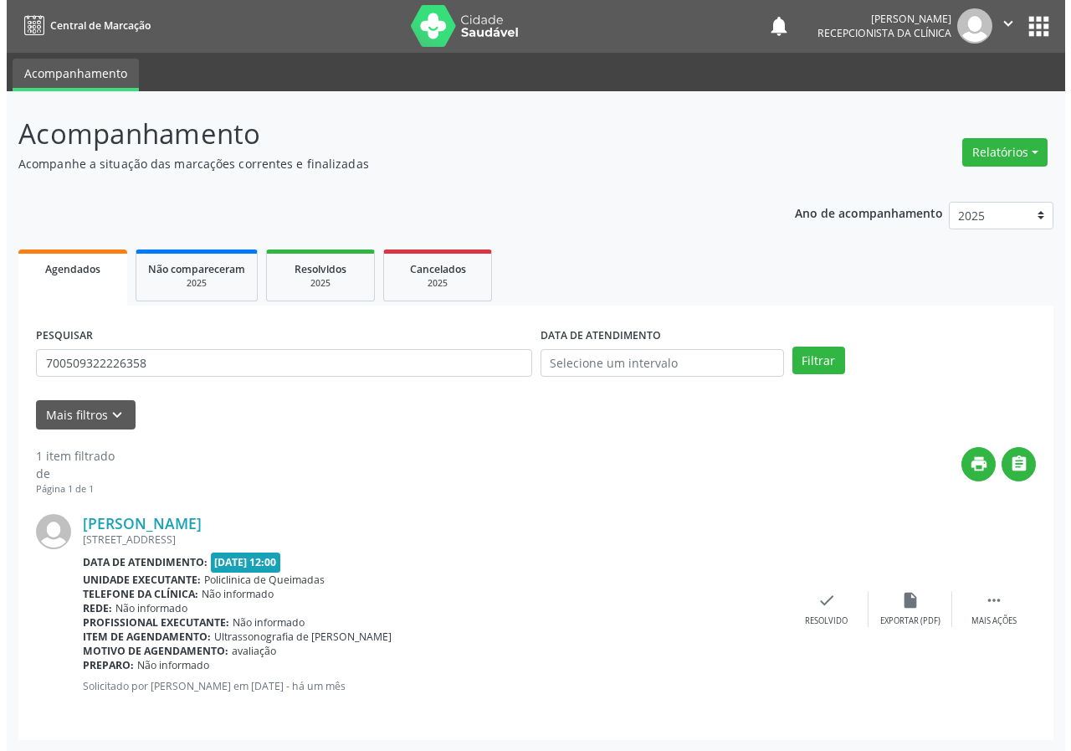
scroll to position [2, 0]
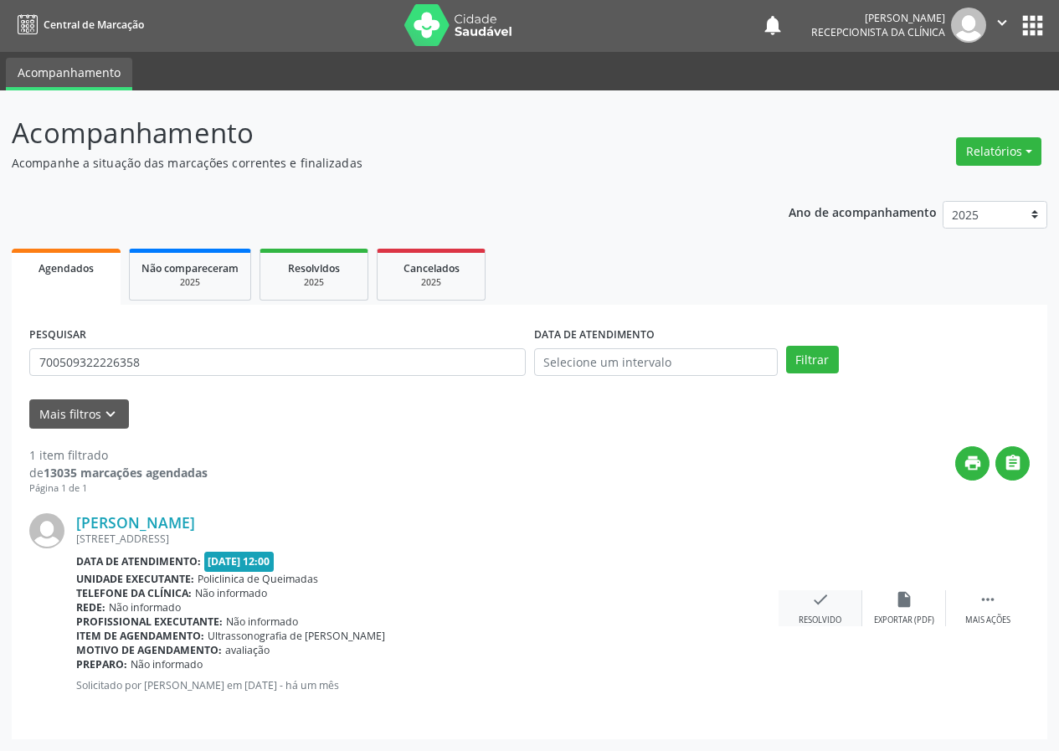
click at [830, 599] on div "check Resolvido" at bounding box center [820, 608] width 84 height 36
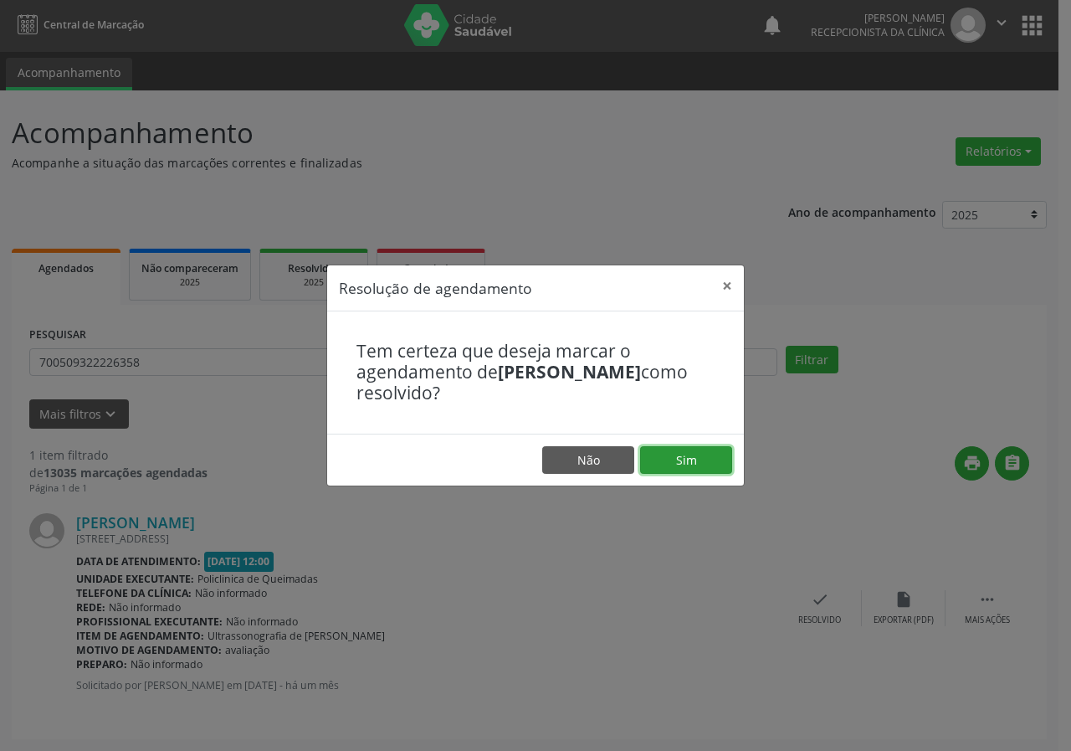
click at [697, 446] on button "Sim" at bounding box center [686, 460] width 92 height 28
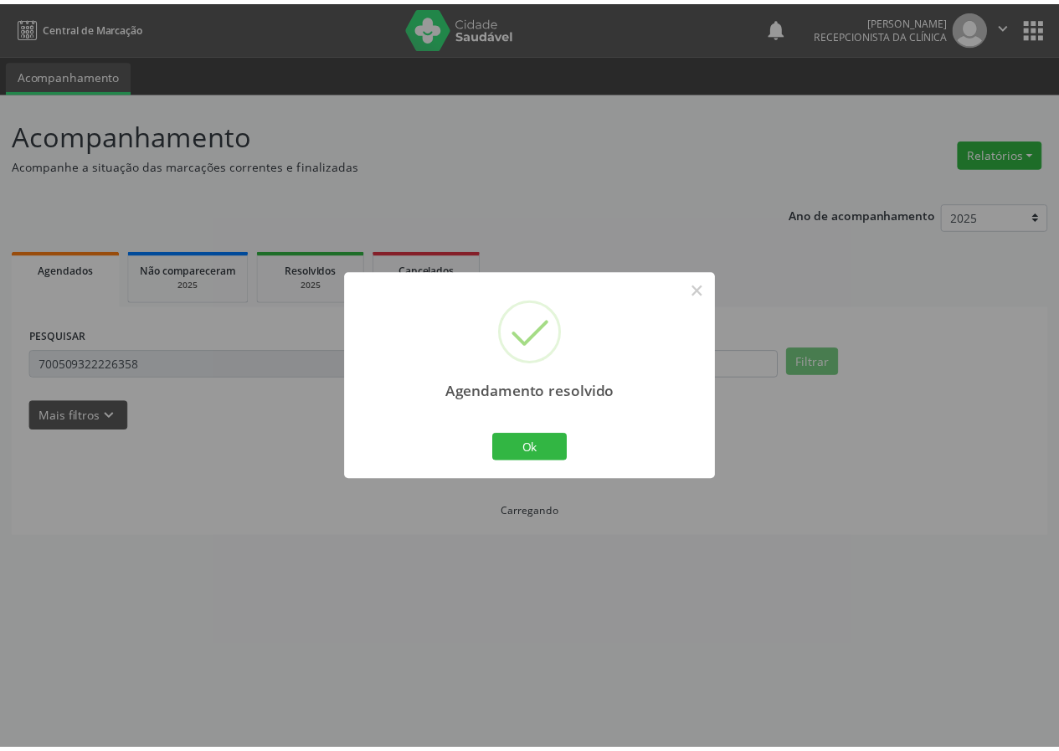
scroll to position [0, 0]
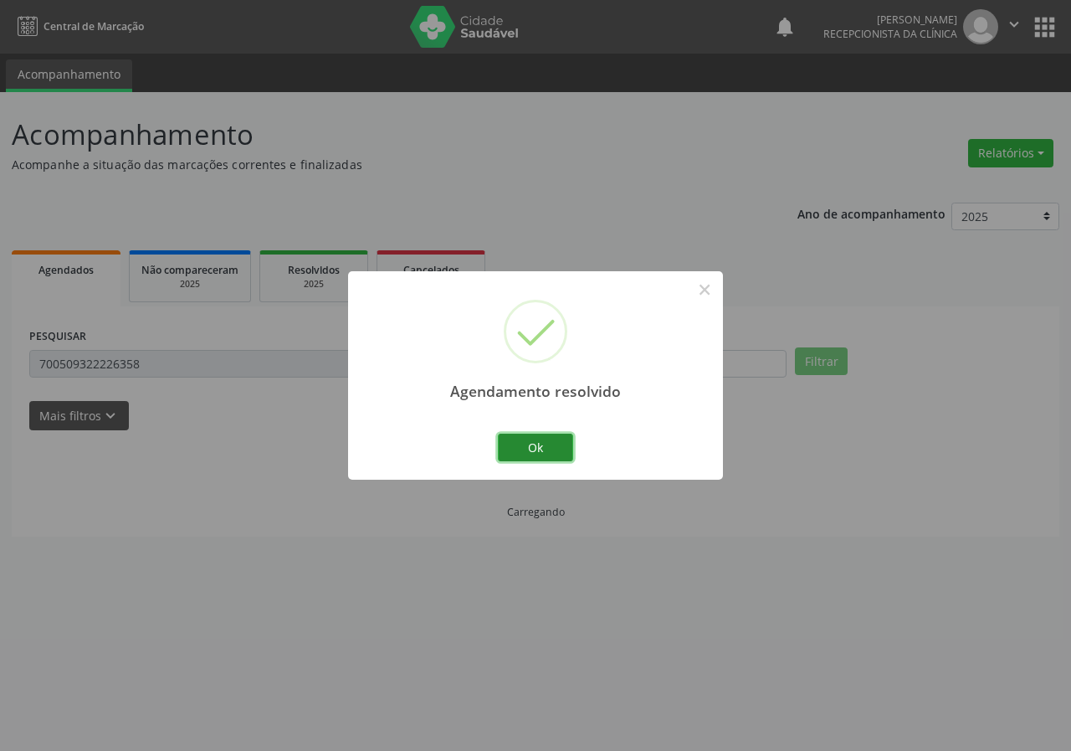
click at [522, 459] on button "Ok" at bounding box center [535, 448] width 75 height 28
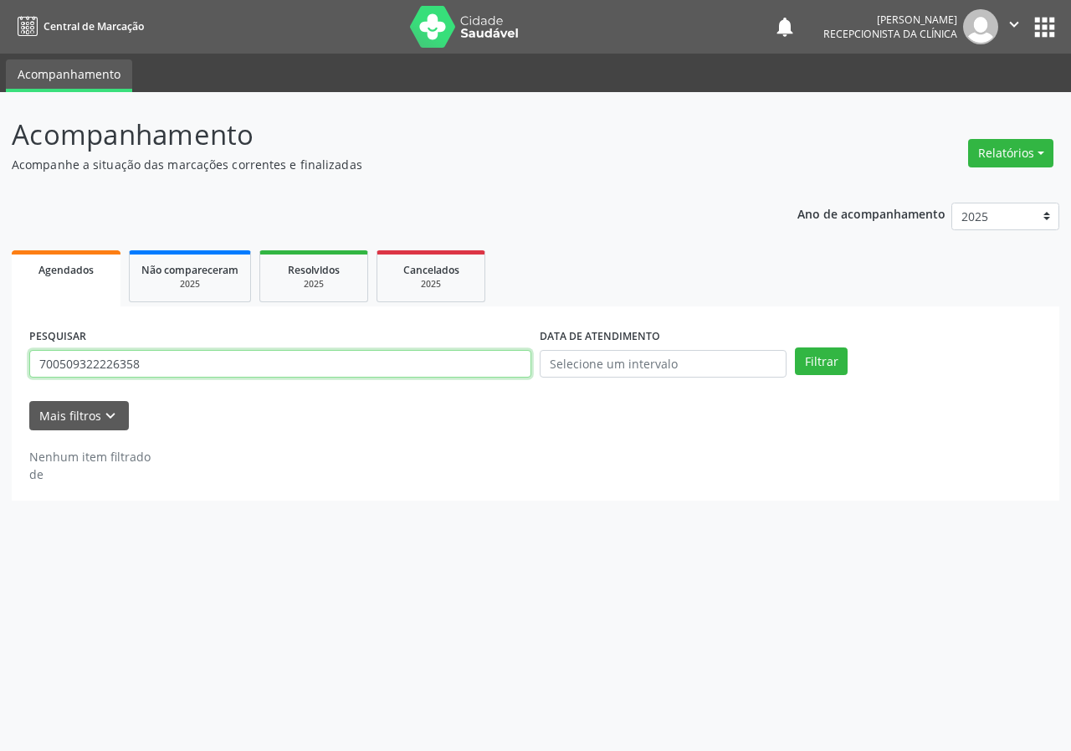
click at [243, 370] on input "700509322226358" at bounding box center [280, 364] width 502 height 28
click at [795, 347] on button "Filtrar" at bounding box center [821, 361] width 53 height 28
click at [97, 362] on input "7013046955730" at bounding box center [280, 364] width 502 height 28
click at [179, 355] on input "701304695785730" at bounding box center [280, 364] width 502 height 28
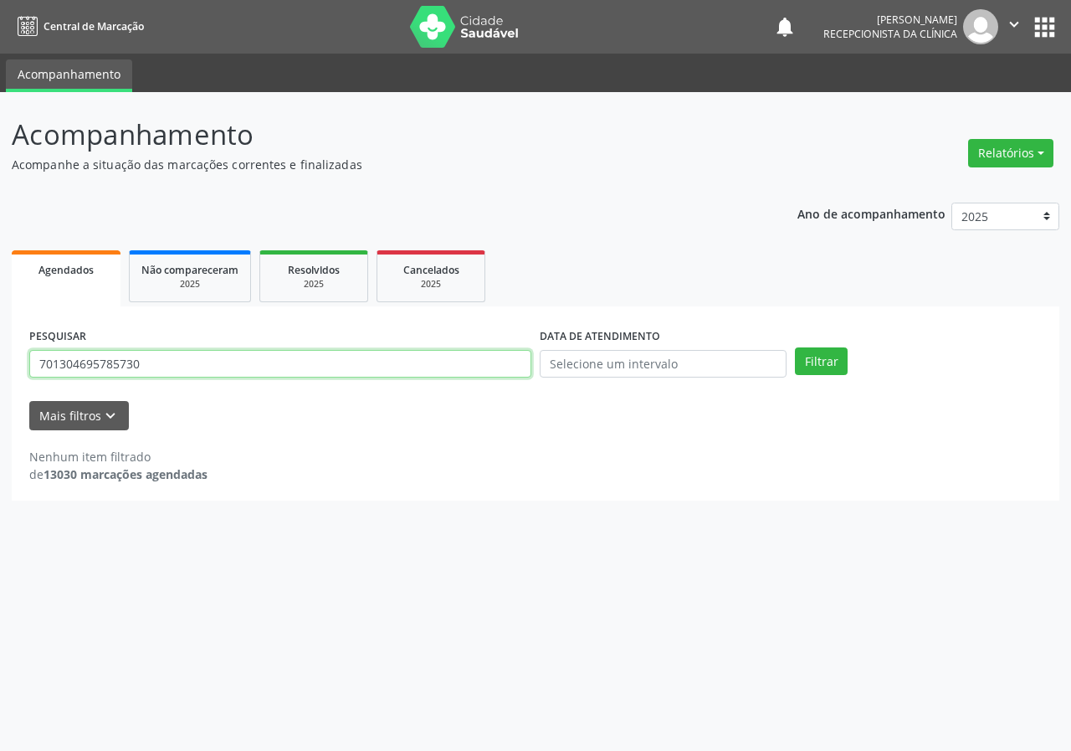
click at [795, 347] on button "Filtrar" at bounding box center [821, 361] width 53 height 28
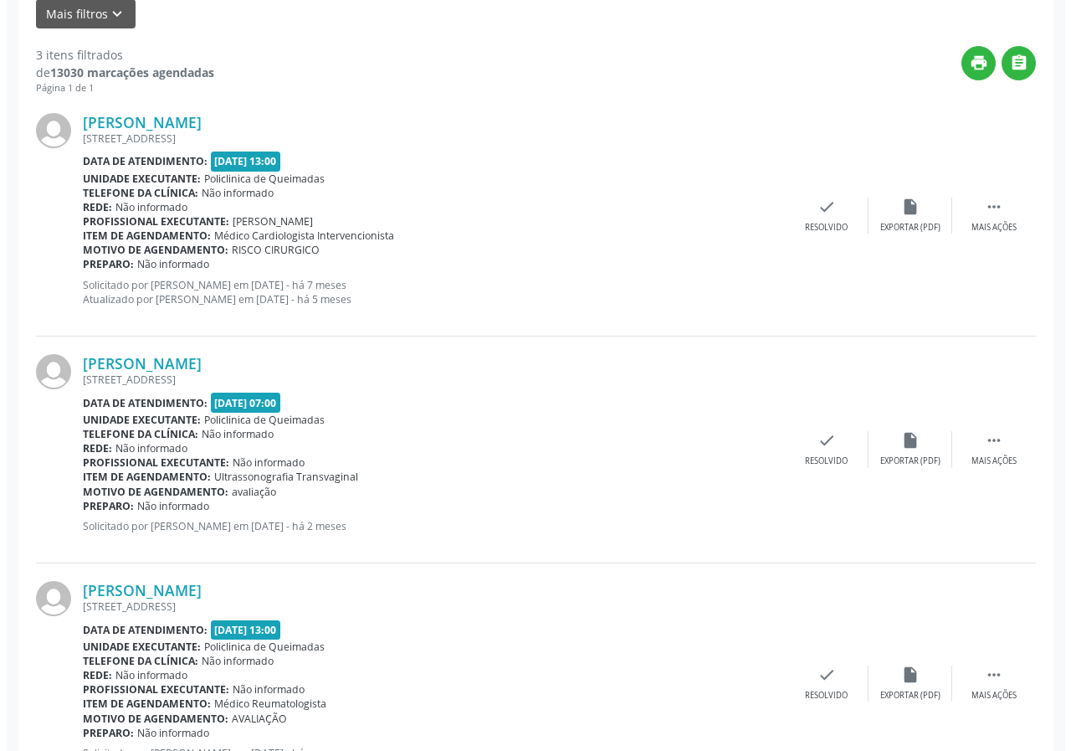
scroll to position [484, 0]
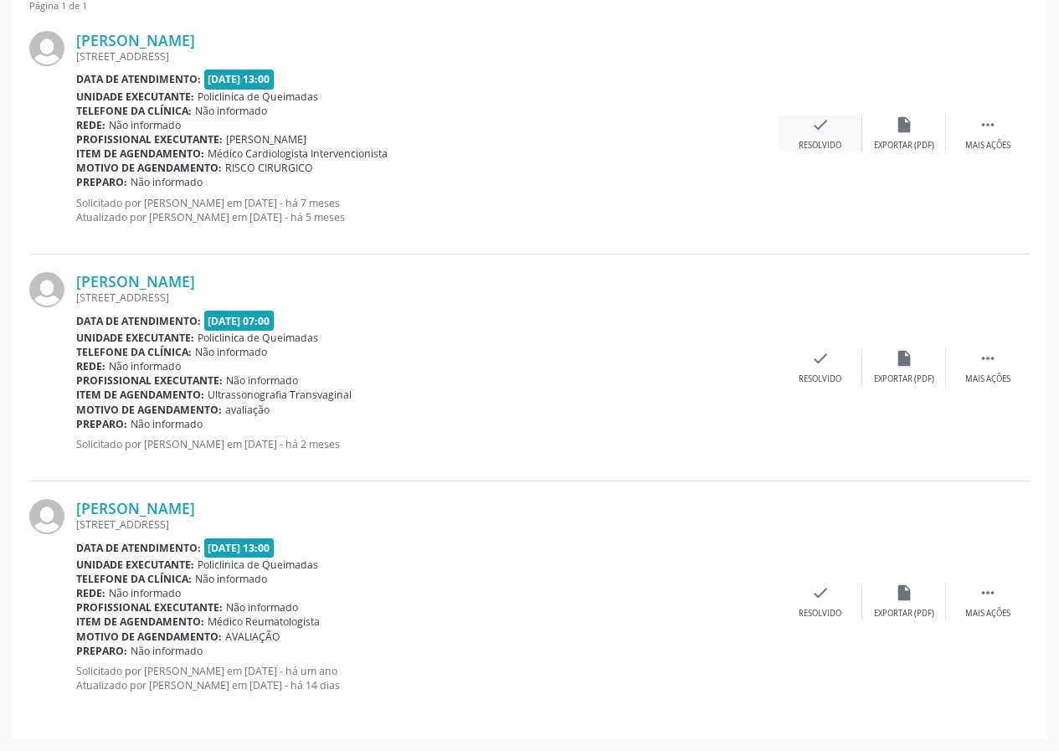
click at [808, 135] on div "check Resolvido" at bounding box center [820, 134] width 84 height 36
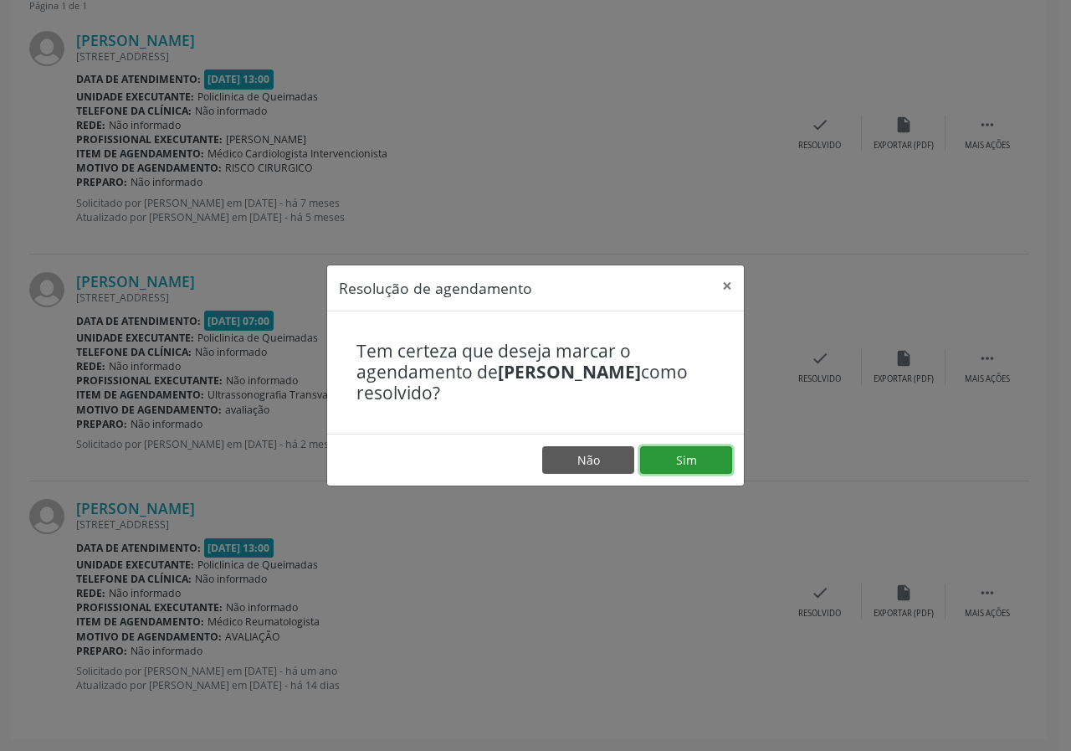
click at [680, 452] on button "Sim" at bounding box center [686, 460] width 92 height 28
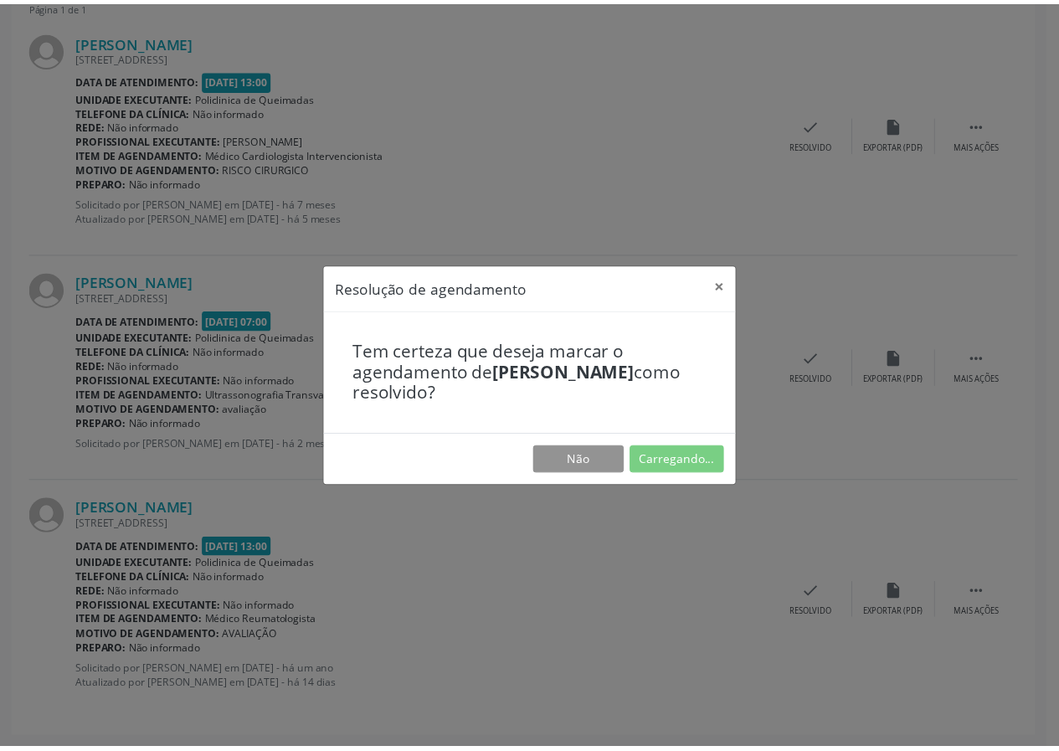
scroll to position [0, 0]
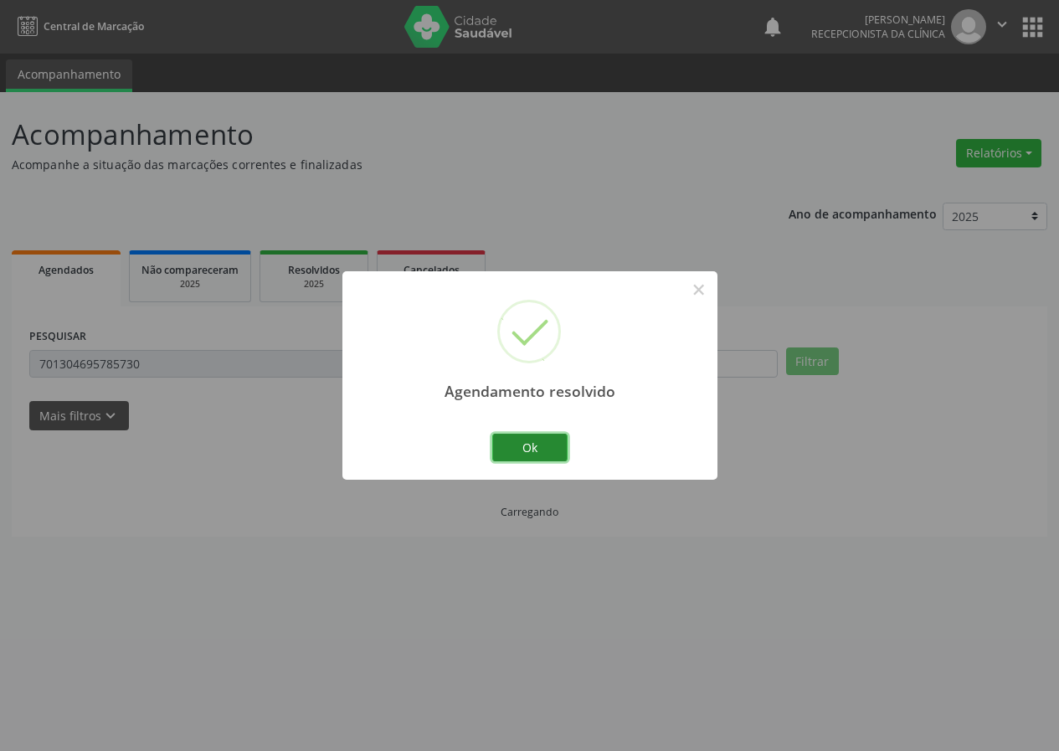
click at [519, 453] on button "Ok" at bounding box center [529, 448] width 75 height 28
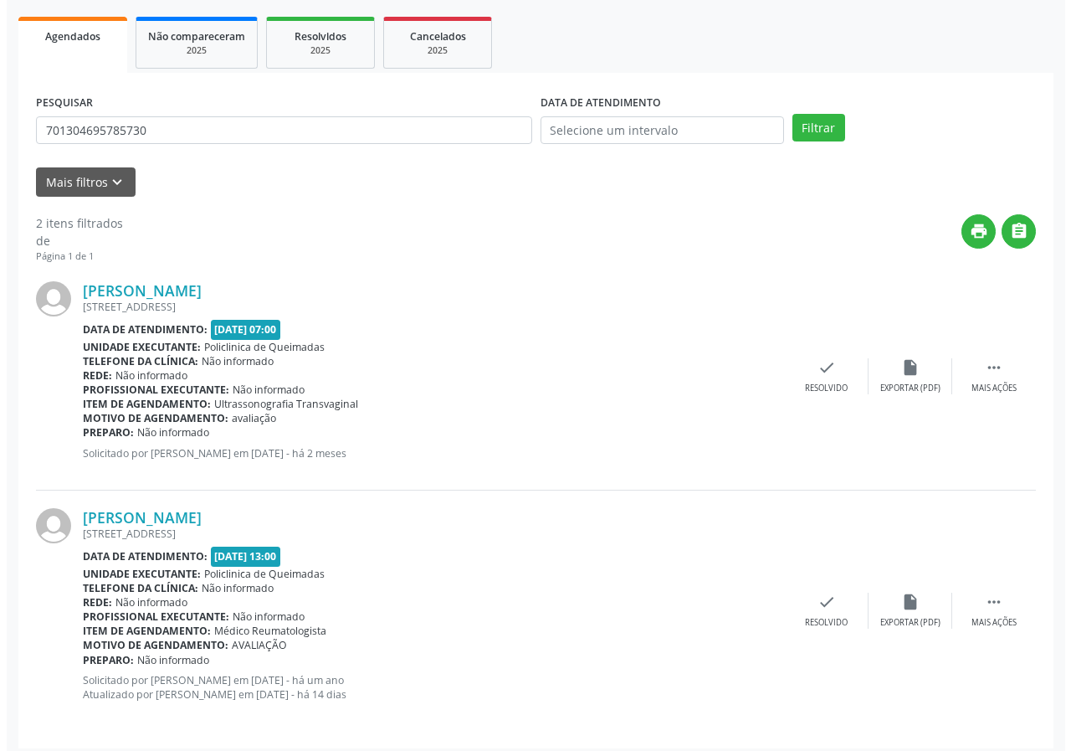
scroll to position [243, 0]
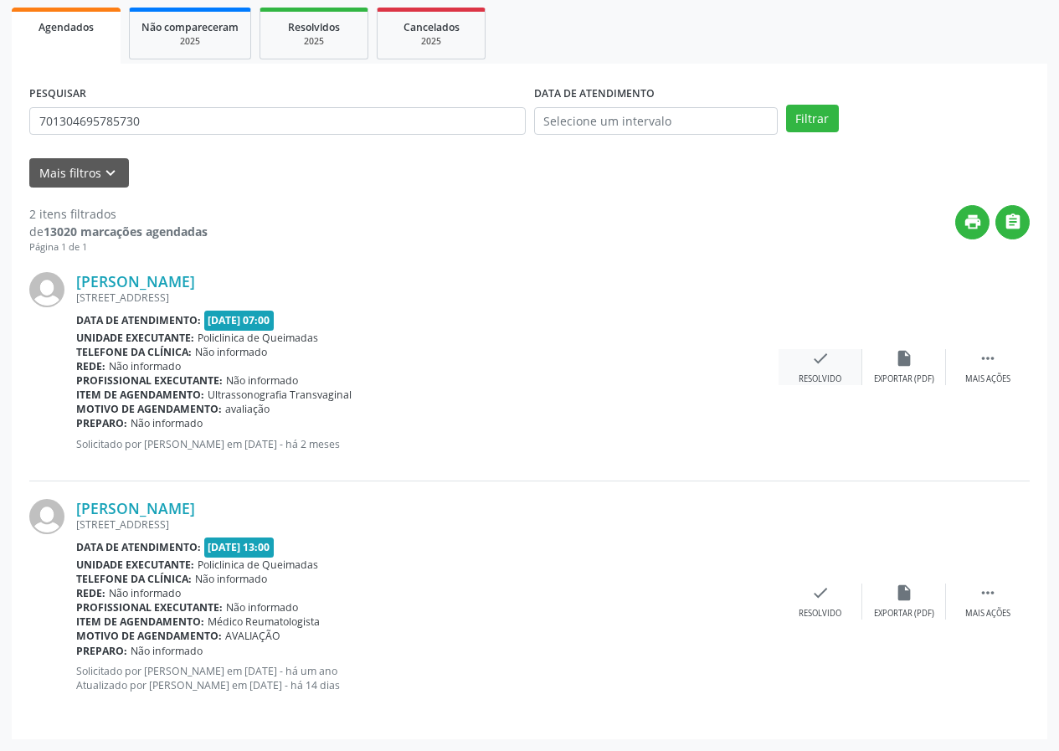
click at [818, 360] on icon "check" at bounding box center [820, 358] width 18 height 18
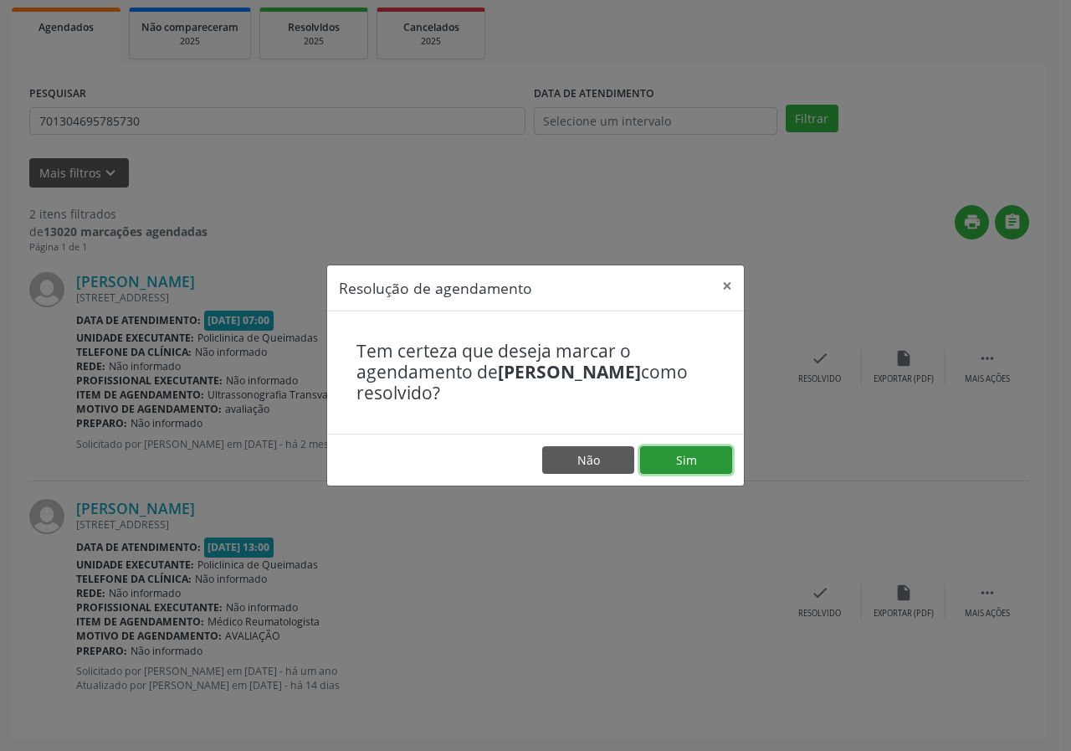
click at [707, 462] on button "Sim" at bounding box center [686, 460] width 92 height 28
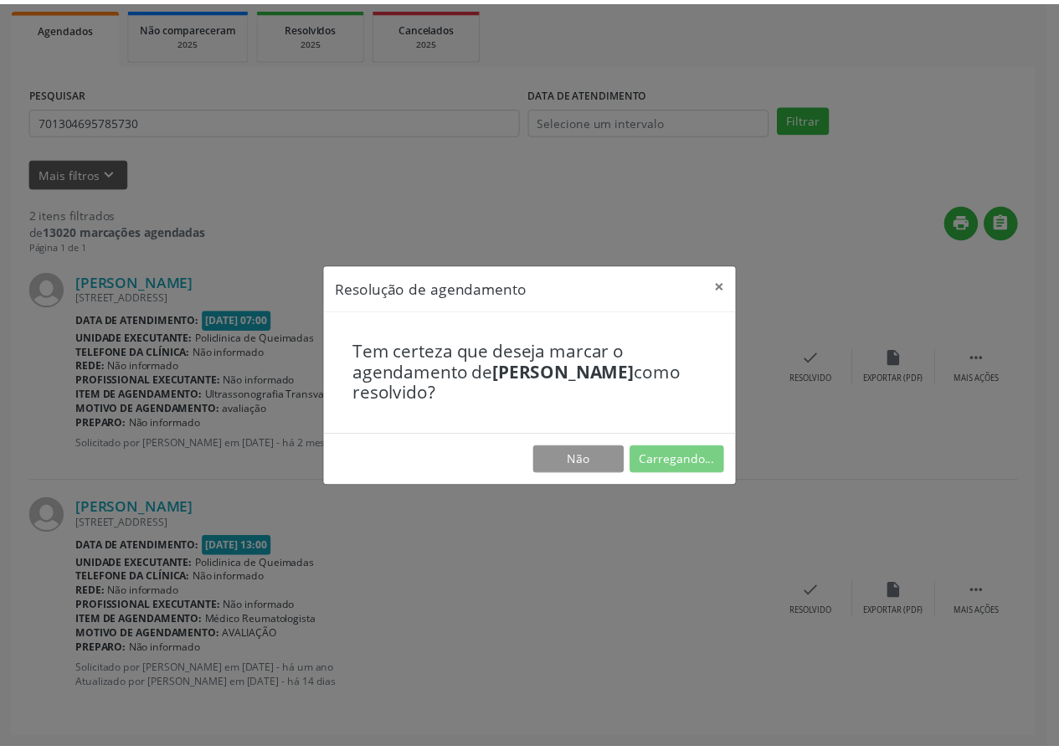
scroll to position [0, 0]
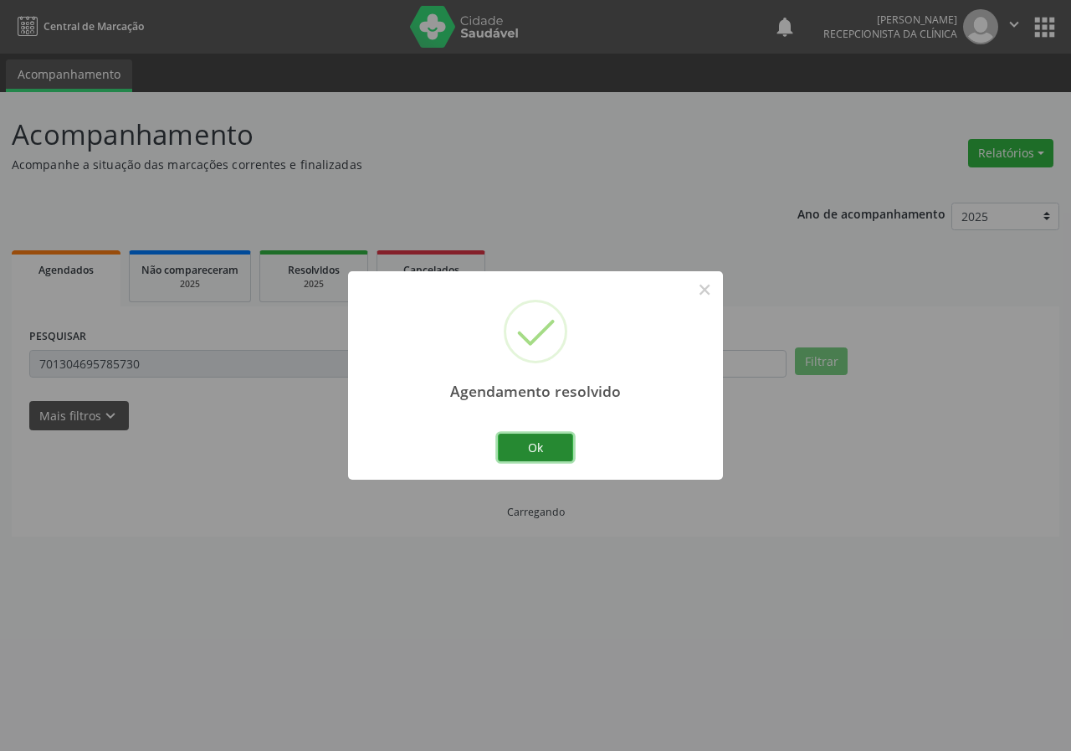
click at [548, 456] on button "Ok" at bounding box center [535, 448] width 75 height 28
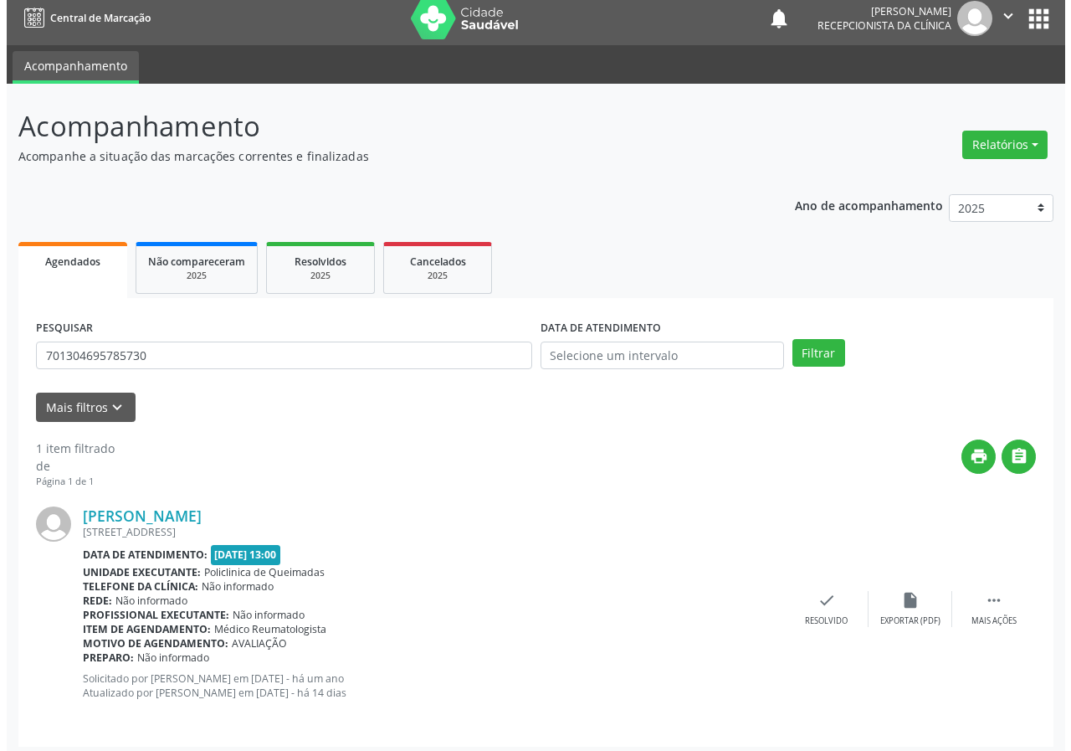
scroll to position [16, 0]
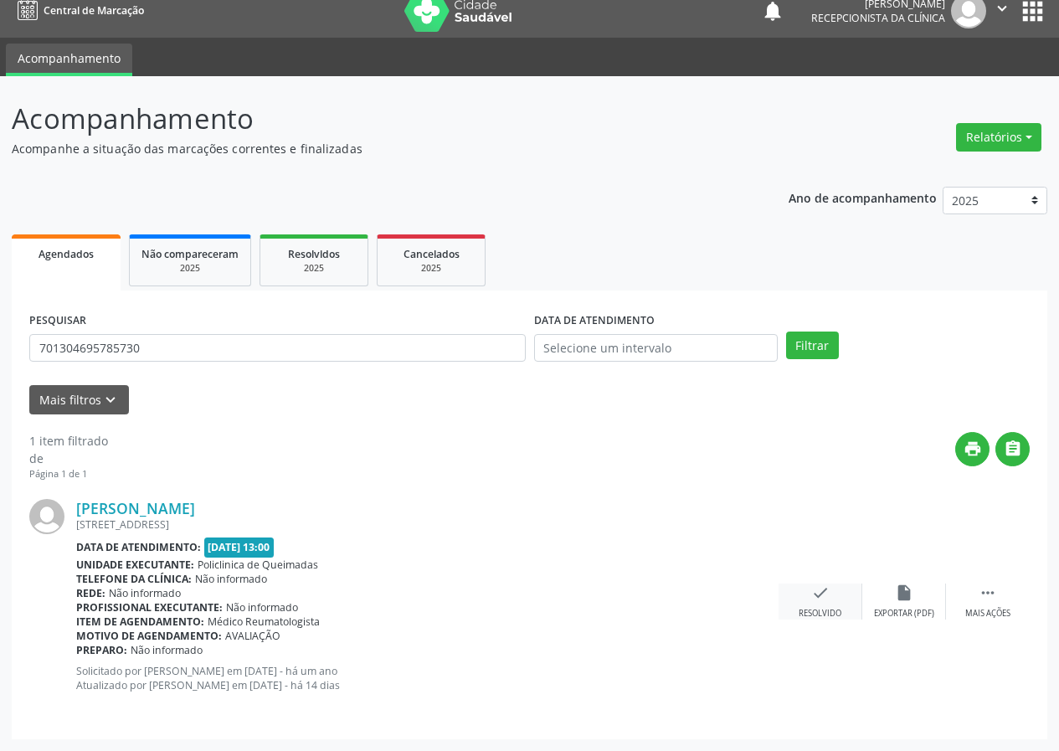
click at [815, 598] on icon "check" at bounding box center [820, 592] width 18 height 18
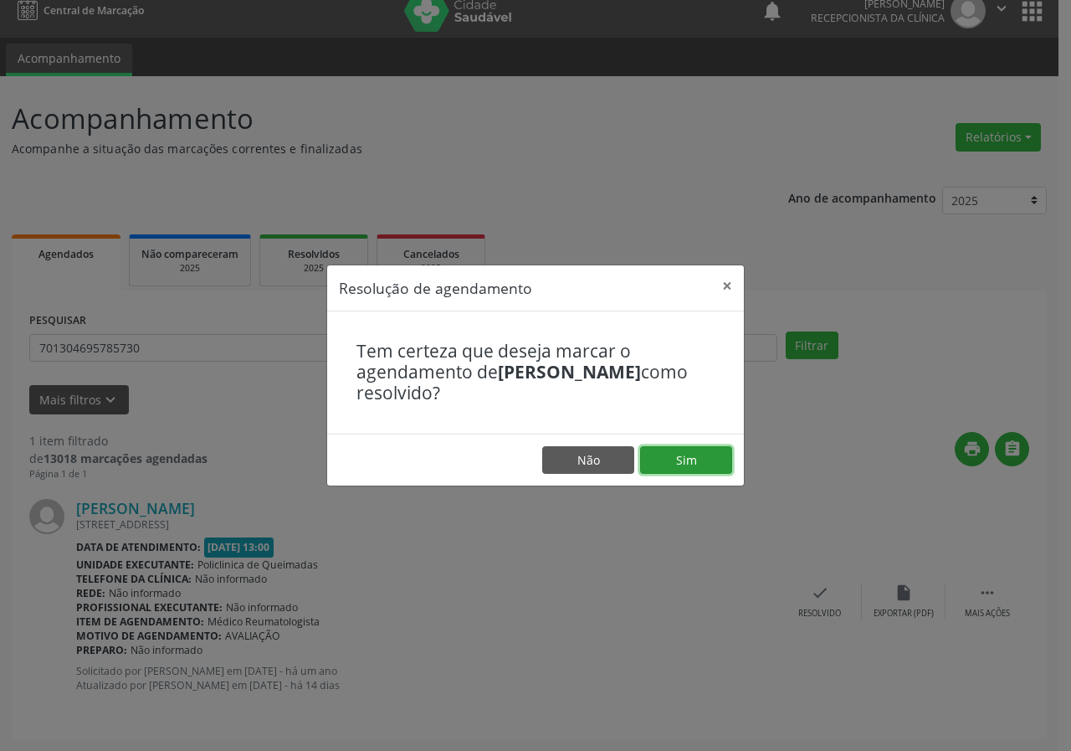
click at [693, 457] on button "Sim" at bounding box center [686, 460] width 92 height 28
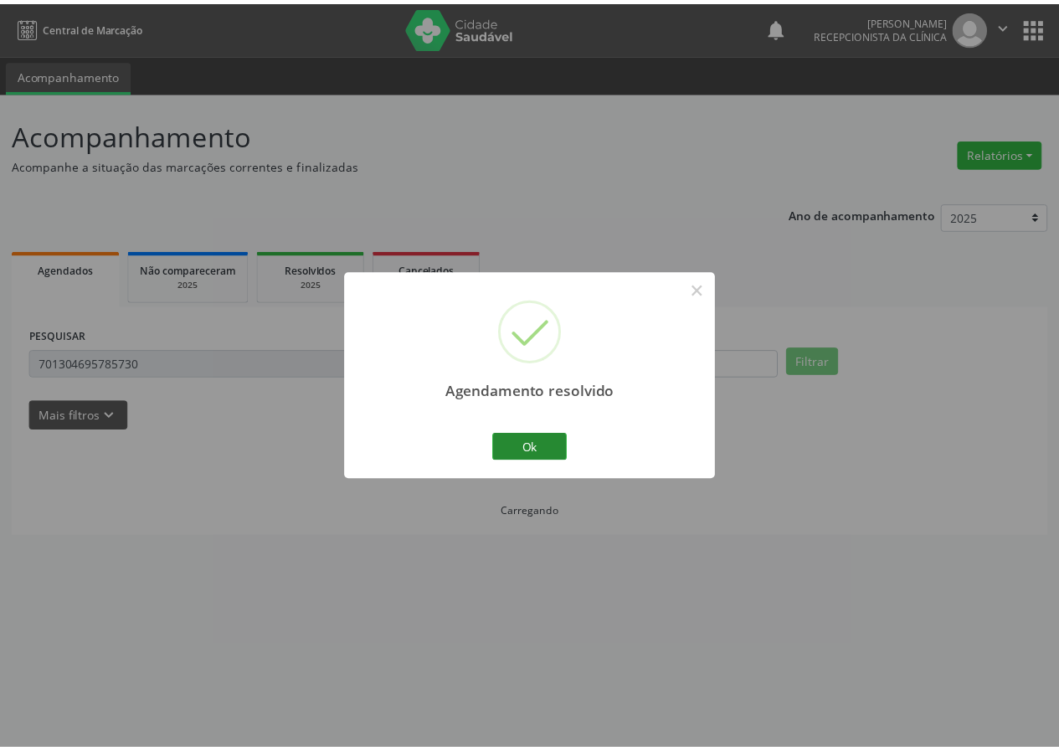
scroll to position [0, 0]
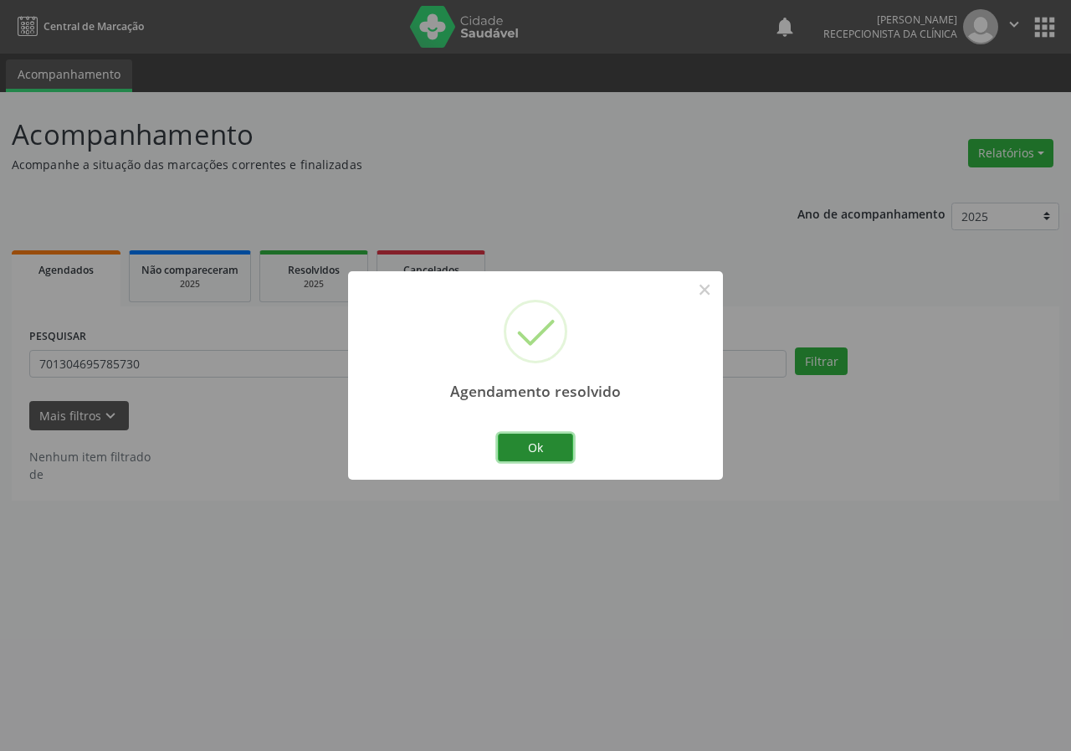
click at [529, 444] on button "Ok" at bounding box center [535, 448] width 75 height 28
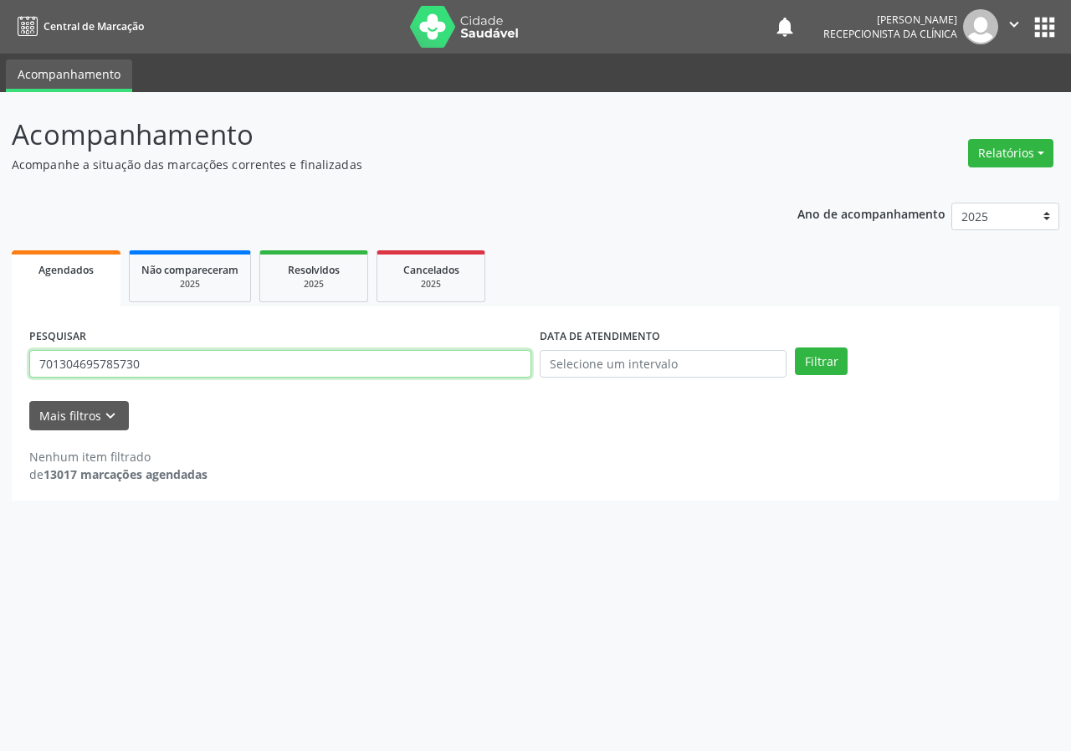
click at [359, 357] on input "701304695785730" at bounding box center [280, 364] width 502 height 28
click at [795, 347] on button "Filtrar" at bounding box center [821, 361] width 53 height 28
click at [317, 377] on input "704009301045963" at bounding box center [280, 364] width 502 height 28
click at [795, 347] on button "Filtrar" at bounding box center [821, 361] width 53 height 28
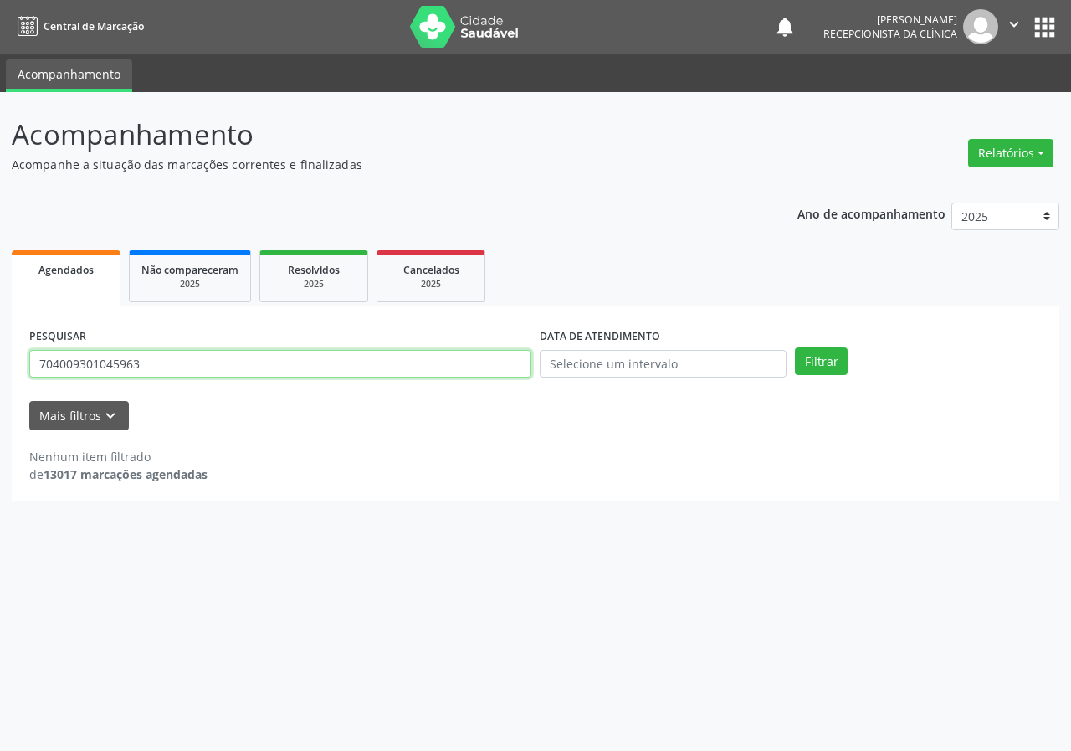
click at [315, 362] on input "704009301045963" at bounding box center [280, 364] width 502 height 28
click at [795, 347] on button "Filtrar" at bounding box center [821, 361] width 53 height 28
click at [156, 365] on input "708100589334637" at bounding box center [280, 364] width 502 height 28
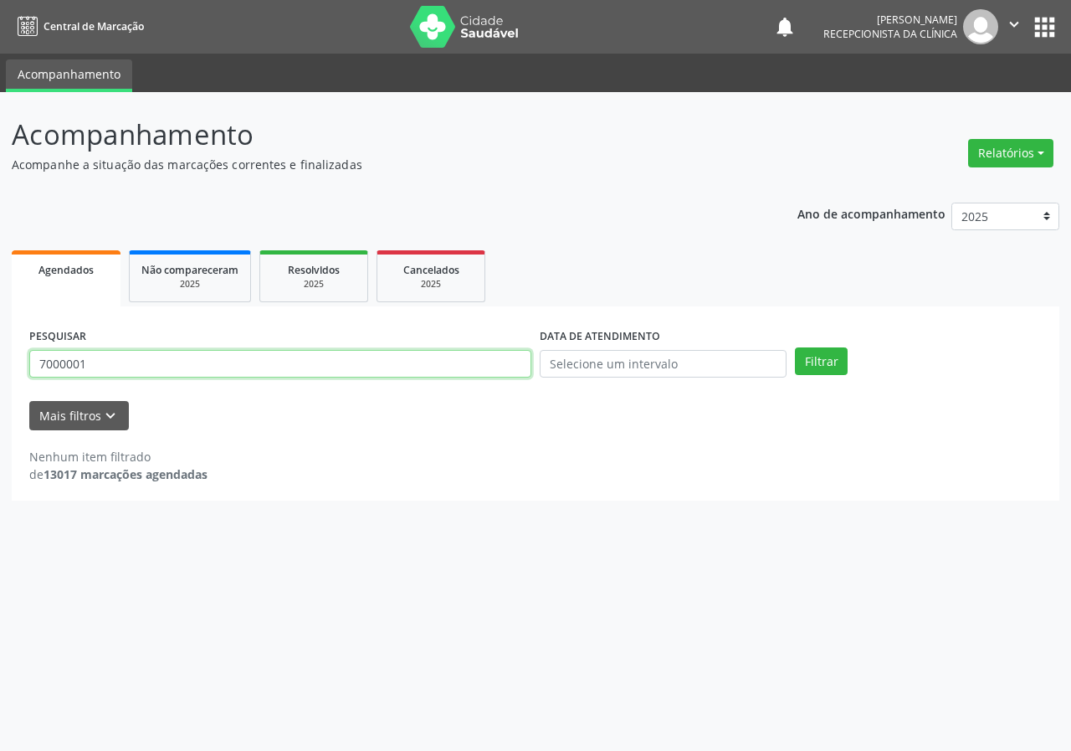
click at [57, 365] on input "7000001" at bounding box center [280, 364] width 502 height 28
click at [107, 366] on input "7000001" at bounding box center [280, 364] width 502 height 28
click at [795, 347] on button "Filtrar" at bounding box center [821, 361] width 53 height 28
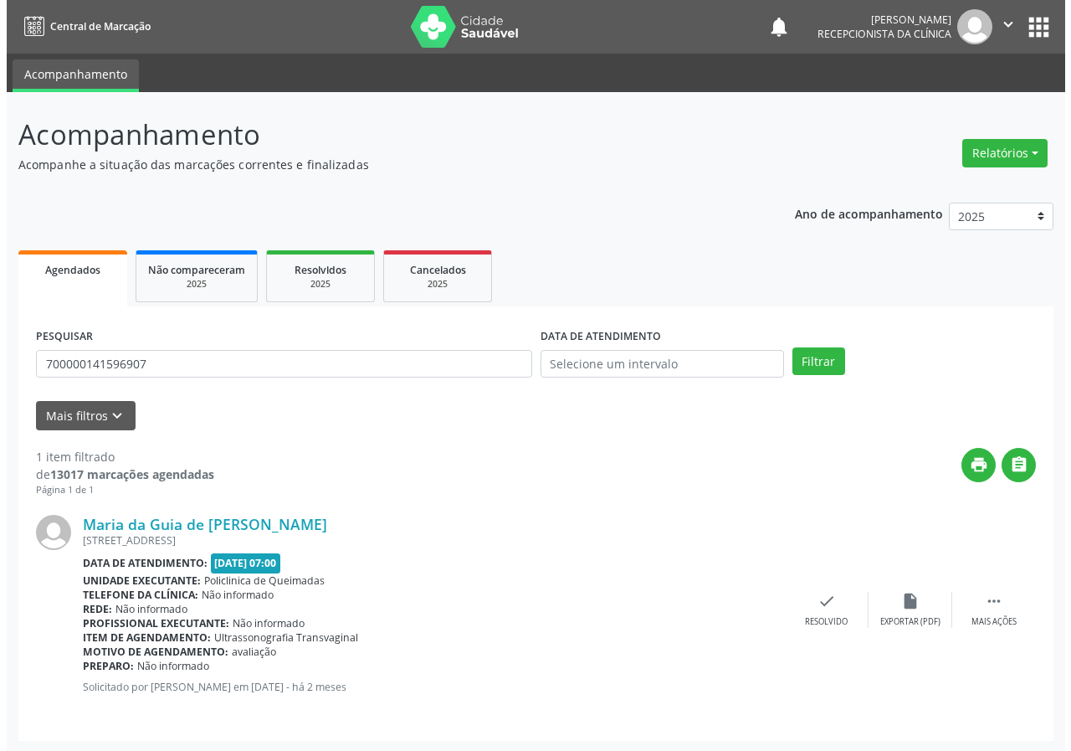
scroll to position [2, 0]
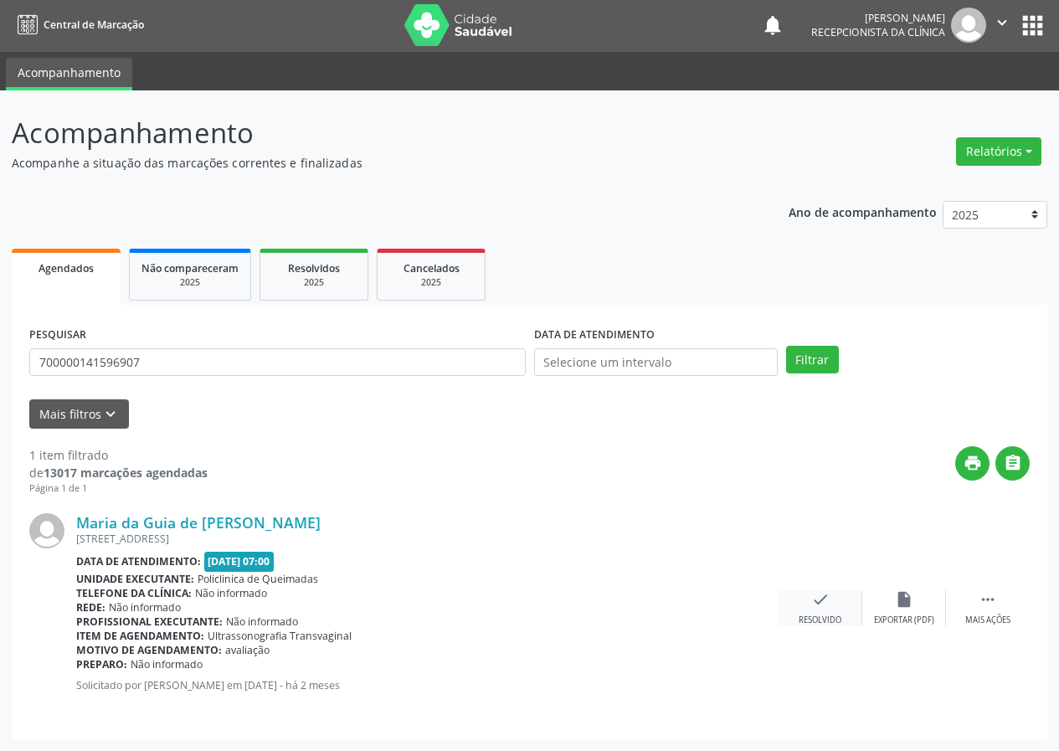
click at [824, 593] on icon "check" at bounding box center [820, 599] width 18 height 18
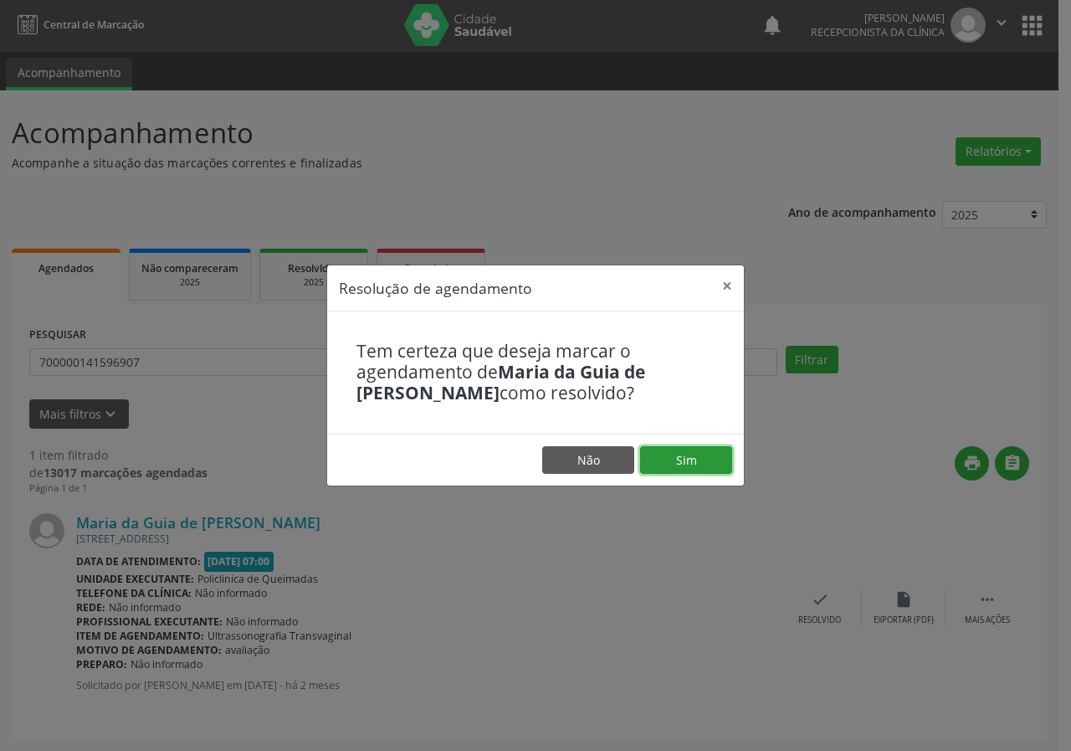
click at [695, 472] on button "Sim" at bounding box center [686, 460] width 92 height 28
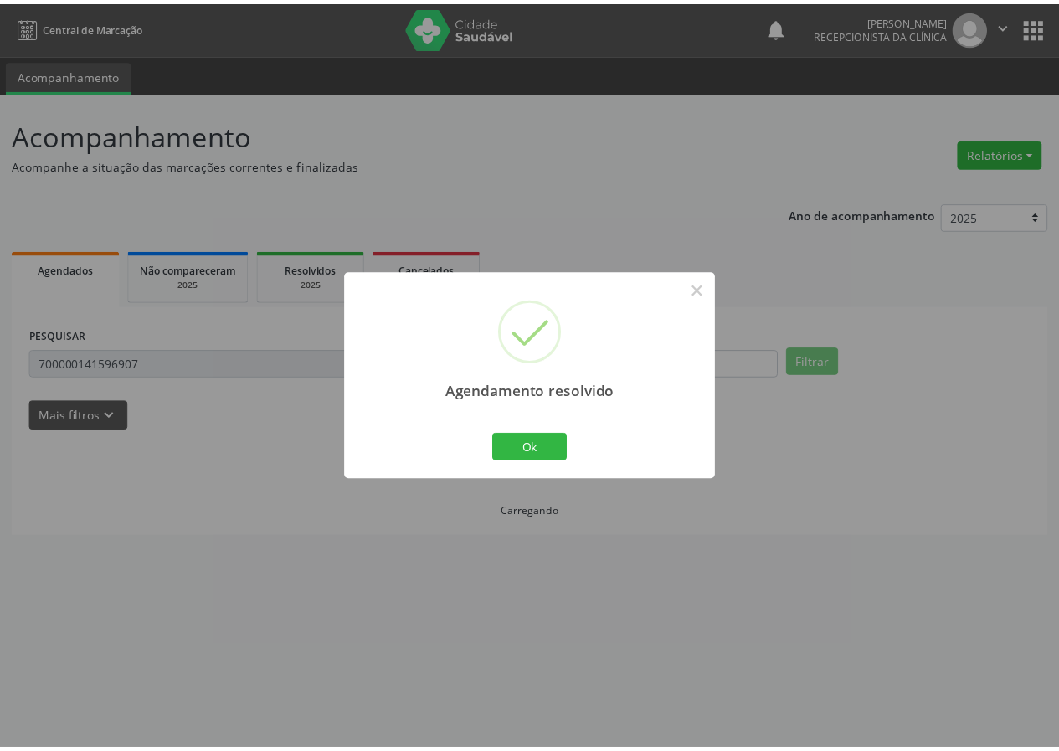
scroll to position [0, 0]
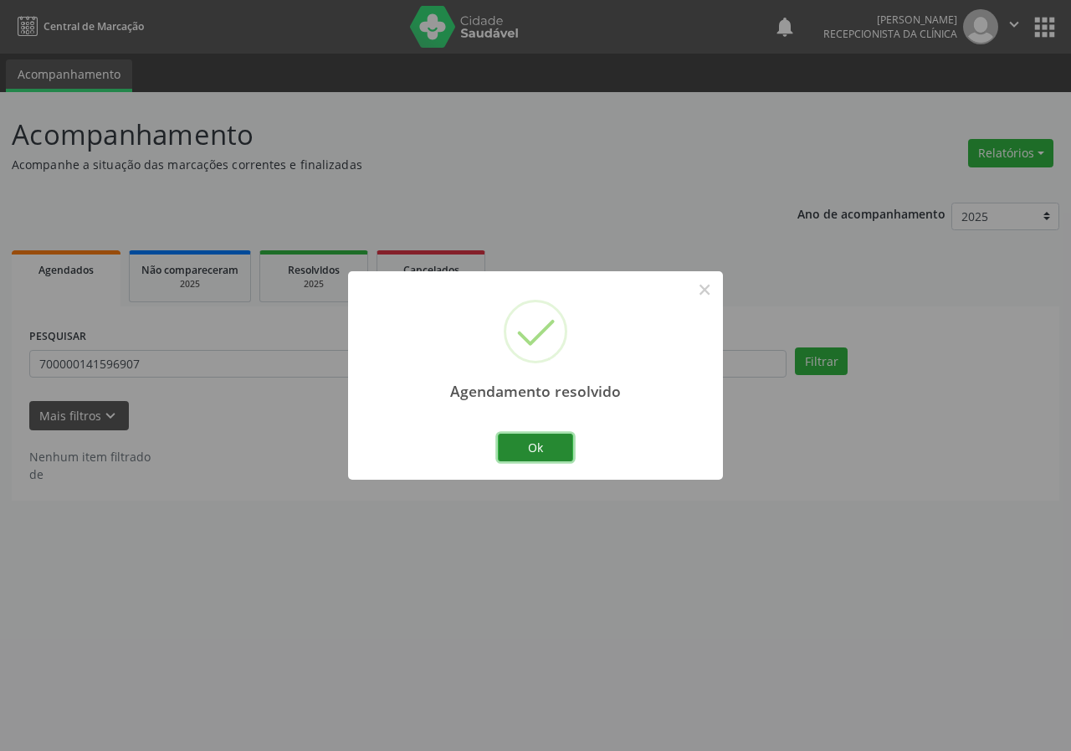
click at [559, 445] on button "Ok" at bounding box center [535, 448] width 75 height 28
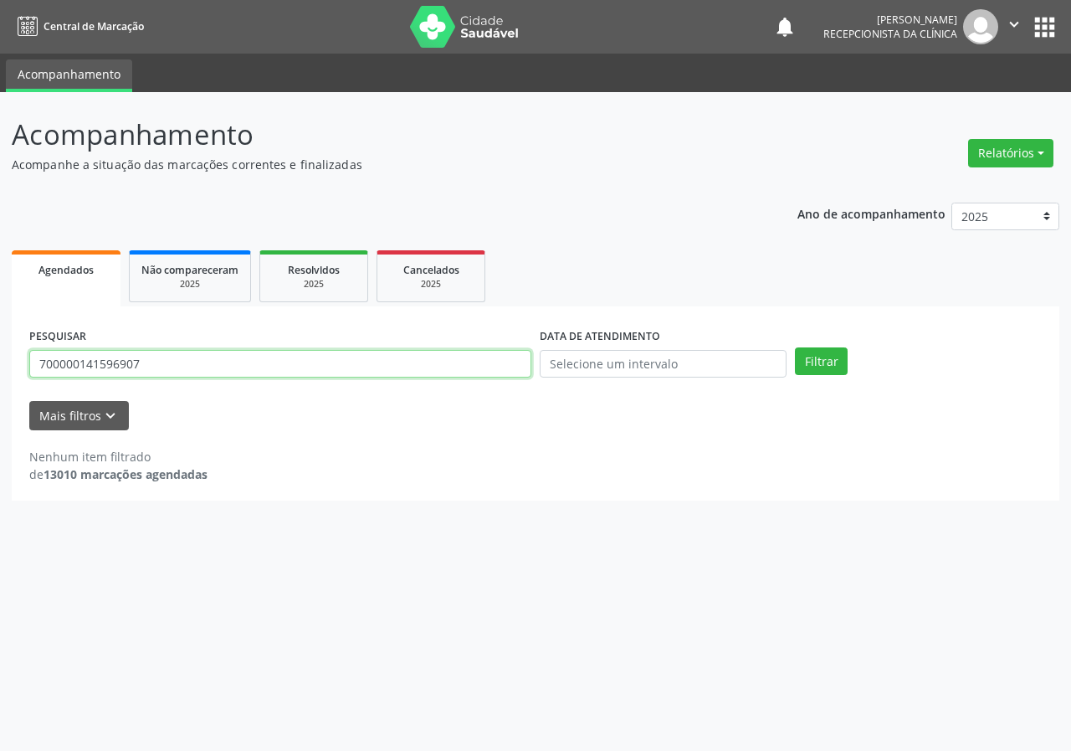
click at [301, 358] on input "700000141596907" at bounding box center [280, 364] width 502 height 28
click at [795, 347] on button "Filtrar" at bounding box center [821, 361] width 53 height 28
click at [167, 361] on input "708402247469961" at bounding box center [280, 364] width 502 height 28
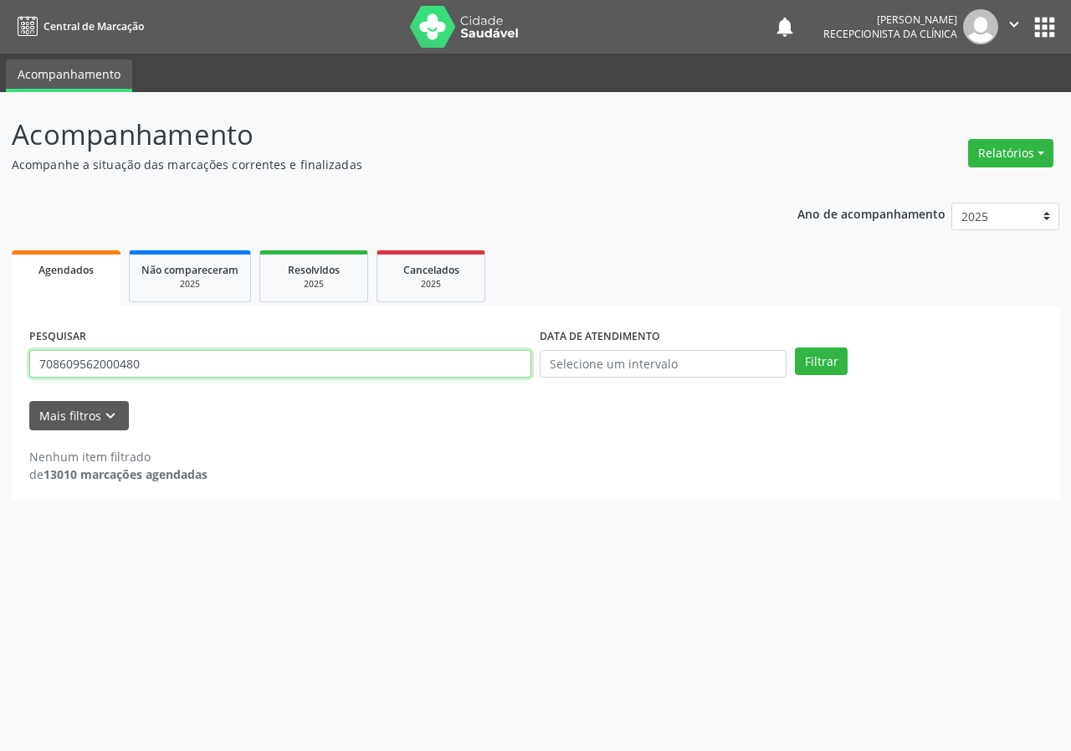
click at [795, 347] on button "Filtrar" at bounding box center [821, 361] width 53 height 28
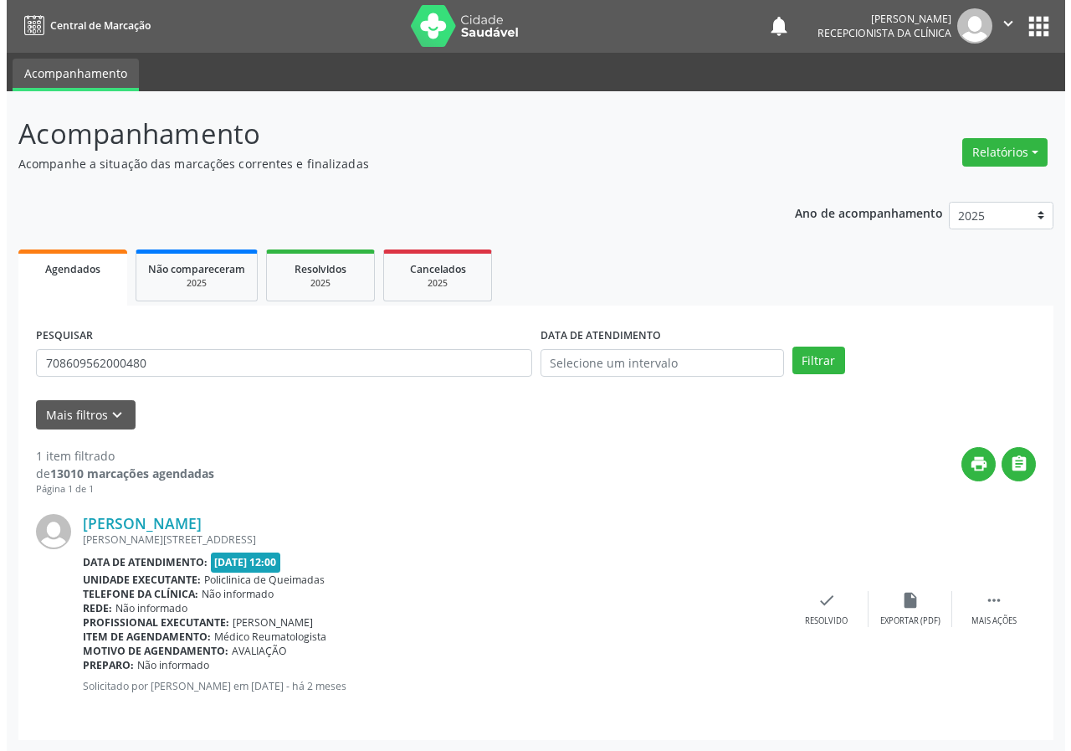
scroll to position [2, 0]
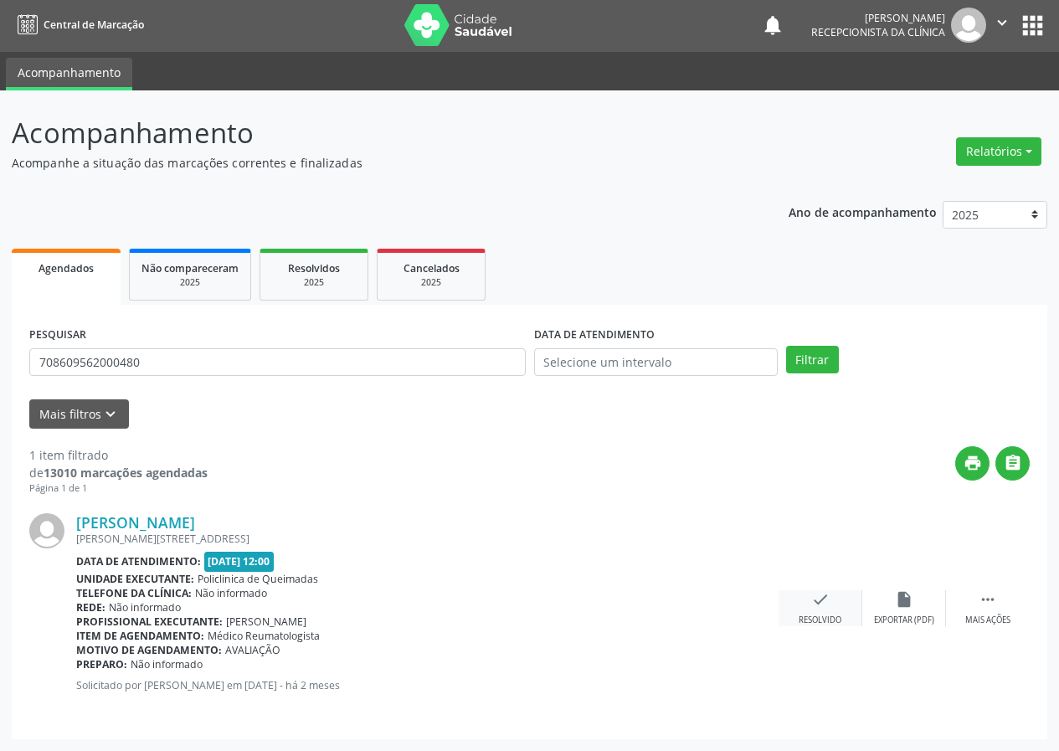
click at [827, 599] on icon "check" at bounding box center [820, 599] width 18 height 18
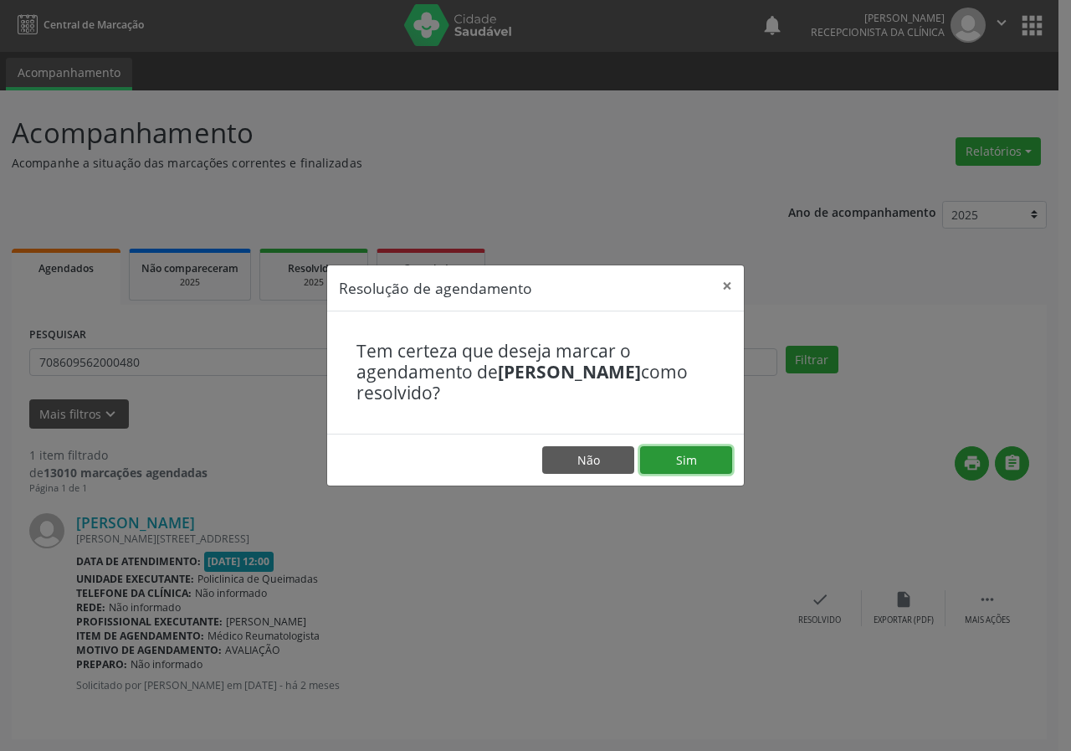
click at [699, 451] on button "Sim" at bounding box center [686, 460] width 92 height 28
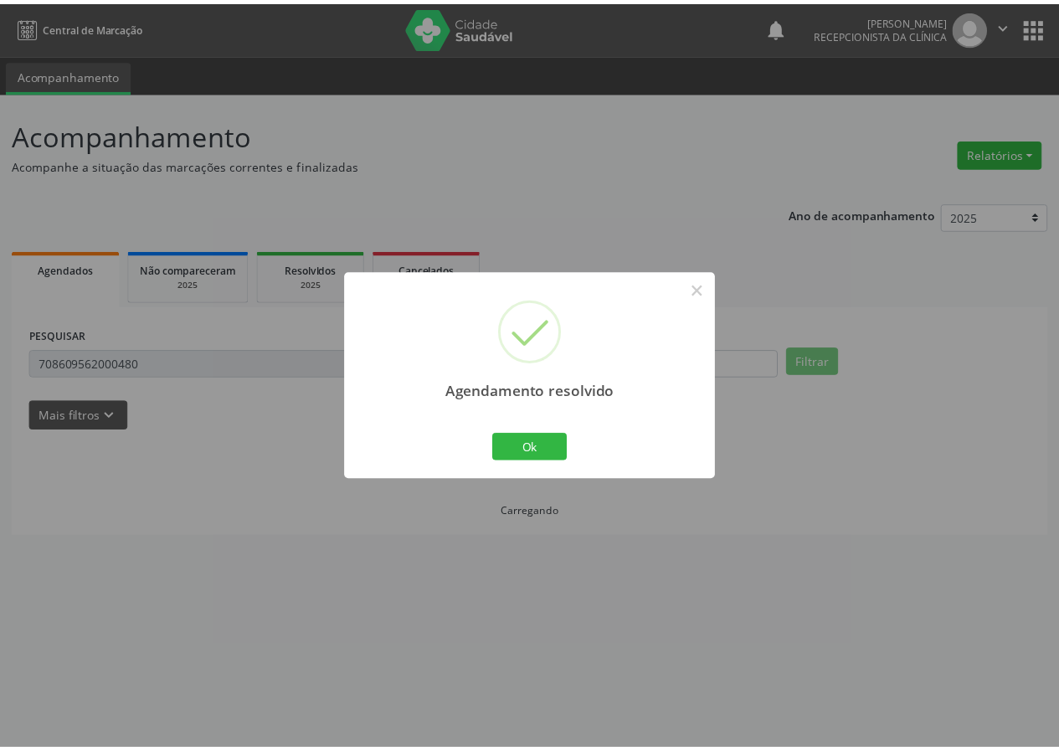
scroll to position [0, 0]
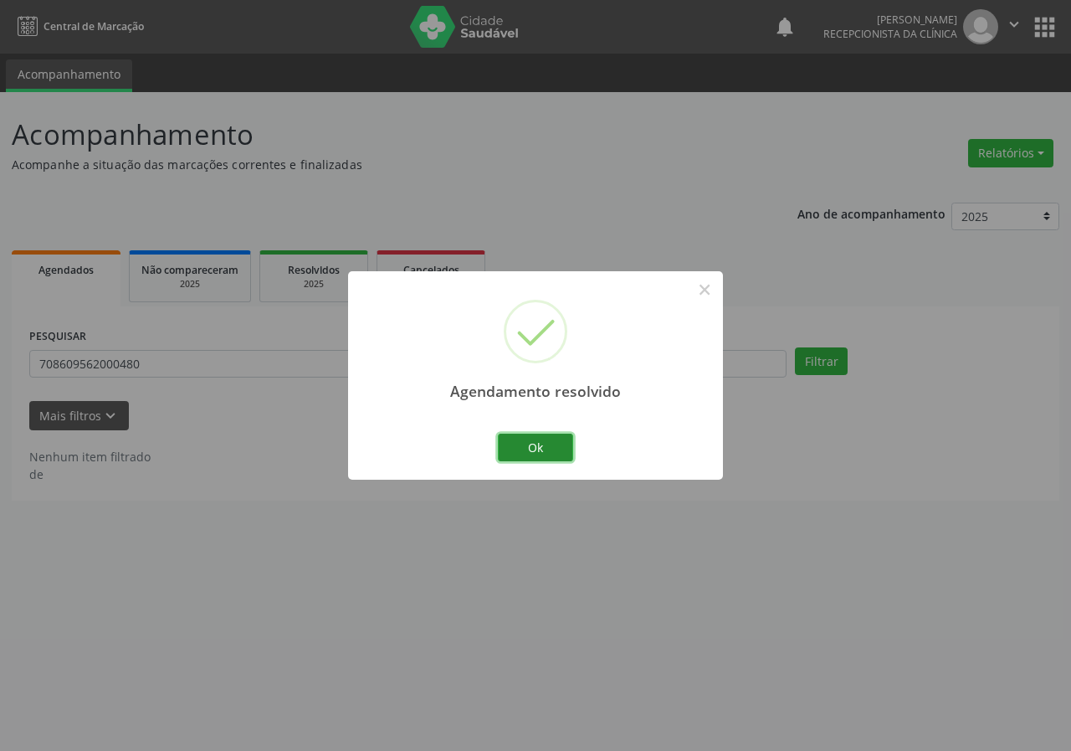
click at [528, 451] on button "Ok" at bounding box center [535, 448] width 75 height 28
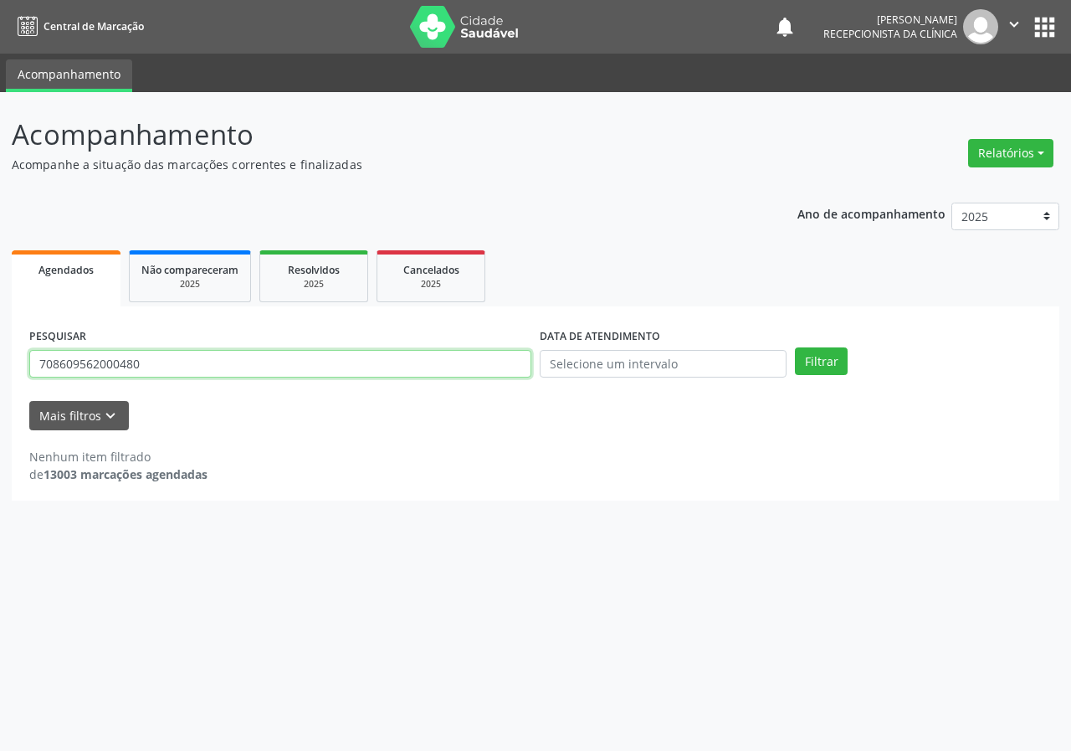
click at [176, 360] on input "708609562000480" at bounding box center [280, 364] width 502 height 28
click at [795, 347] on button "Filtrar" at bounding box center [821, 361] width 53 height 28
click at [204, 363] on input "700009182274503" at bounding box center [280, 364] width 502 height 28
click at [795, 347] on button "Filtrar" at bounding box center [821, 361] width 53 height 28
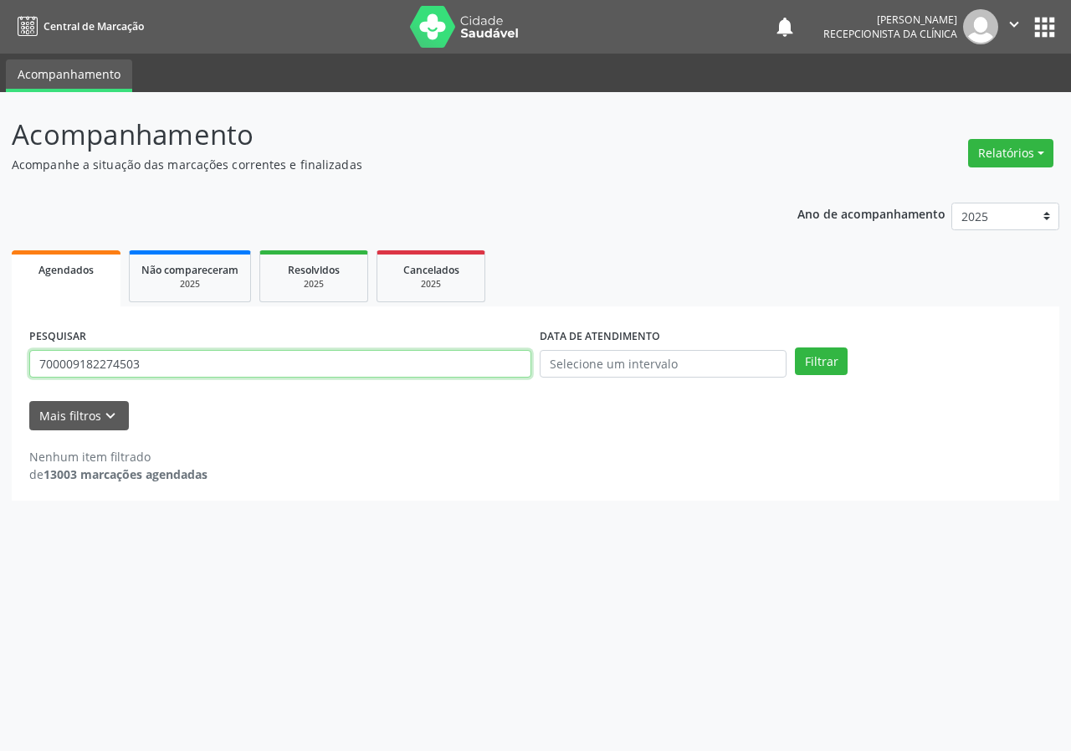
click at [149, 371] on input "700009182274503" at bounding box center [280, 364] width 502 height 28
click at [795, 347] on button "Filtrar" at bounding box center [821, 361] width 53 height 28
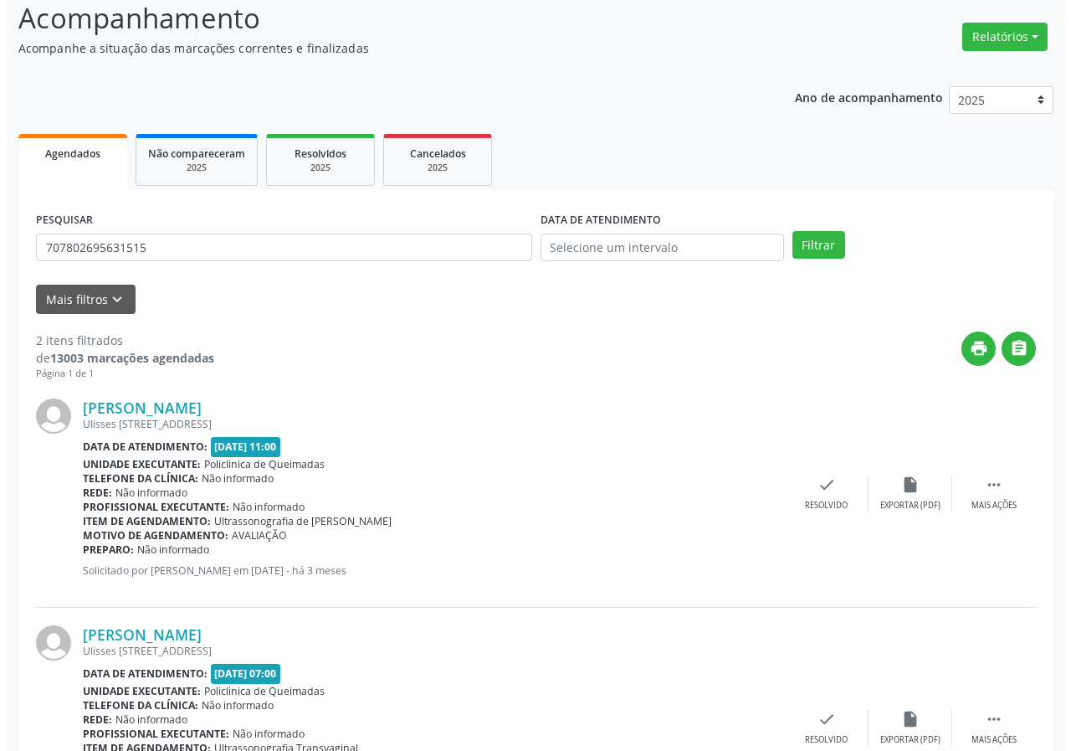
scroll to position [243, 0]
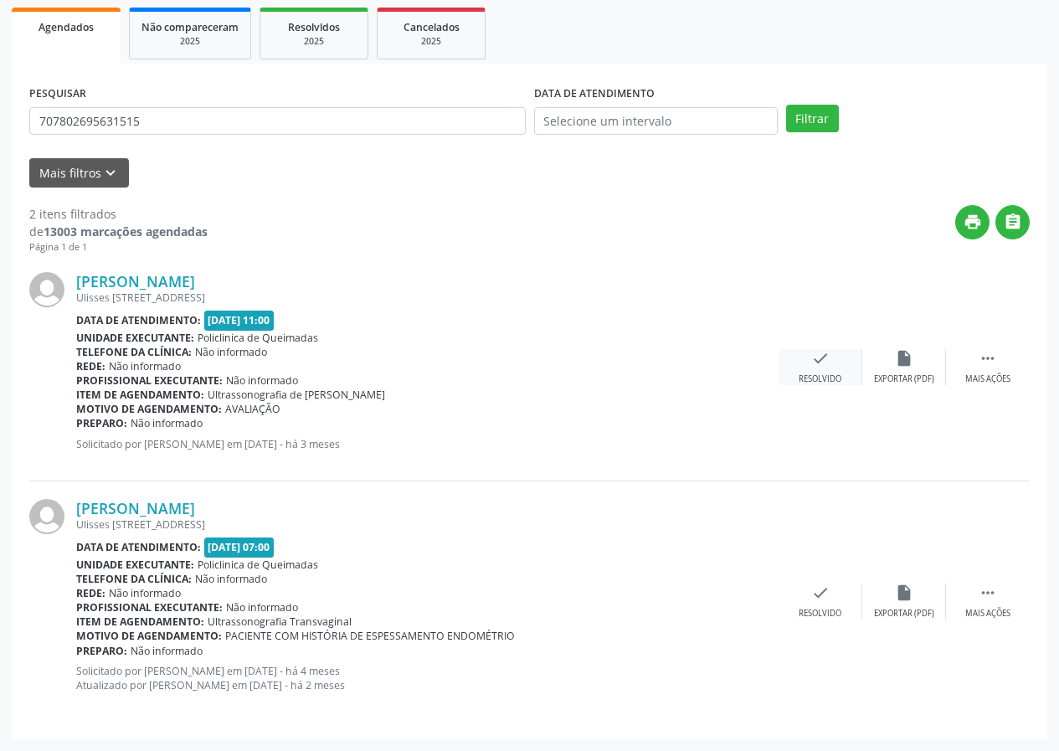
click at [814, 357] on icon "check" at bounding box center [820, 358] width 18 height 18
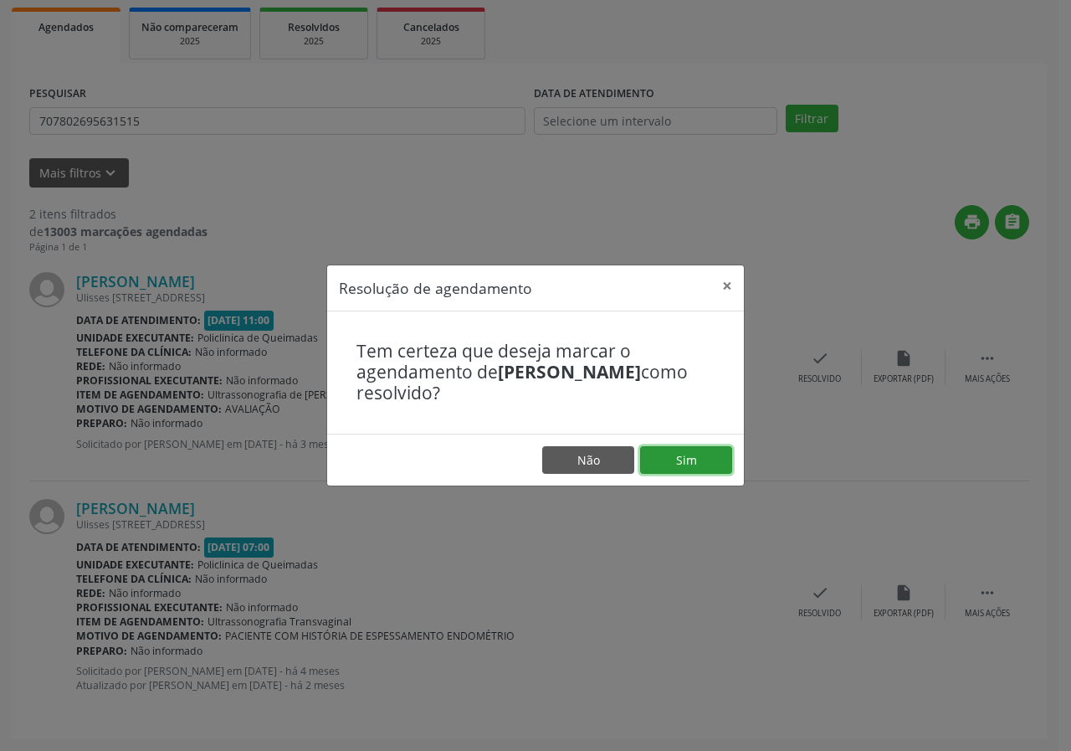
click at [683, 459] on button "Sim" at bounding box center [686, 460] width 92 height 28
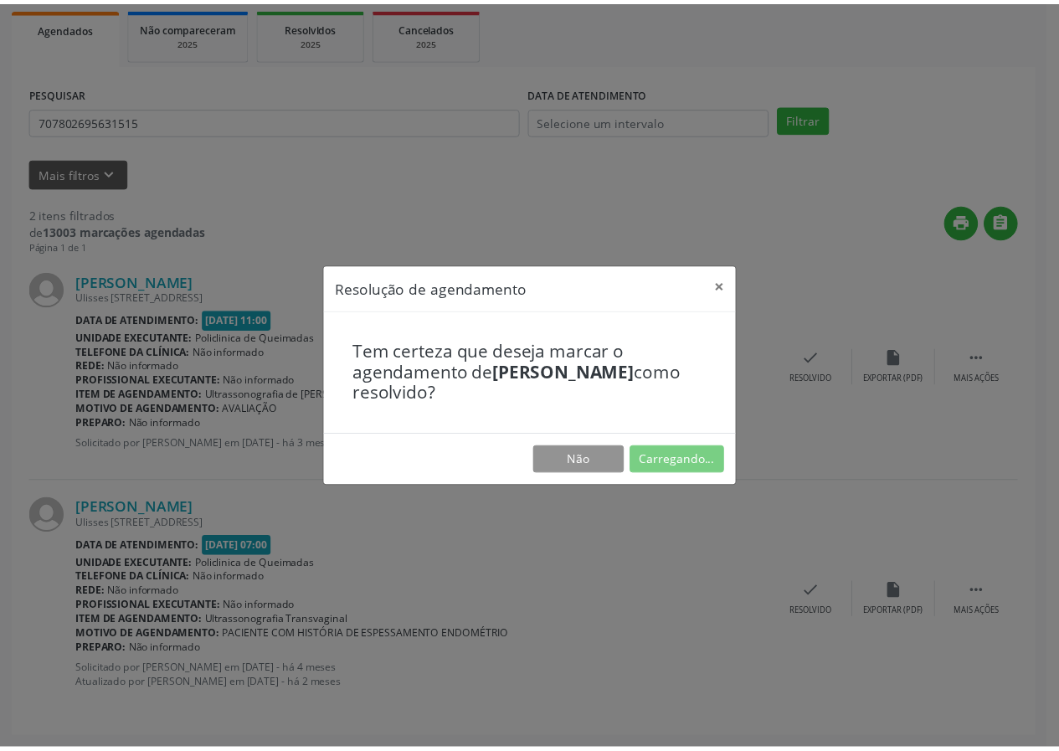
scroll to position [0, 0]
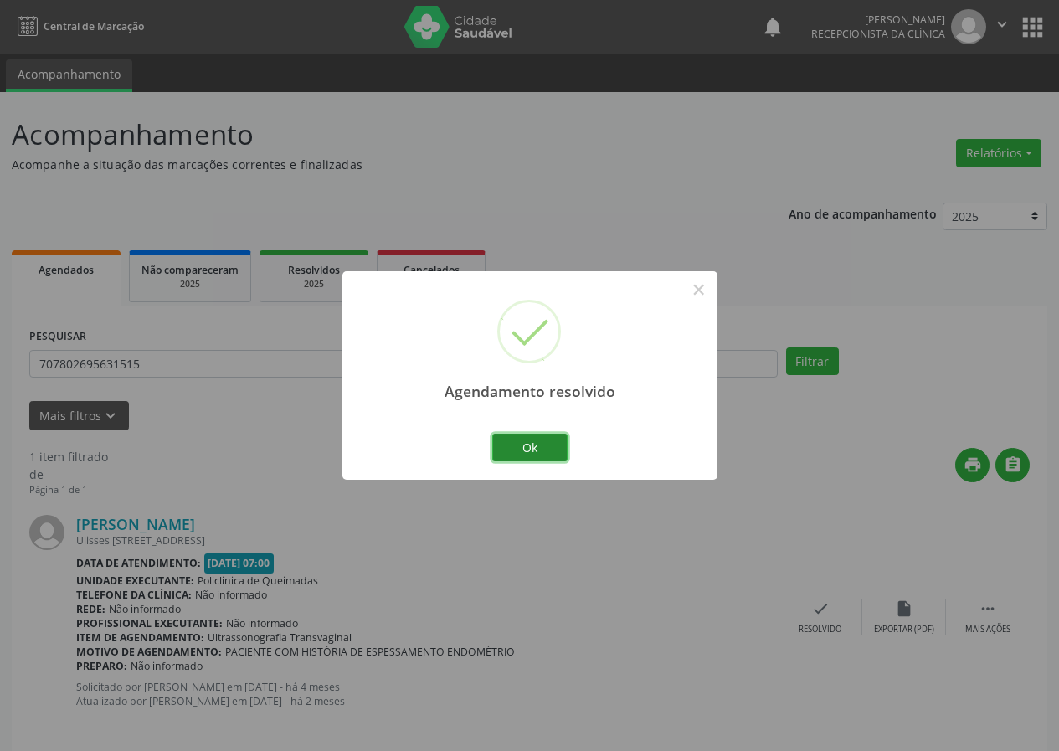
click at [522, 439] on button "Ok" at bounding box center [529, 448] width 75 height 28
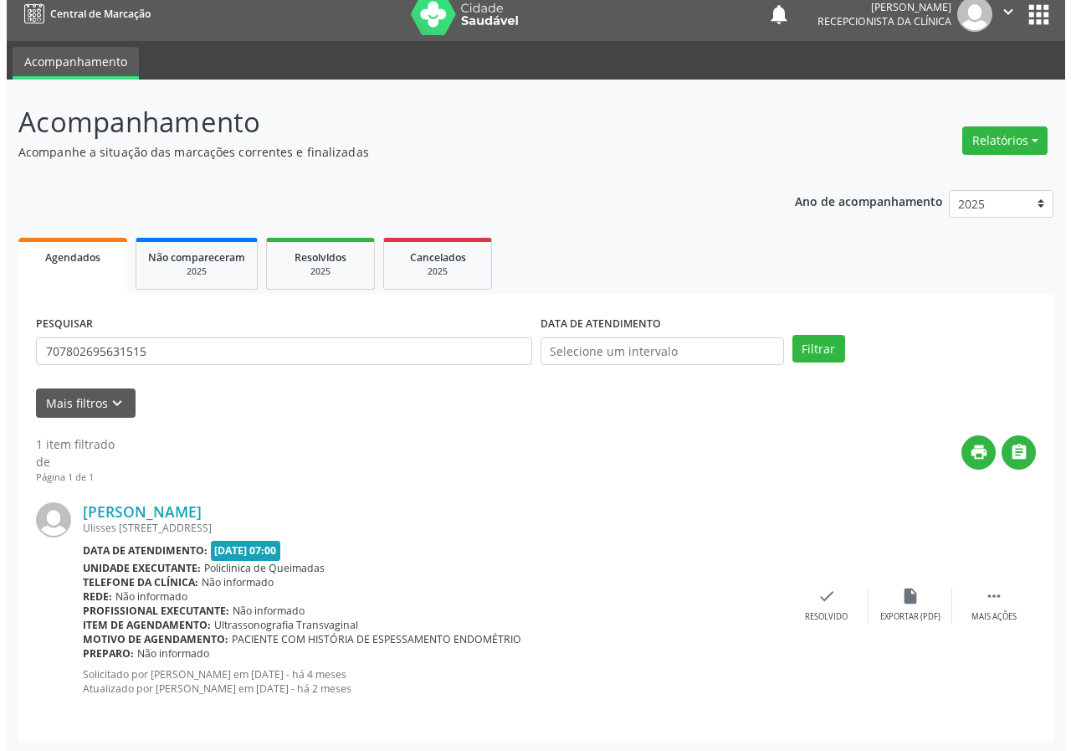
scroll to position [16, 0]
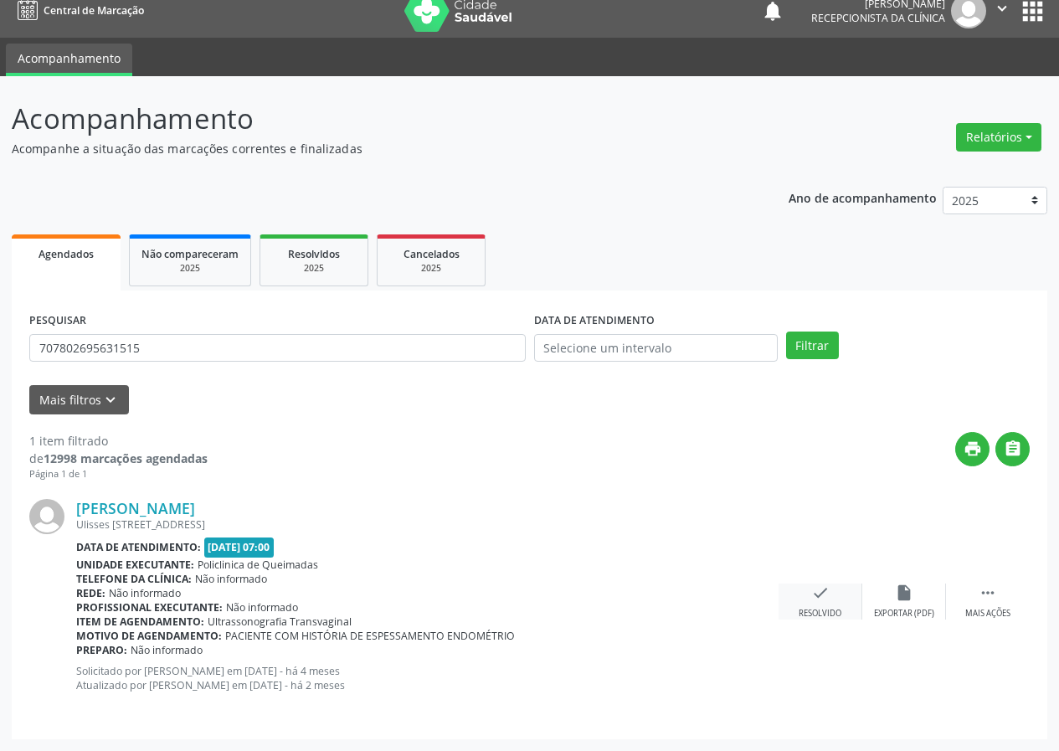
click at [815, 599] on icon "check" at bounding box center [820, 592] width 18 height 18
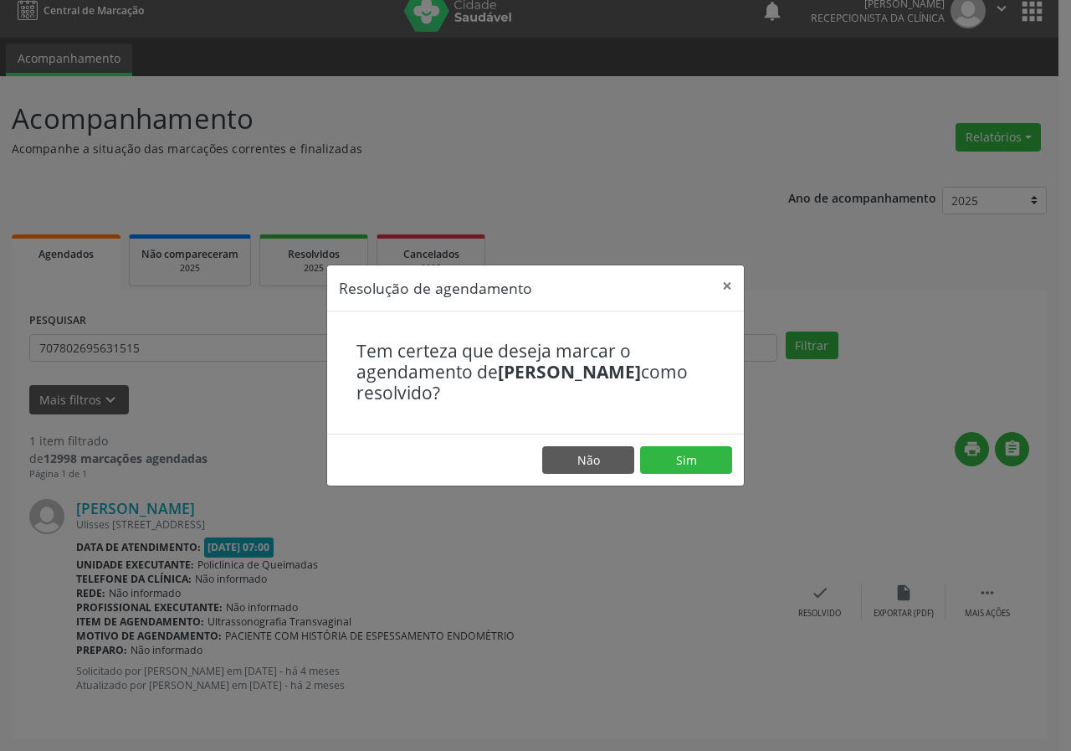
click at [690, 479] on footer "Não Sim" at bounding box center [535, 460] width 417 height 53
click at [690, 474] on footer "Não Sim" at bounding box center [535, 460] width 417 height 53
click at [690, 457] on button "Sim" at bounding box center [686, 460] width 92 height 28
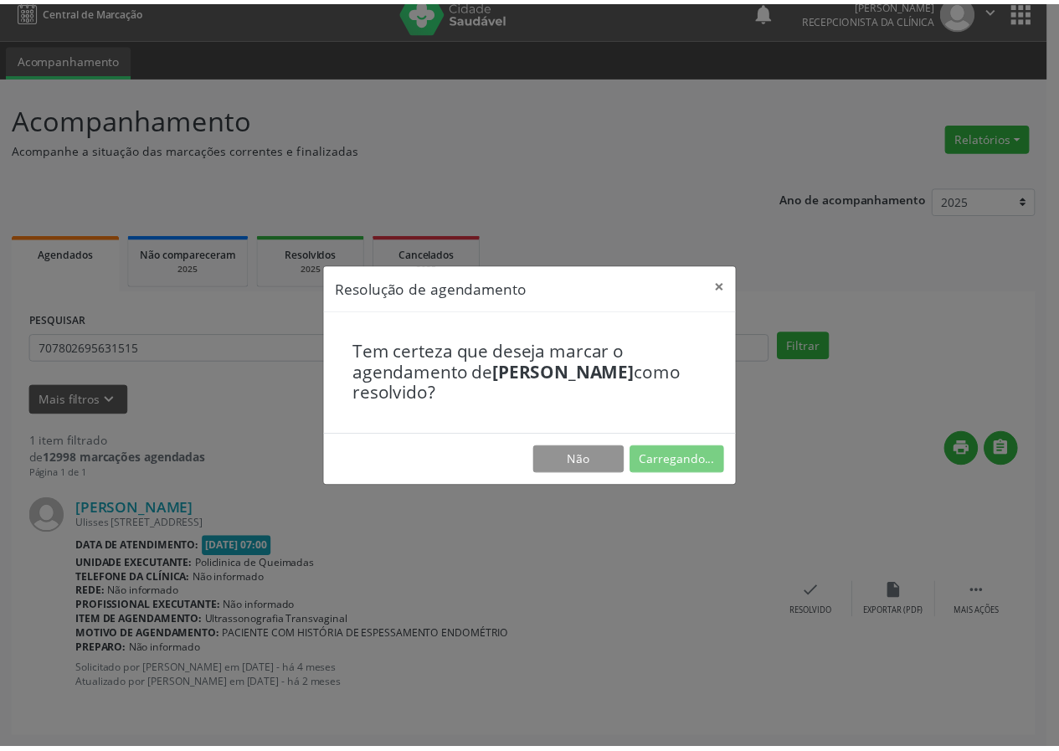
scroll to position [0, 0]
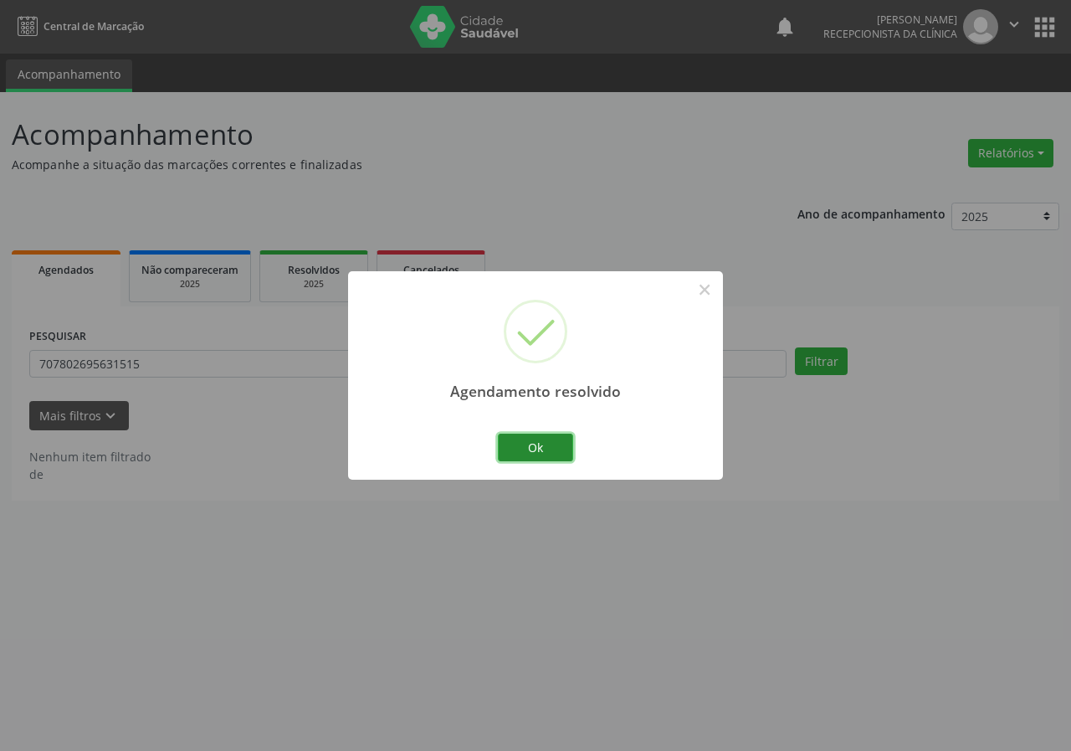
click at [527, 452] on button "Ok" at bounding box center [535, 448] width 75 height 28
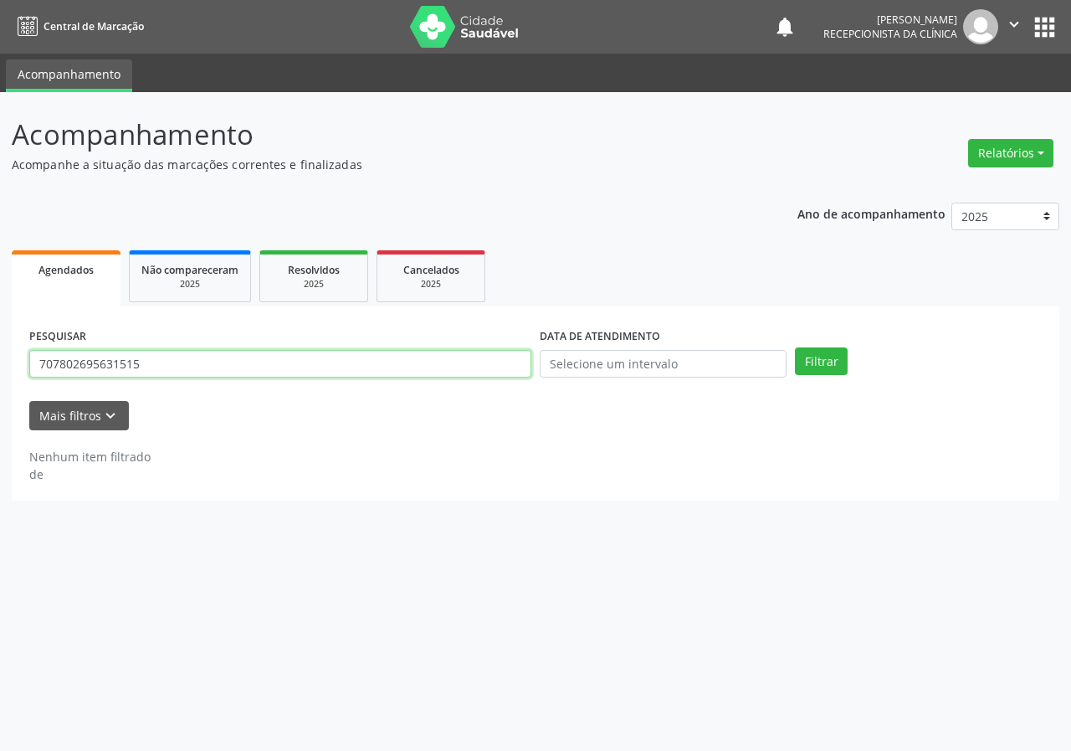
click at [219, 356] on input "707802695631515" at bounding box center [280, 364] width 502 height 28
click at [795, 347] on button "Filtrar" at bounding box center [821, 361] width 53 height 28
click at [209, 358] on input "702300104082915" at bounding box center [280, 364] width 502 height 28
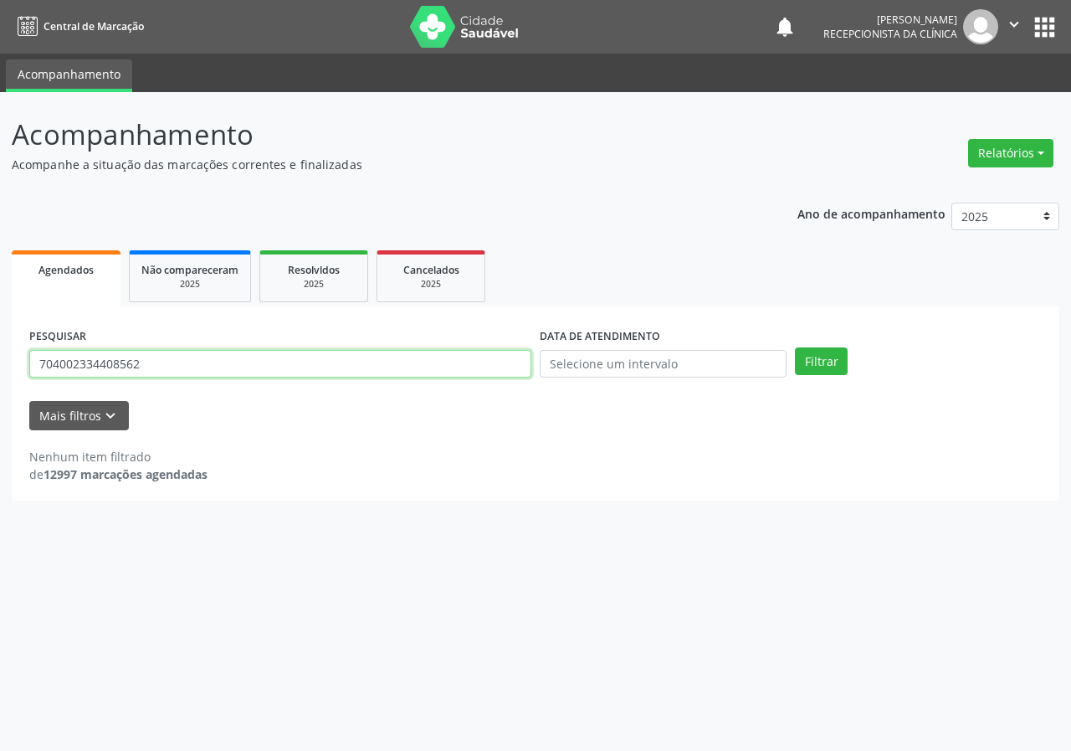
click at [795, 347] on button "Filtrar" at bounding box center [821, 361] width 53 height 28
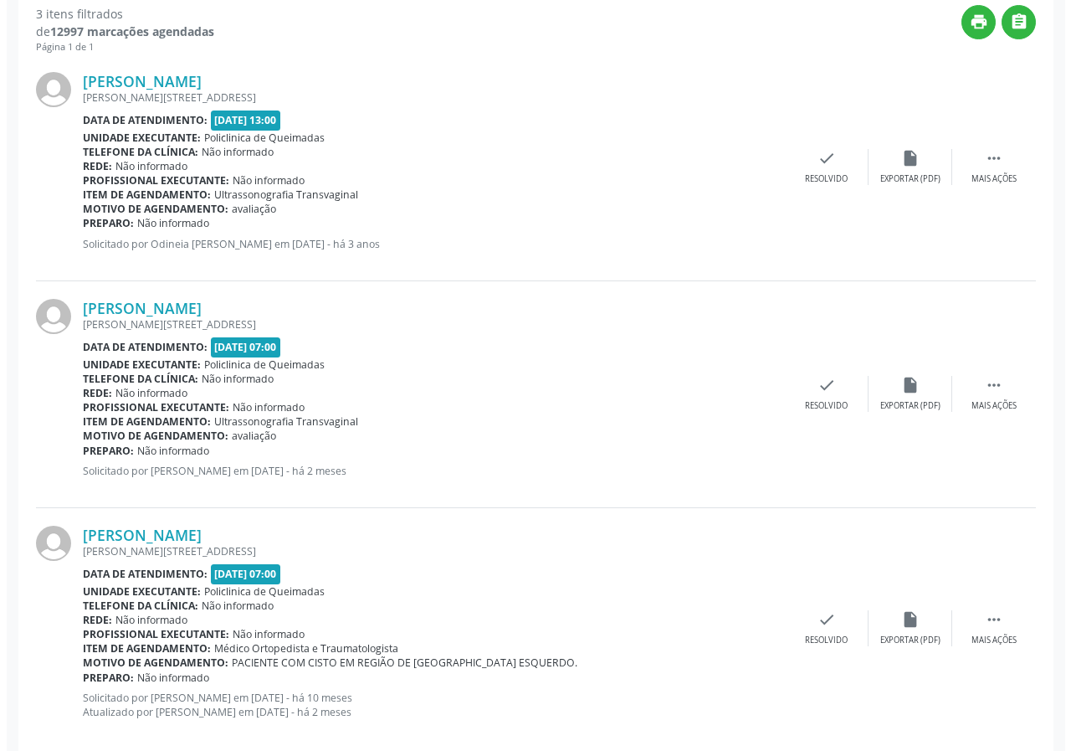
scroll to position [470, 0]
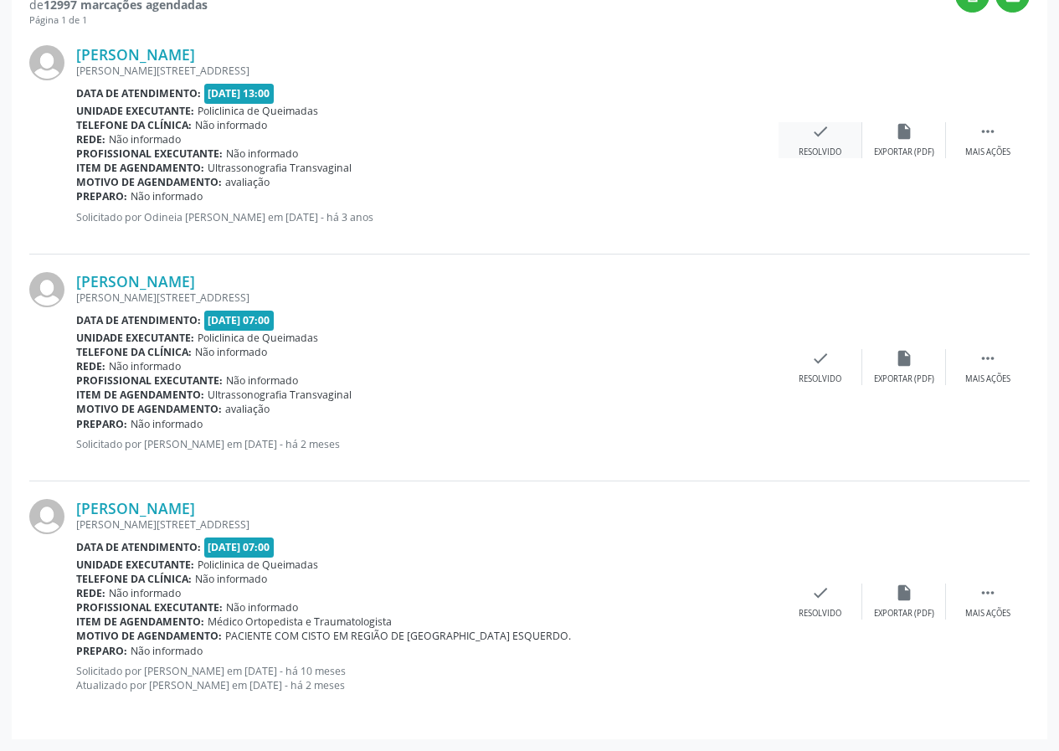
click at [808, 126] on div "check Resolvido" at bounding box center [820, 140] width 84 height 36
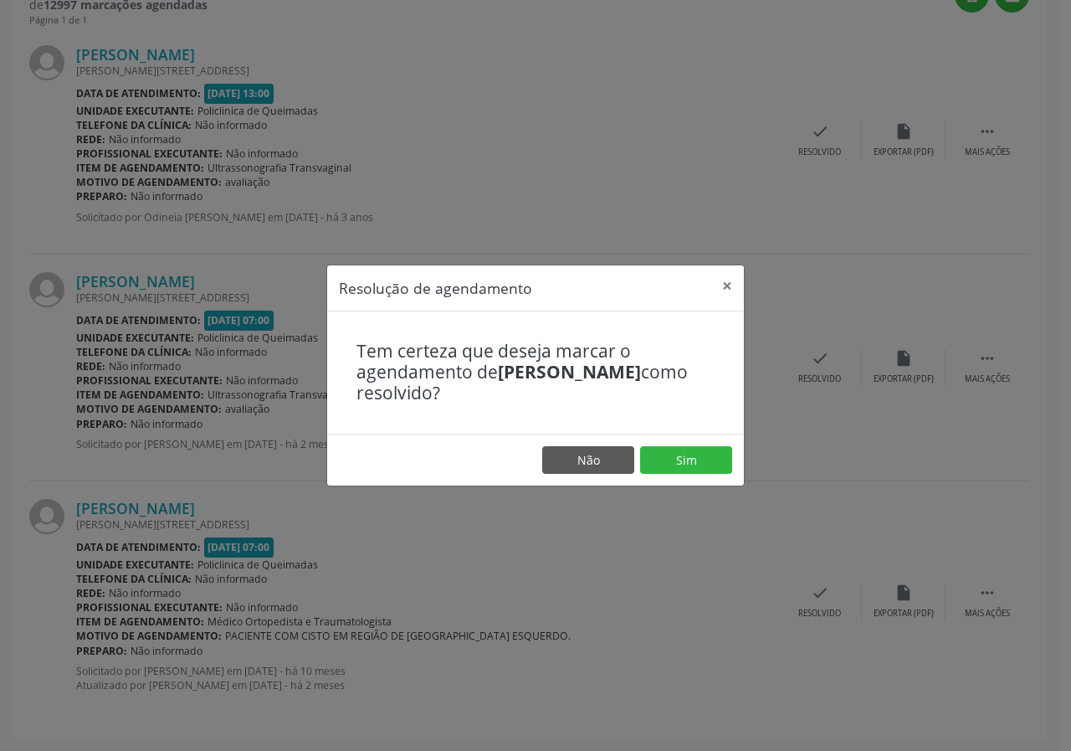
click at [713, 442] on footer "Não Sim" at bounding box center [535, 460] width 417 height 53
click at [699, 452] on button "Sim" at bounding box center [686, 460] width 92 height 28
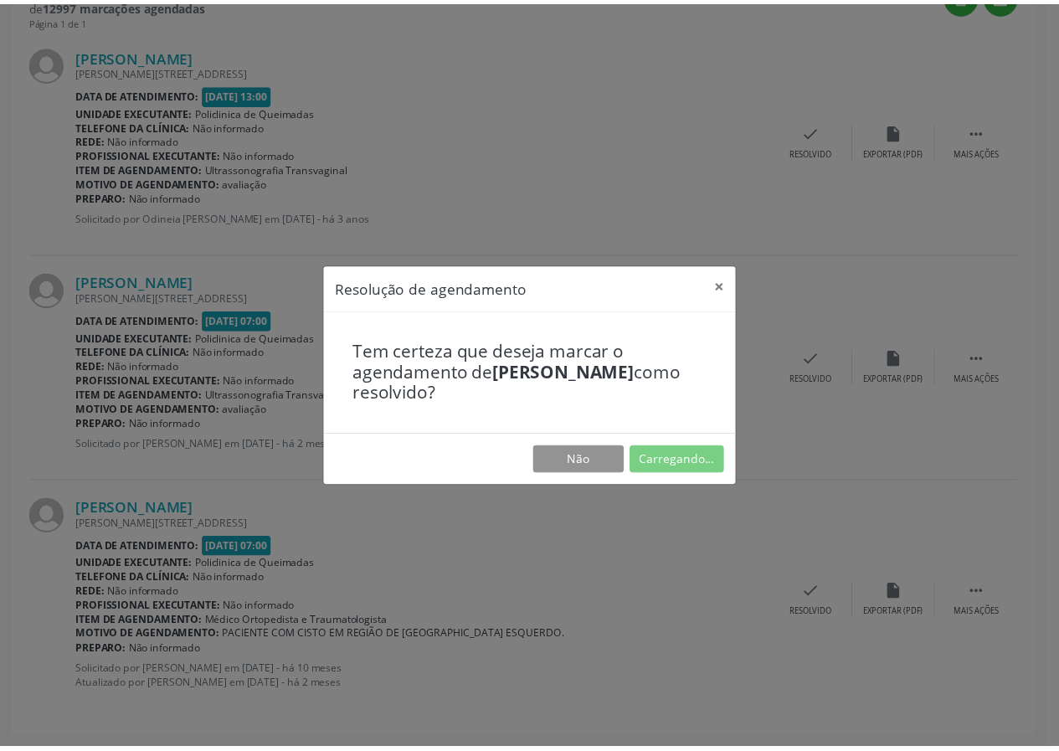
scroll to position [0, 0]
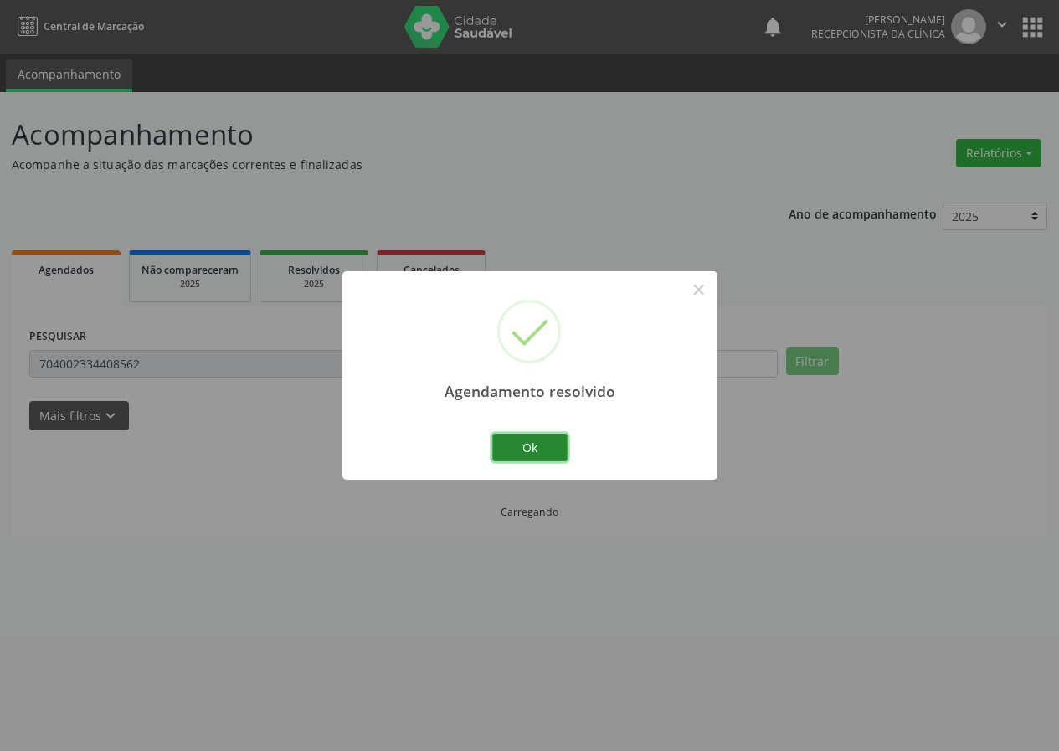
click at [557, 440] on button "Ok" at bounding box center [529, 448] width 75 height 28
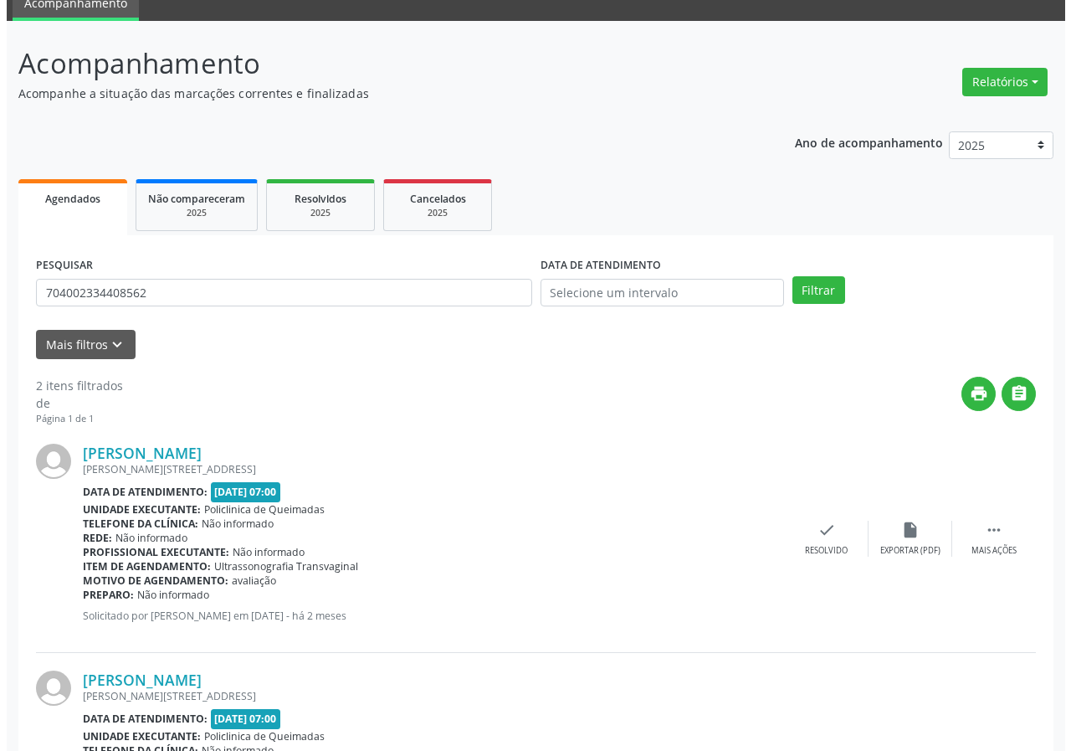
scroll to position [243, 0]
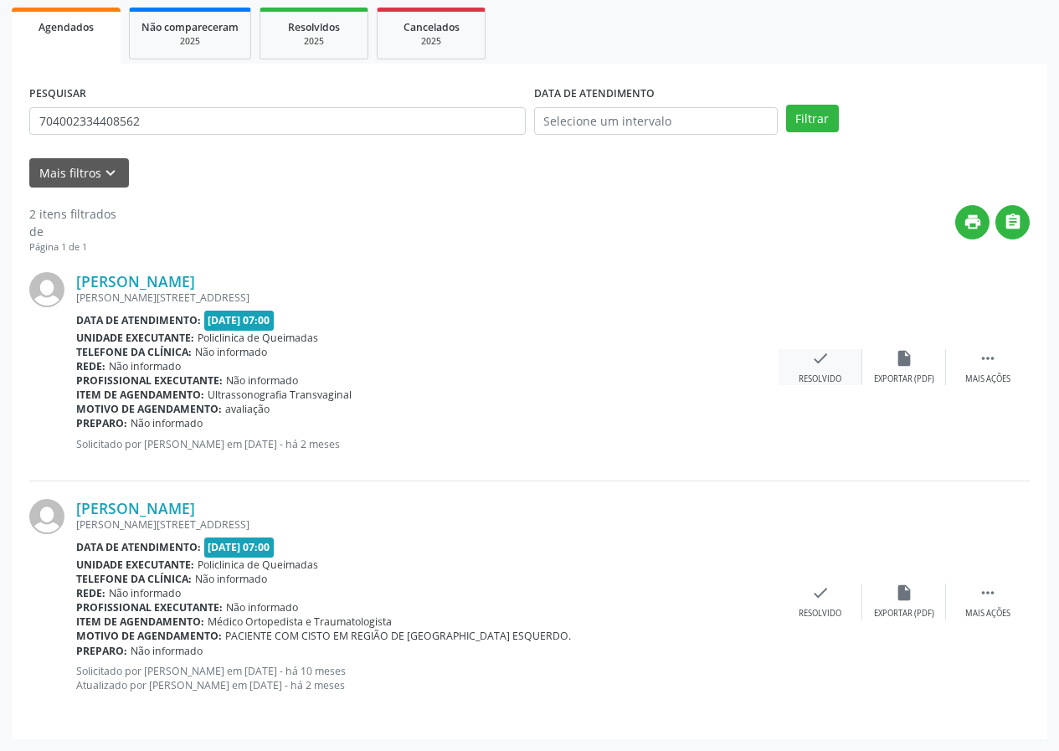
click at [814, 367] on icon "check" at bounding box center [820, 358] width 18 height 18
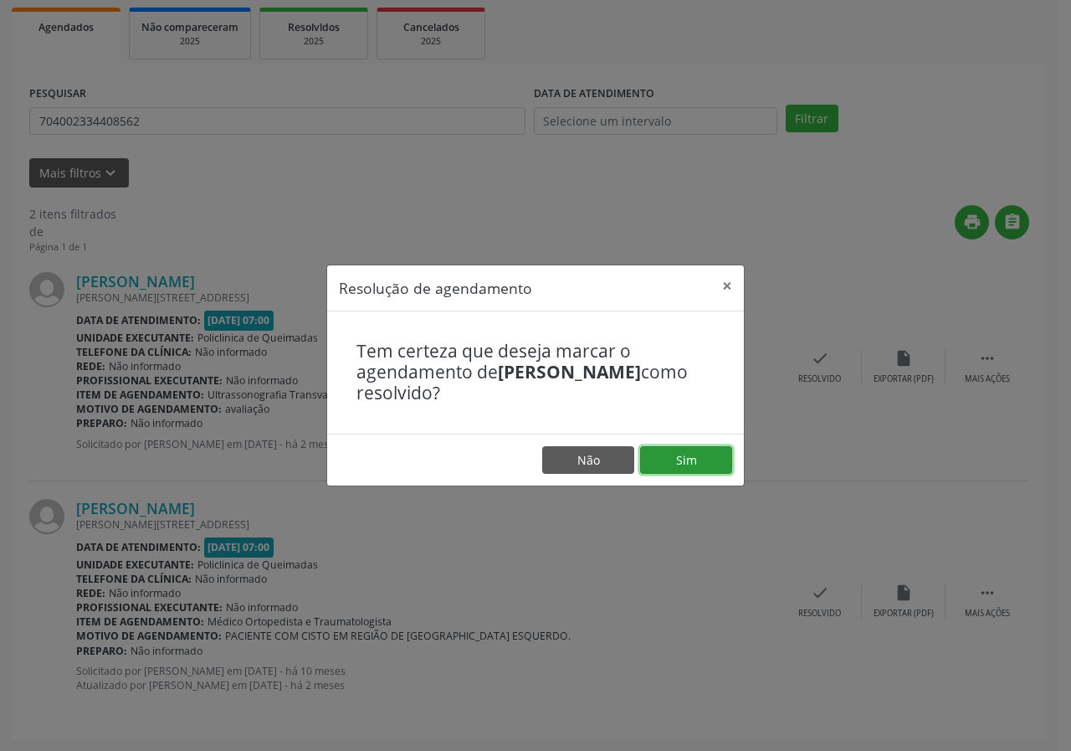
click at [707, 463] on button "Sim" at bounding box center [686, 460] width 92 height 28
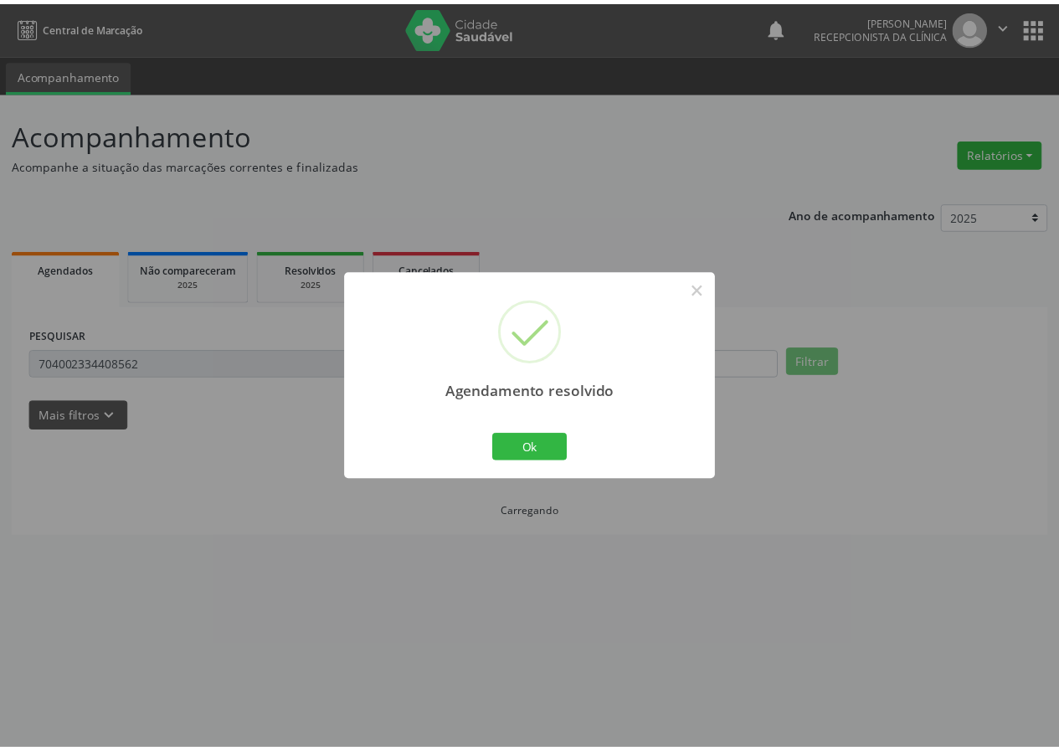
scroll to position [0, 0]
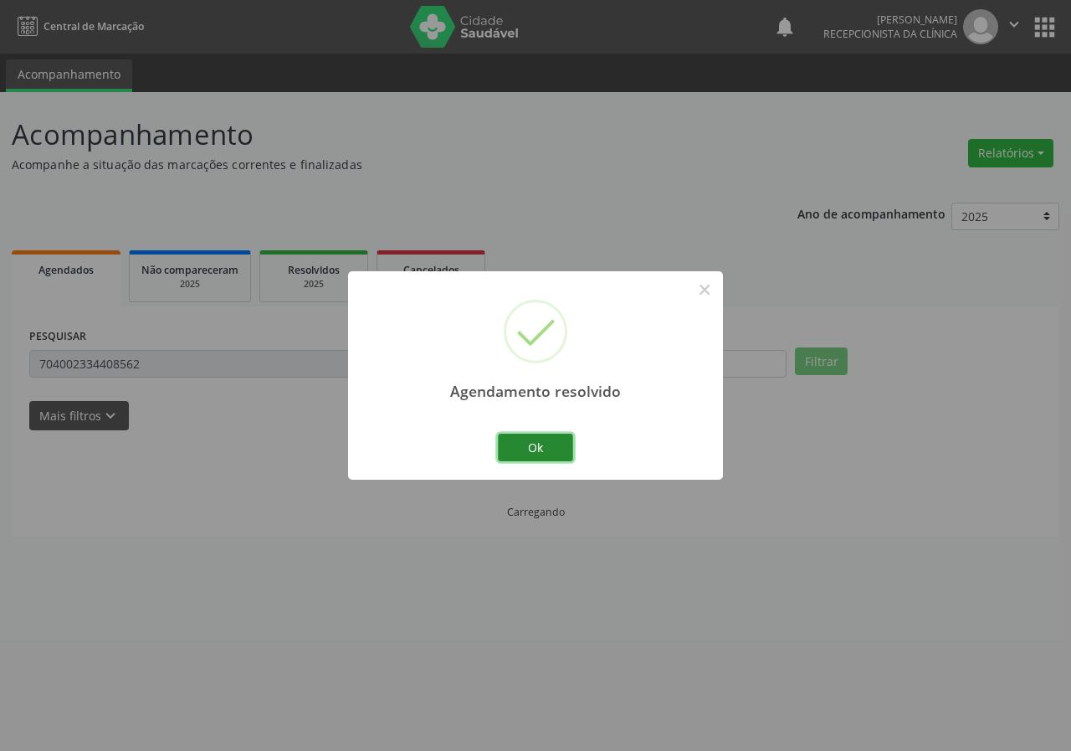
click at [499, 436] on button "Ok" at bounding box center [535, 448] width 75 height 28
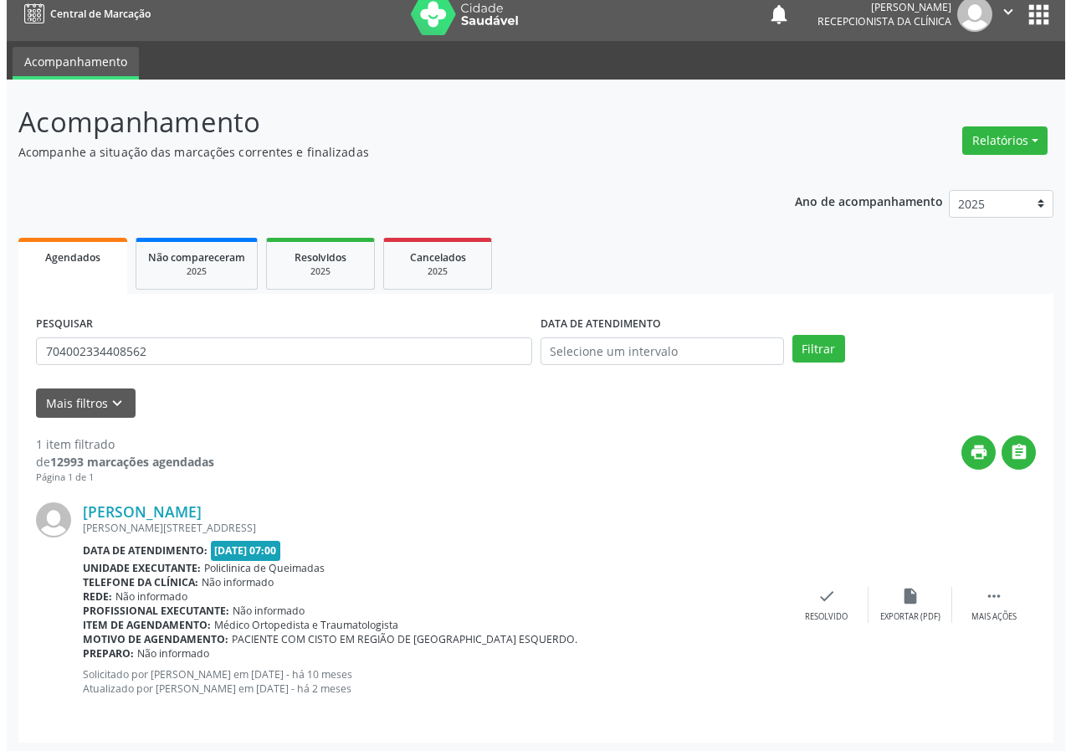
scroll to position [16, 0]
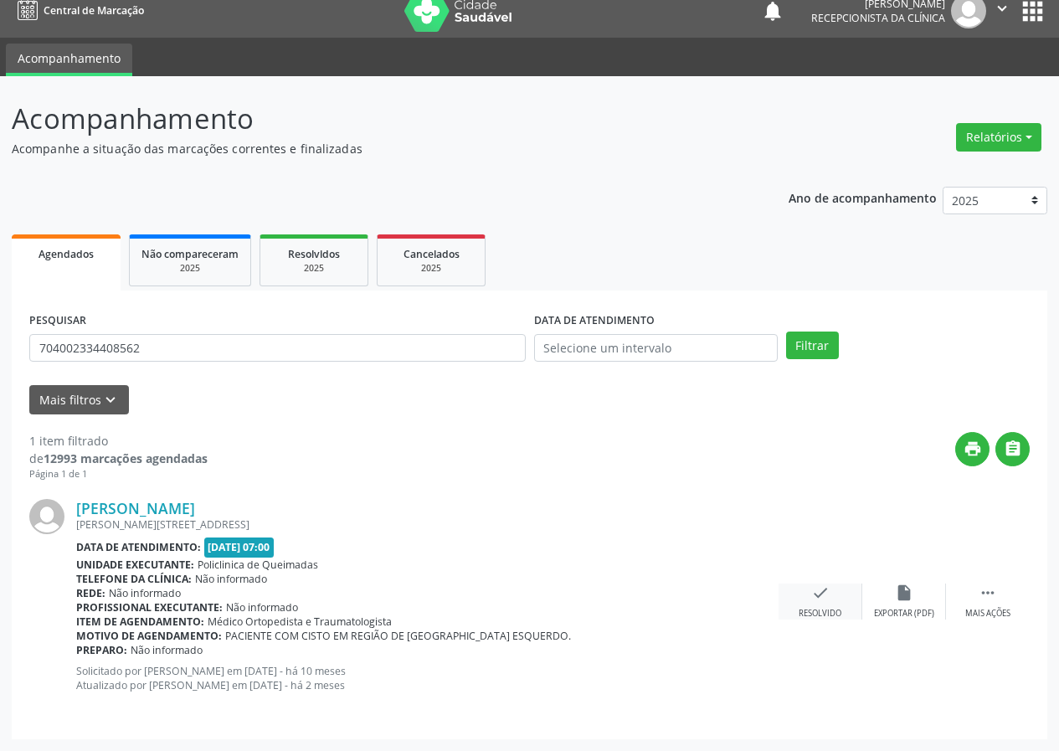
click at [813, 592] on icon "check" at bounding box center [820, 592] width 18 height 18
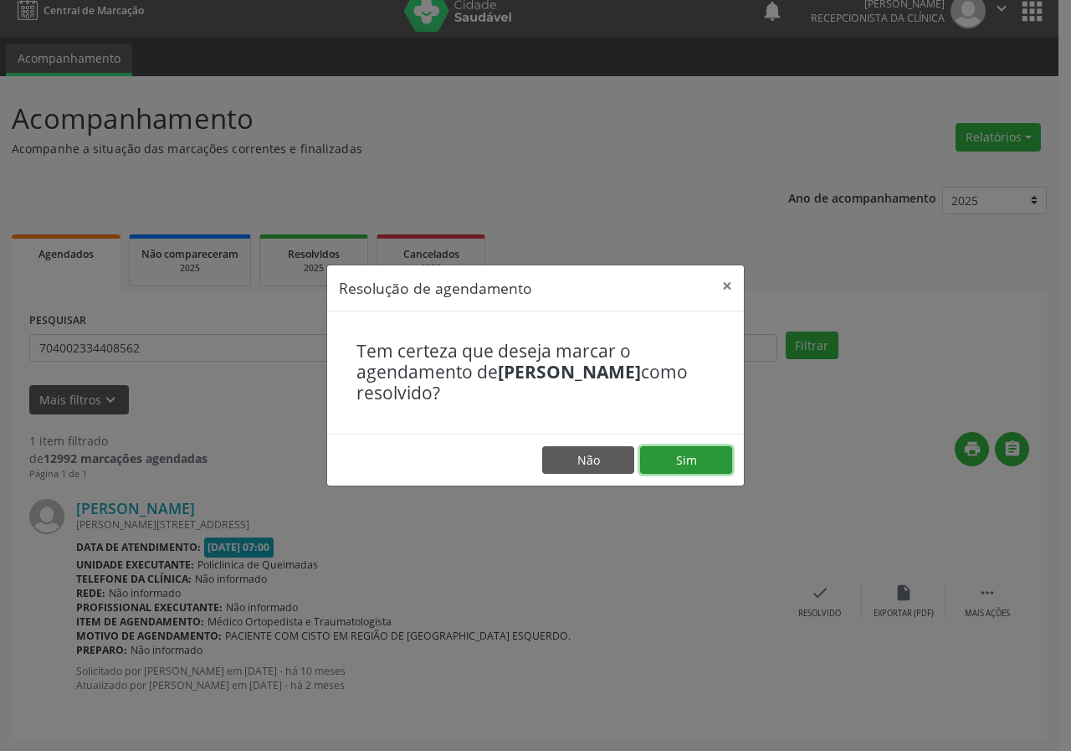
click at [684, 465] on button "Sim" at bounding box center [686, 460] width 92 height 28
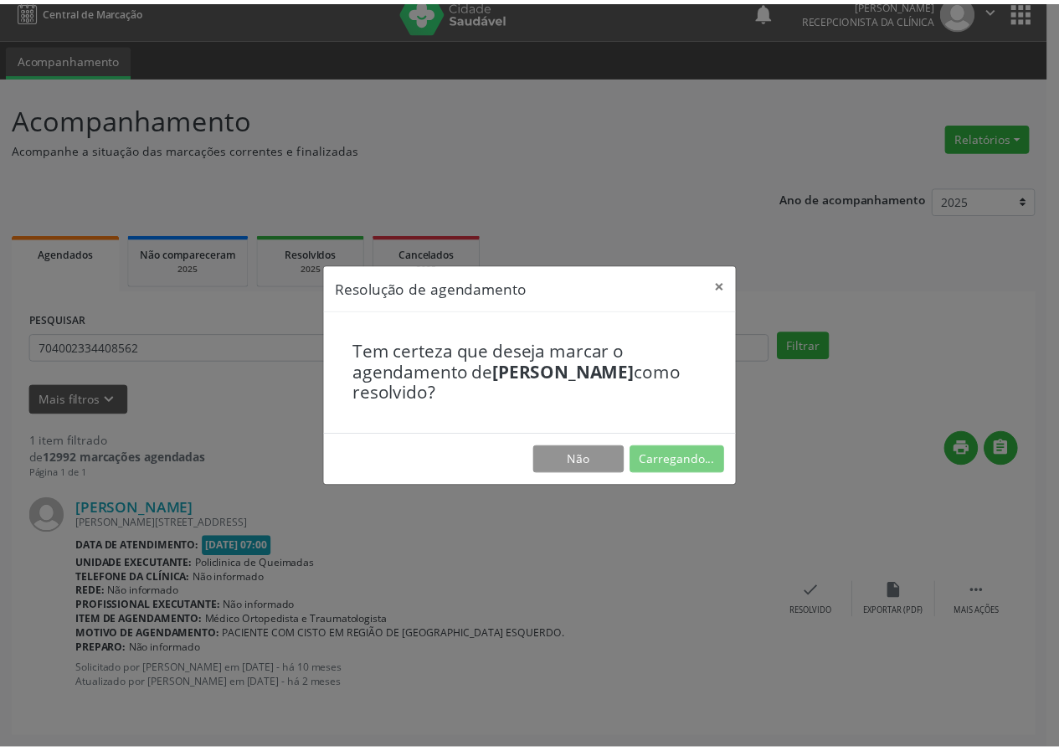
scroll to position [0, 0]
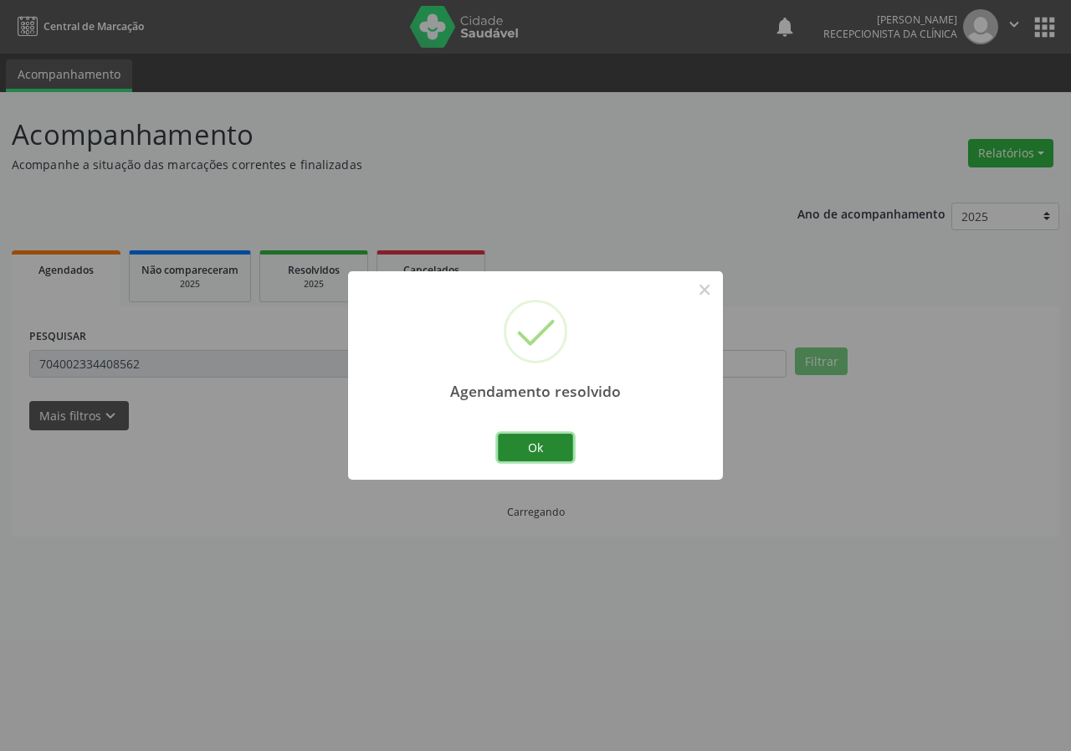
click at [527, 442] on button "Ok" at bounding box center [535, 448] width 75 height 28
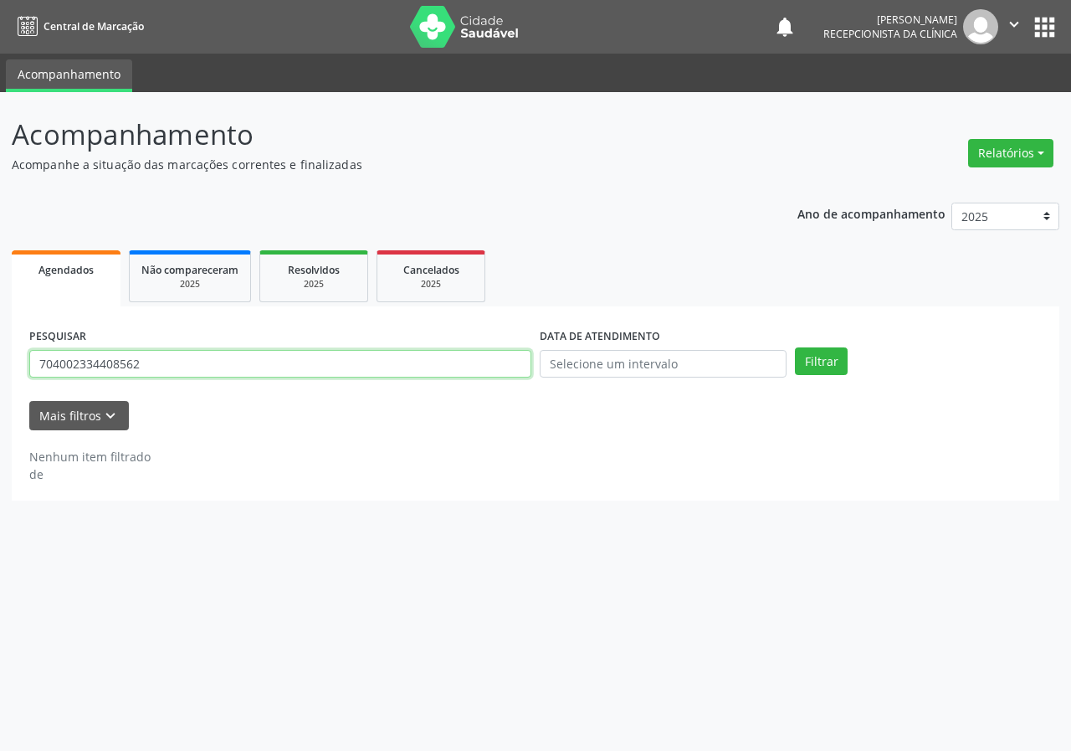
click at [288, 356] on input "704002334408562" at bounding box center [280, 364] width 502 height 28
click at [288, 353] on input "704002334408562" at bounding box center [280, 364] width 502 height 28
click at [795, 347] on button "Filtrar" at bounding box center [821, 361] width 53 height 28
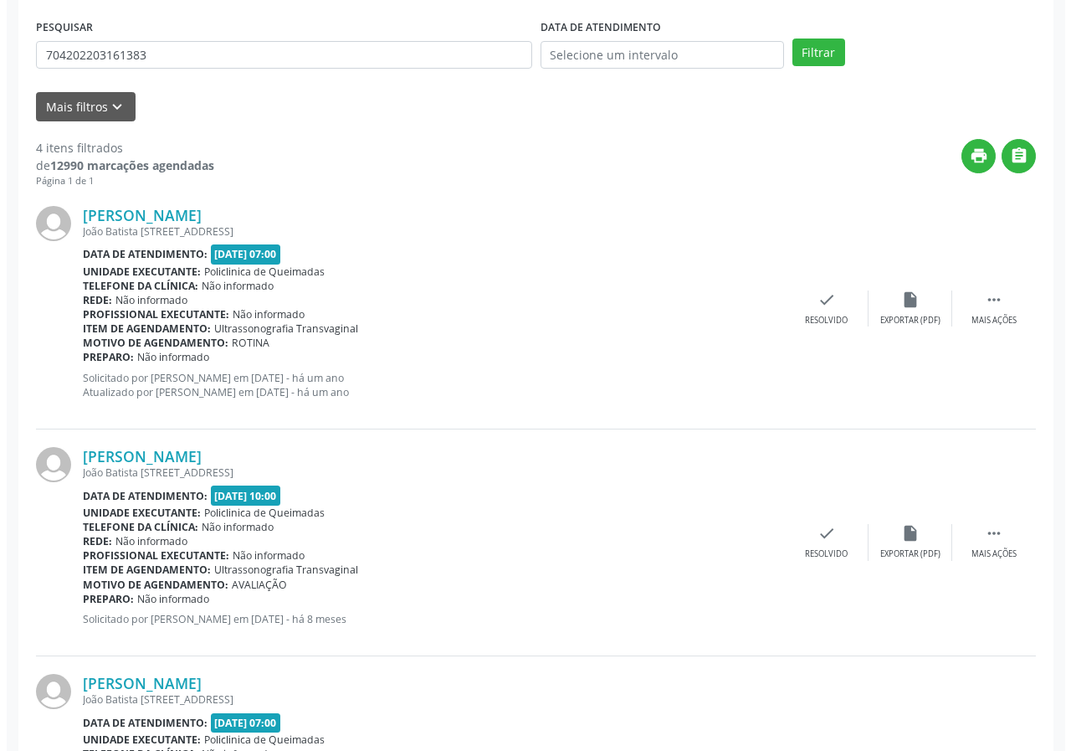
scroll to position [335, 0]
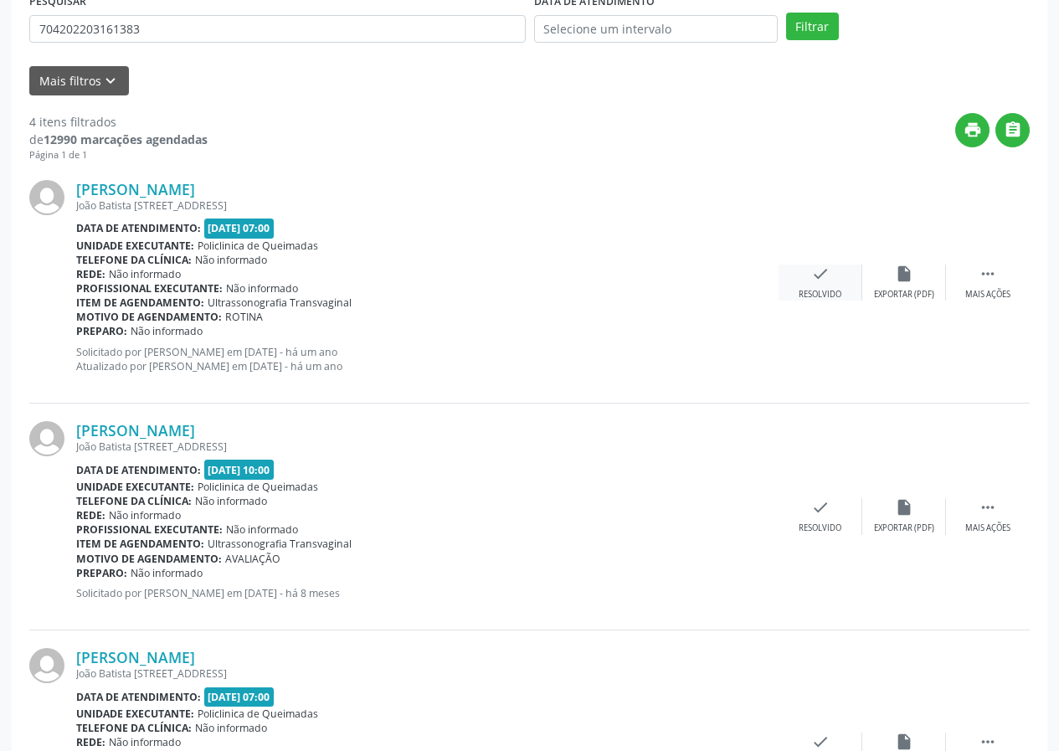
click at [832, 281] on div "check Resolvido" at bounding box center [820, 283] width 84 height 36
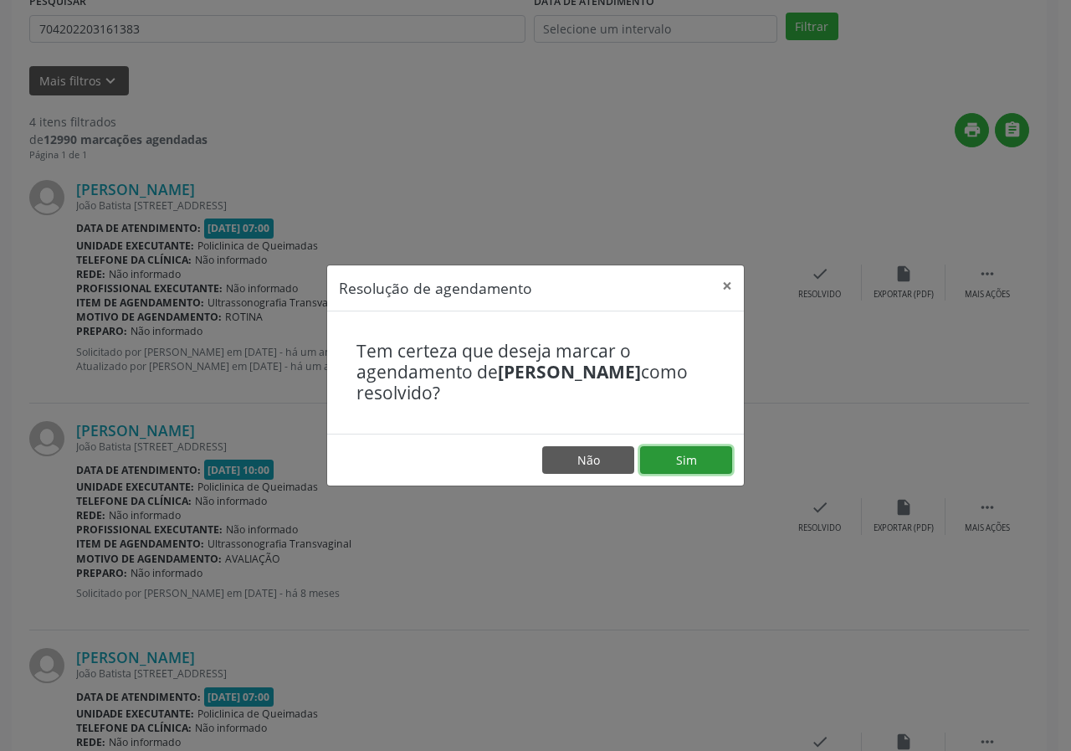
click at [715, 456] on button "Sim" at bounding box center [686, 460] width 92 height 28
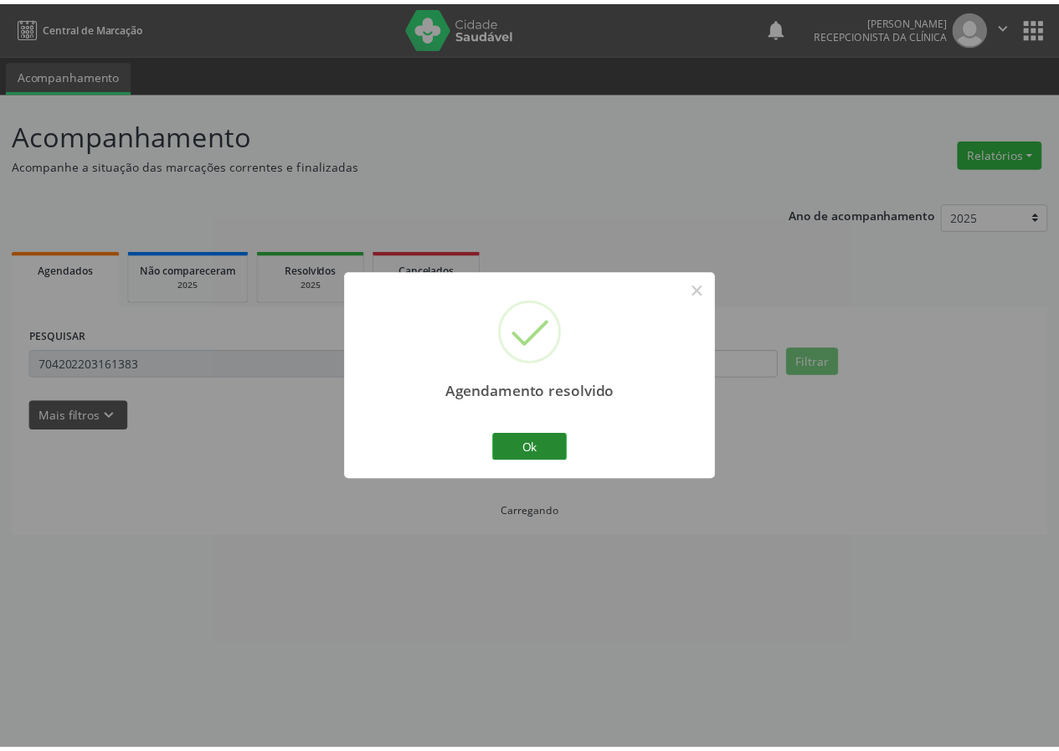
scroll to position [0, 0]
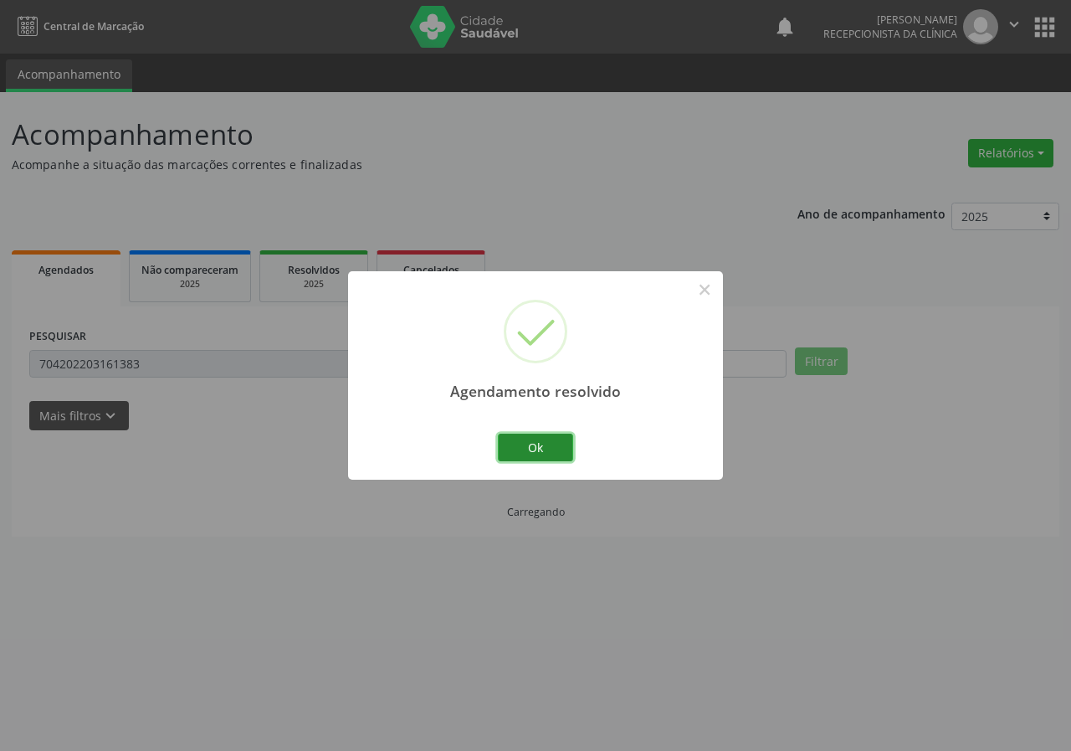
click at [524, 440] on button "Ok" at bounding box center [535, 448] width 75 height 28
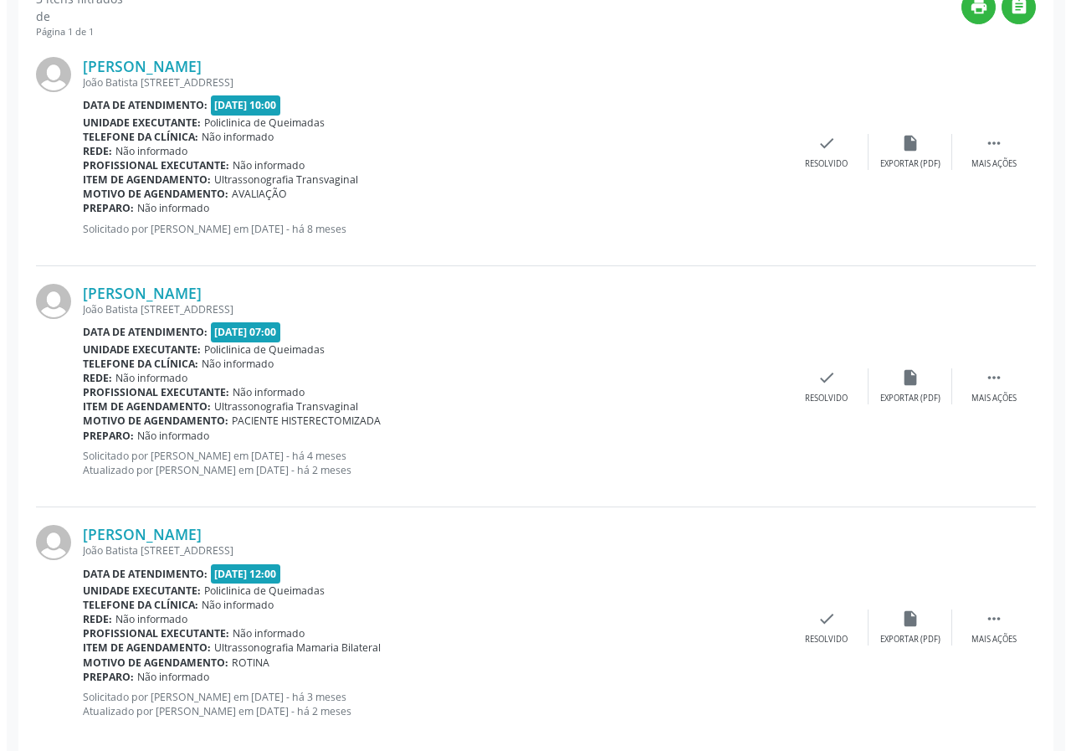
scroll to position [484, 0]
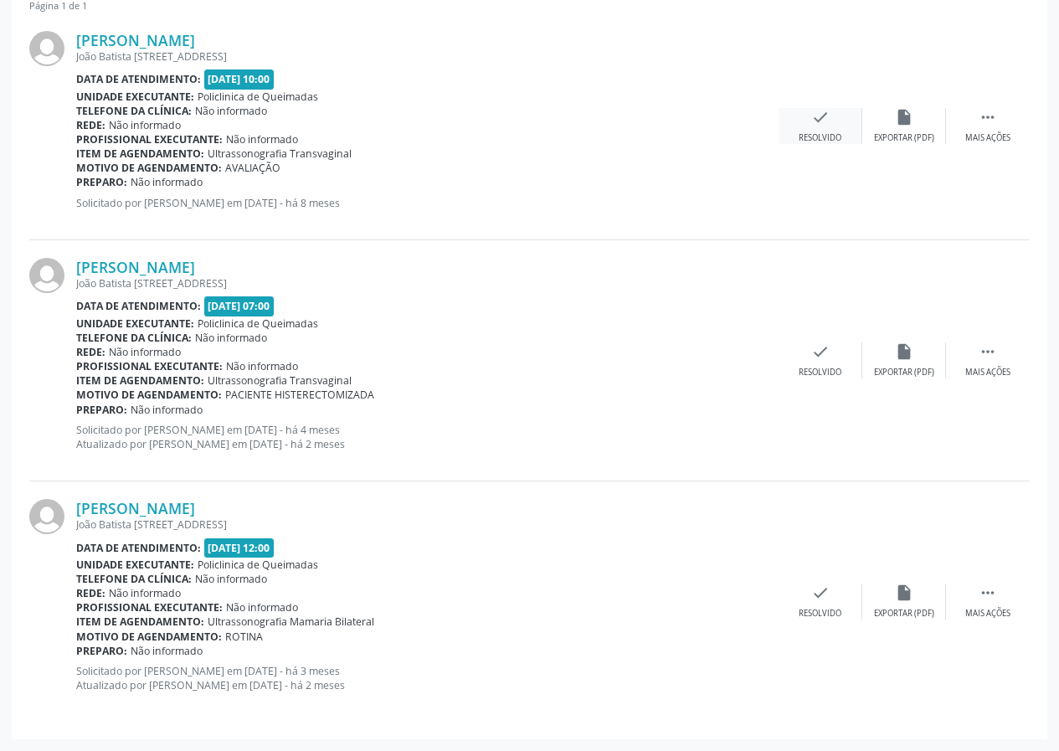
click at [802, 126] on div "check Resolvido" at bounding box center [820, 126] width 84 height 36
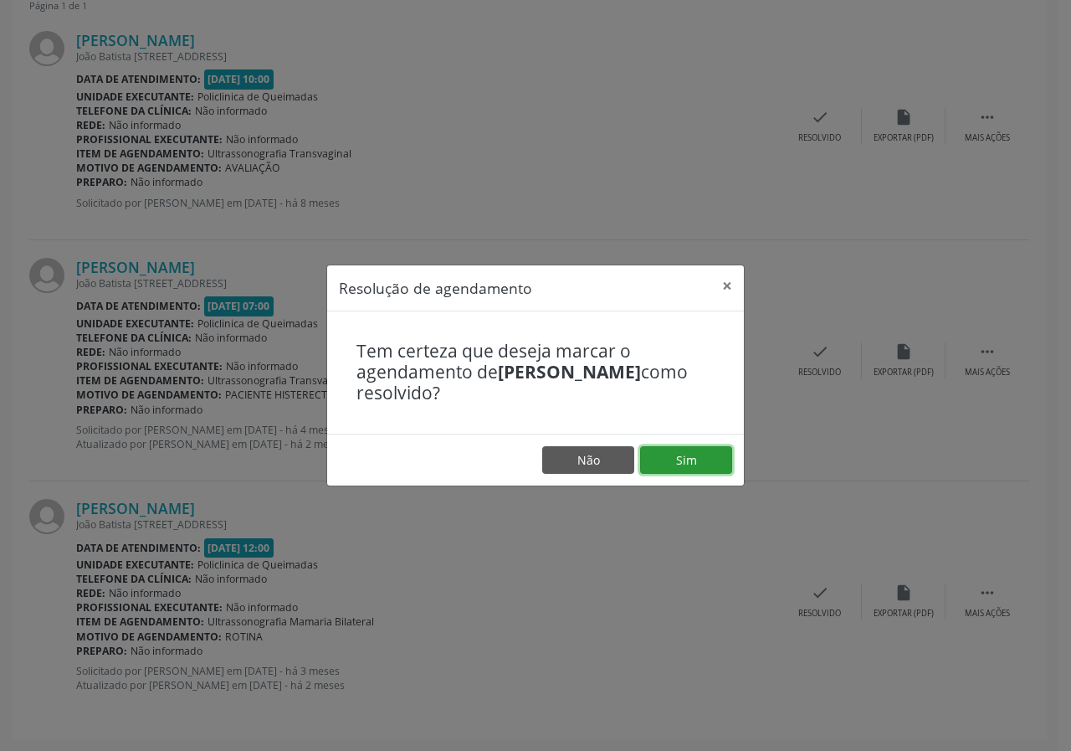
click at [712, 448] on button "Sim" at bounding box center [686, 460] width 92 height 28
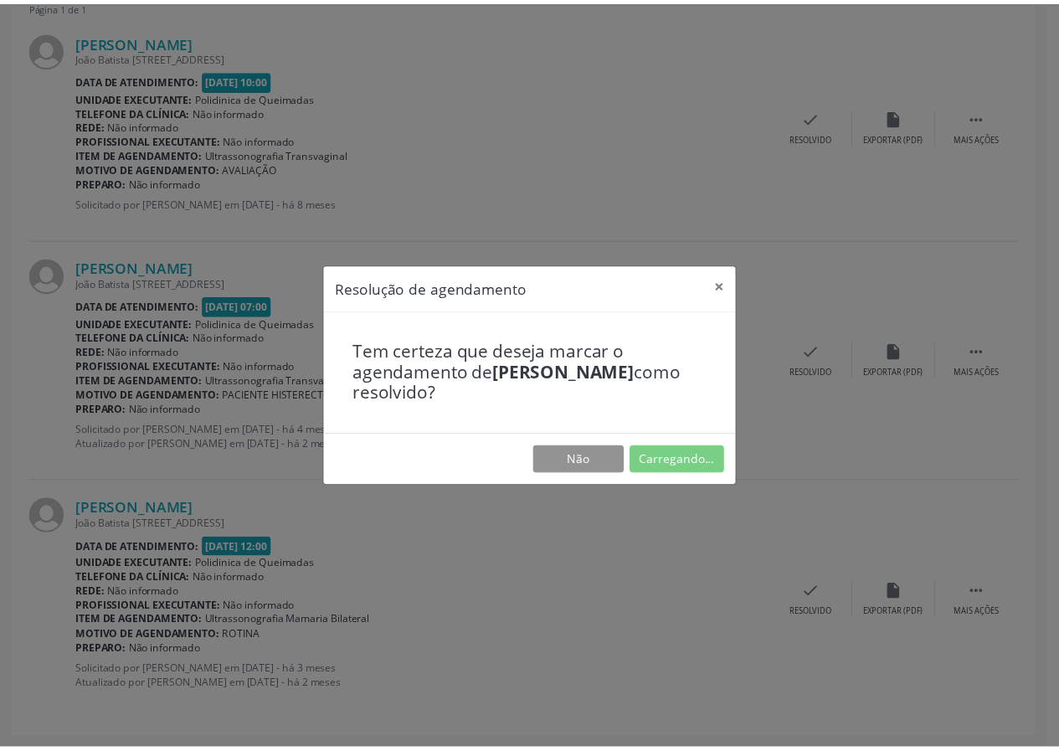
scroll to position [0, 0]
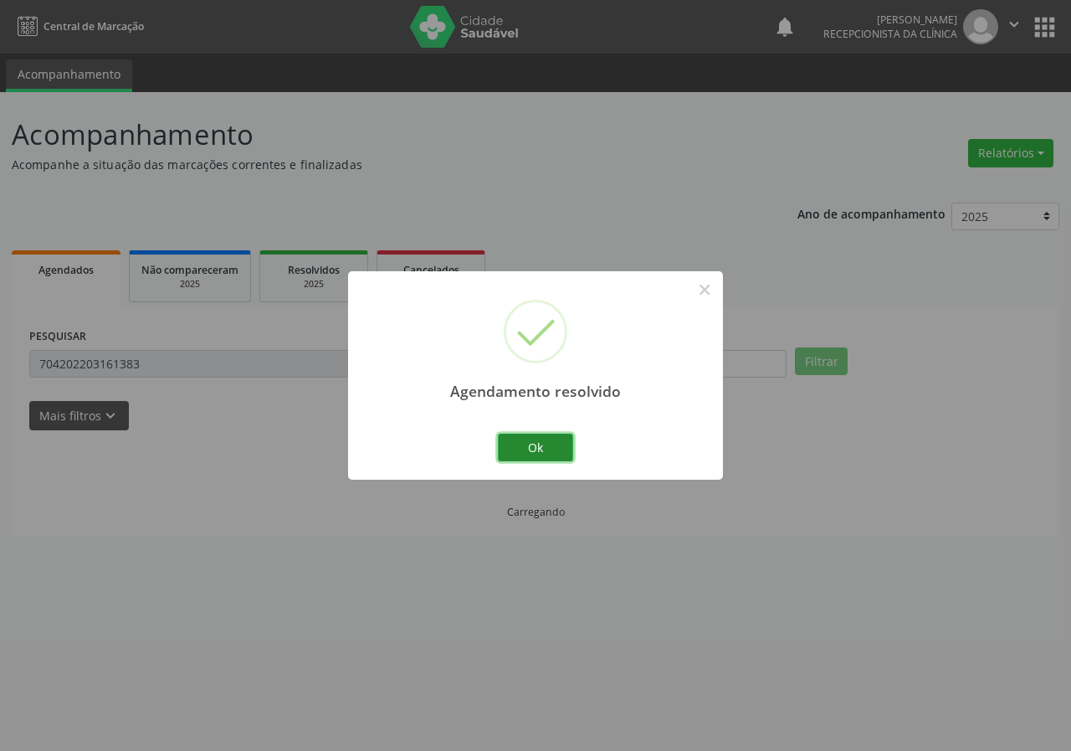
click at [560, 451] on button "Ok" at bounding box center [535, 448] width 75 height 28
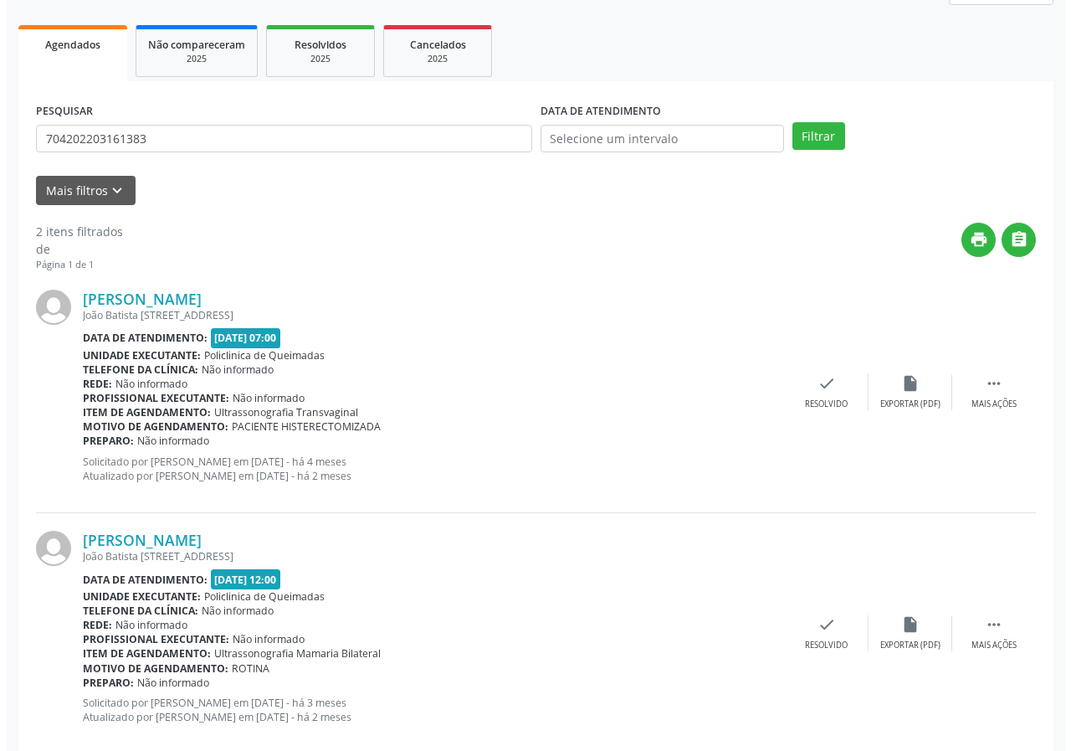
scroll to position [257, 0]
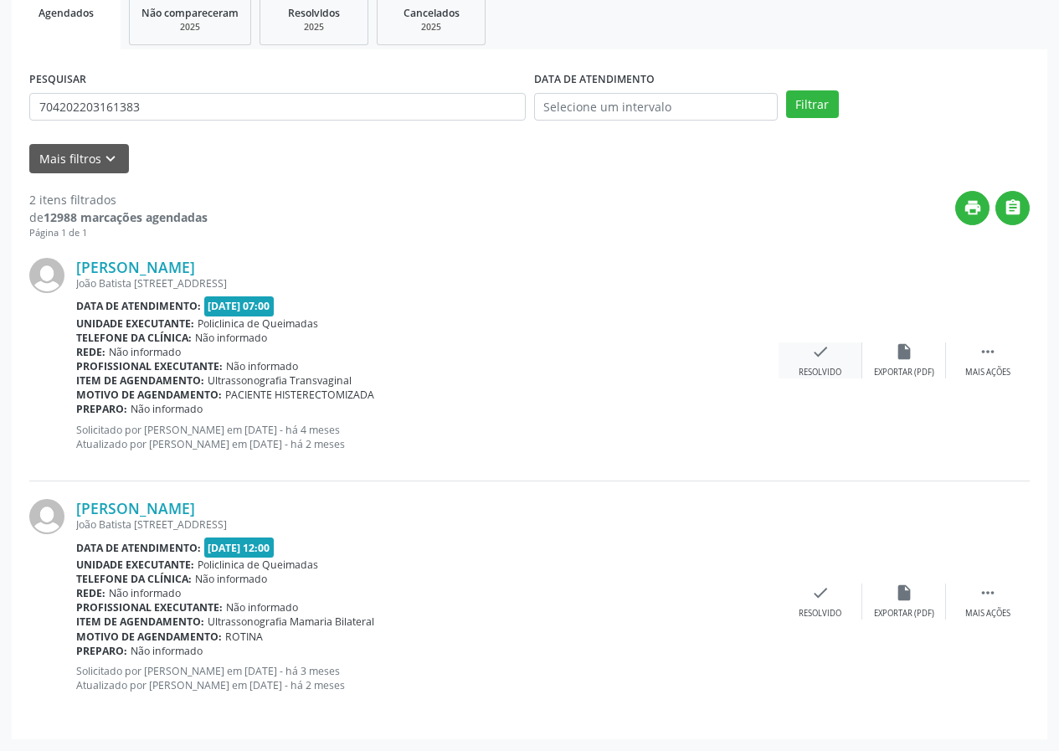
click at [819, 358] on icon "check" at bounding box center [820, 351] width 18 height 18
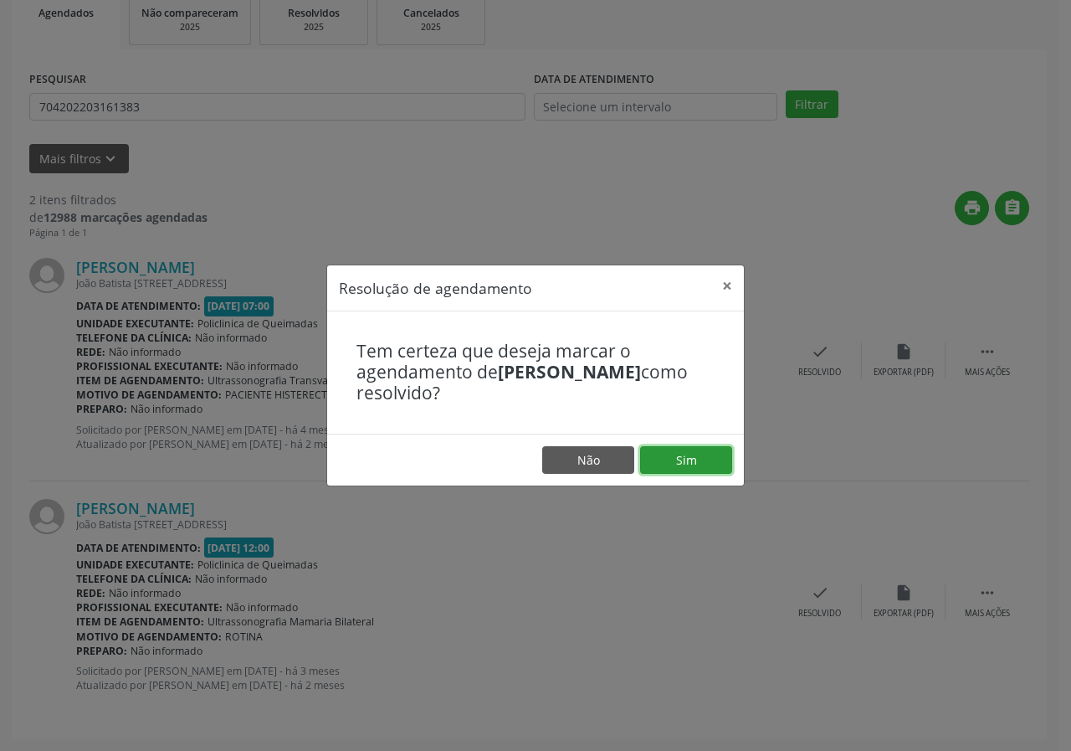
click at [686, 460] on button "Sim" at bounding box center [686, 460] width 92 height 28
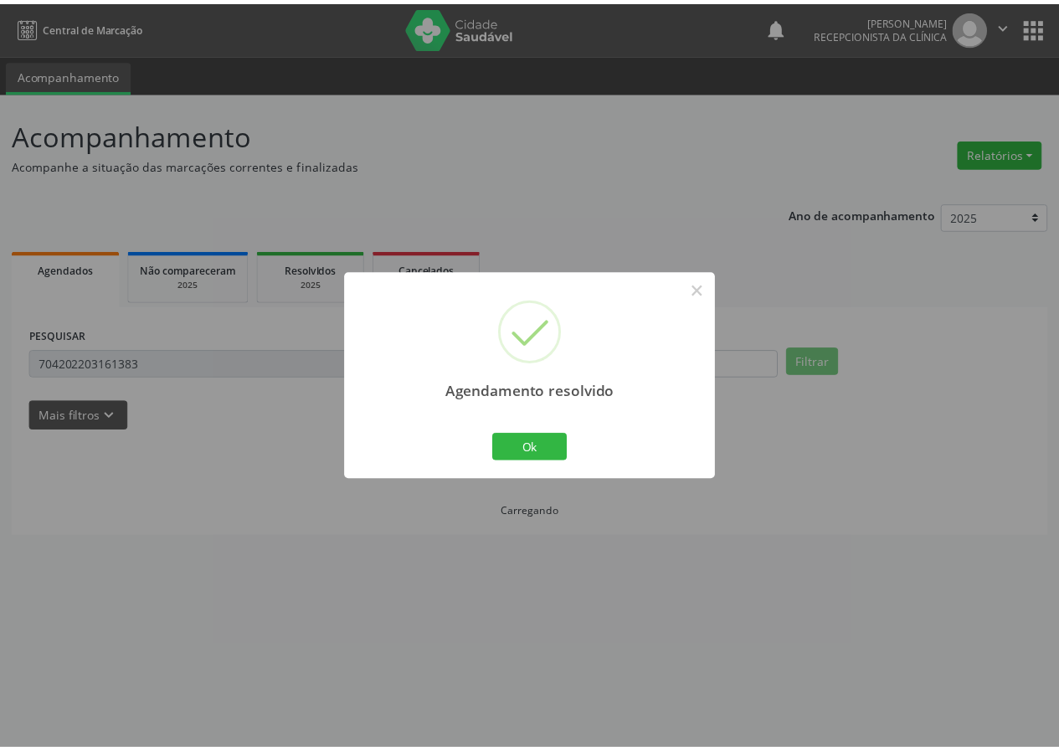
scroll to position [0, 0]
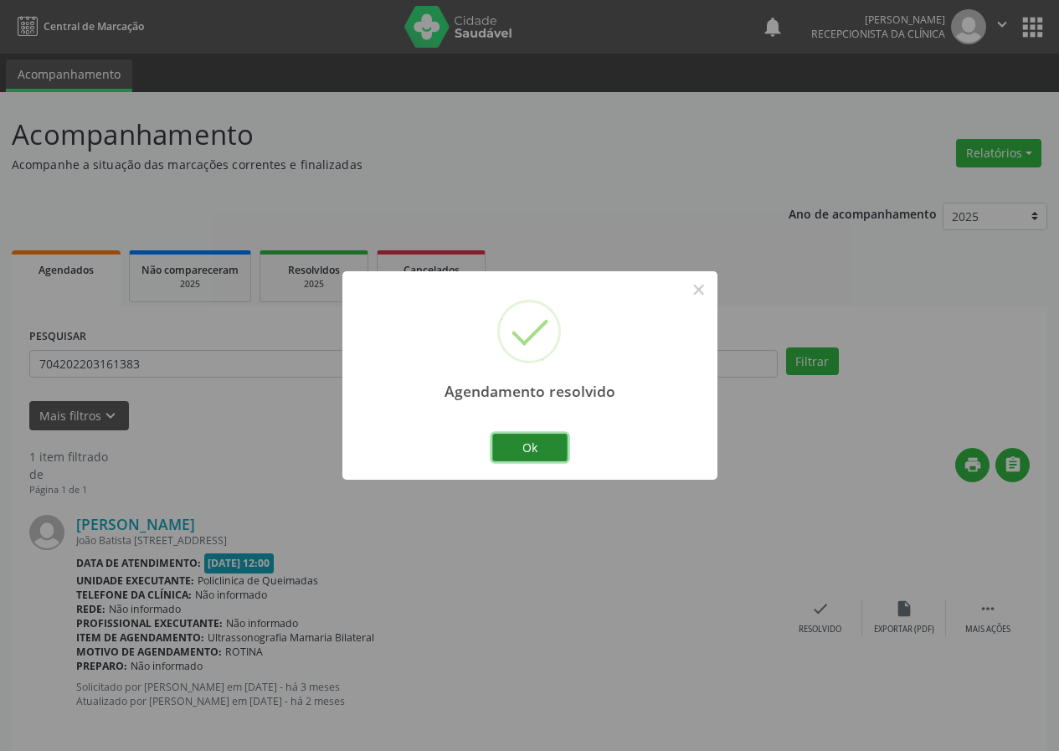
click at [545, 443] on button "Ok" at bounding box center [529, 448] width 75 height 28
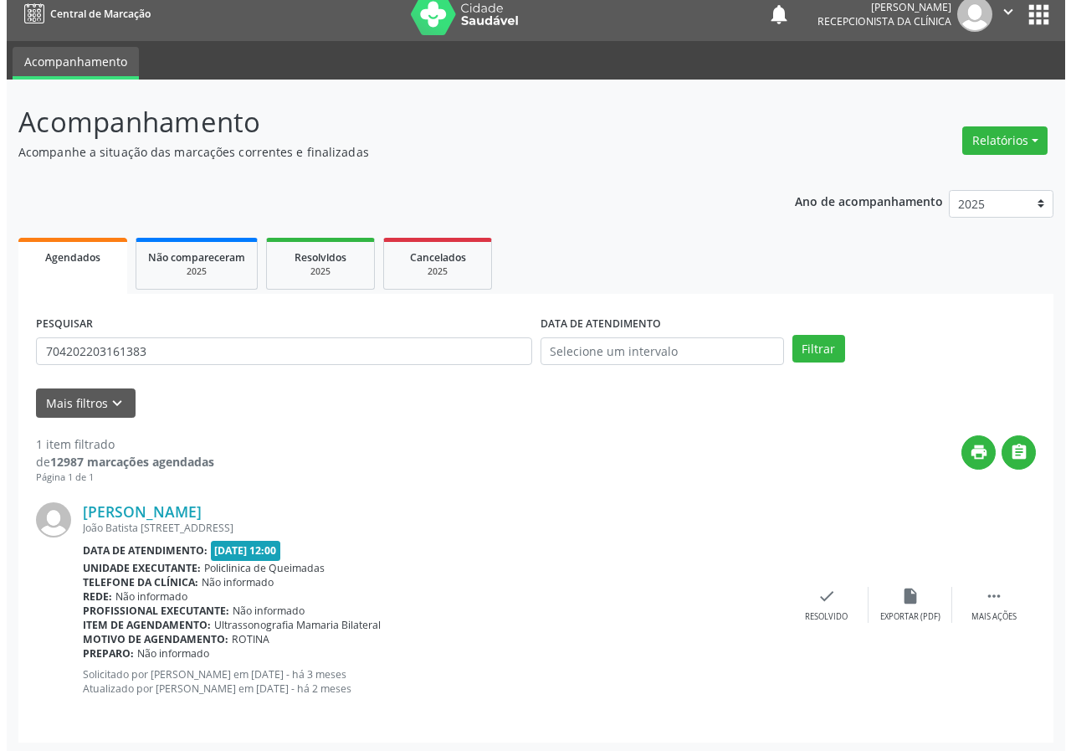
scroll to position [16, 0]
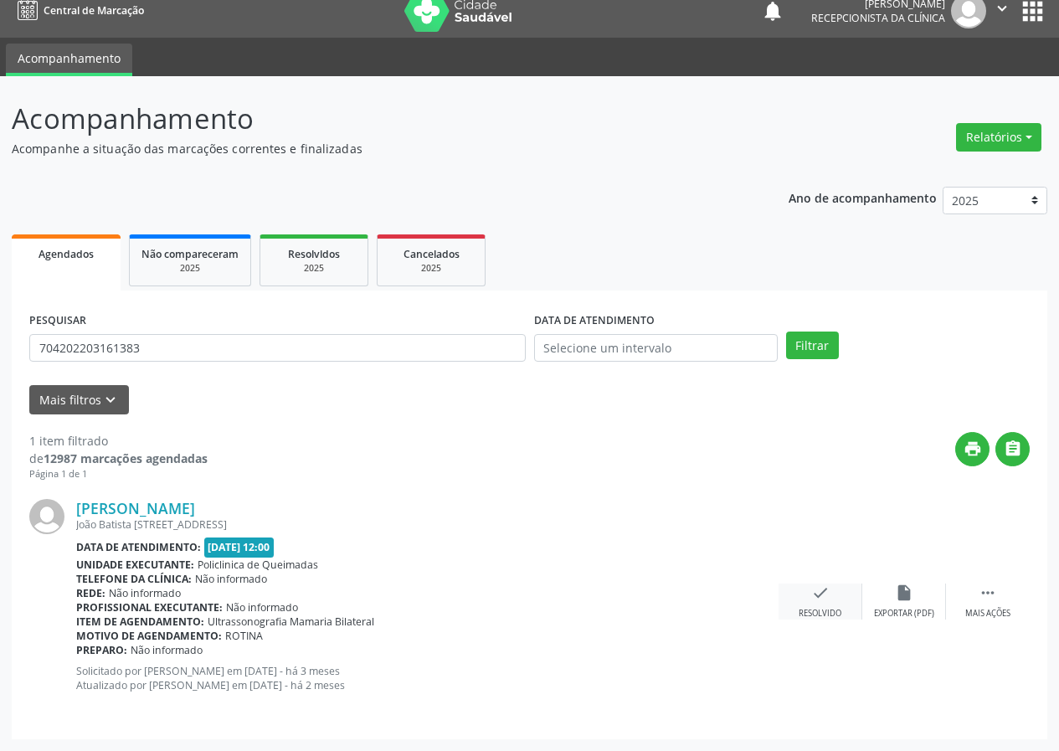
click at [815, 611] on div "Resolvido" at bounding box center [820, 614] width 43 height 12
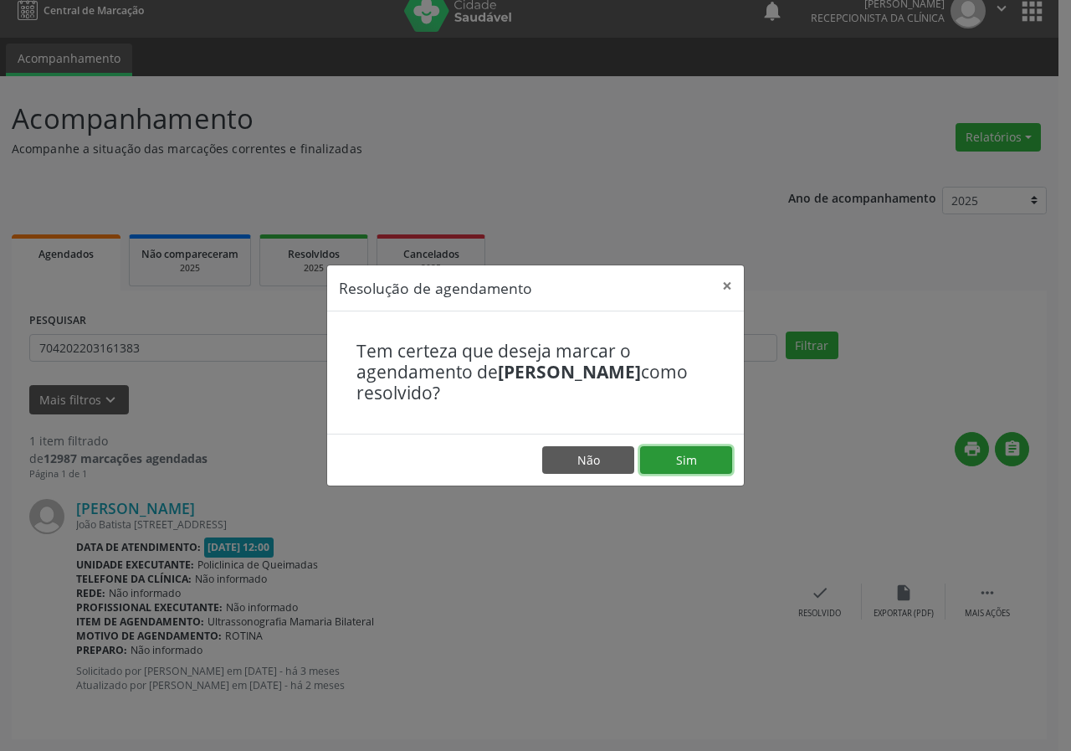
click at [705, 466] on button "Sim" at bounding box center [686, 460] width 92 height 28
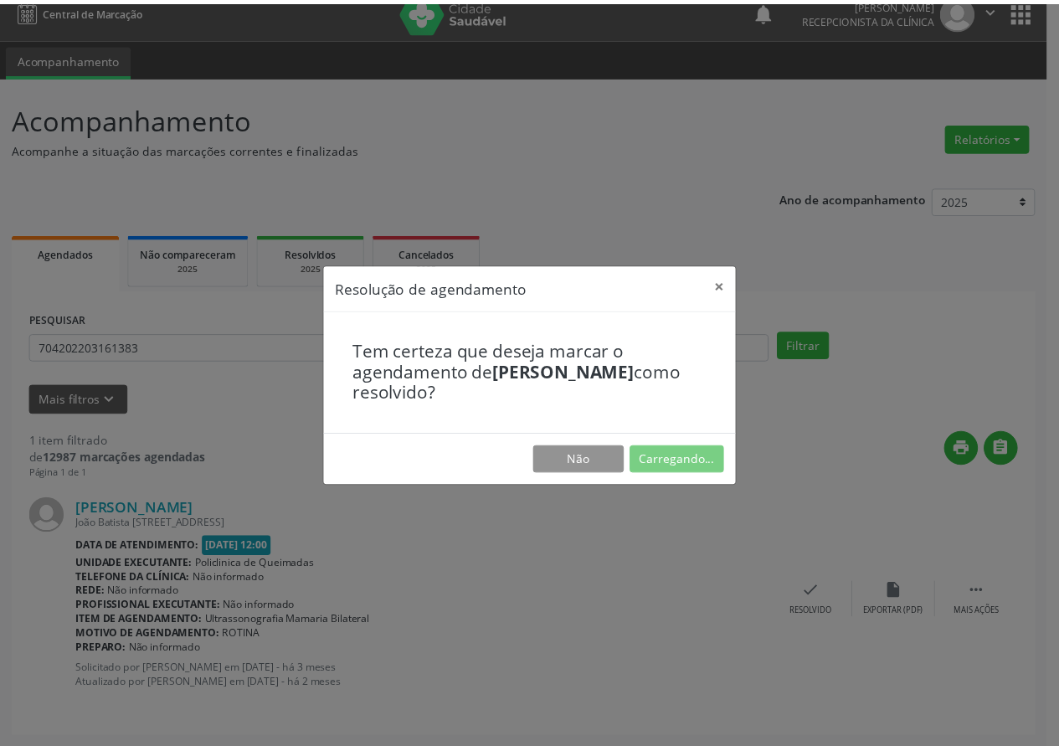
scroll to position [0, 0]
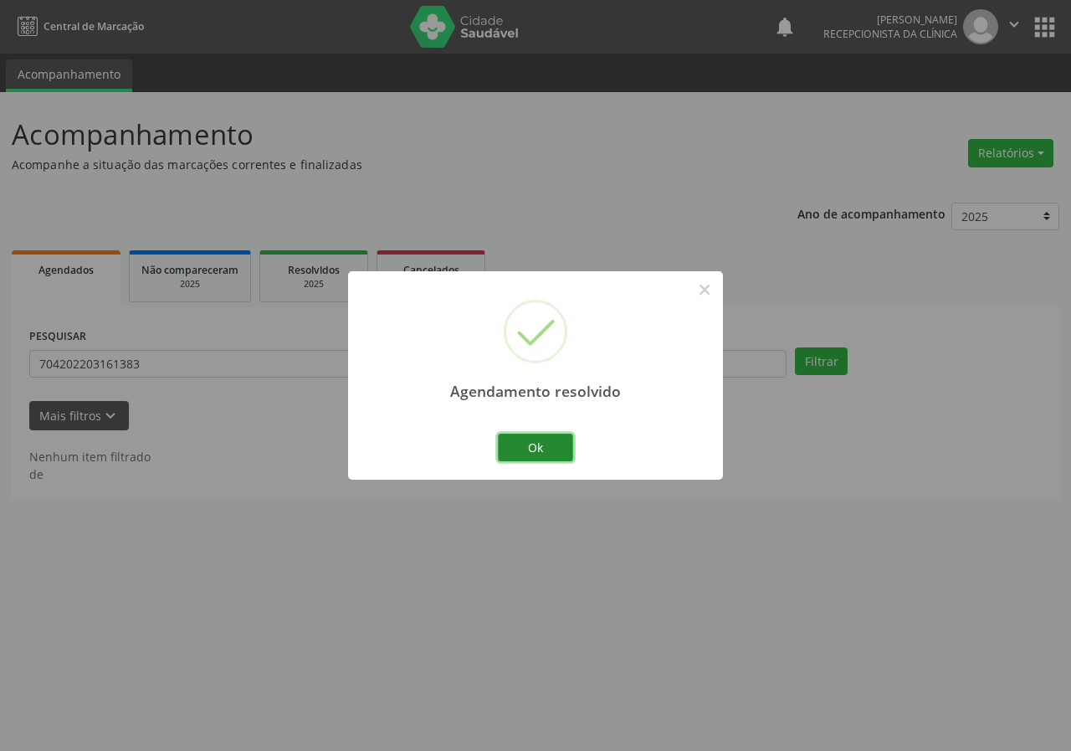
click at [565, 445] on button "Ok" at bounding box center [535, 448] width 75 height 28
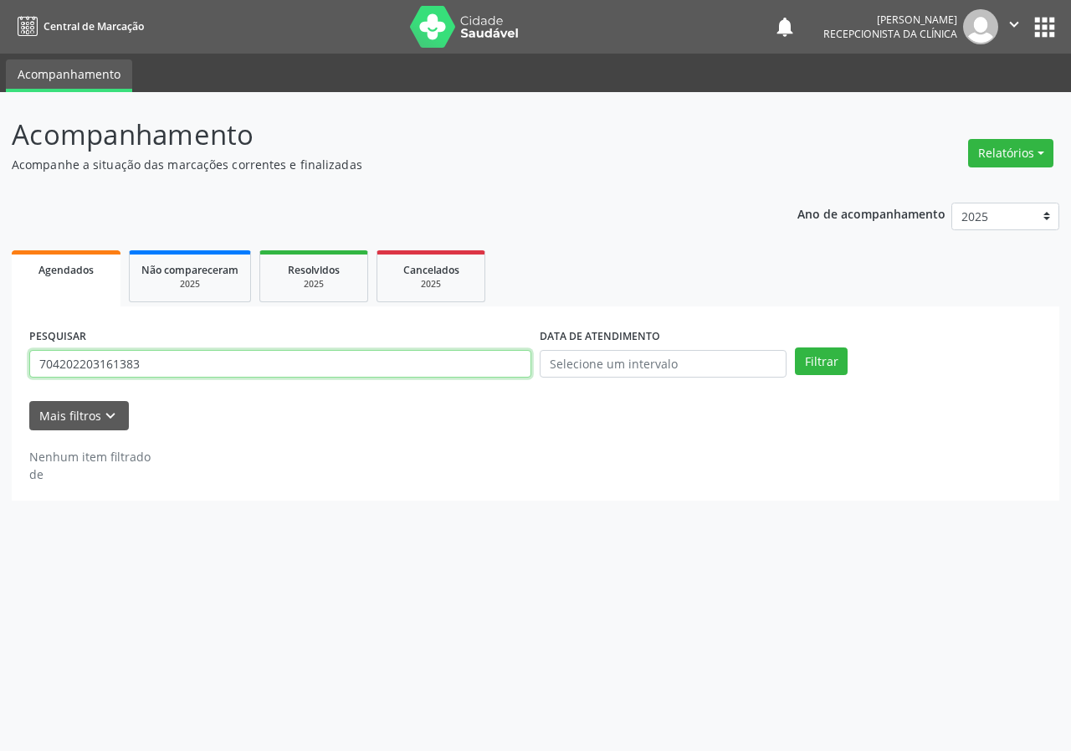
click at [225, 357] on input "704202203161383" at bounding box center [280, 364] width 502 height 28
click at [795, 347] on button "Filtrar" at bounding box center [821, 361] width 53 height 28
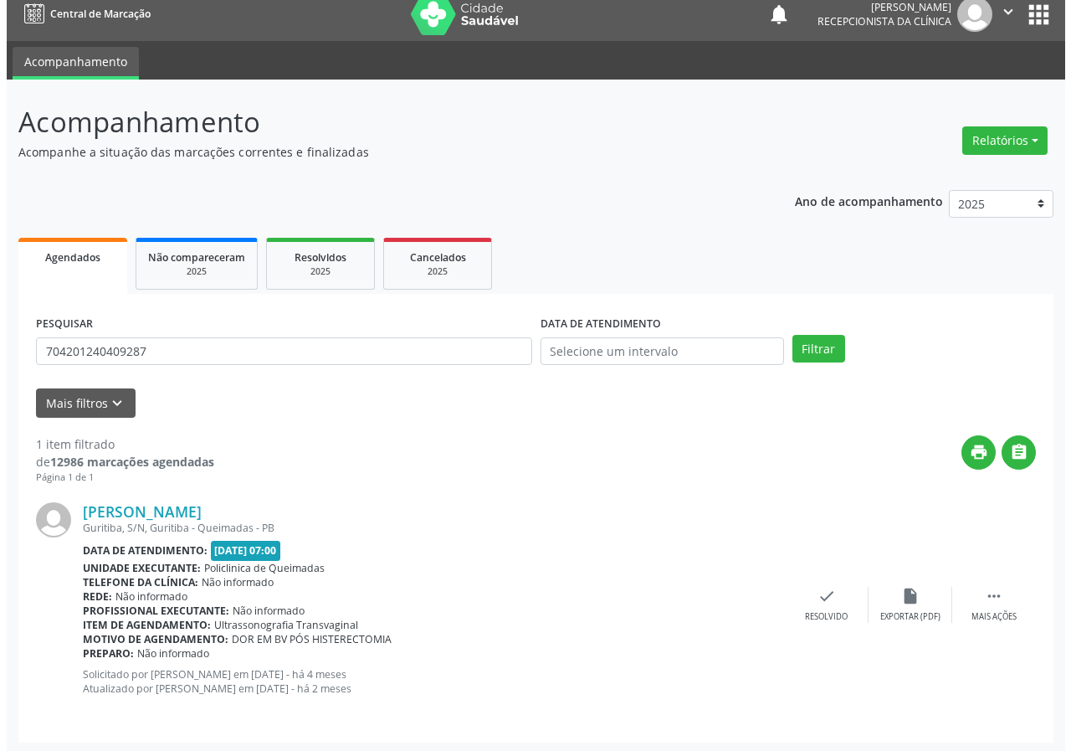
scroll to position [16, 0]
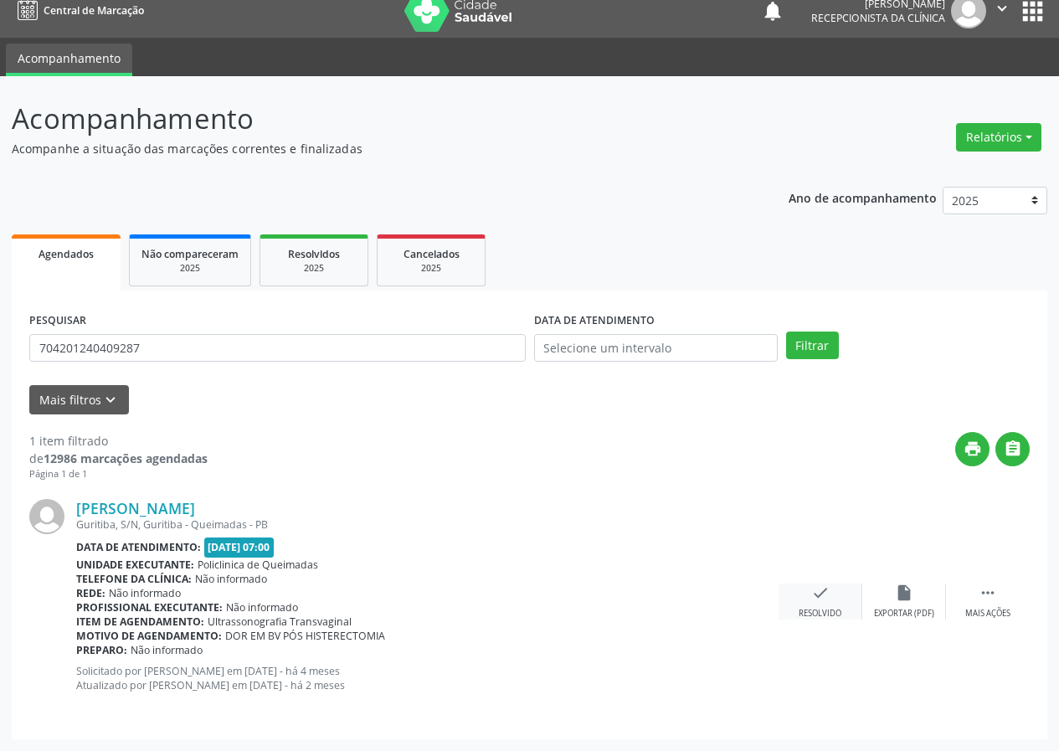
click at [804, 599] on div "check Resolvido" at bounding box center [820, 601] width 84 height 36
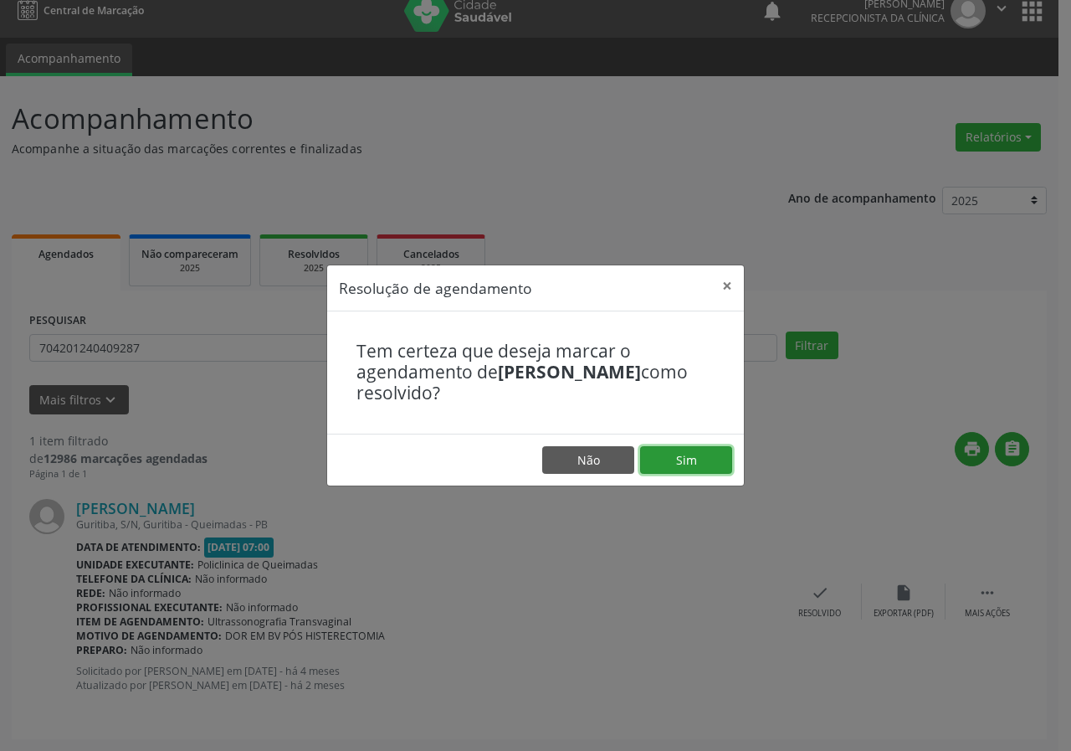
click at [695, 471] on button "Sim" at bounding box center [686, 460] width 92 height 28
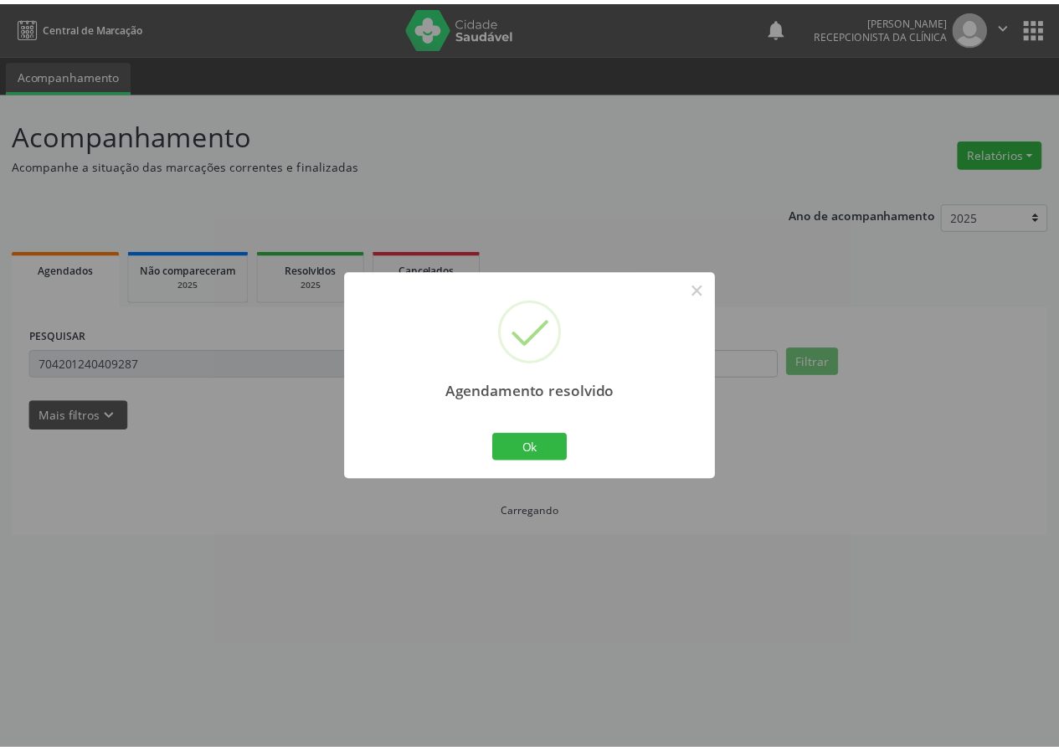
scroll to position [0, 0]
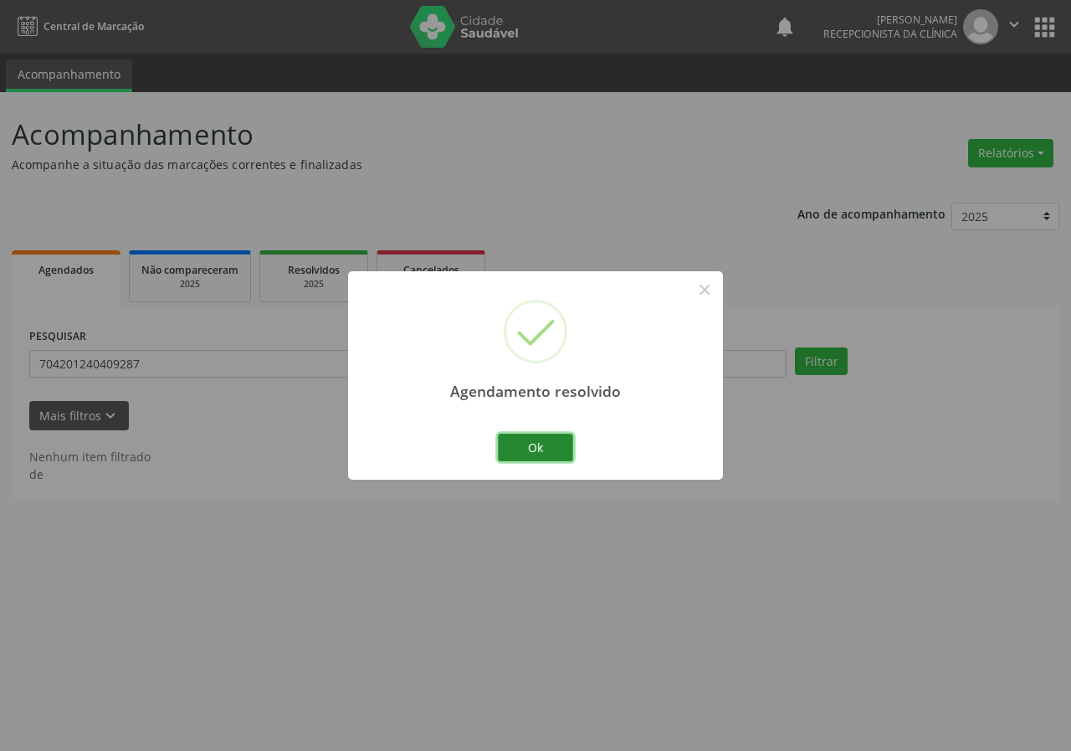
click at [539, 449] on button "Ok" at bounding box center [535, 448] width 75 height 28
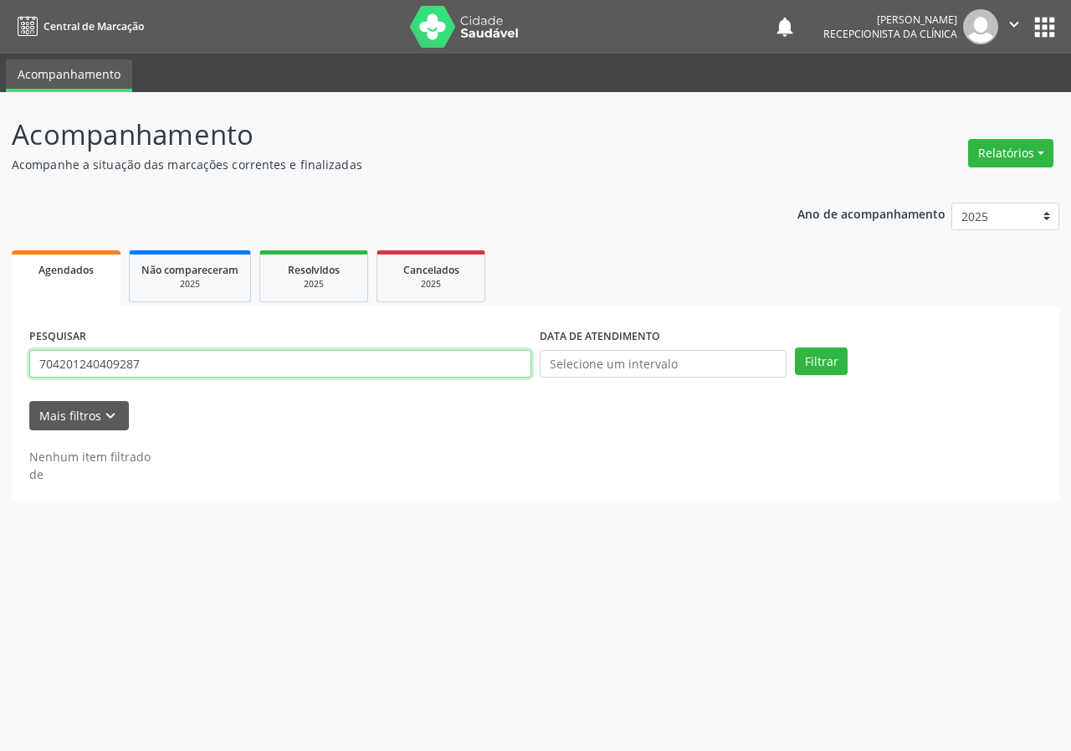
click at [243, 354] on input "704201240409287" at bounding box center [280, 364] width 502 height 28
click at [795, 347] on button "Filtrar" at bounding box center [821, 361] width 53 height 28
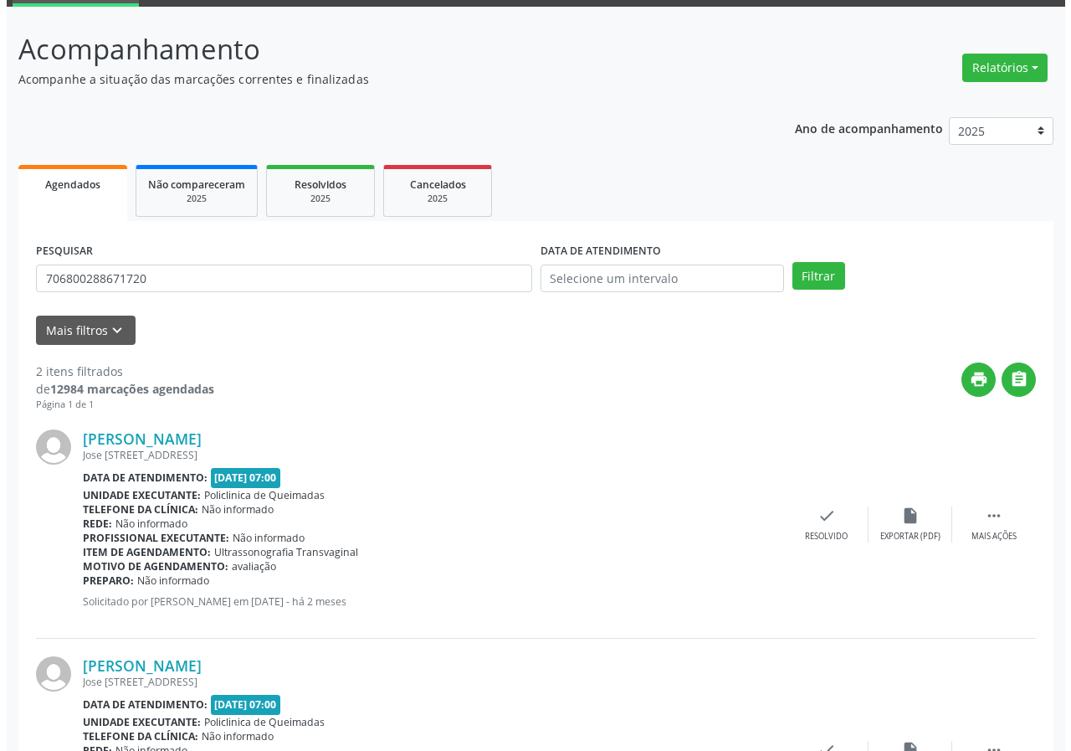
scroll to position [243, 0]
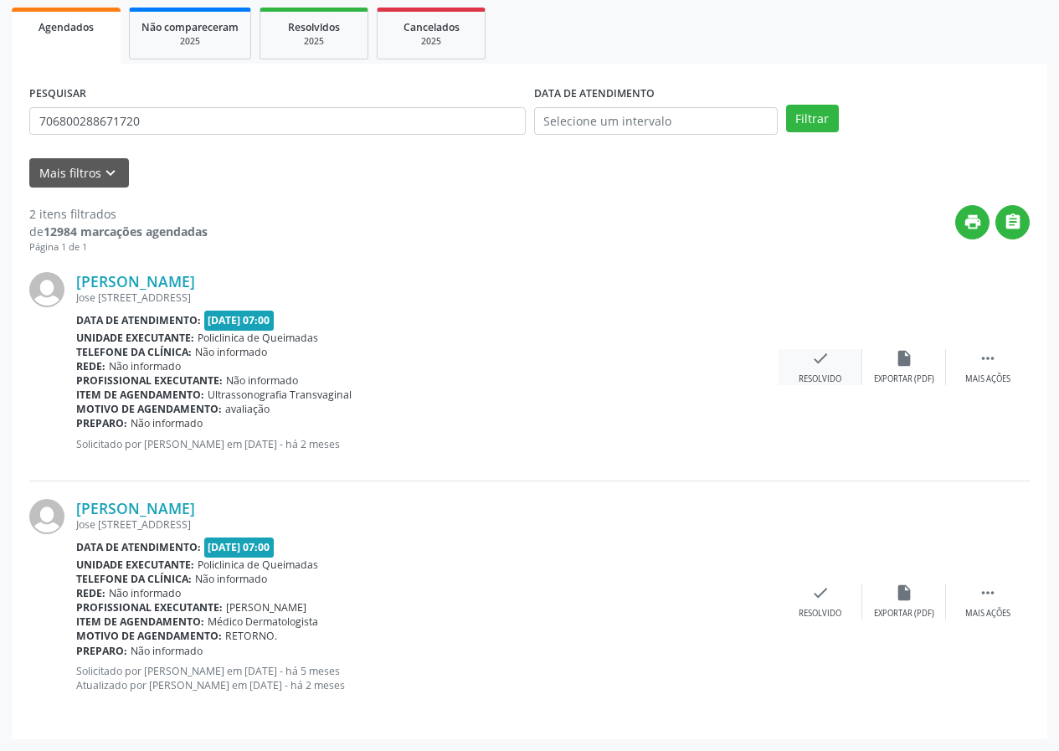
click at [821, 365] on icon "check" at bounding box center [820, 358] width 18 height 18
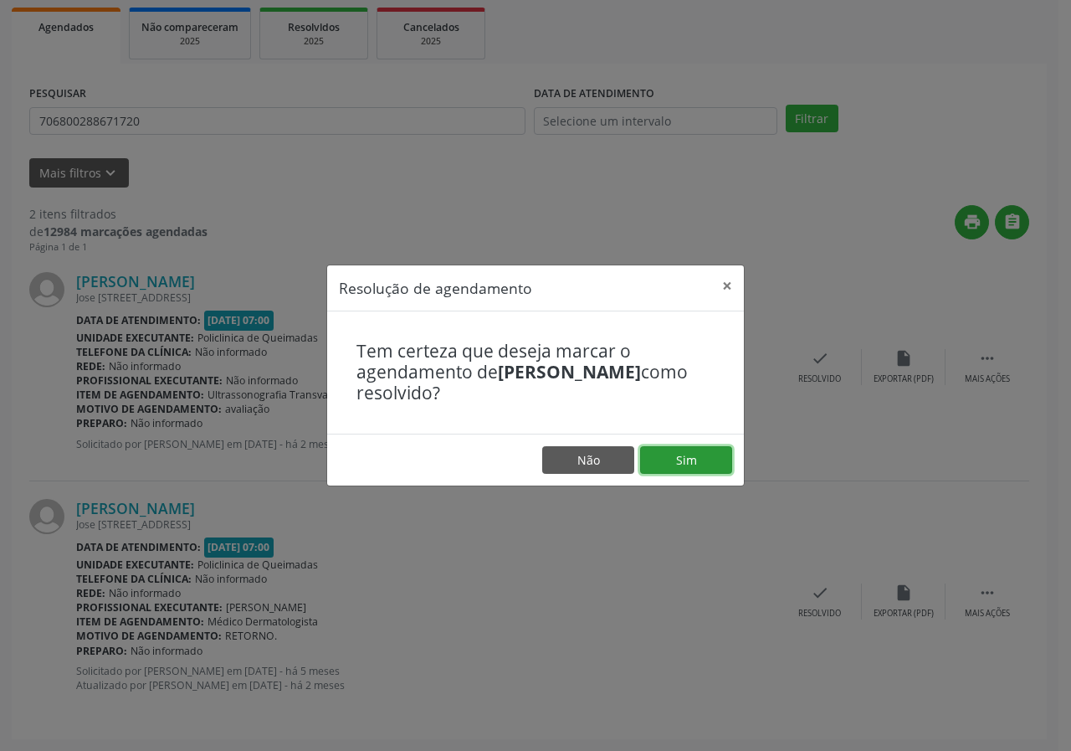
click at [695, 448] on button "Sim" at bounding box center [686, 460] width 92 height 28
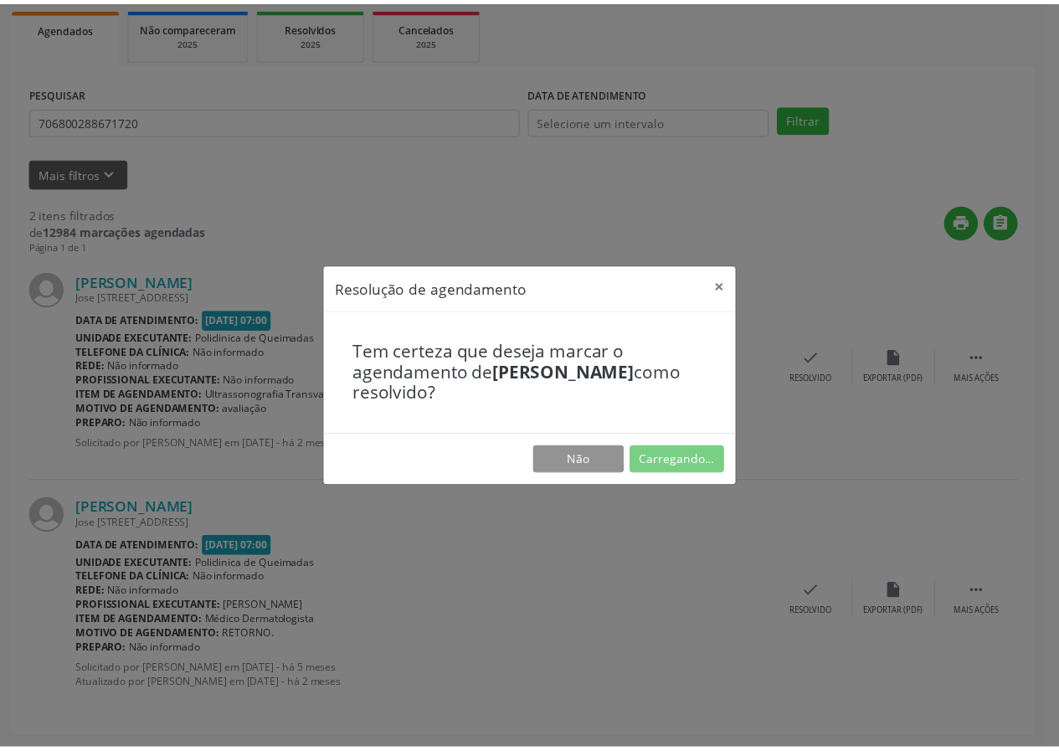
scroll to position [0, 0]
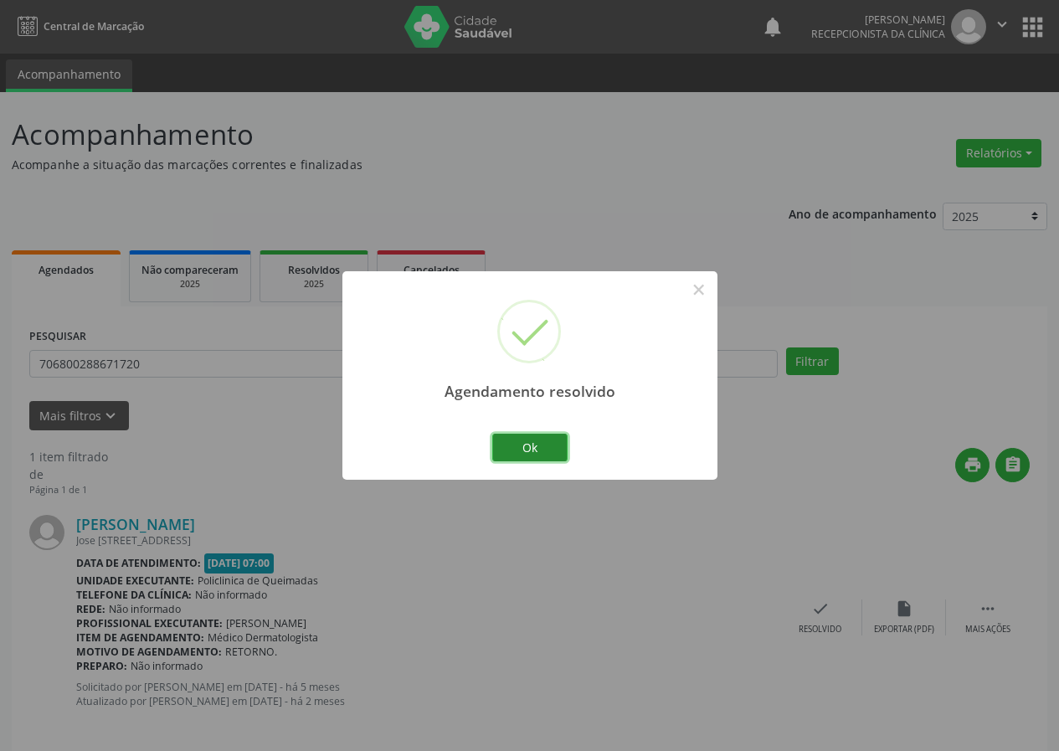
click at [547, 445] on button "Ok" at bounding box center [529, 448] width 75 height 28
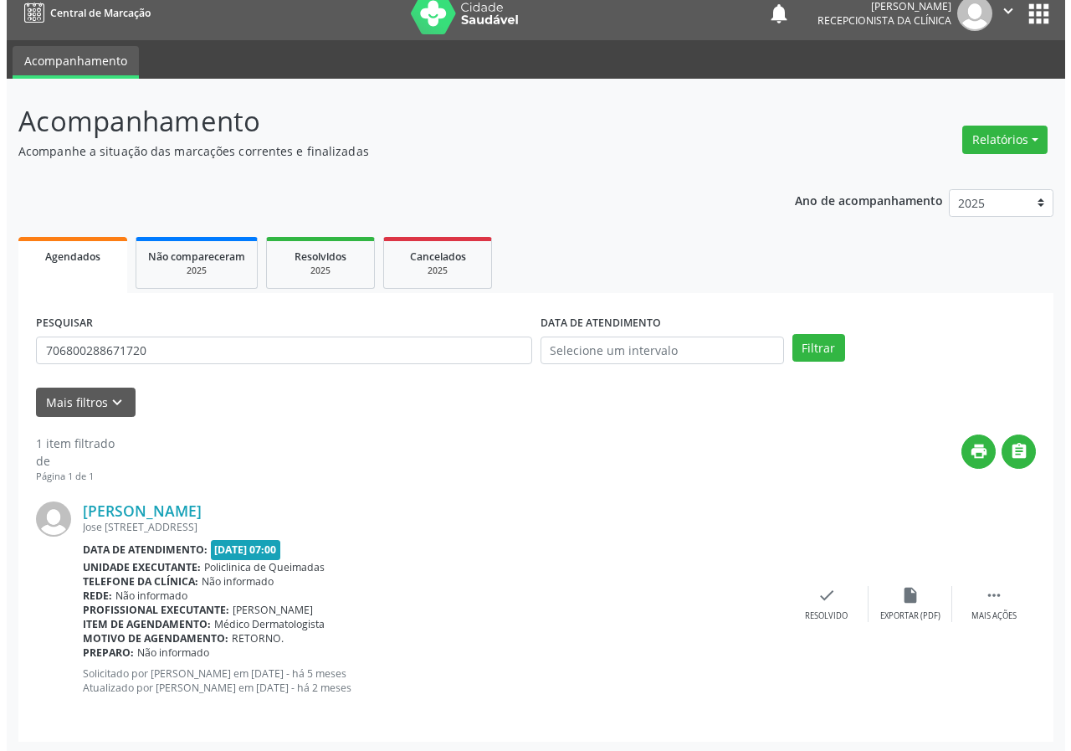
scroll to position [16, 0]
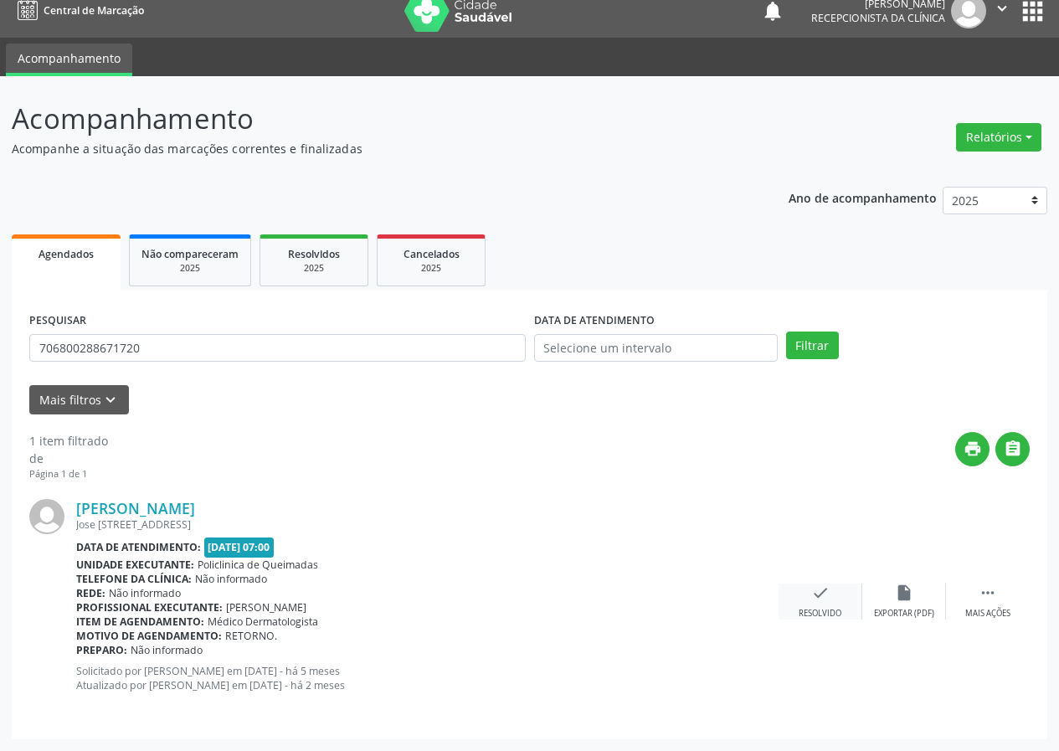
click at [801, 596] on div "check Resolvido" at bounding box center [820, 601] width 84 height 36
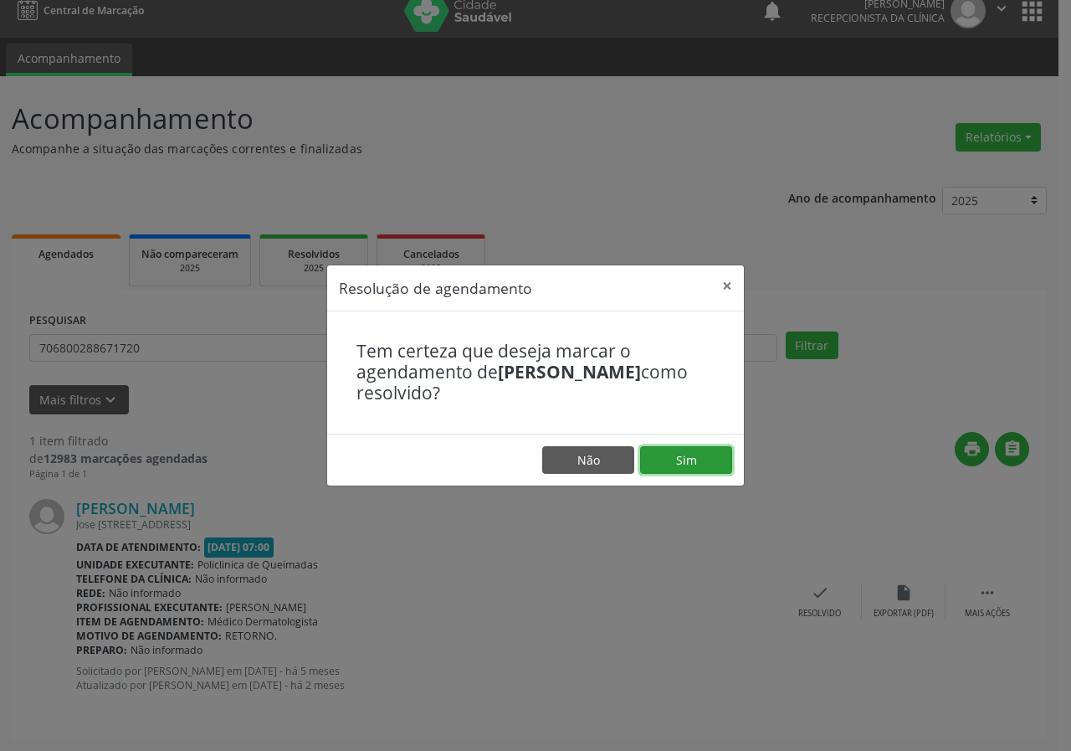
click at [670, 455] on button "Sim" at bounding box center [686, 460] width 92 height 28
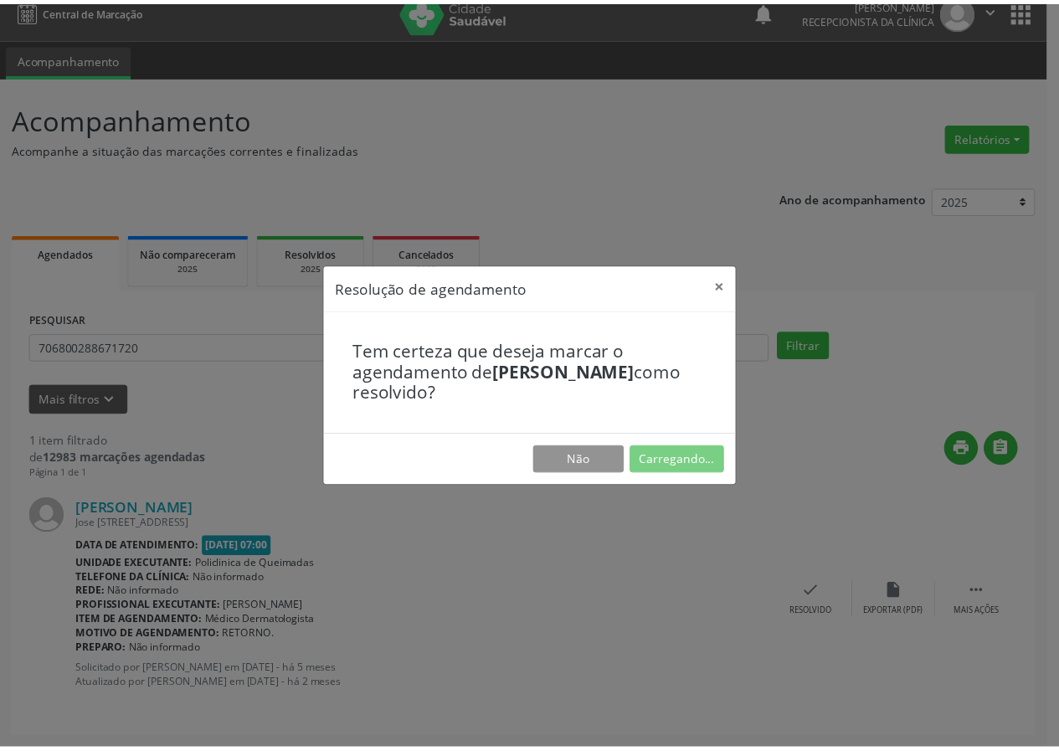
scroll to position [0, 0]
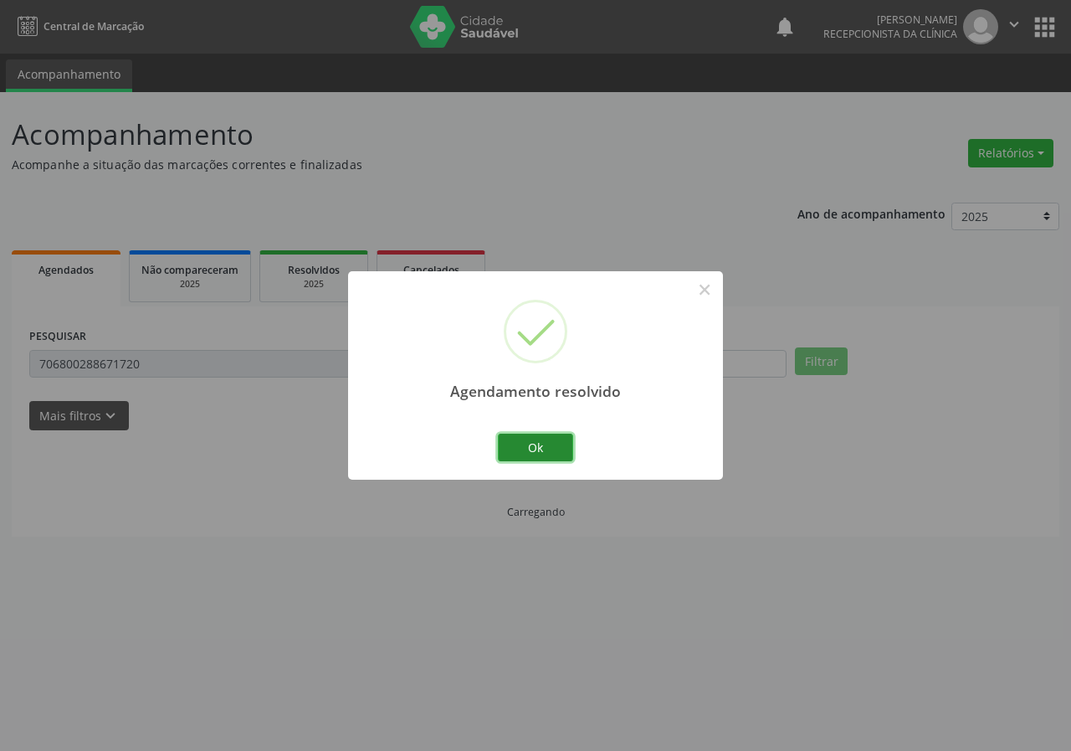
click at [527, 437] on button "Ok" at bounding box center [535, 448] width 75 height 28
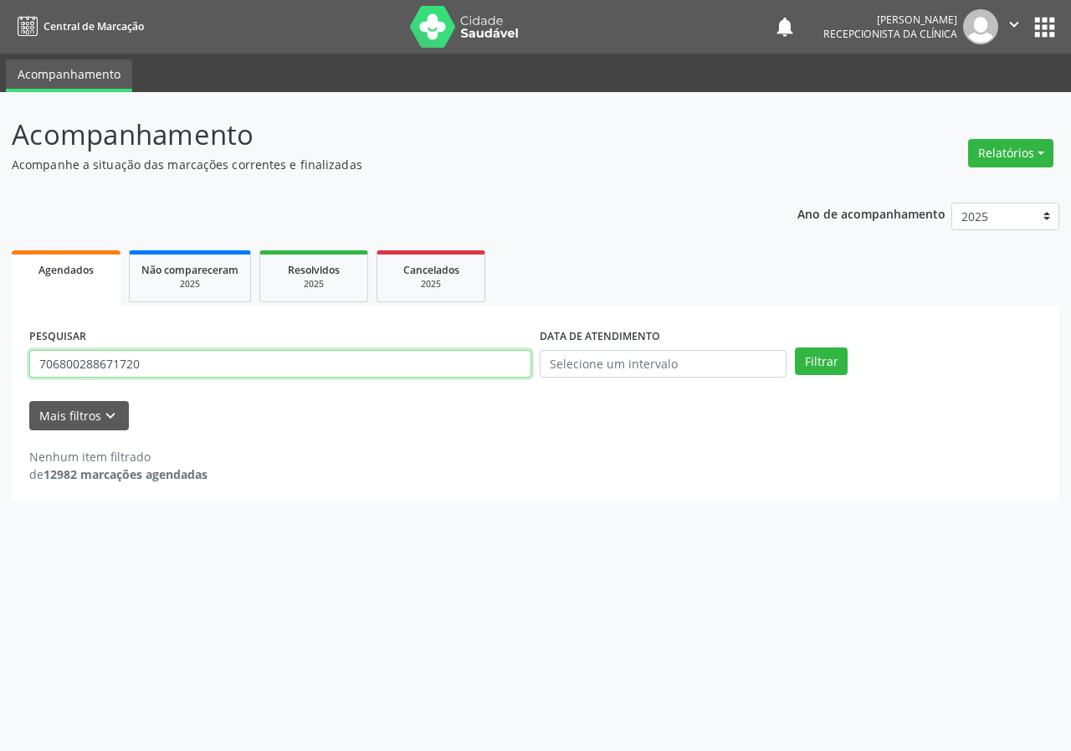
click at [375, 369] on input "706800288671720" at bounding box center [280, 364] width 502 height 28
click at [795, 347] on button "Filtrar" at bounding box center [821, 361] width 53 height 28
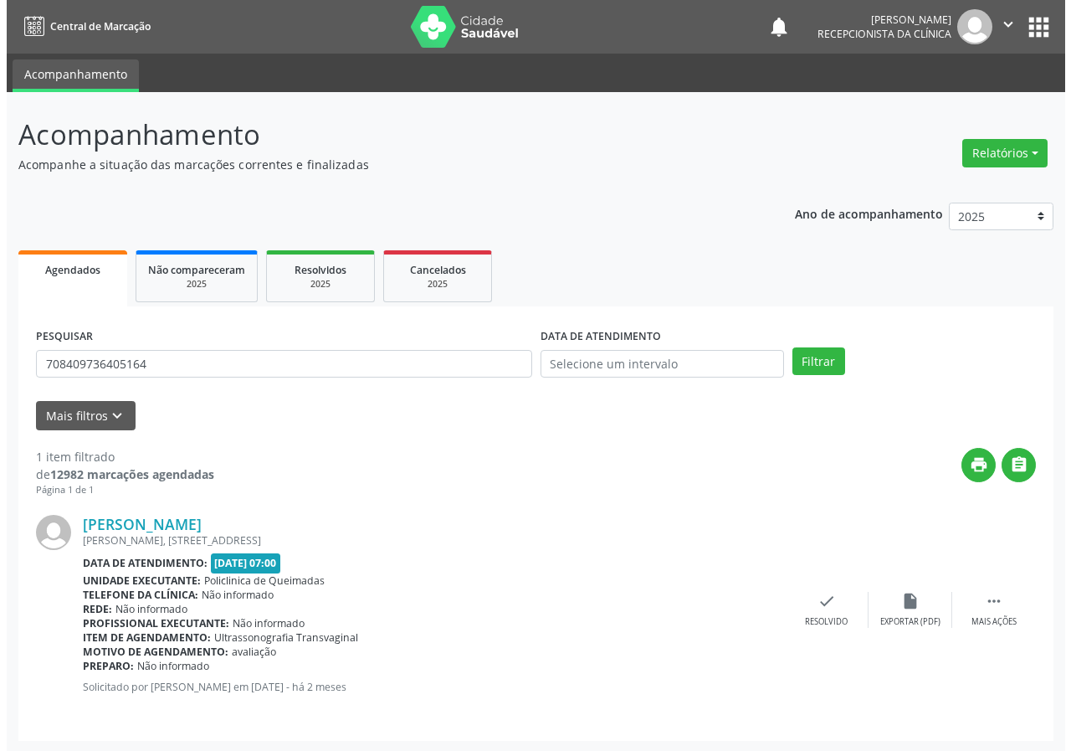
scroll to position [2, 0]
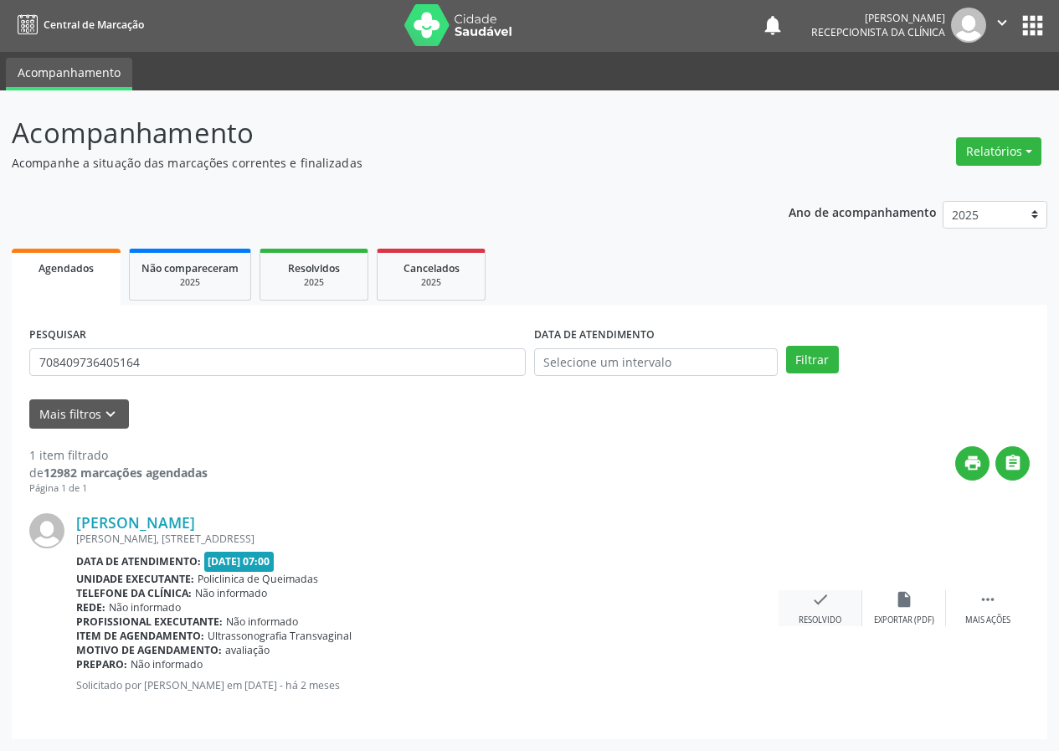
click at [817, 606] on icon "check" at bounding box center [820, 599] width 18 height 18
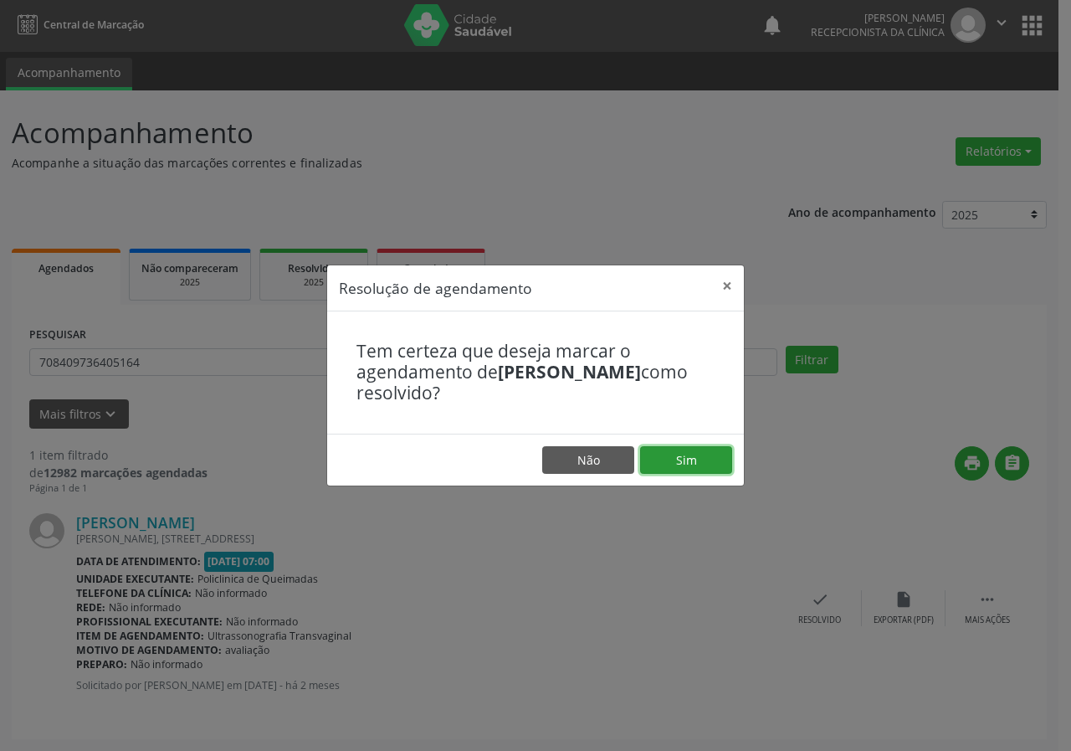
click at [693, 460] on button "Sim" at bounding box center [686, 460] width 92 height 28
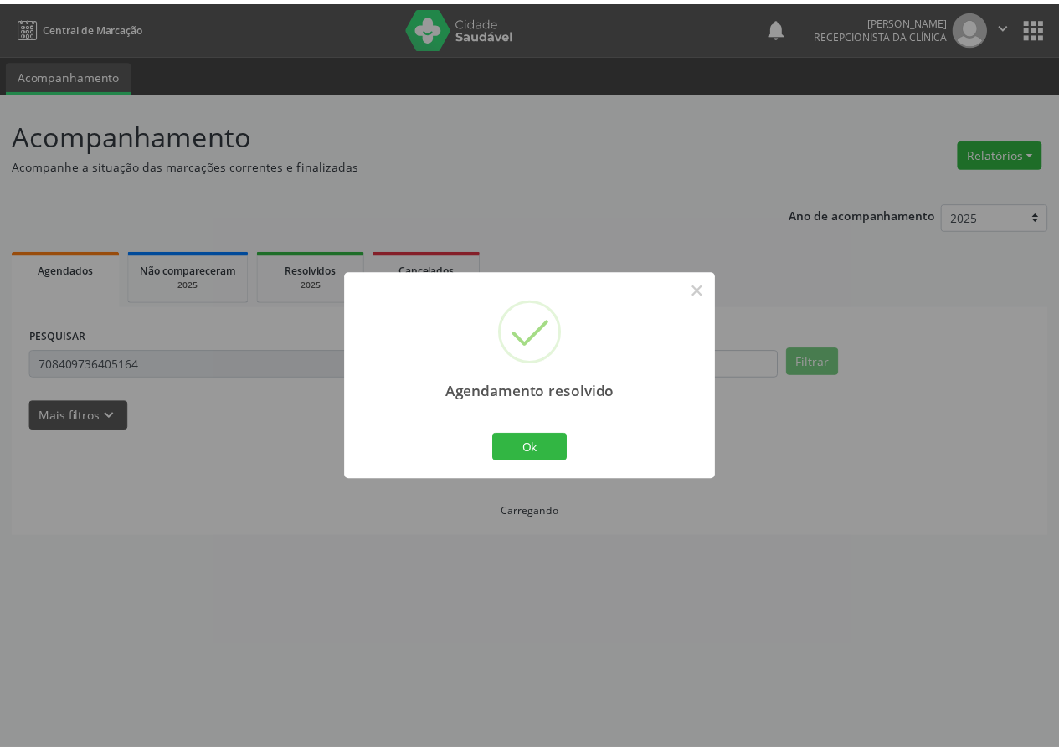
scroll to position [0, 0]
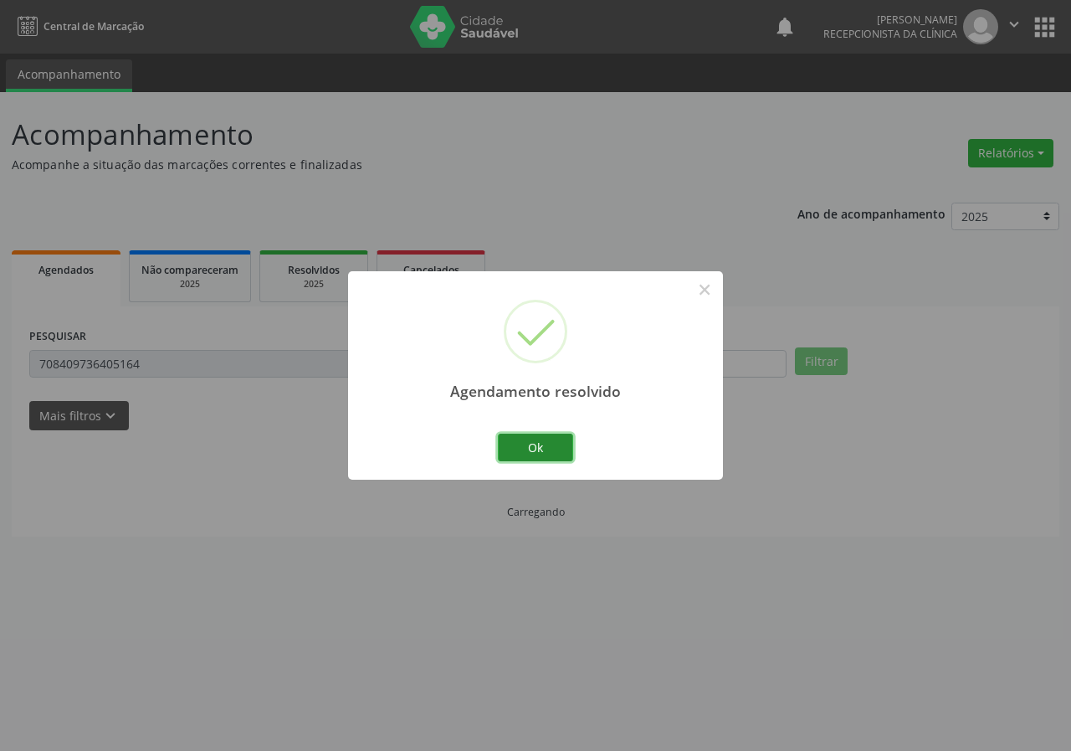
click at [556, 443] on button "Ok" at bounding box center [535, 448] width 75 height 28
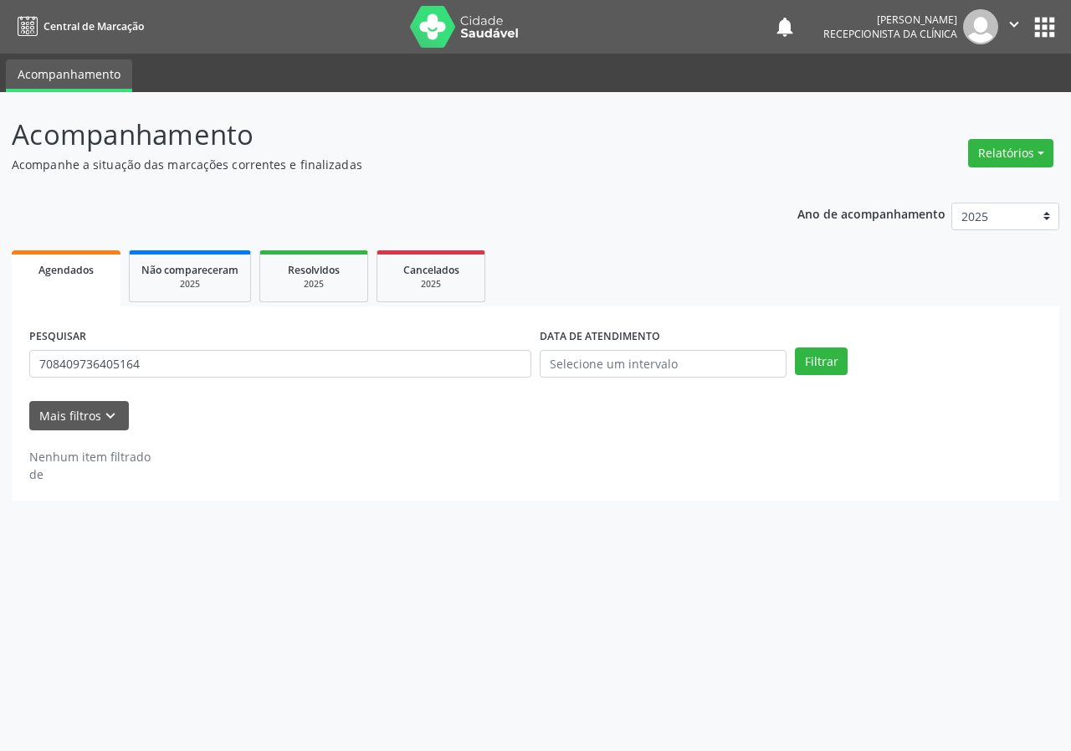
click at [278, 344] on div "PESQUISAR 708409736405164" at bounding box center [280, 356] width 511 height 65
click at [276, 353] on input "708409736405164" at bounding box center [280, 364] width 502 height 28
click at [276, 358] on input "708409736405164" at bounding box center [280, 364] width 502 height 28
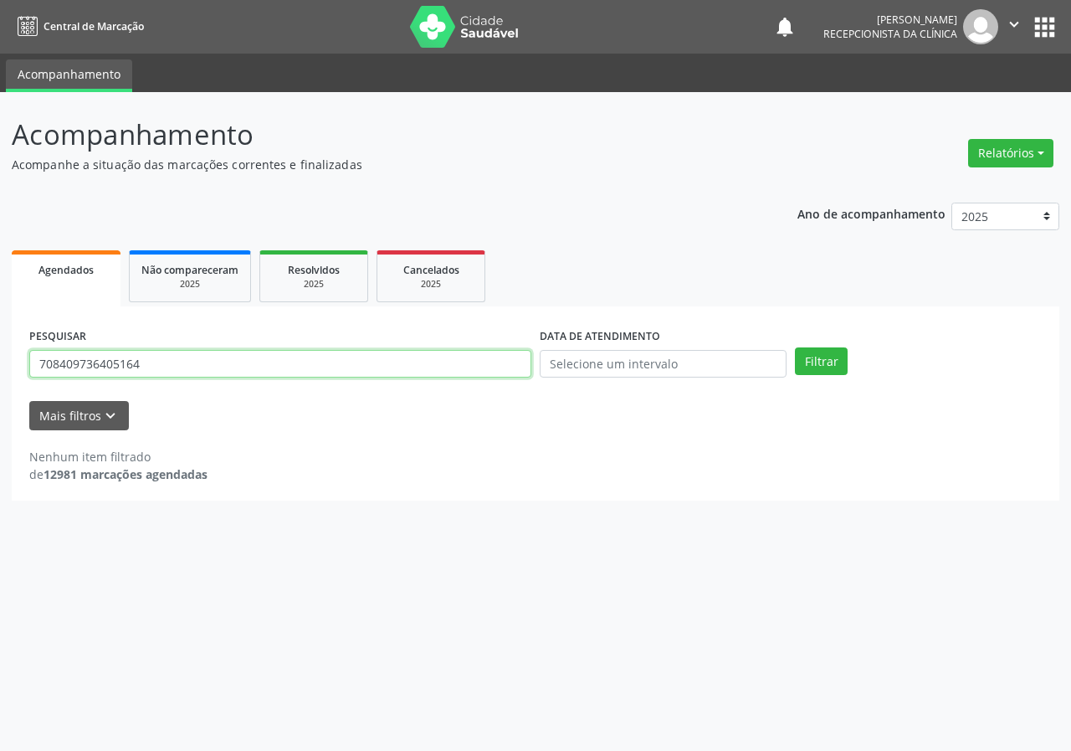
click at [276, 358] on input "708409736405164" at bounding box center [280, 364] width 502 height 28
type input "706907160891738"
click at [795, 347] on button "Filtrar" at bounding box center [821, 361] width 53 height 28
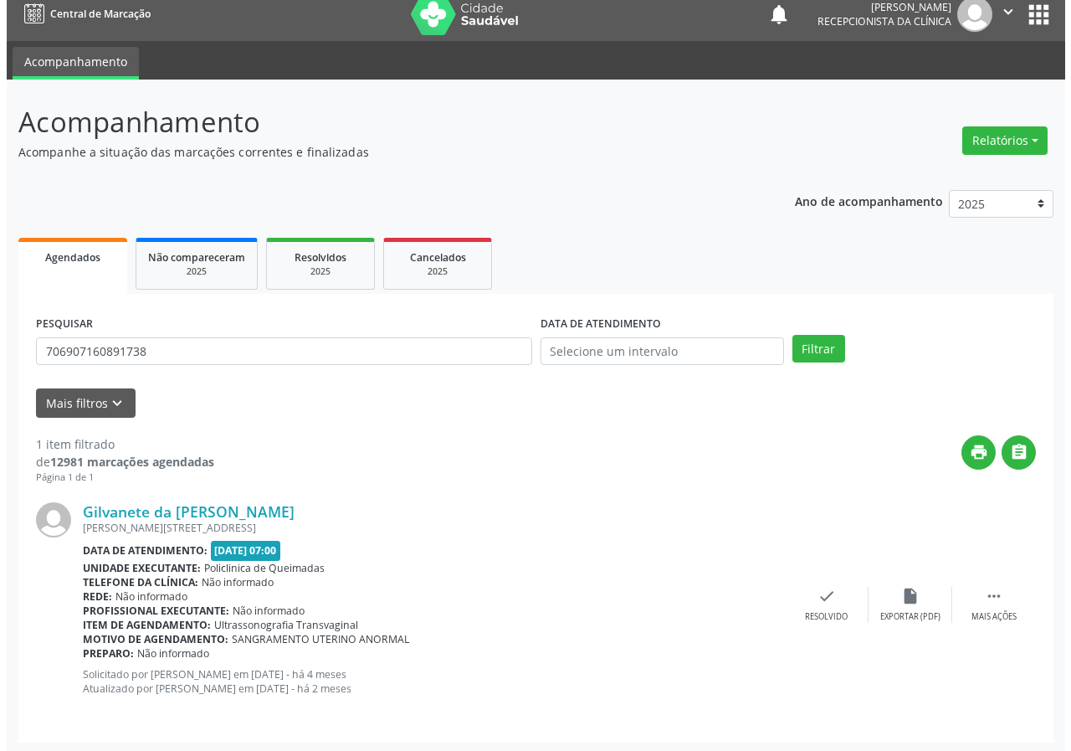
scroll to position [16, 0]
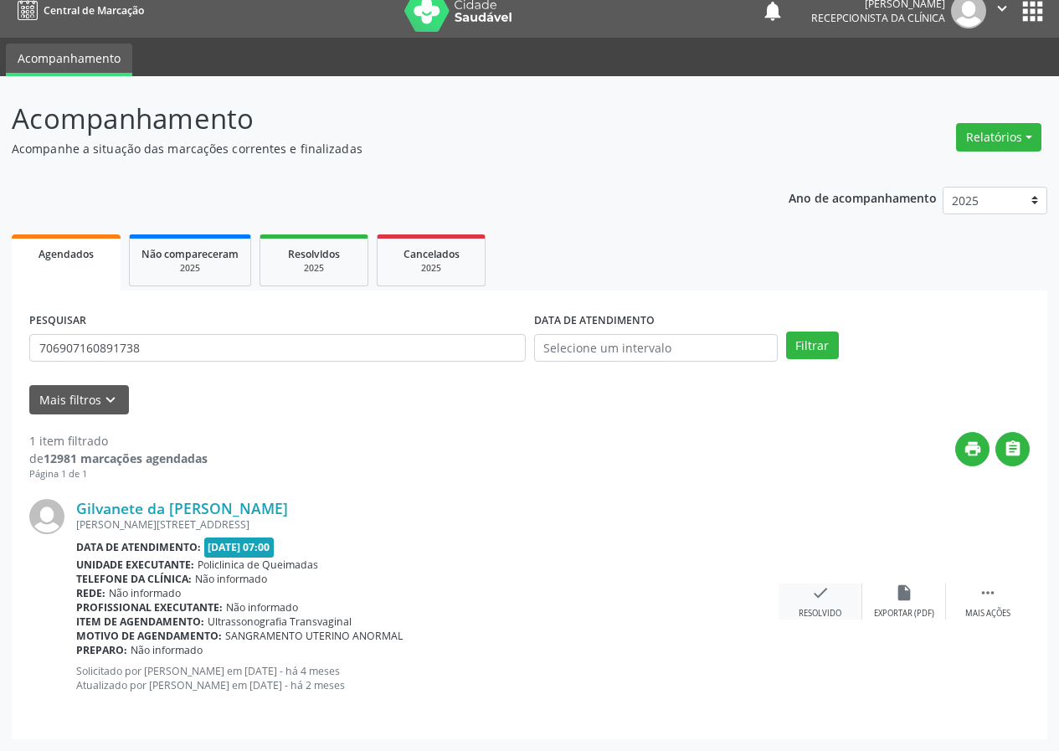
click at [812, 606] on div "check Resolvido" at bounding box center [820, 601] width 84 height 36
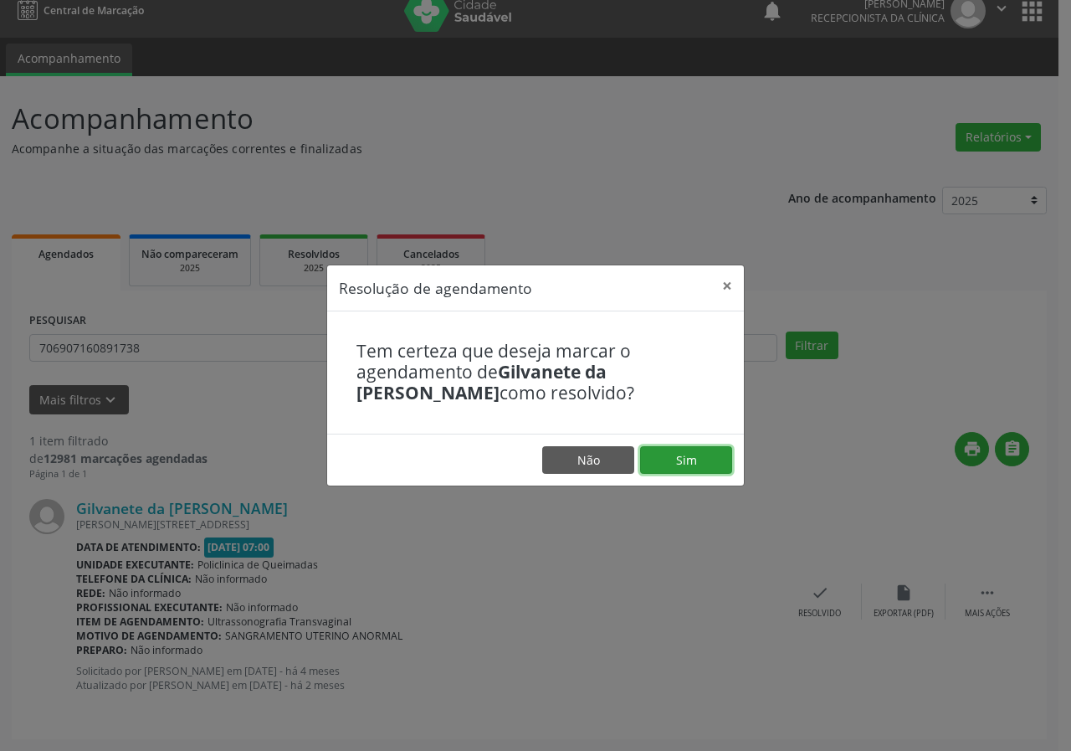
click at [690, 461] on button "Sim" at bounding box center [686, 460] width 92 height 28
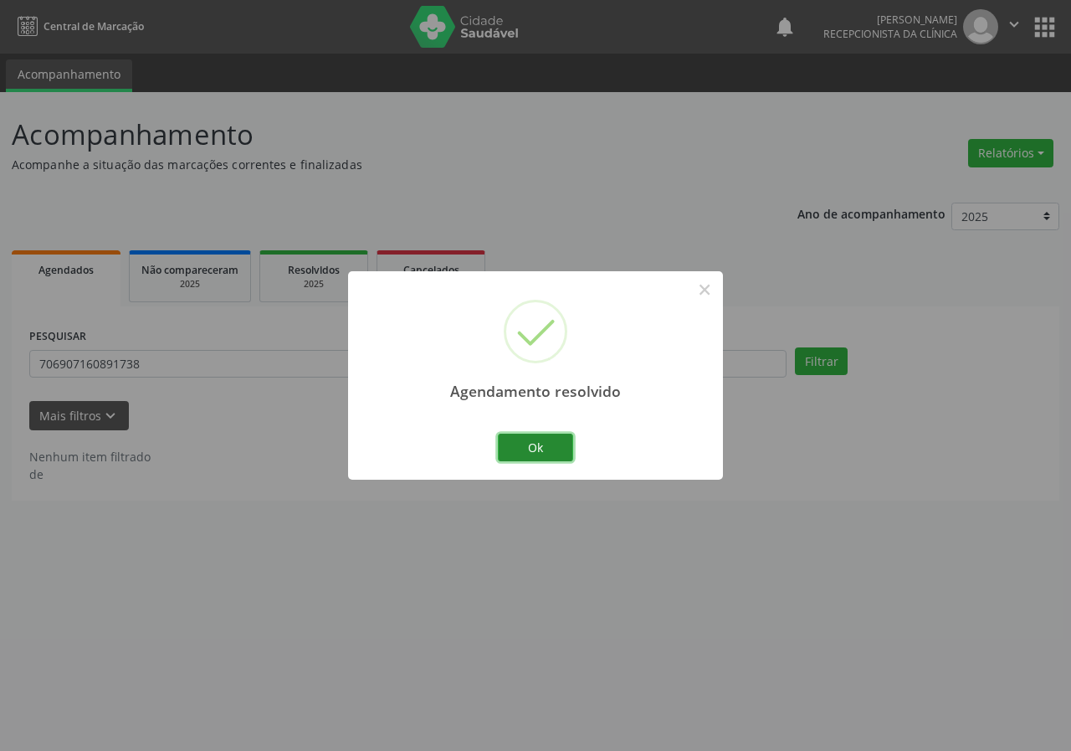
click at [548, 455] on button "Ok" at bounding box center [535, 448] width 75 height 28
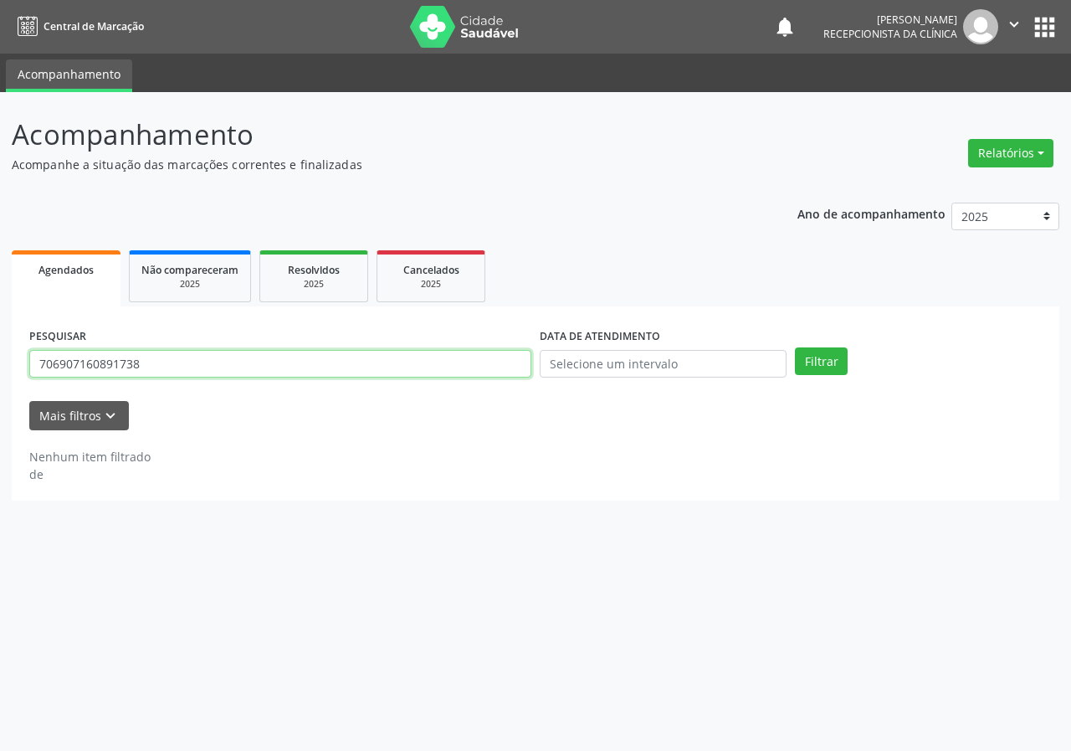
click at [285, 373] on input "706907160891738" at bounding box center [280, 364] width 502 height 28
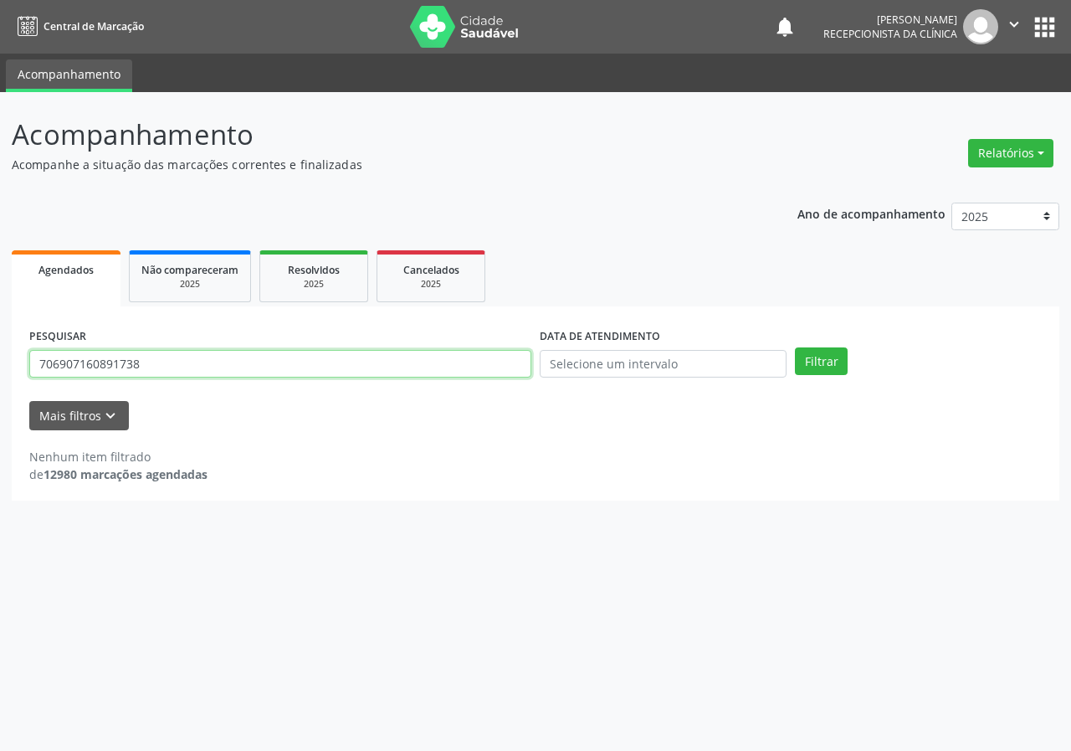
click at [290, 370] on input "706907160891738" at bounding box center [280, 364] width 502 height 28
